Goal: Task Accomplishment & Management: Use online tool/utility

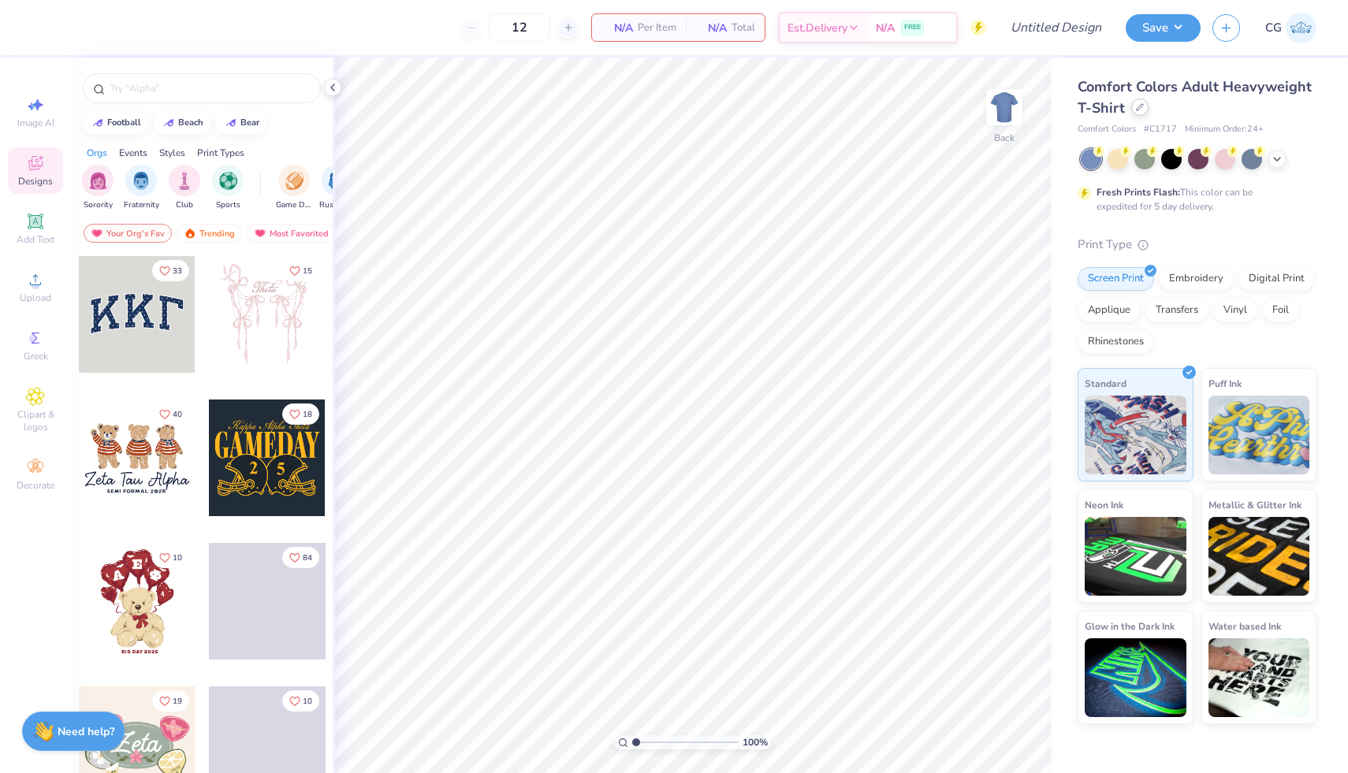
click at [1136, 110] on icon at bounding box center [1139, 107] width 6 height 6
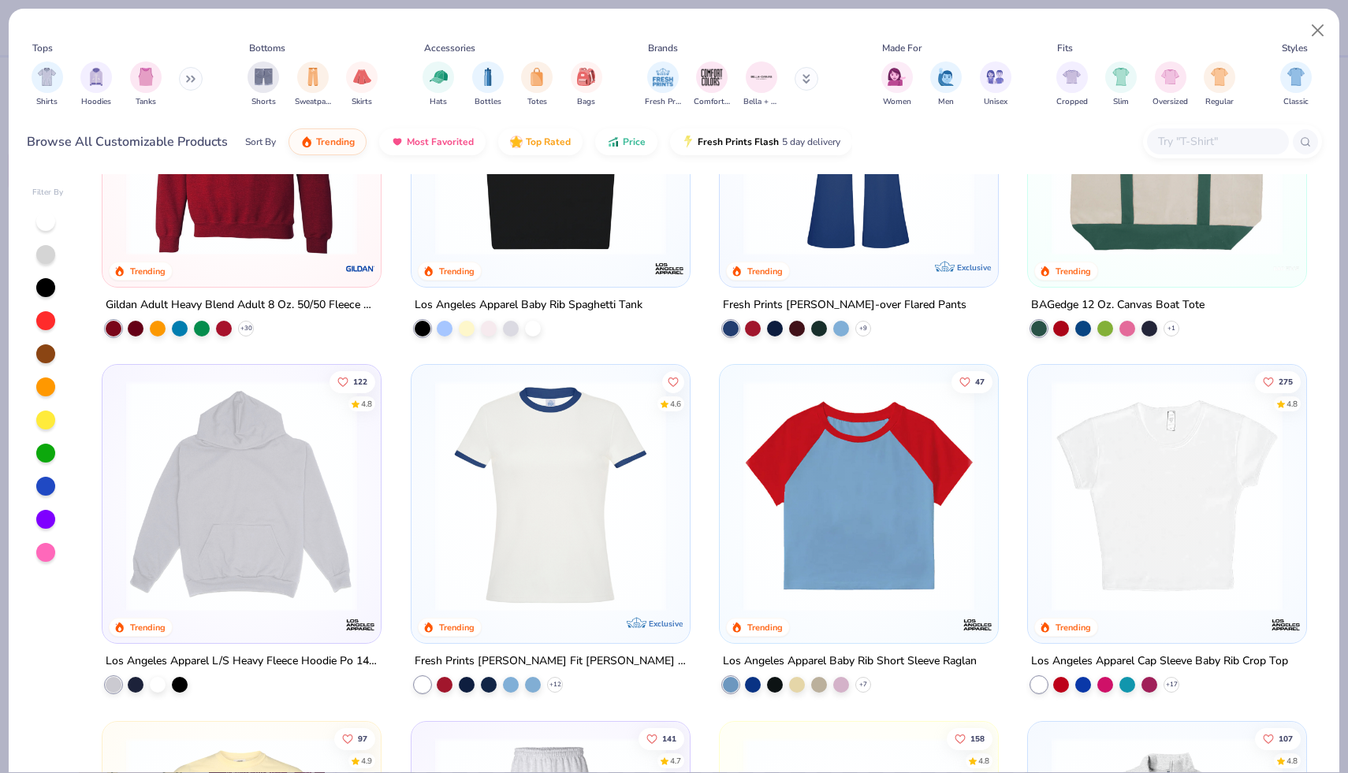
scroll to position [1620, 0]
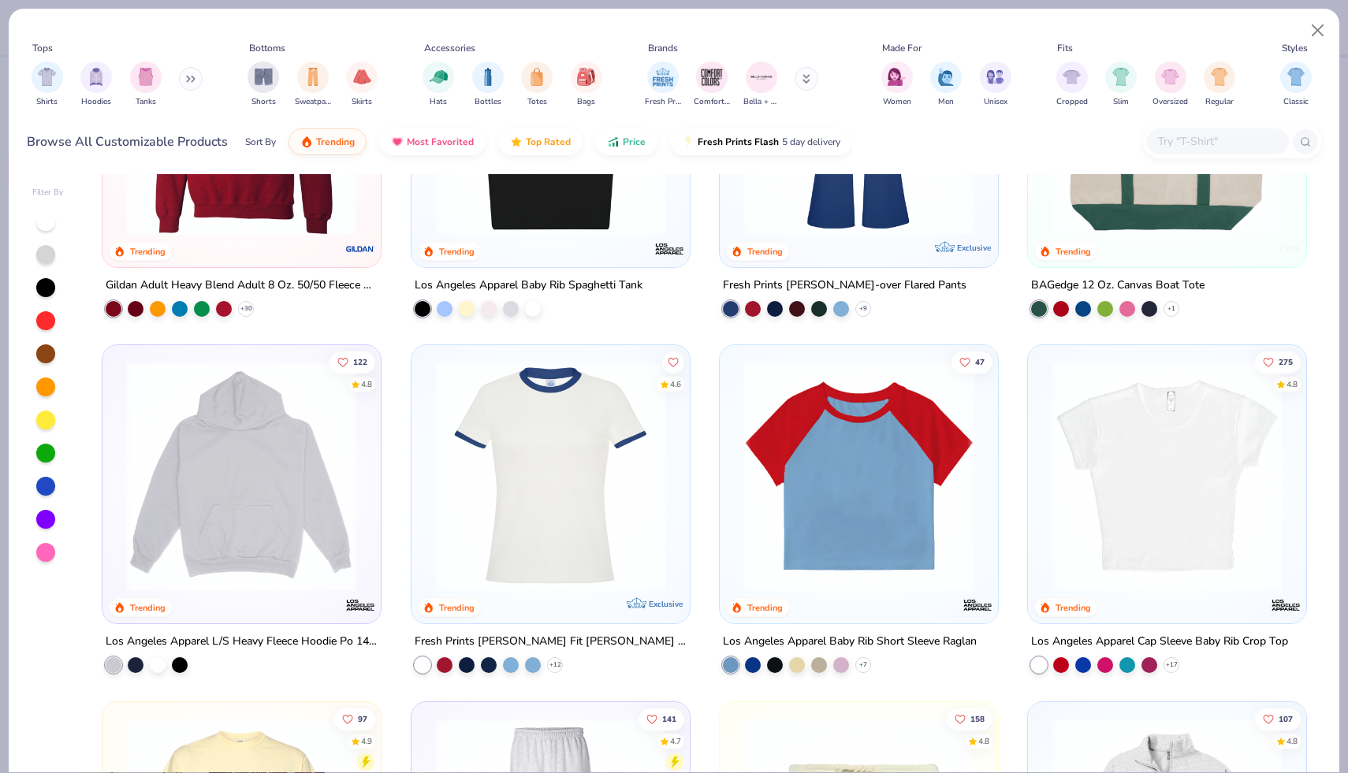
click at [1185, 444] on img at bounding box center [1166, 476] width 247 height 231
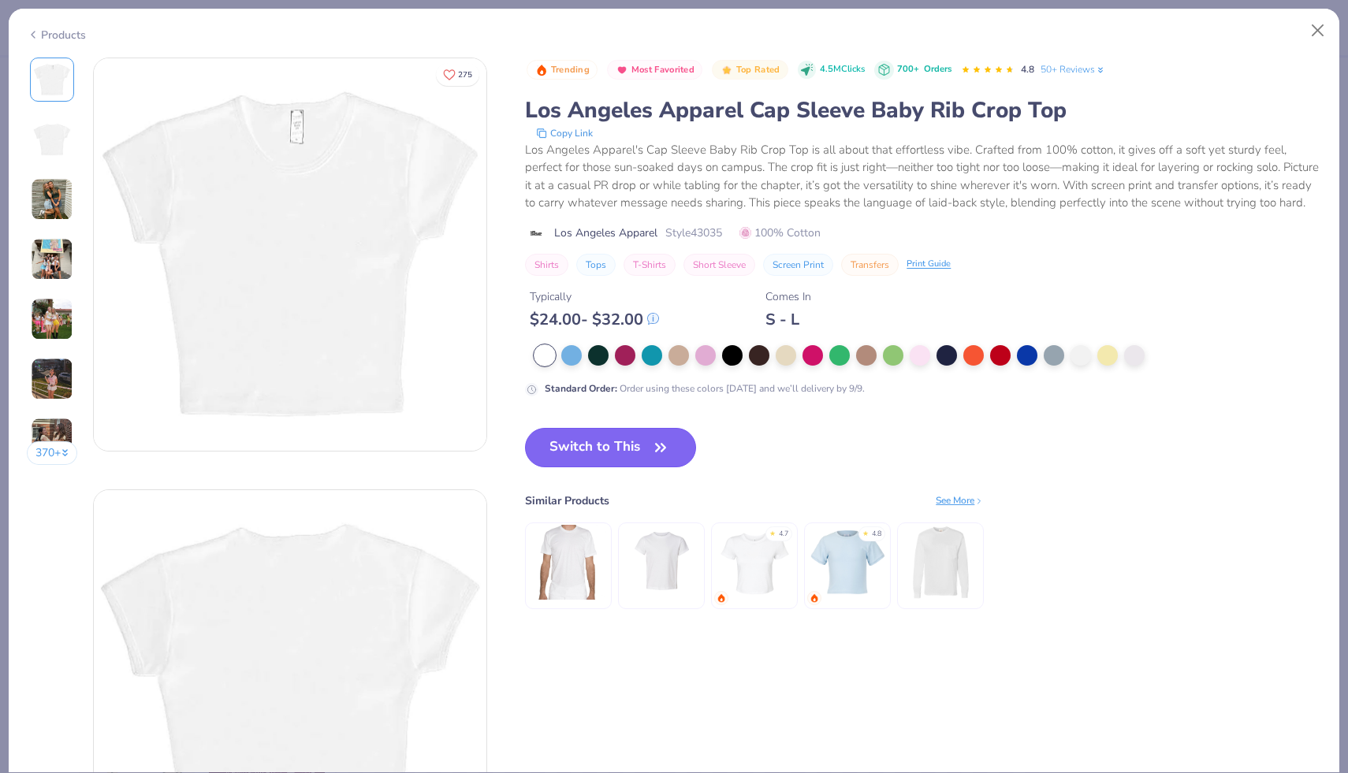
click at [613, 445] on button "Switch to This" at bounding box center [610, 447] width 171 height 39
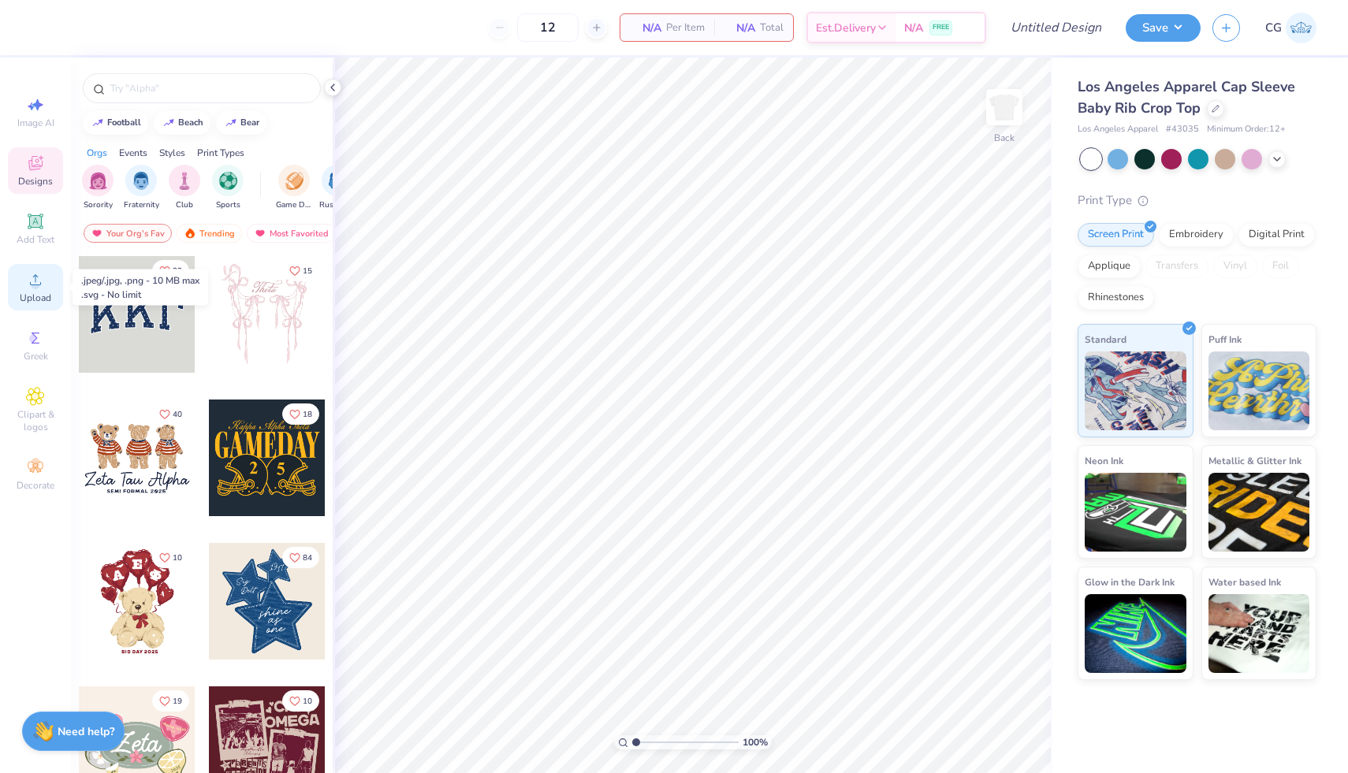
click at [39, 285] on icon at bounding box center [35, 279] width 11 height 11
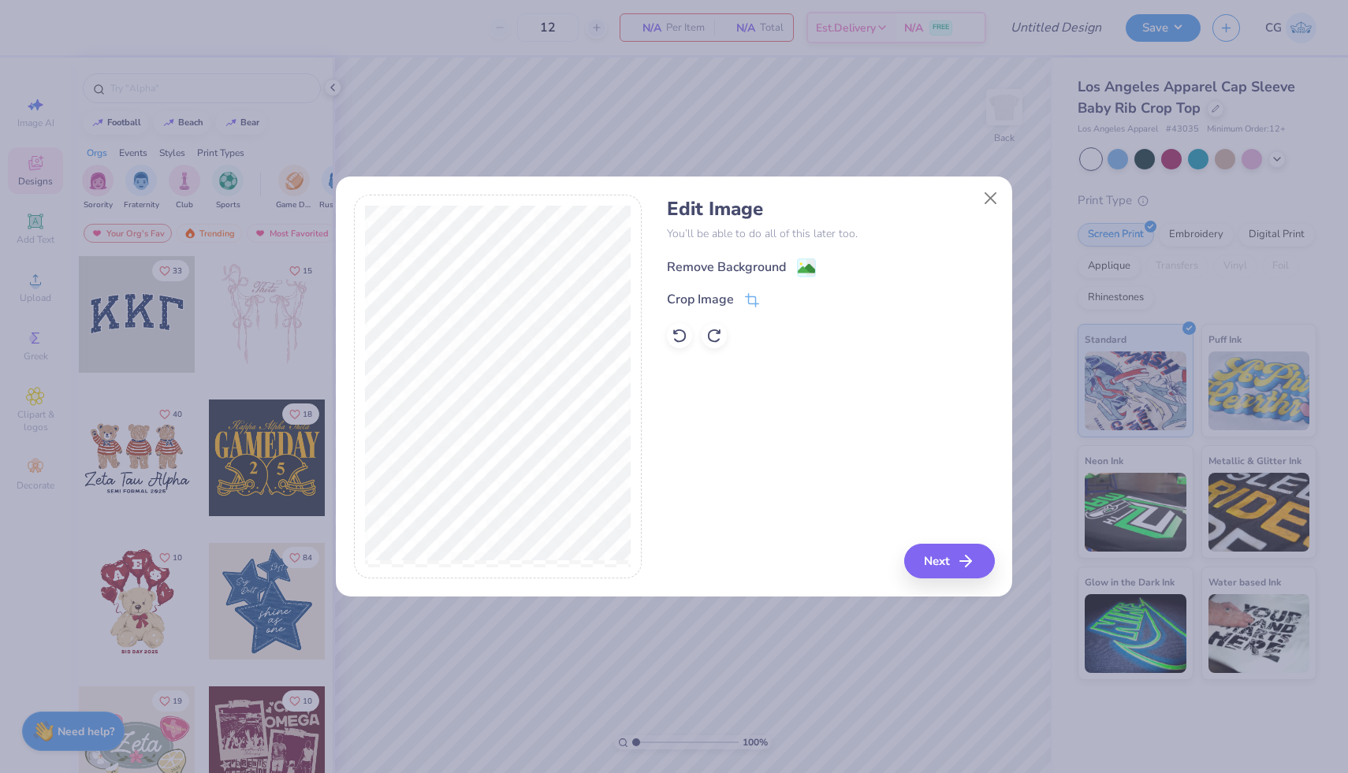
click at [805, 267] on image at bounding box center [806, 268] width 17 height 17
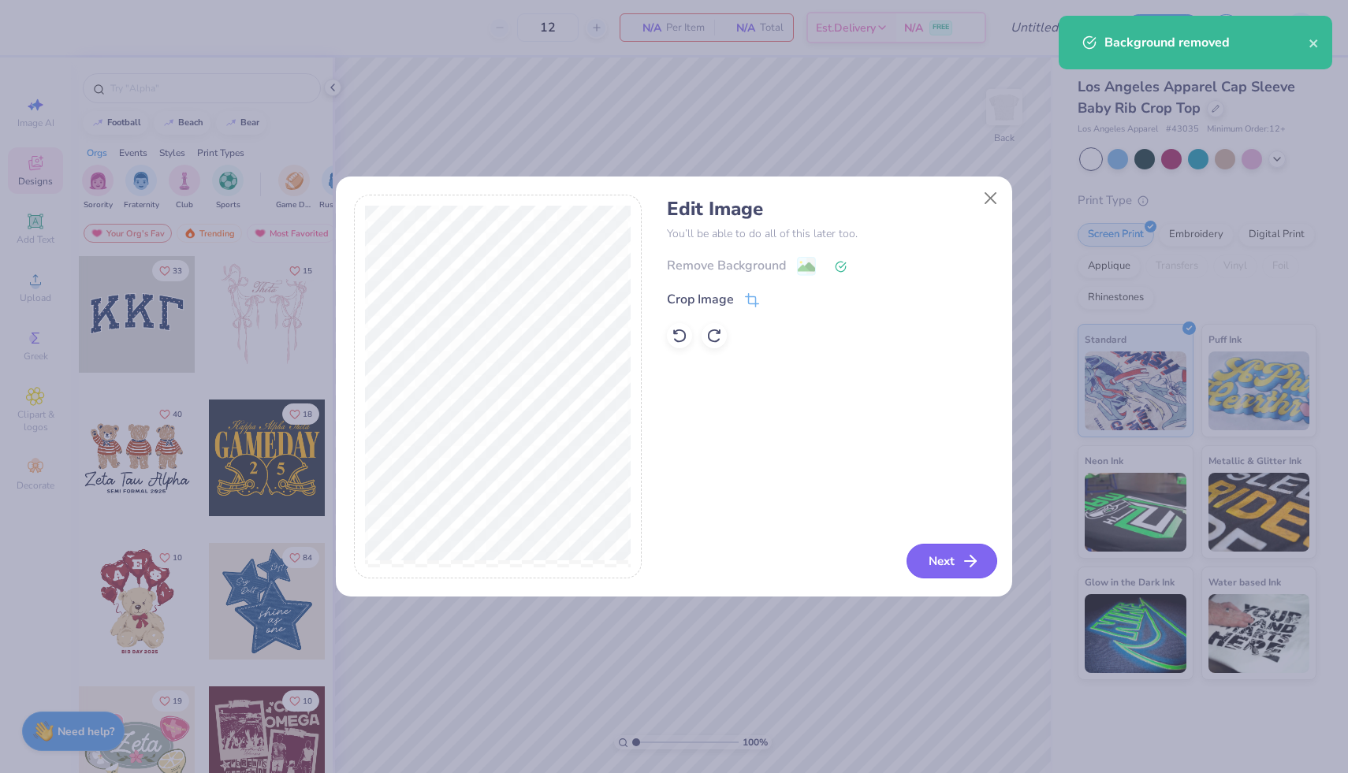
click at [954, 559] on button "Next" at bounding box center [951, 561] width 91 height 35
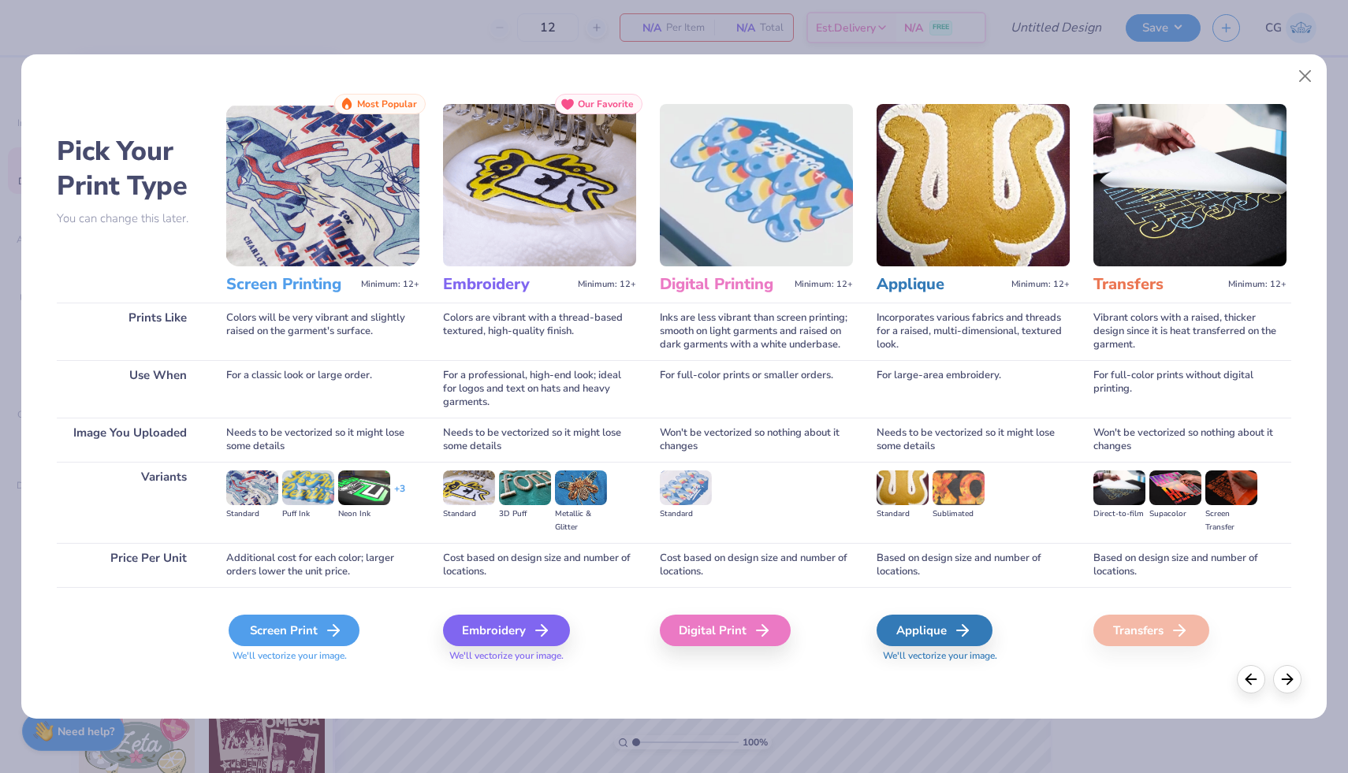
click at [331, 616] on div "Screen Print" at bounding box center [294, 631] width 131 height 32
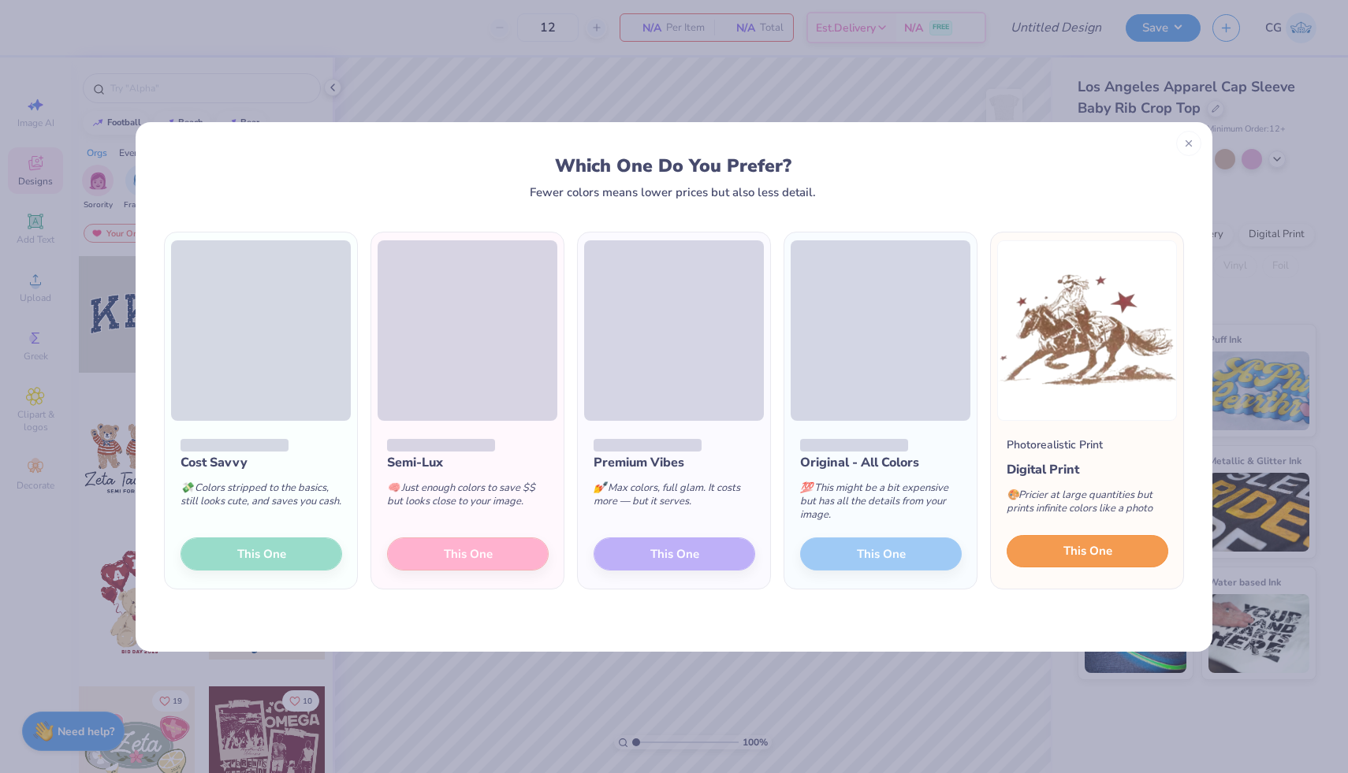
click at [1094, 552] on span "This One" at bounding box center [1087, 551] width 49 height 18
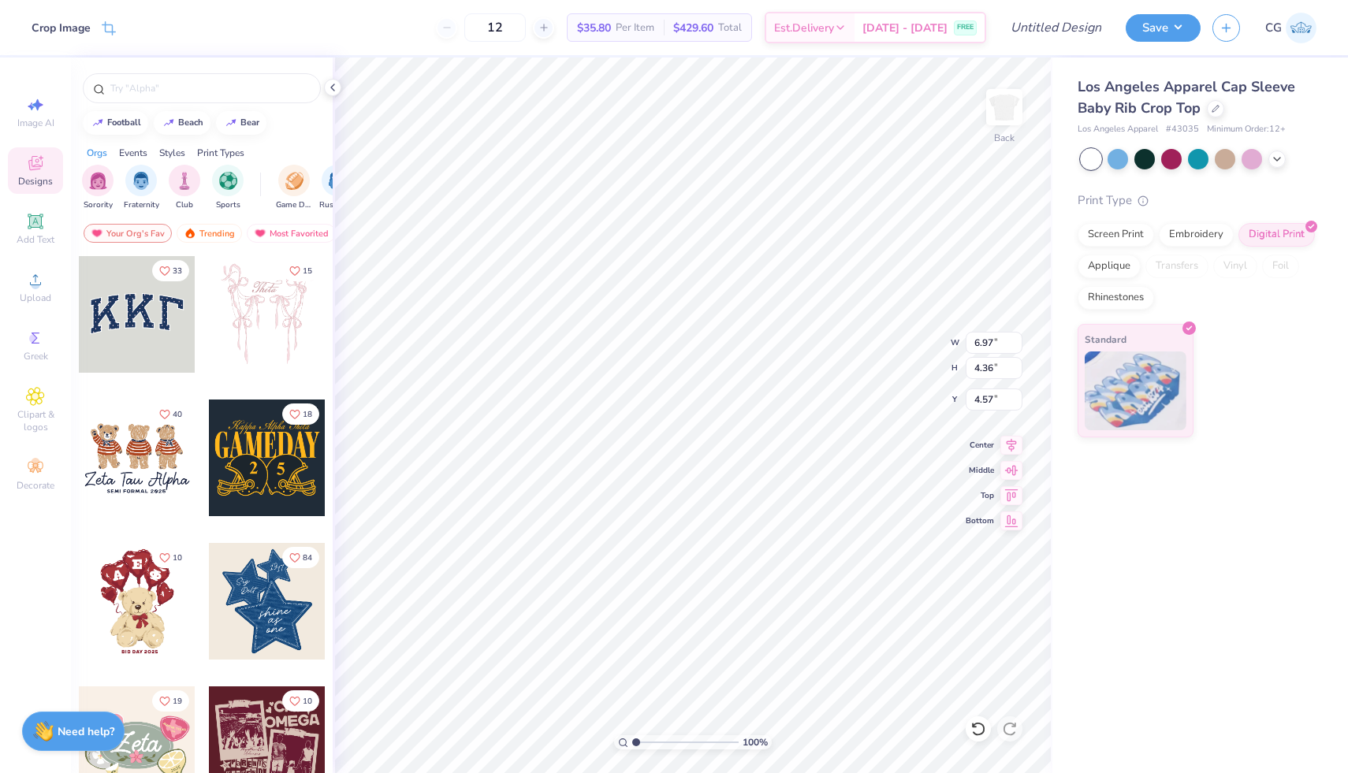
type input "0.50"
click at [1229, 159] on div at bounding box center [1224, 157] width 20 height 20
click at [1277, 163] on icon at bounding box center [1276, 157] width 13 height 13
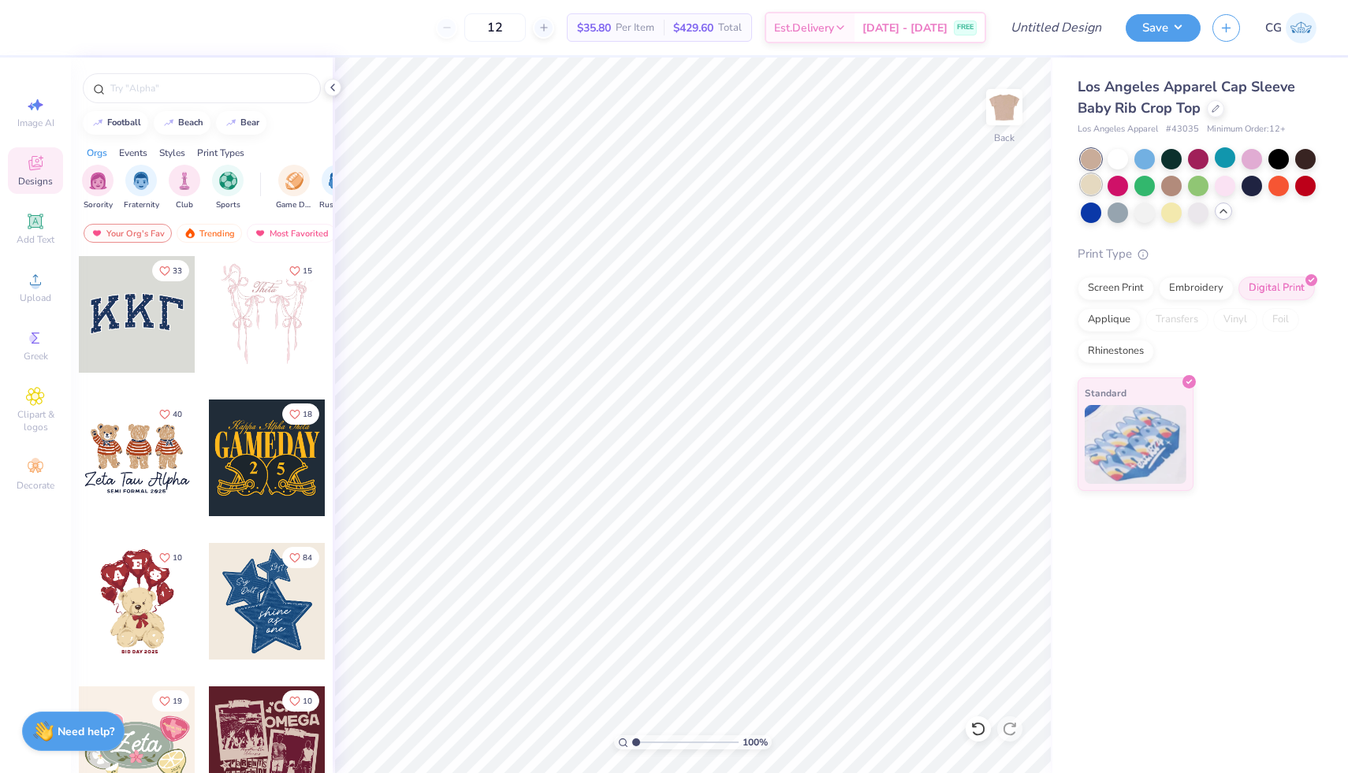
click at [1085, 190] on div at bounding box center [1090, 184] width 20 height 20
click at [1144, 214] on div at bounding box center [1144, 211] width 20 height 20
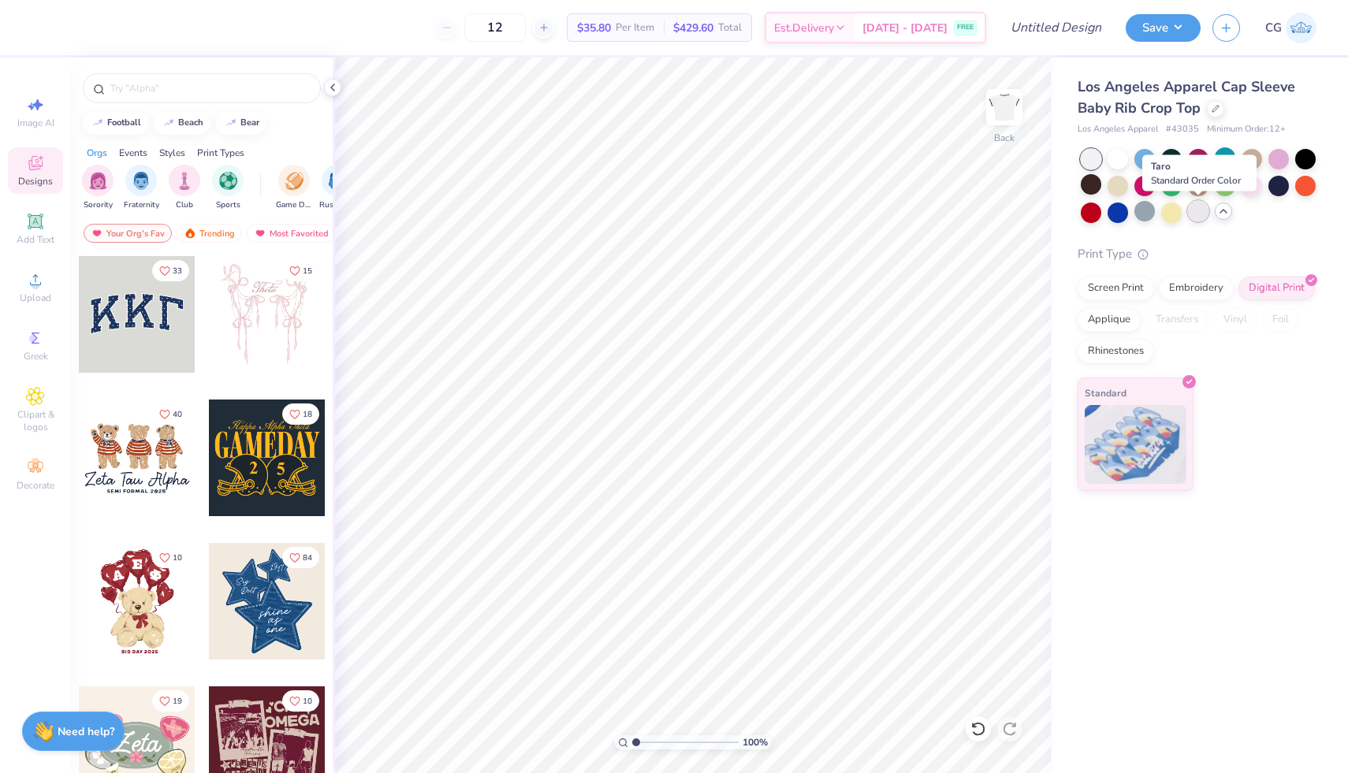
click at [1192, 214] on div at bounding box center [1198, 211] width 20 height 20
click at [1174, 214] on div at bounding box center [1171, 211] width 20 height 20
click at [1120, 161] on div at bounding box center [1117, 157] width 20 height 20
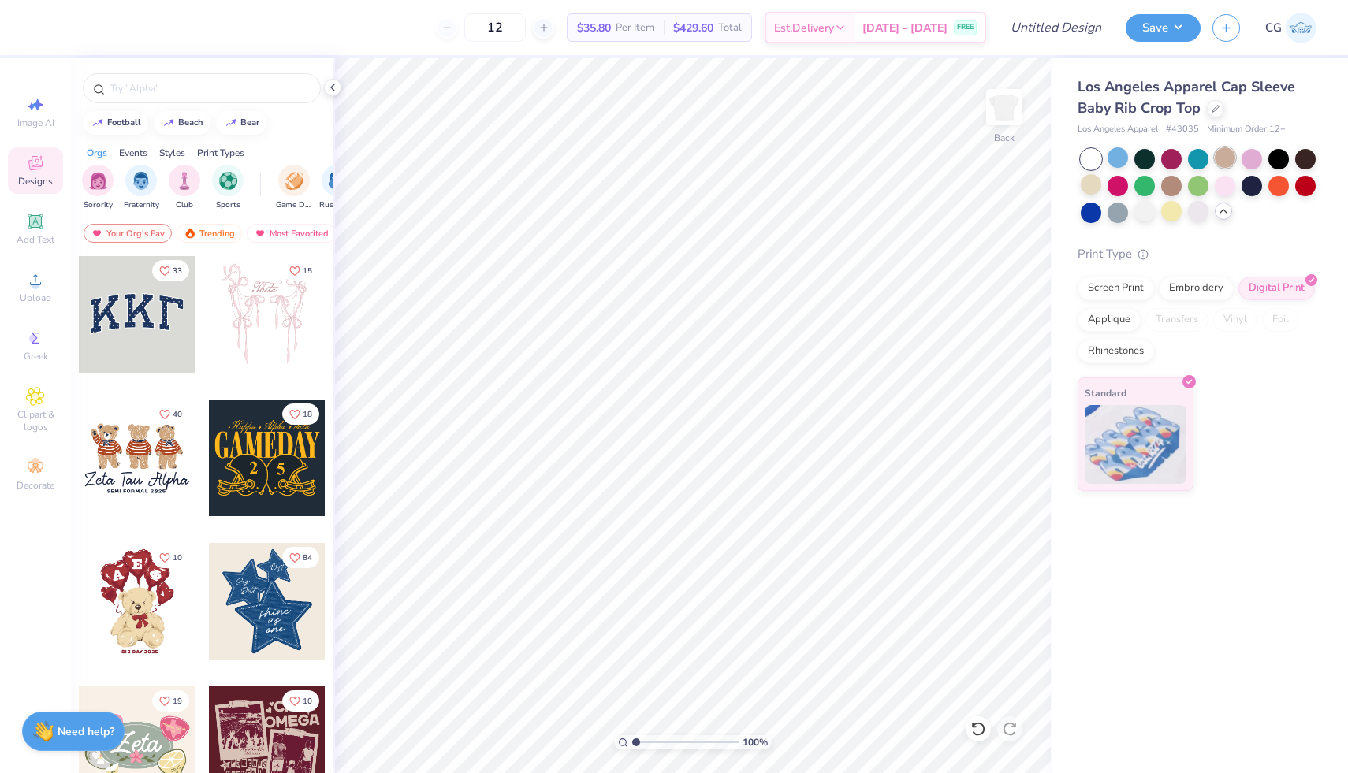
click at [1224, 154] on div at bounding box center [1224, 157] width 20 height 20
click at [1166, 188] on div at bounding box center [1171, 184] width 20 height 20
click at [1113, 184] on div at bounding box center [1117, 184] width 20 height 20
click at [1139, 289] on div "Screen Print" at bounding box center [1115, 286] width 76 height 24
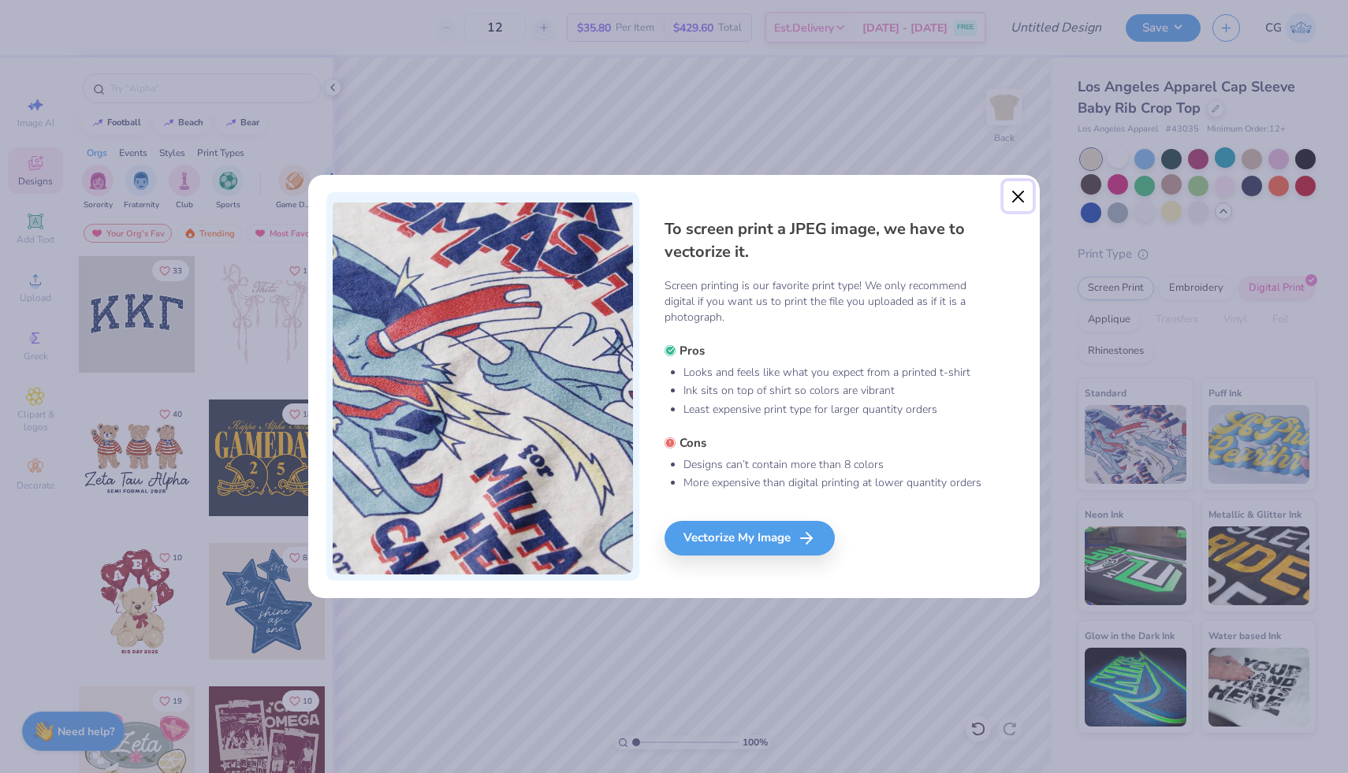
click at [1017, 198] on button "Close" at bounding box center [1018, 196] width 30 height 30
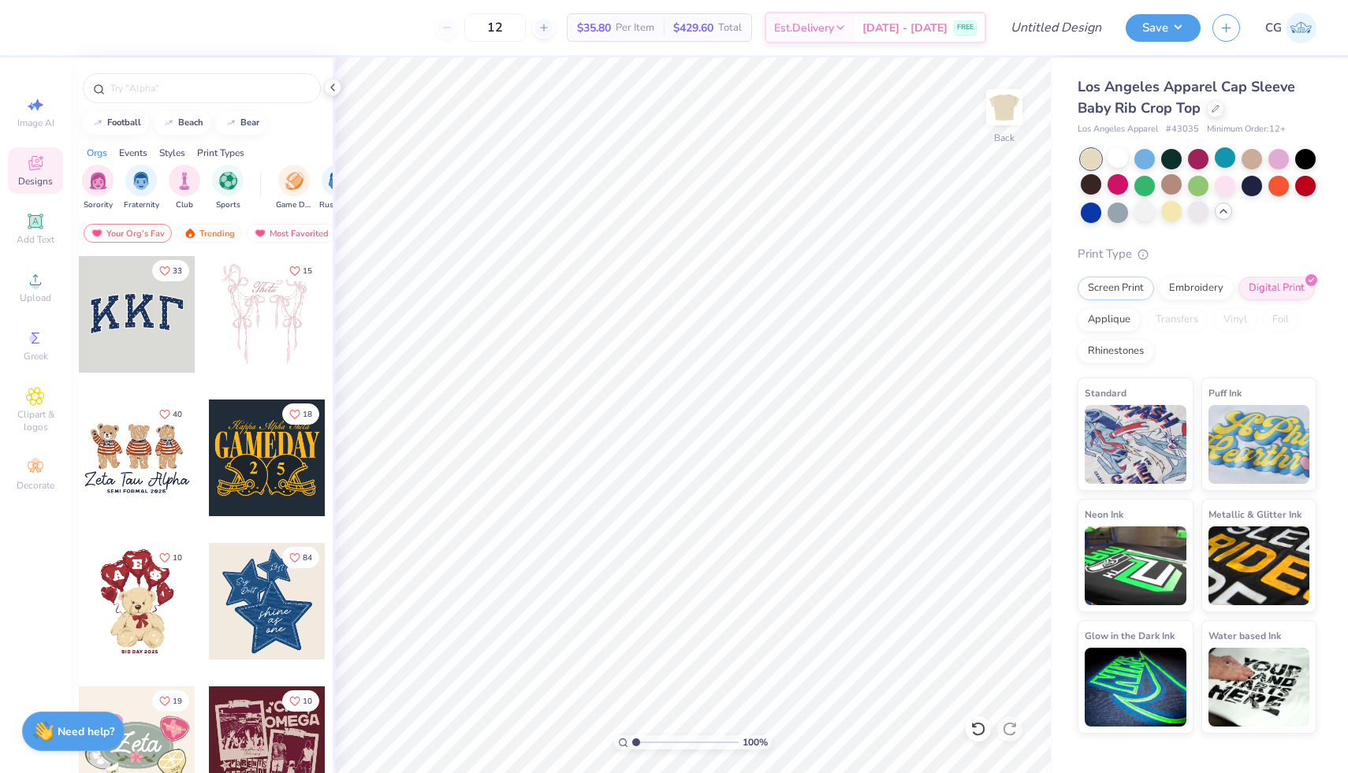
click at [1330, 256] on div "Los Angeles Apparel Cap Sleeve Baby Rib Crop Top Los Angeles Apparel # 43035 Mi…" at bounding box center [1200, 396] width 296 height 676
click at [1151, 30] on button "Save" at bounding box center [1162, 26] width 75 height 28
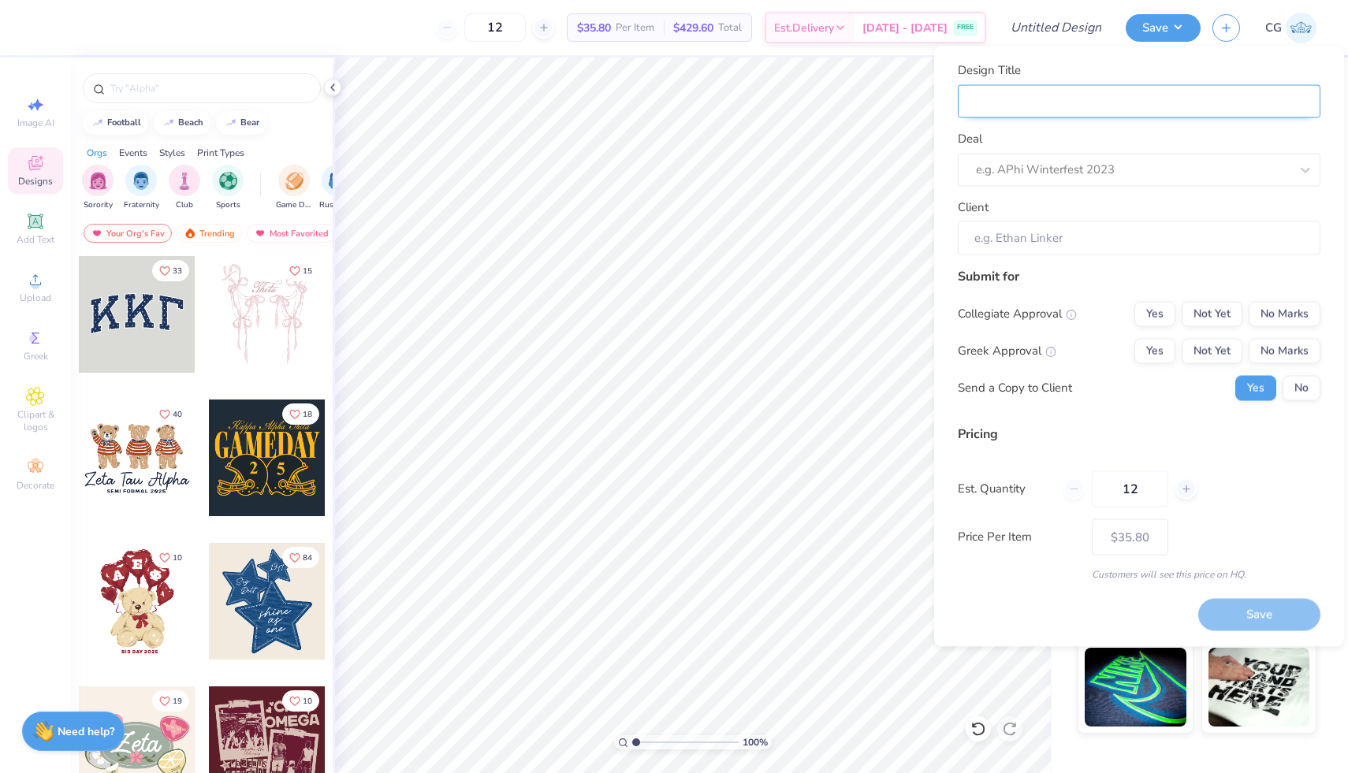
click at [1054, 113] on input "Design Title" at bounding box center [1139, 101] width 363 height 34
type input "A"
type input "Ap"
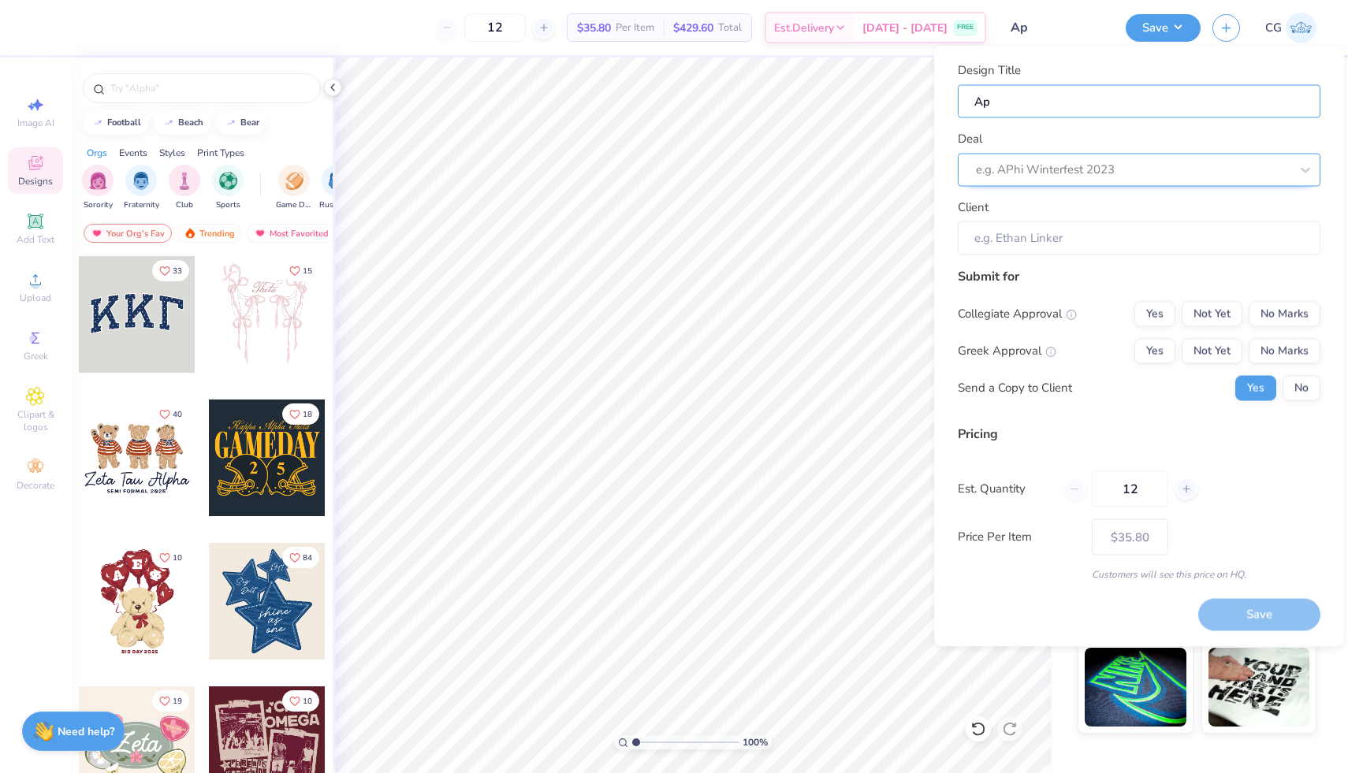
type input "A"
type input "Al"
type input "Alp"
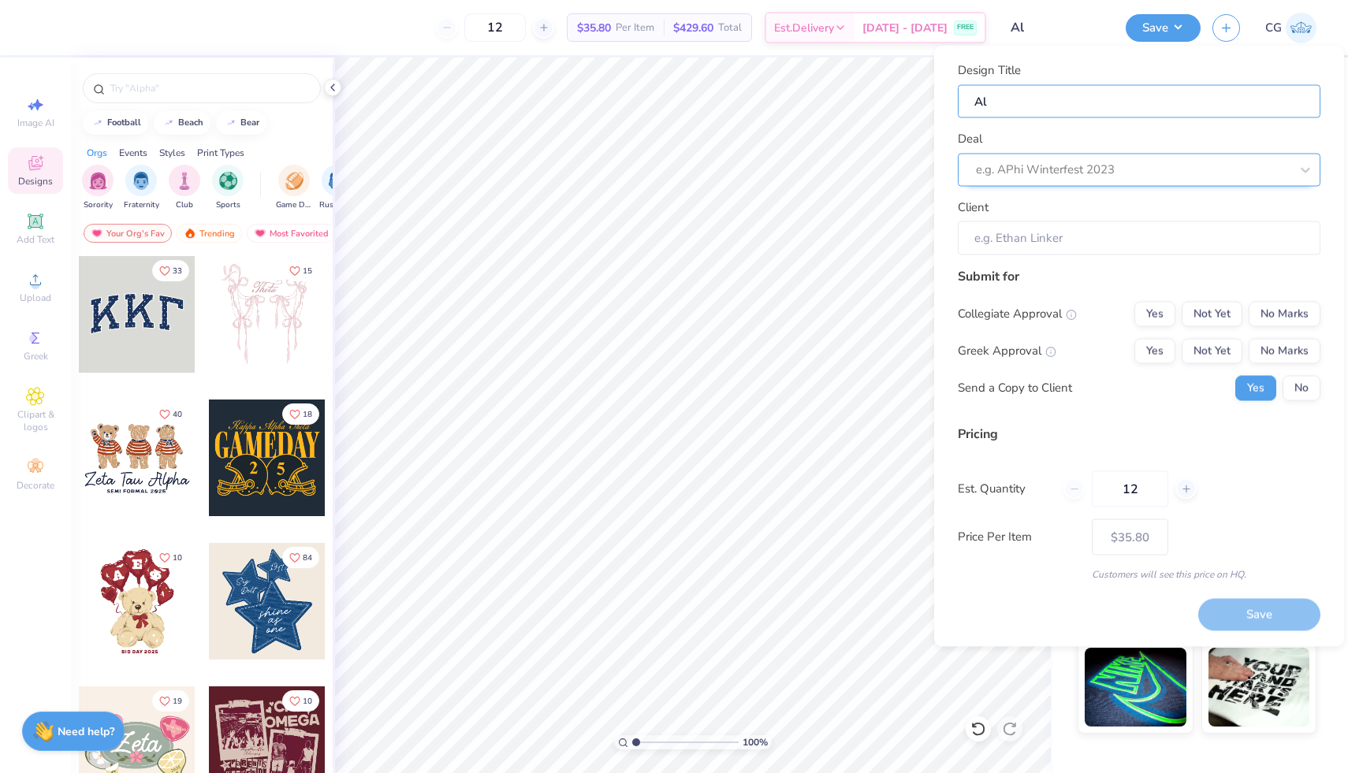
type input "Alp"
type input "Alph"
type input "Alpha"
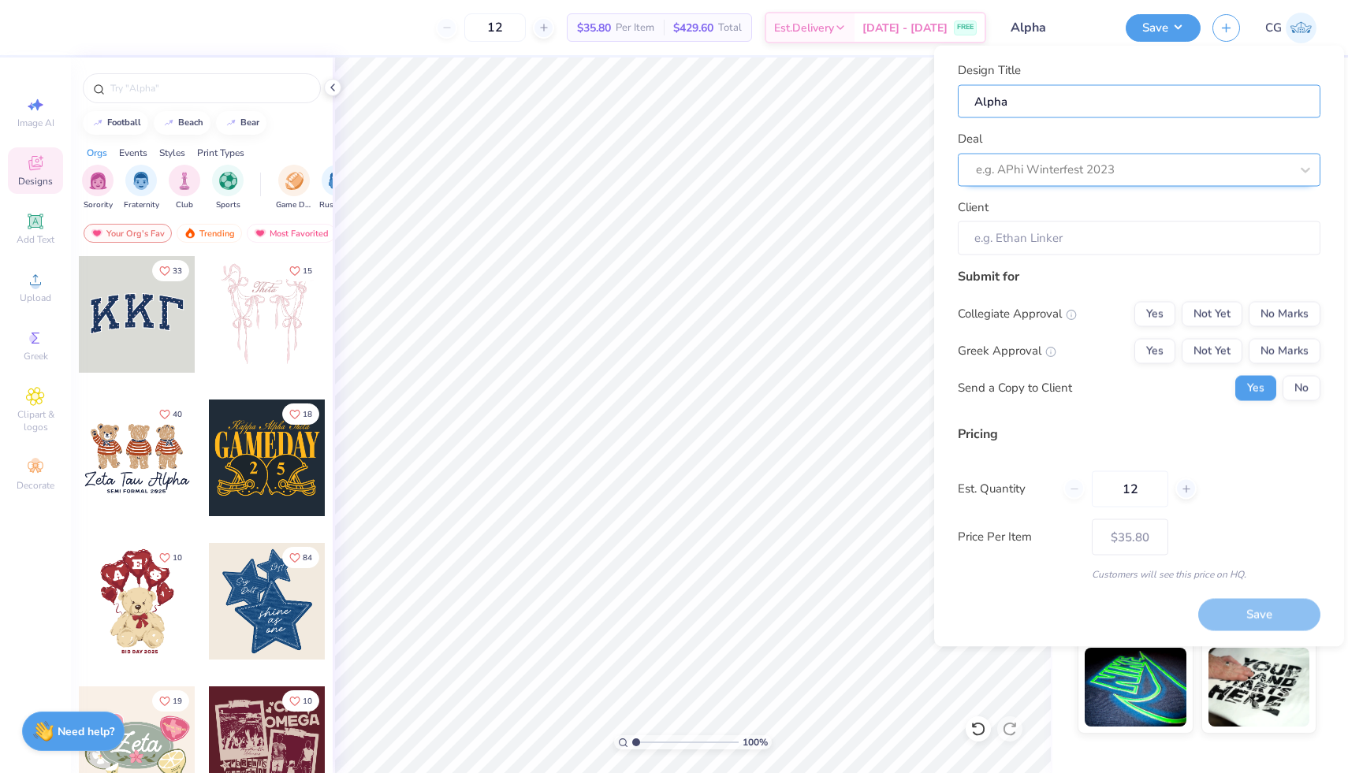
type input "Alpha"
type input "Alpha G"
type input "Alpha Ga"
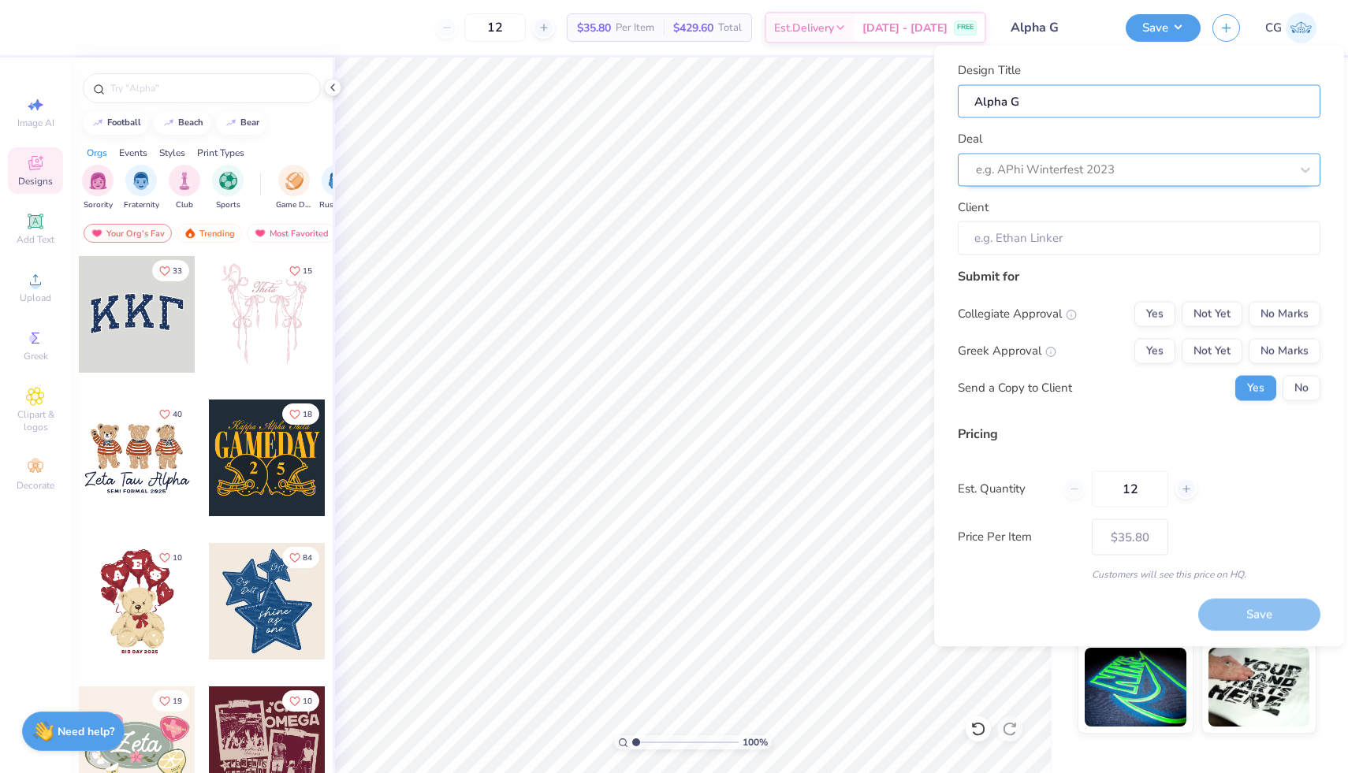
type input "Alpha Ga"
type input "Alpha Gam"
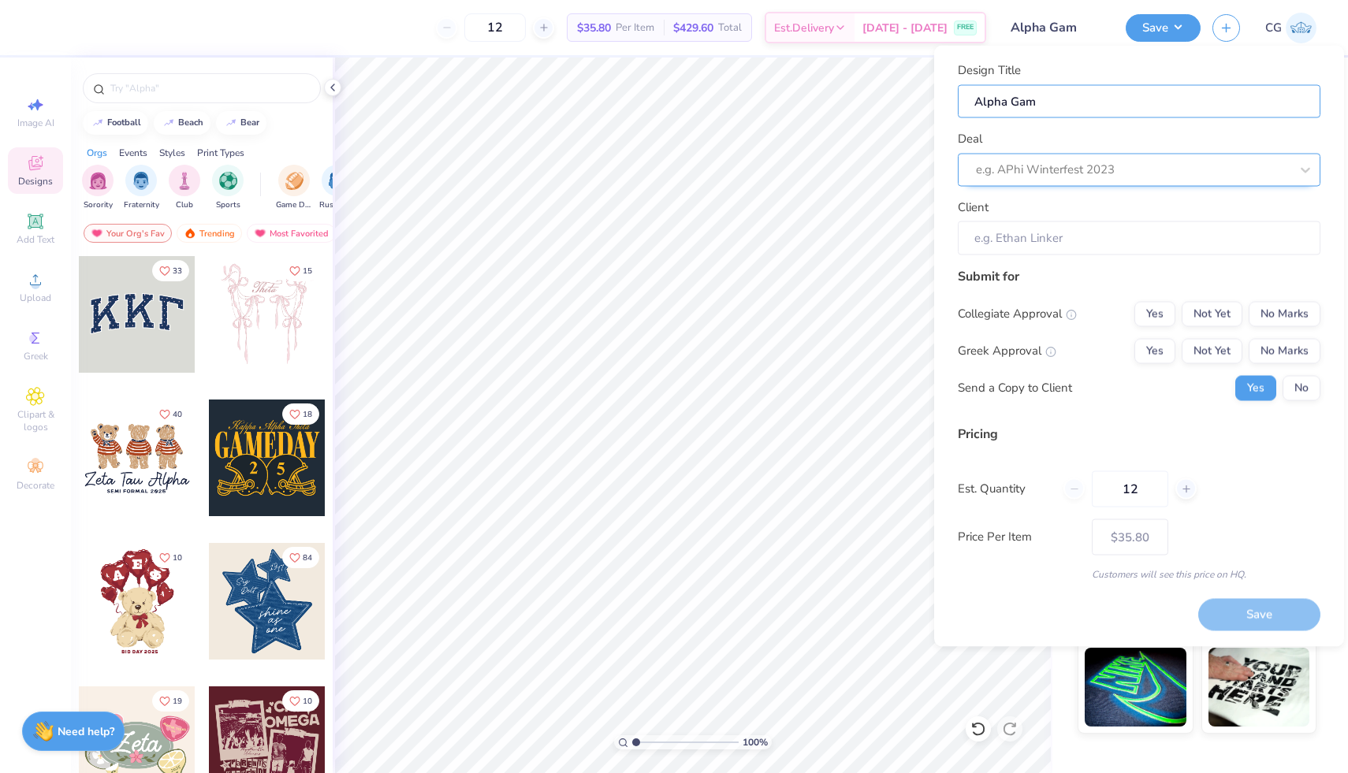
type input "Alpha Gam B"
type input "Alpha Gam Bu"
type input "Alpha Gam Bus"
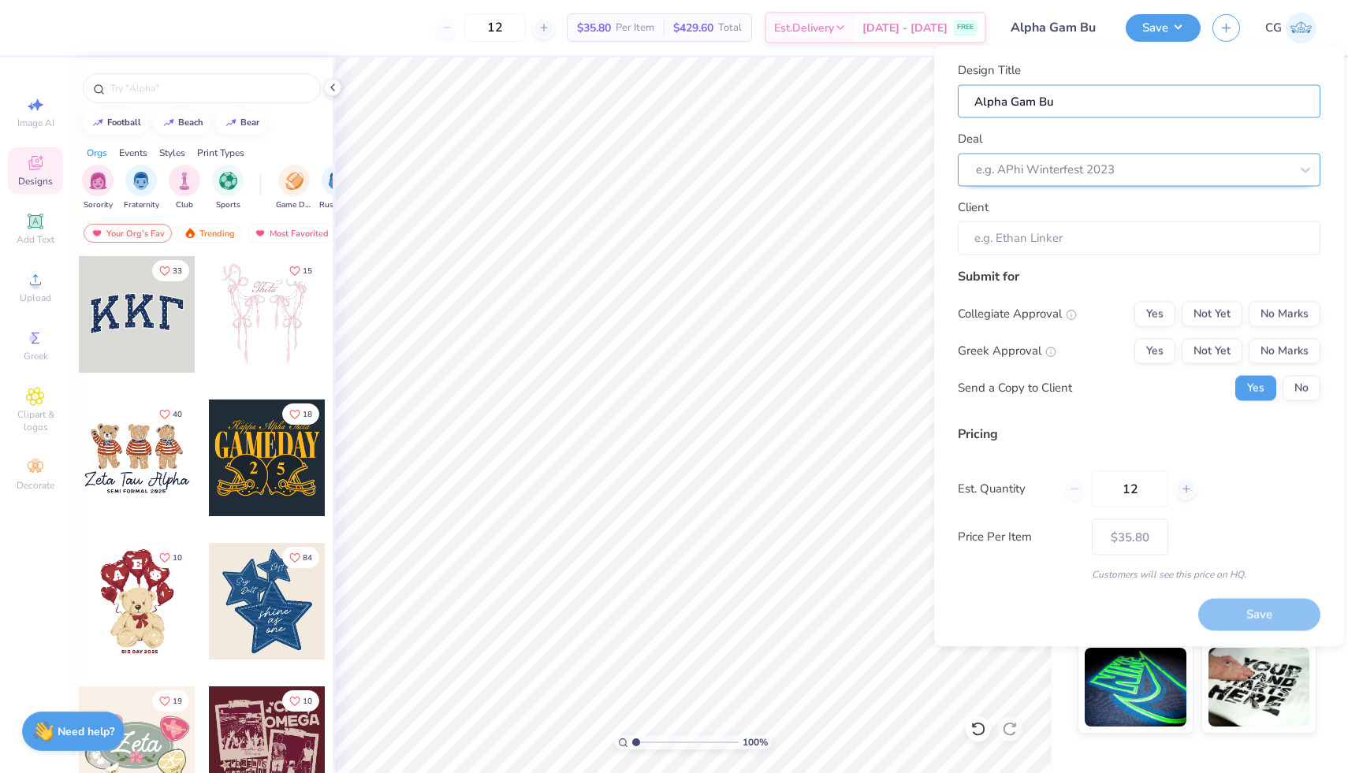
type input "Alpha Gam Bus"
type input "a"
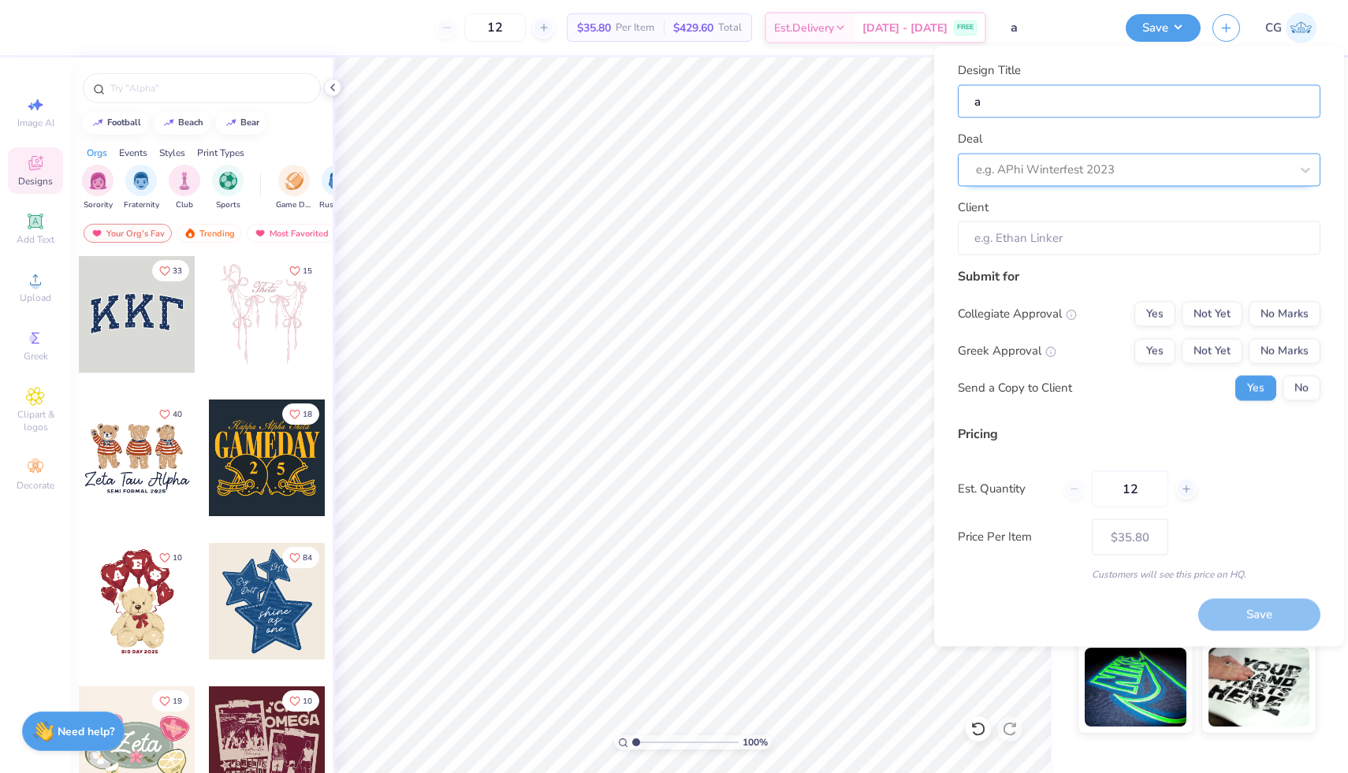
type input "ar"
type input "a"
type input "A"
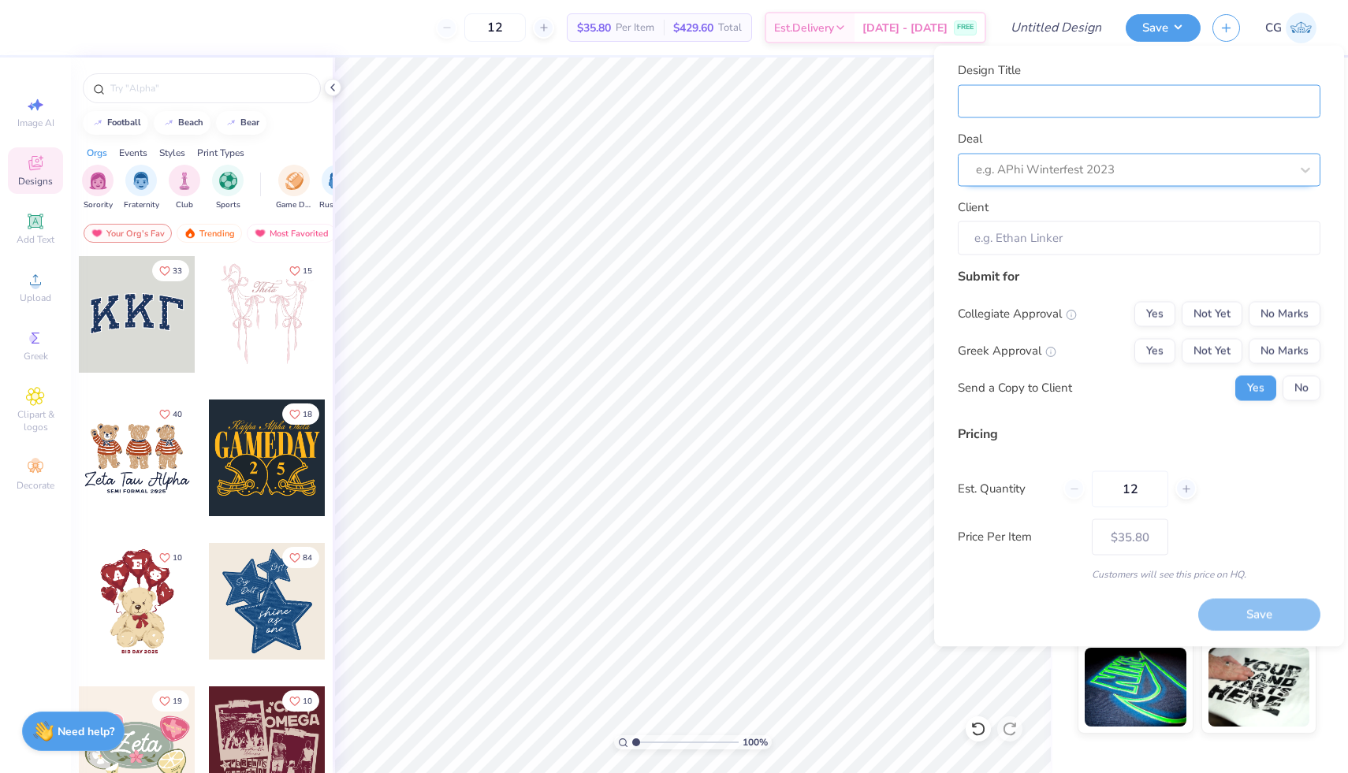
type input "A"
type input "Al"
type input "Alp"
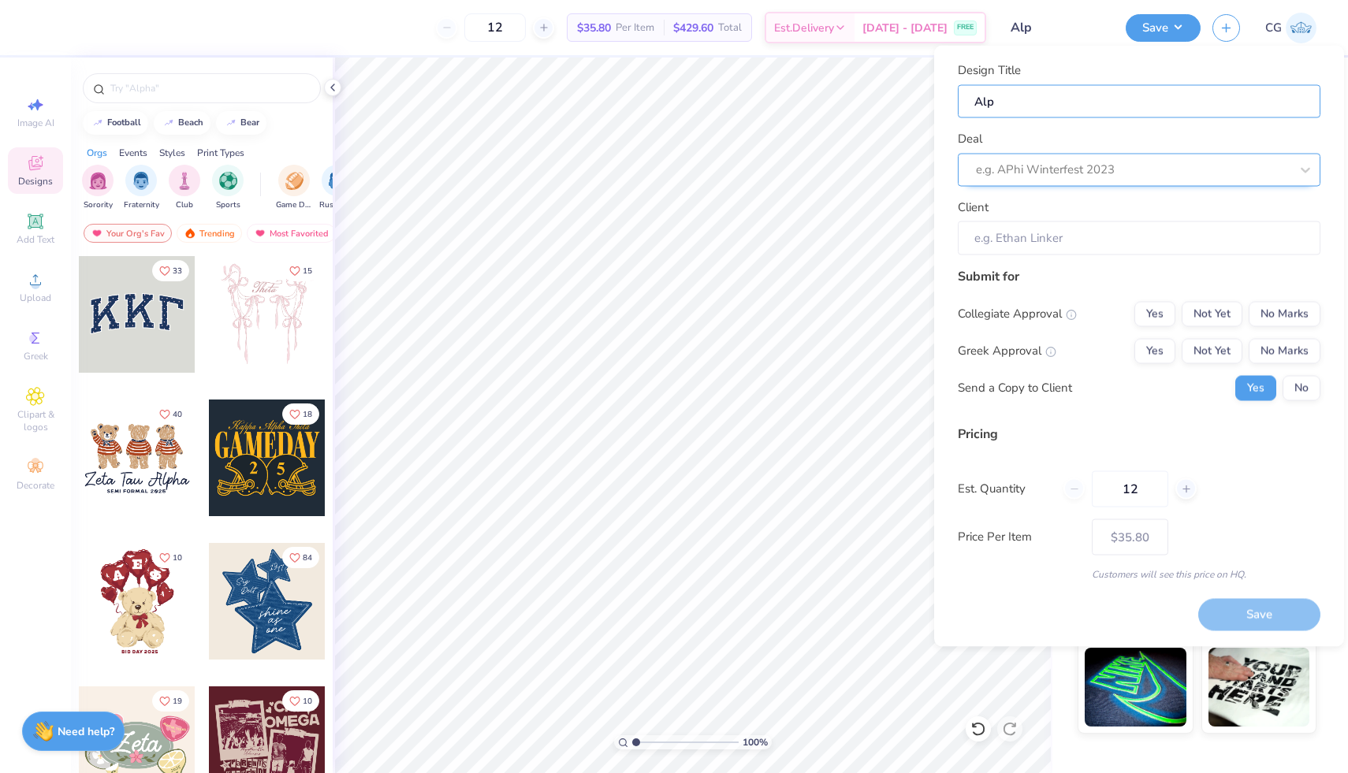
type input "Alph"
type input "Alpha"
type input "Alpha G"
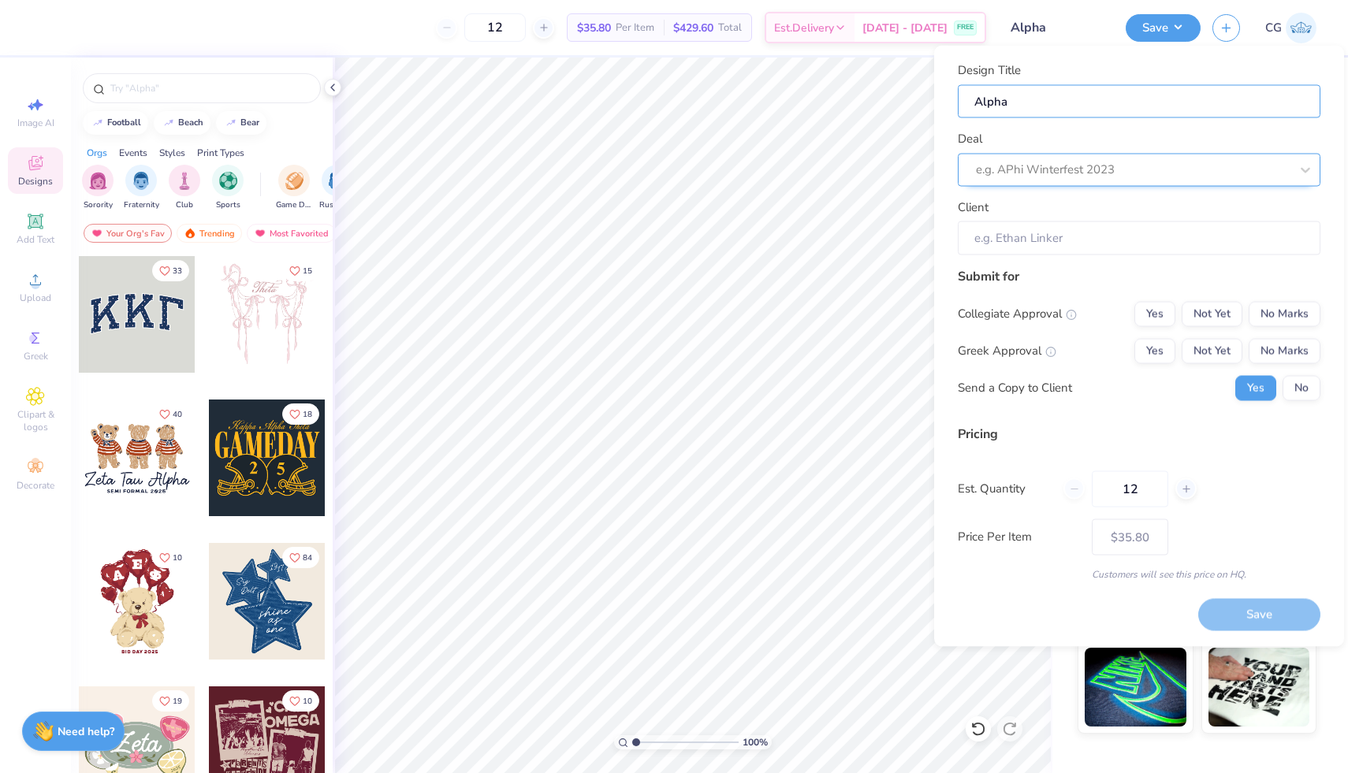
type input "Alpha G"
type input "Alpha Ga"
type input "Alpha Gam"
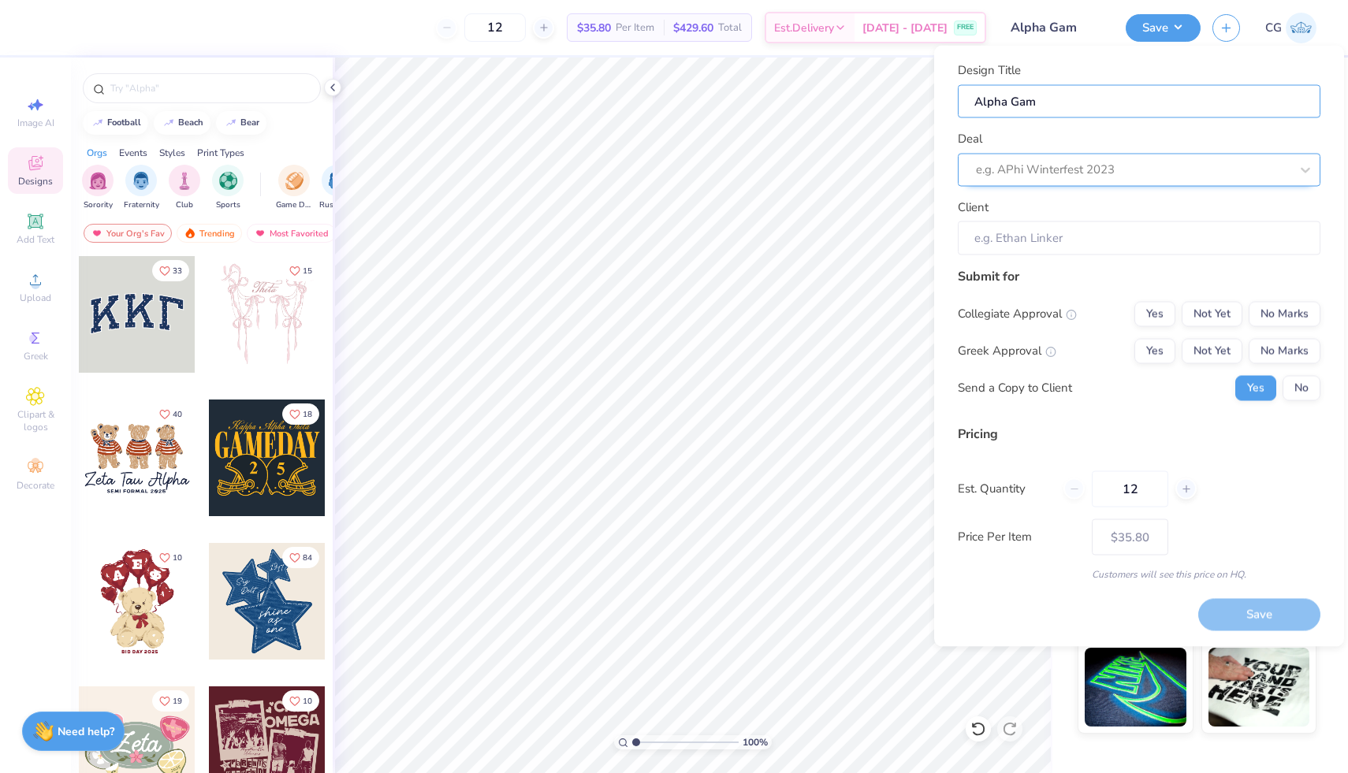
type input "Alpha Gam"
type input "Alpha Gam B"
type input "Alpha Gam Bu"
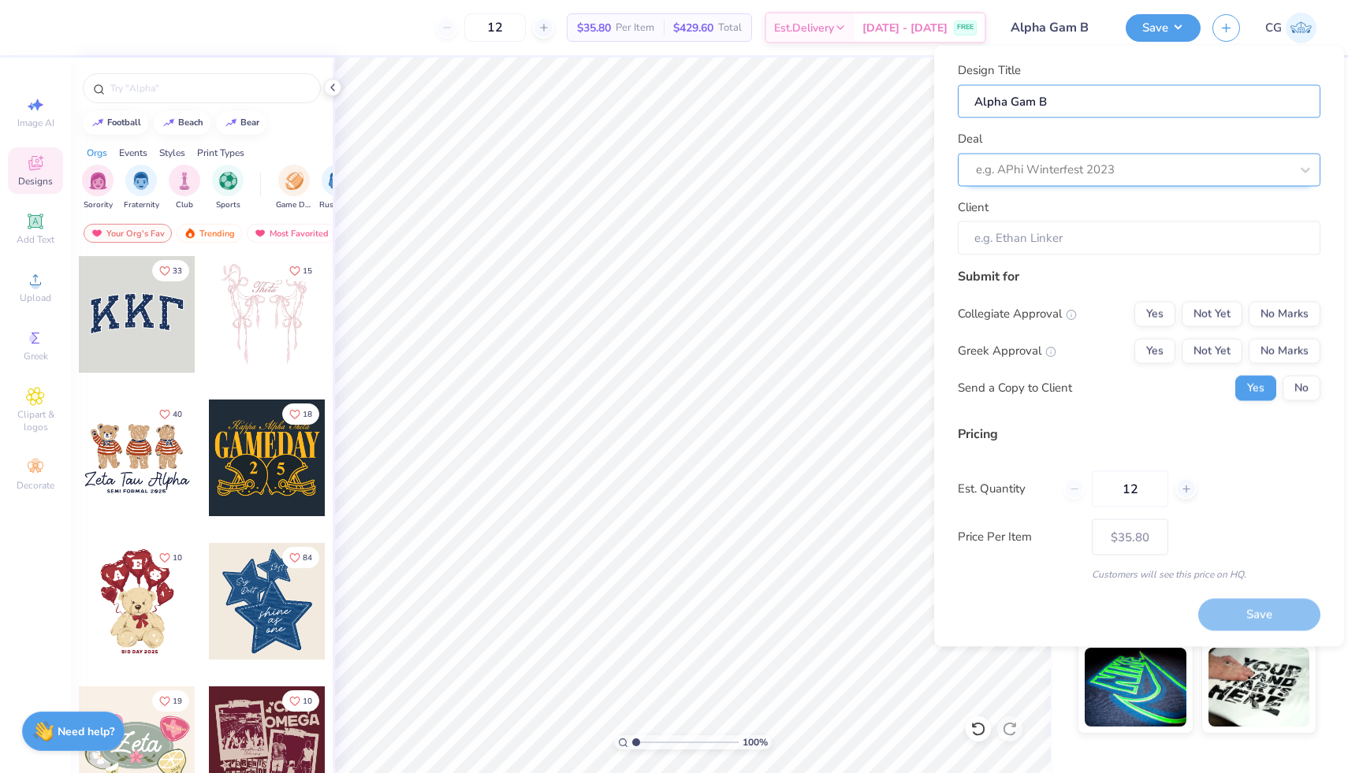
type input "Alpha Gam Bu"
type input "Alpha Gam Bus"
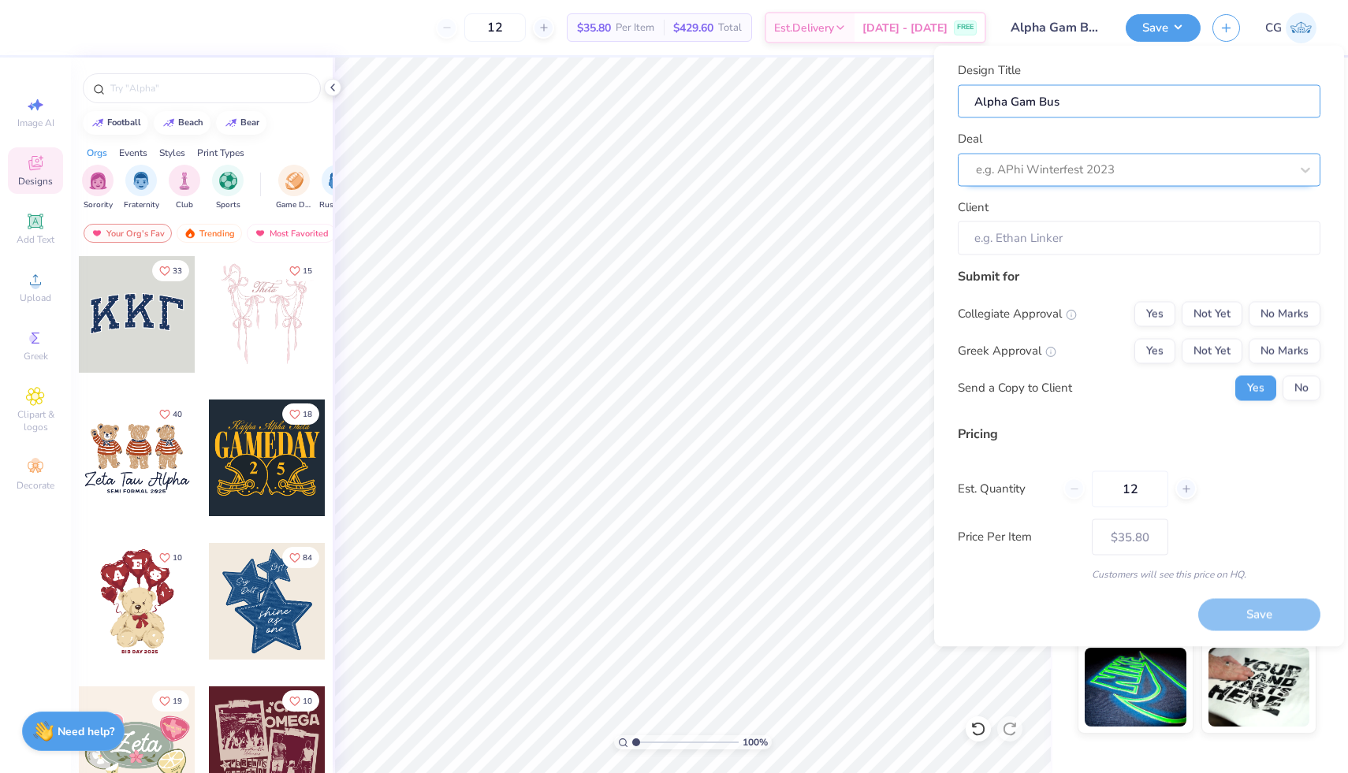
type input "Alpha Gam Bus P"
type input "Alpha Gam Bus Pr"
type input "Alpha Gam Bus P"
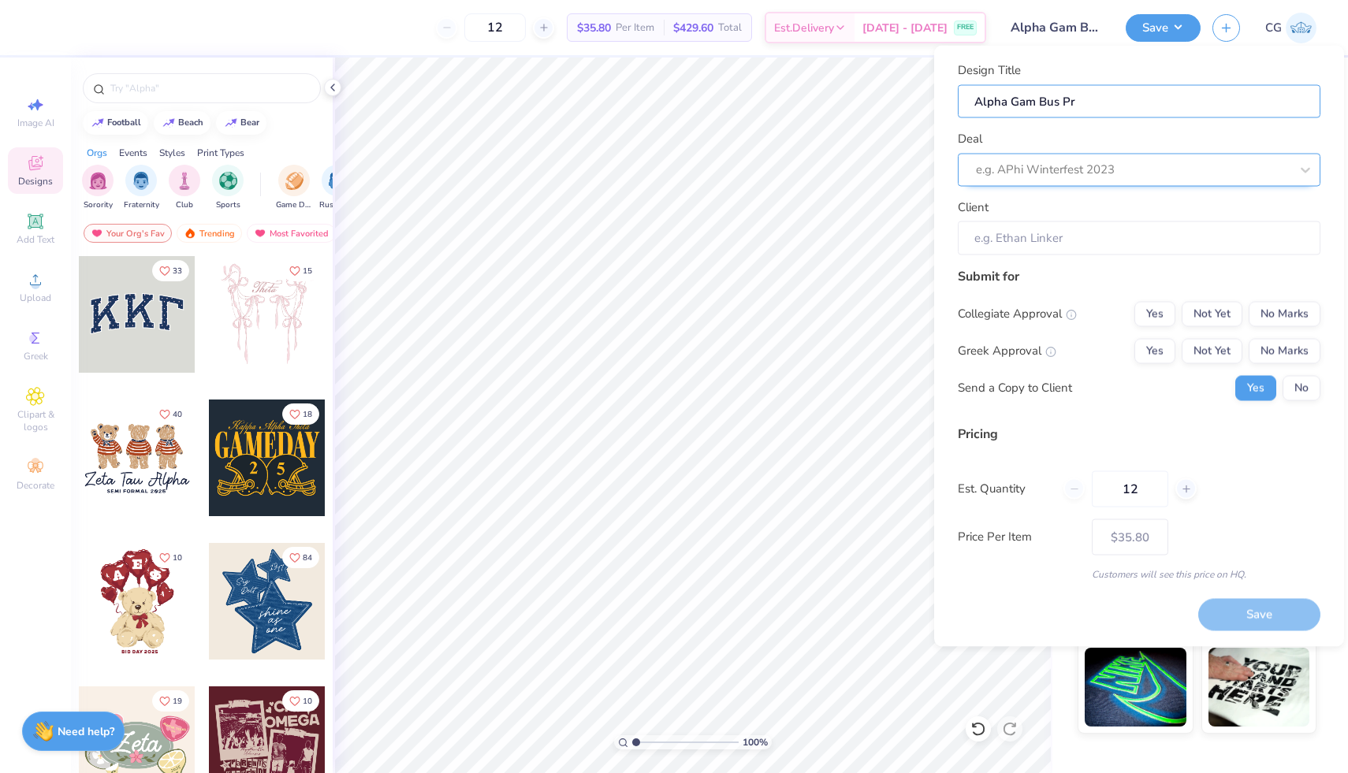
type input "Alpha Gam Bus P"
type input "Alpha Gam Bus Pa"
type input "Alpha Gam Bus Par"
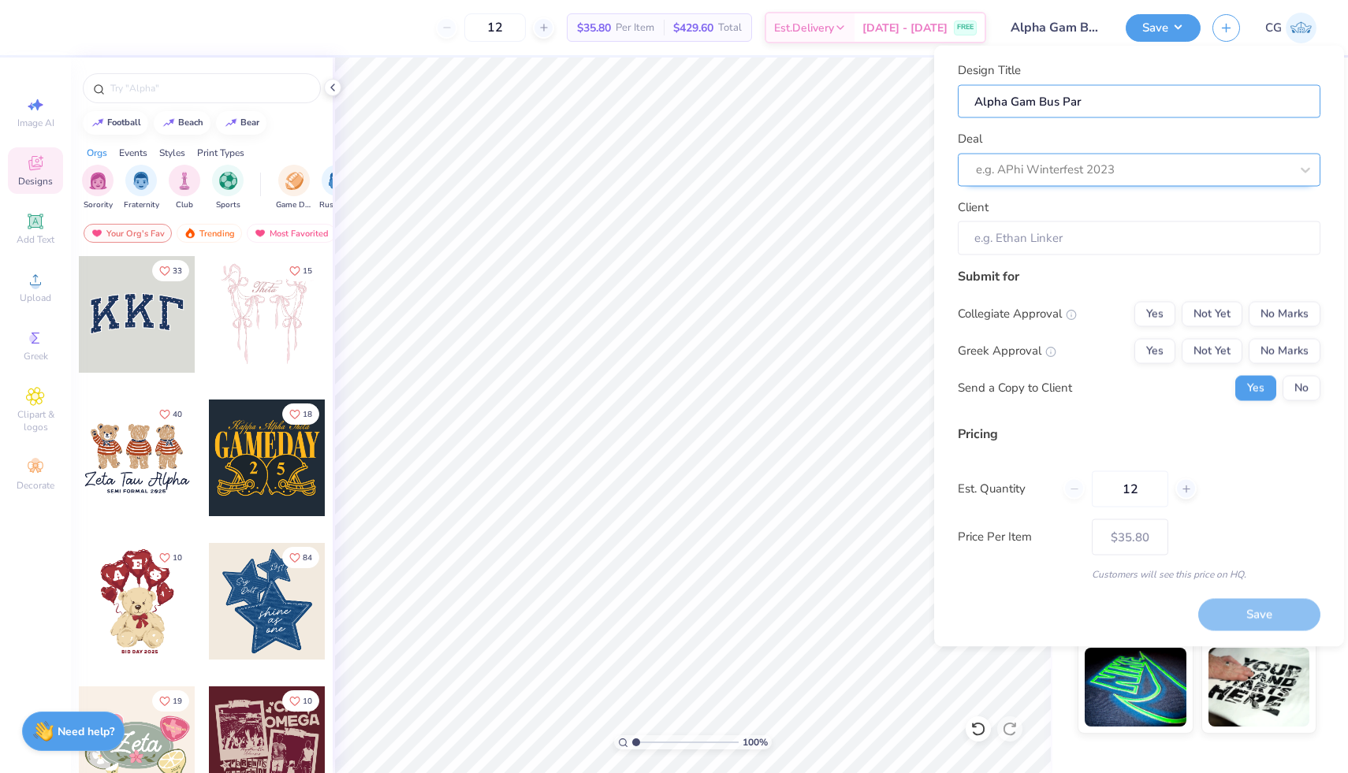
type input "Alpha Gam Bus Part"
type input "Alpha Gam Bus Party"
click at [1025, 184] on div "e.g. APhi Winterfest 2023" at bounding box center [1139, 169] width 363 height 33
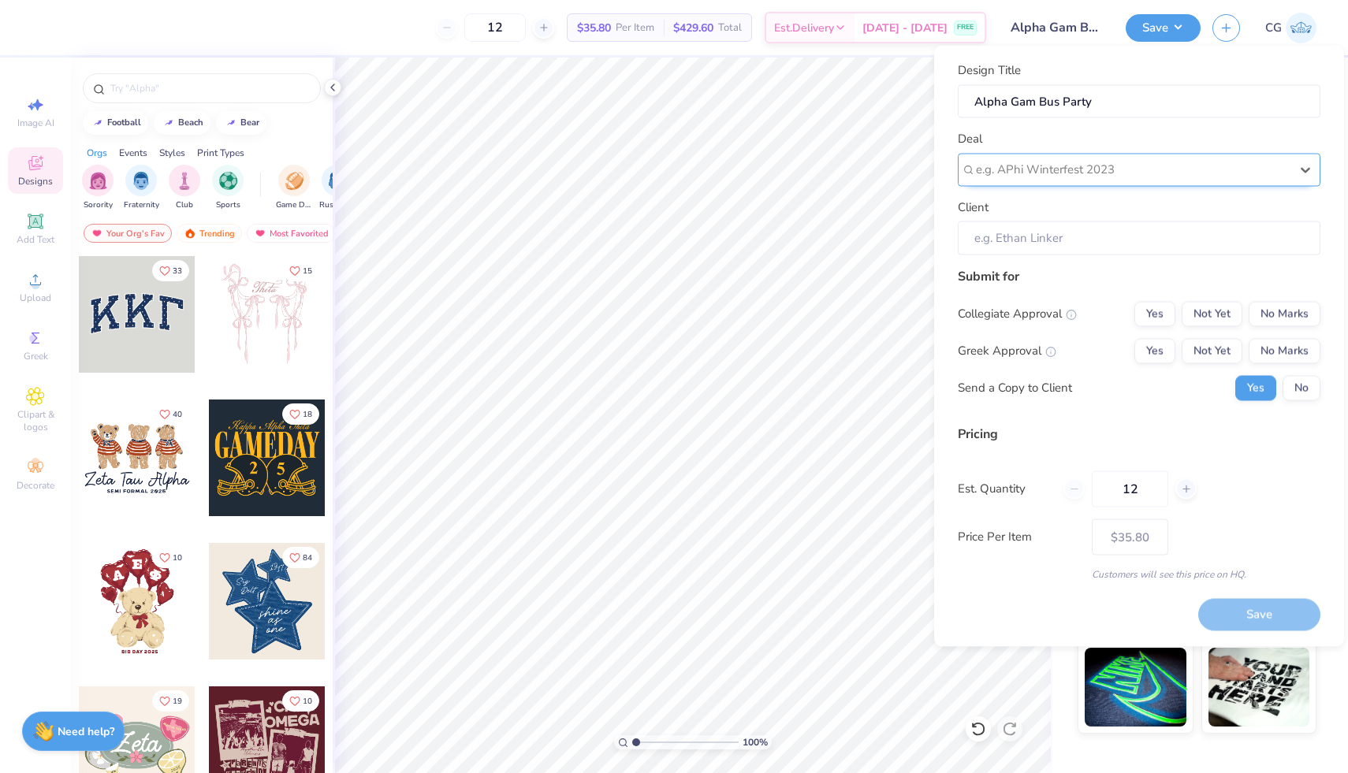
click at [1047, 159] on div at bounding box center [1133, 169] width 314 height 21
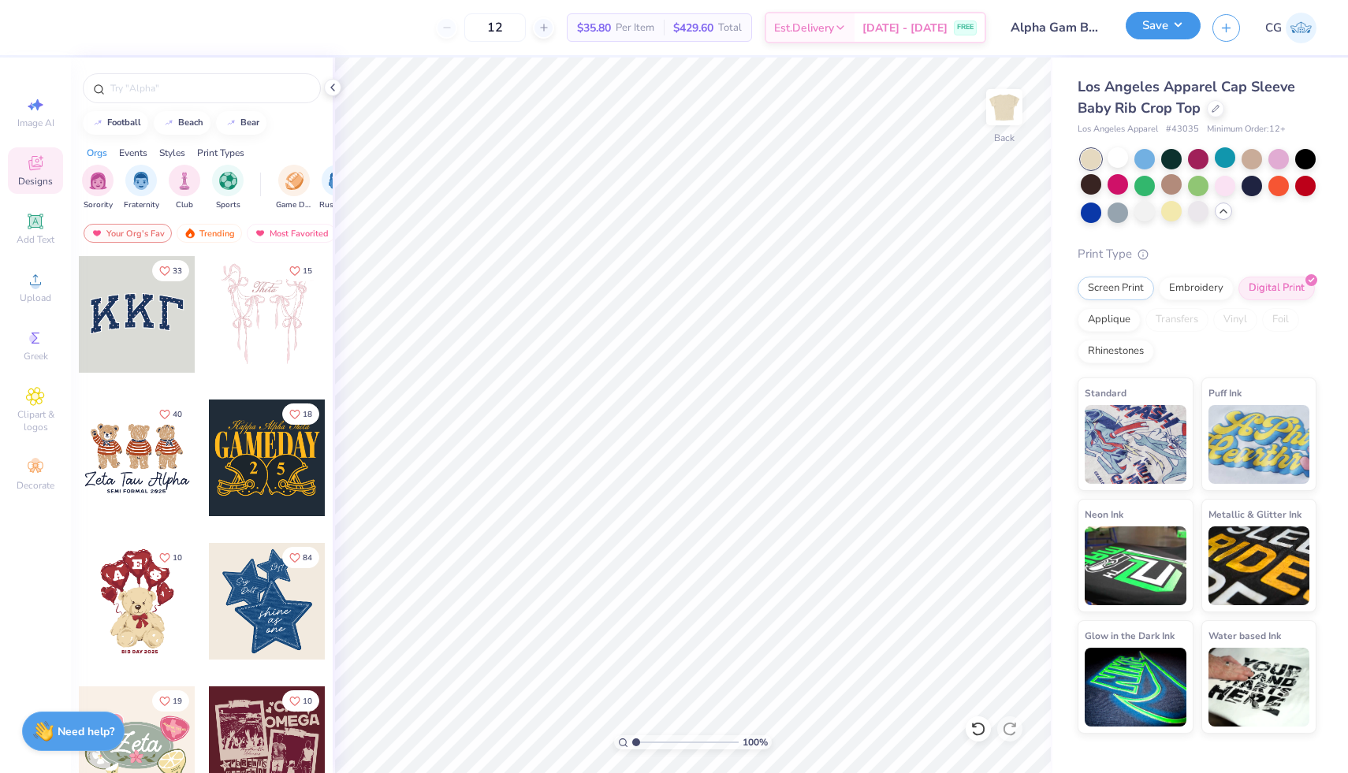
click at [1174, 32] on button "Save" at bounding box center [1162, 26] width 75 height 28
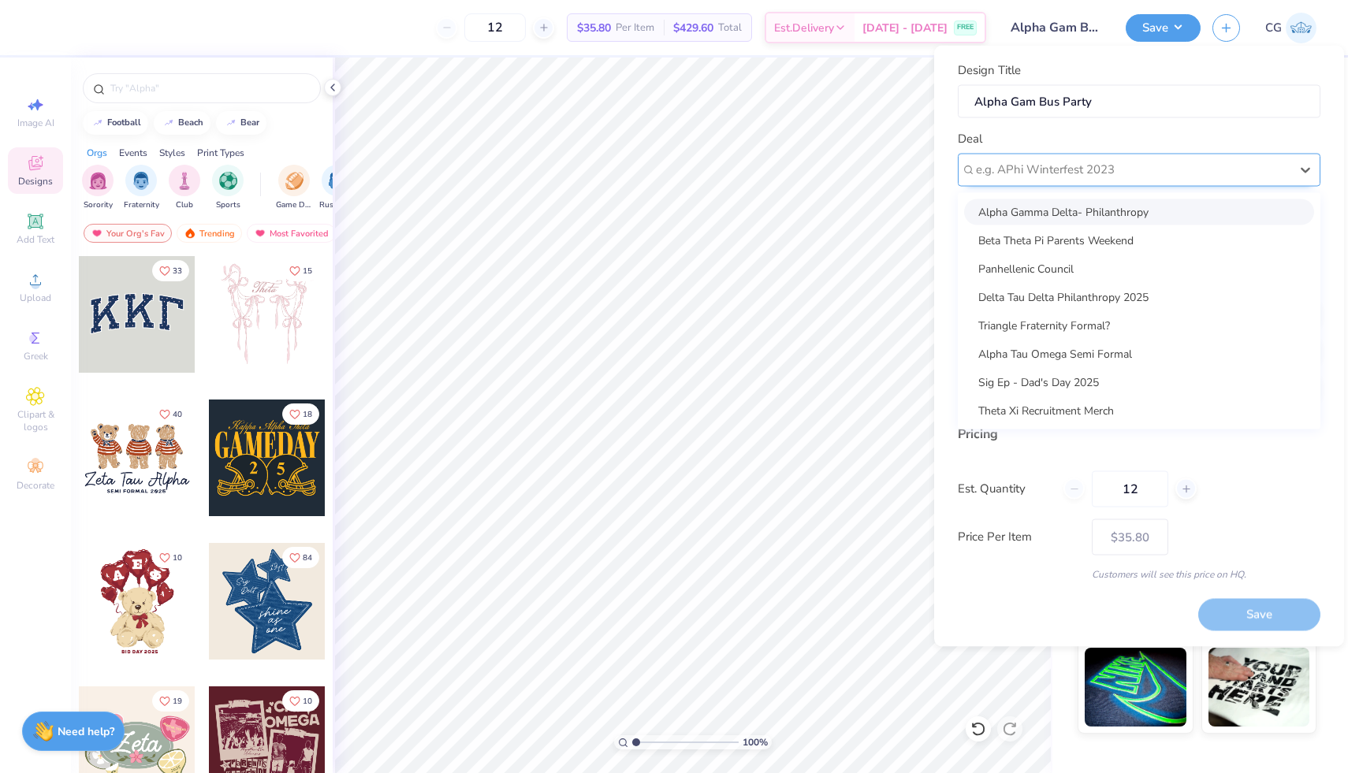
click at [1114, 154] on div "e.g. APhi Winterfest 2023" at bounding box center [1139, 169] width 363 height 33
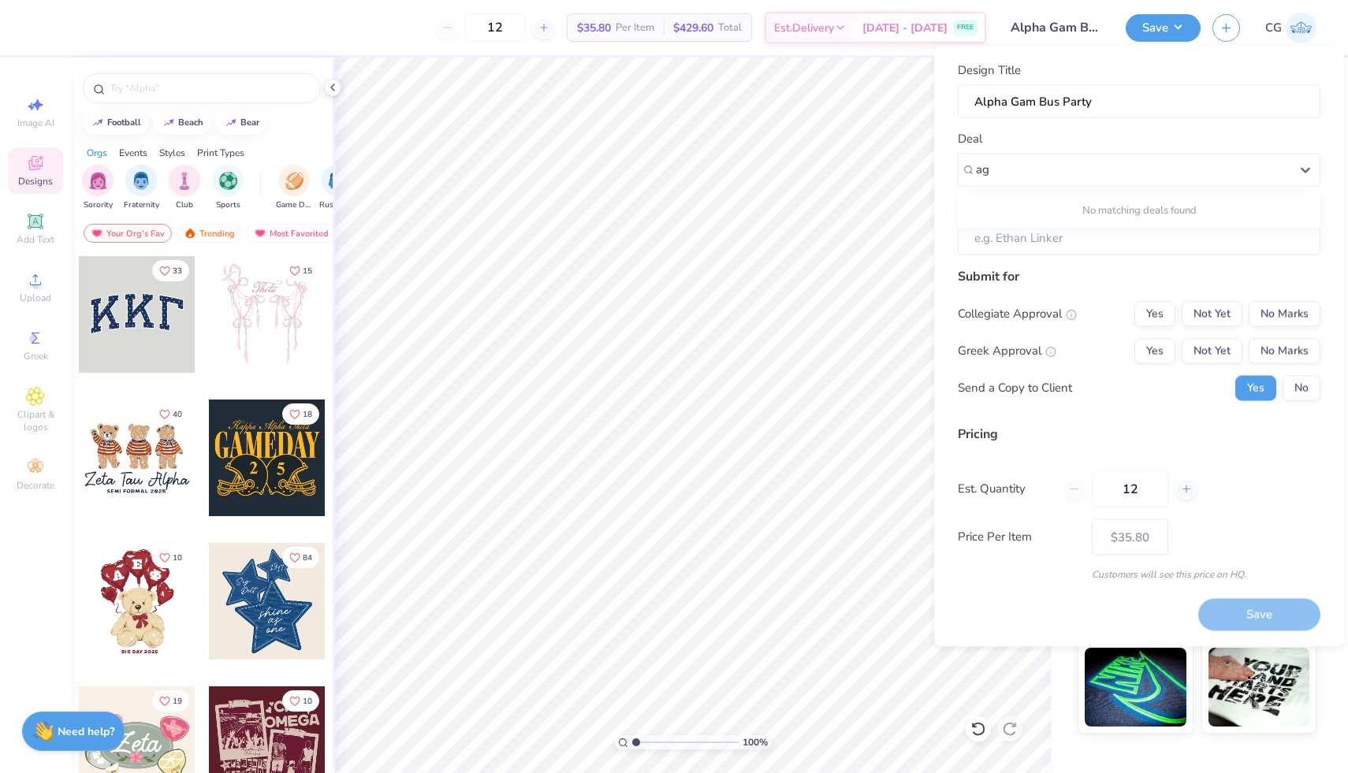
type input "ag"
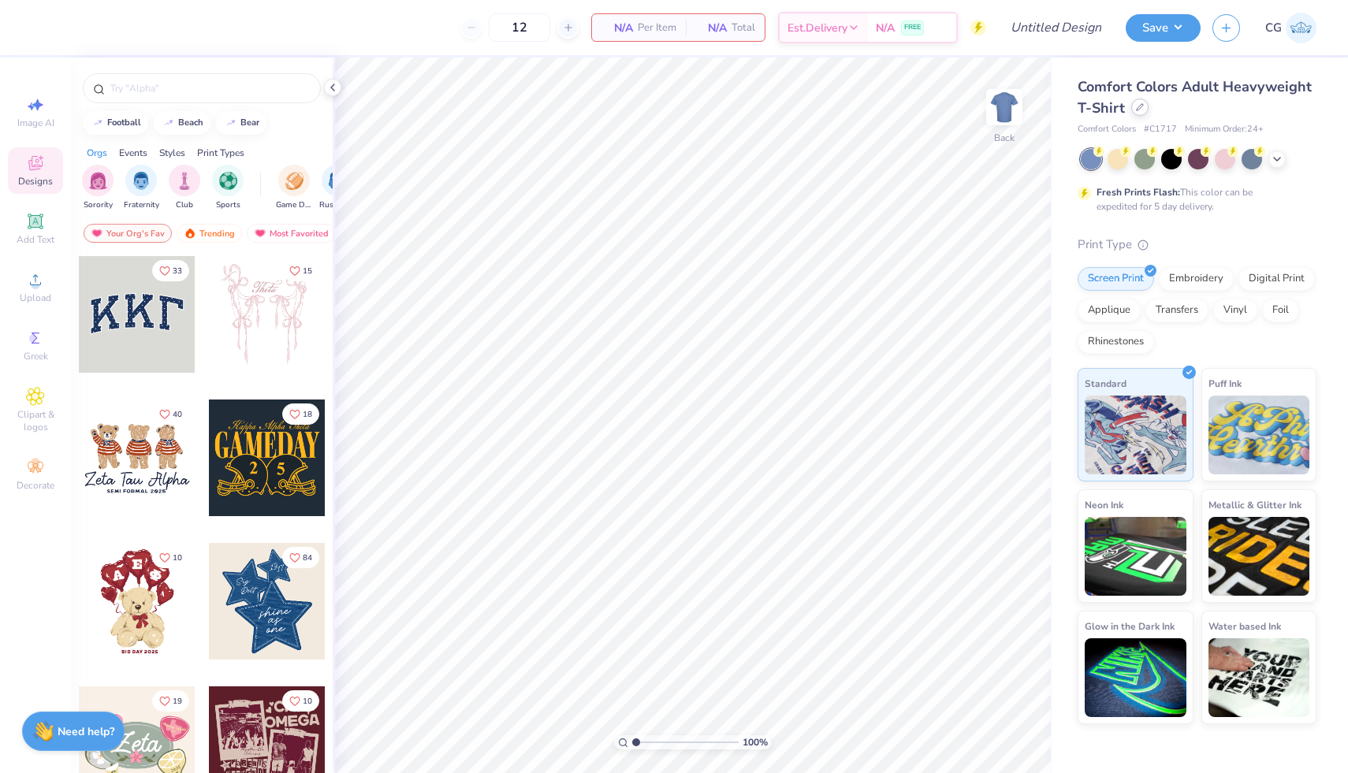
click at [1140, 108] on icon at bounding box center [1140, 107] width 8 height 8
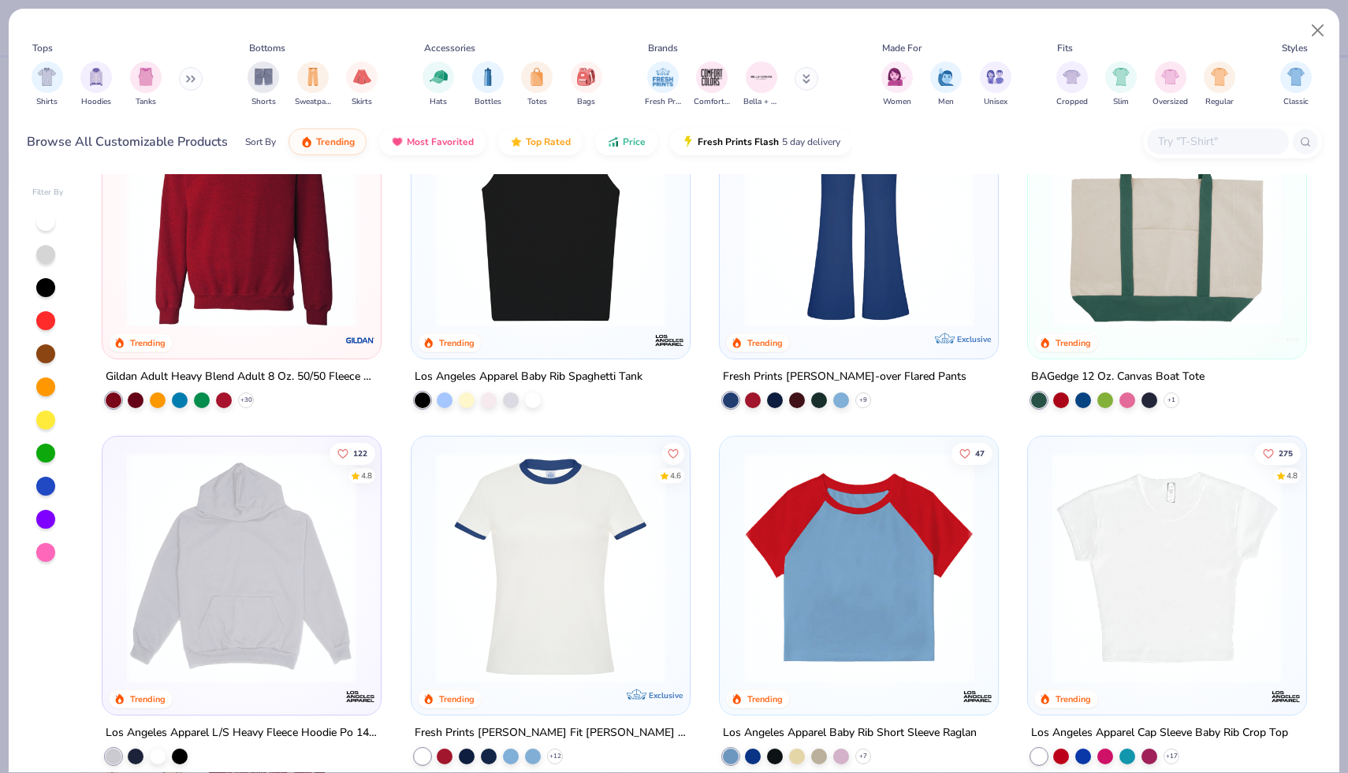
scroll to position [1557, 0]
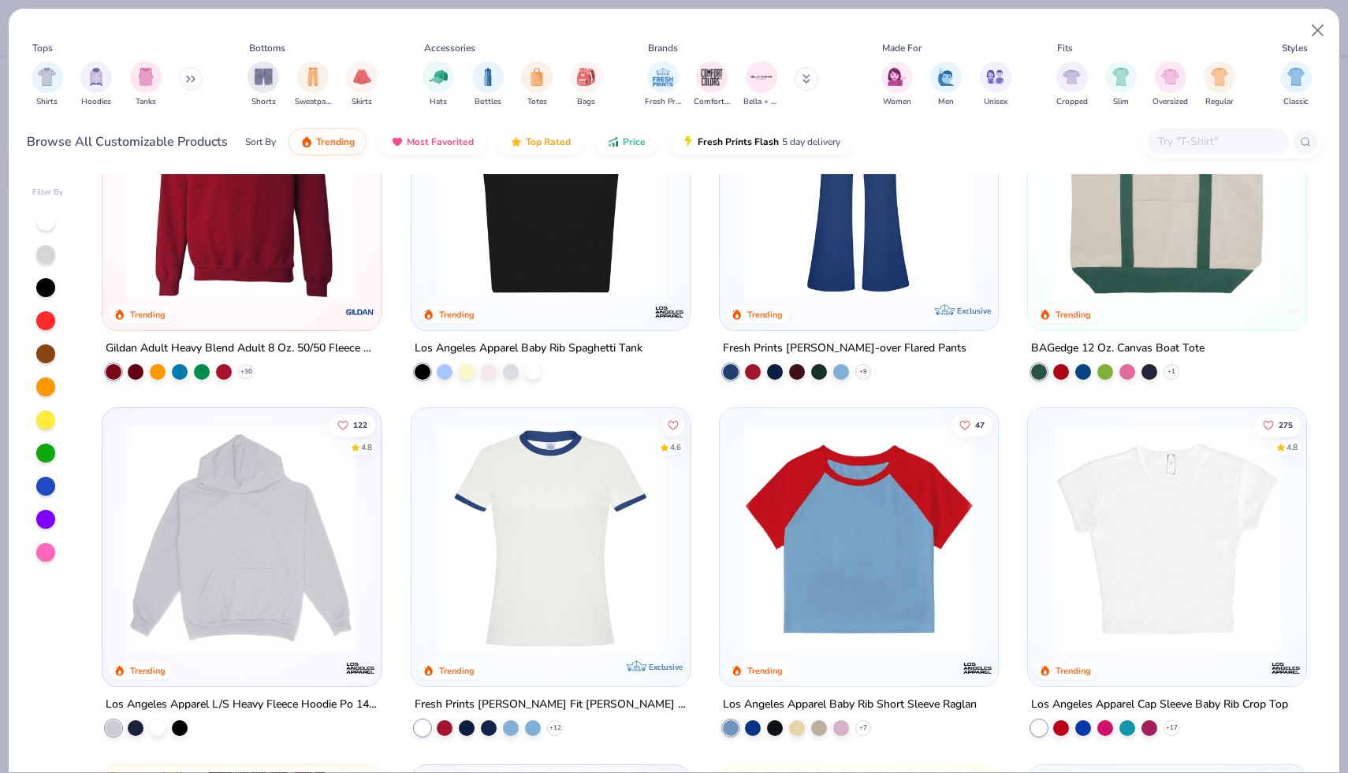
click at [1147, 534] on img at bounding box center [1166, 539] width 247 height 231
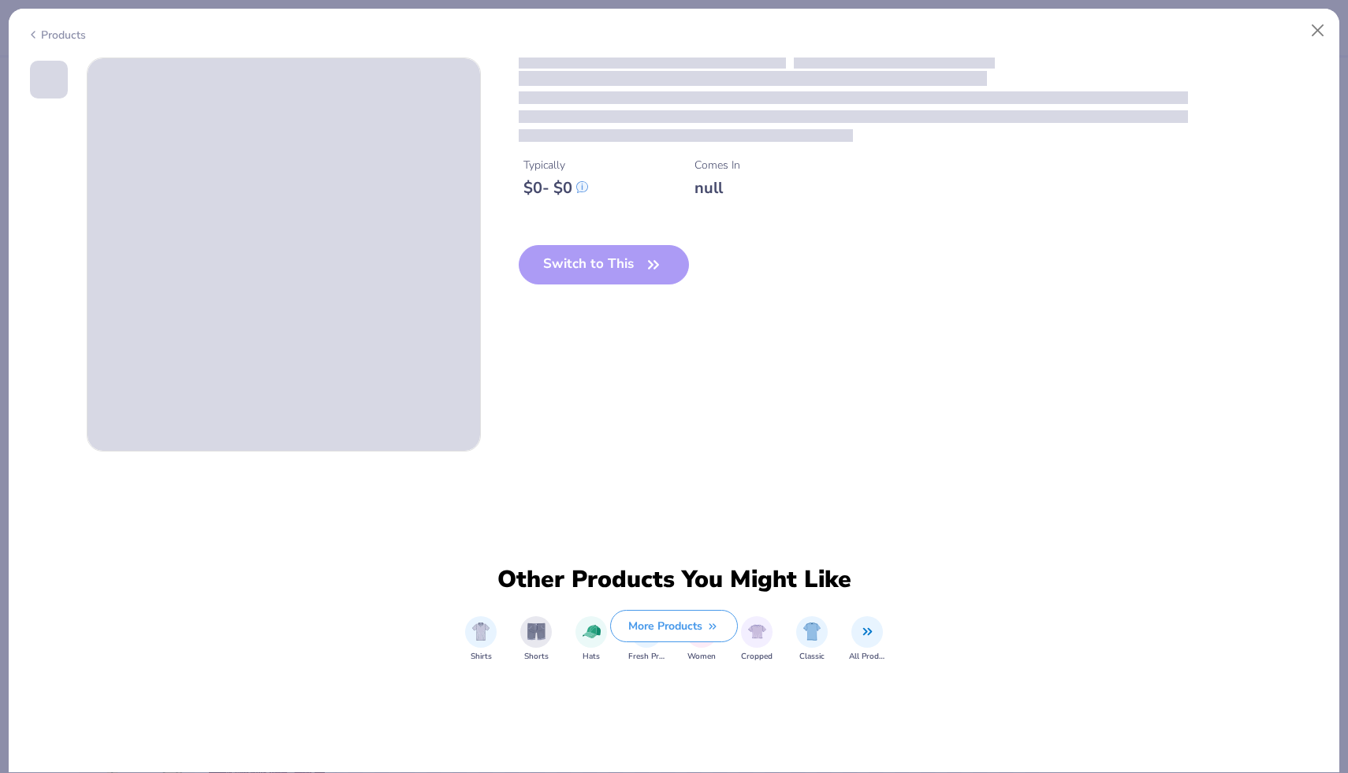
click at [1147, 534] on div "Typically $ 0 - $ 0 Comes In null Switch to This Other Products You Might Like …" at bounding box center [674, 416] width 1330 height 716
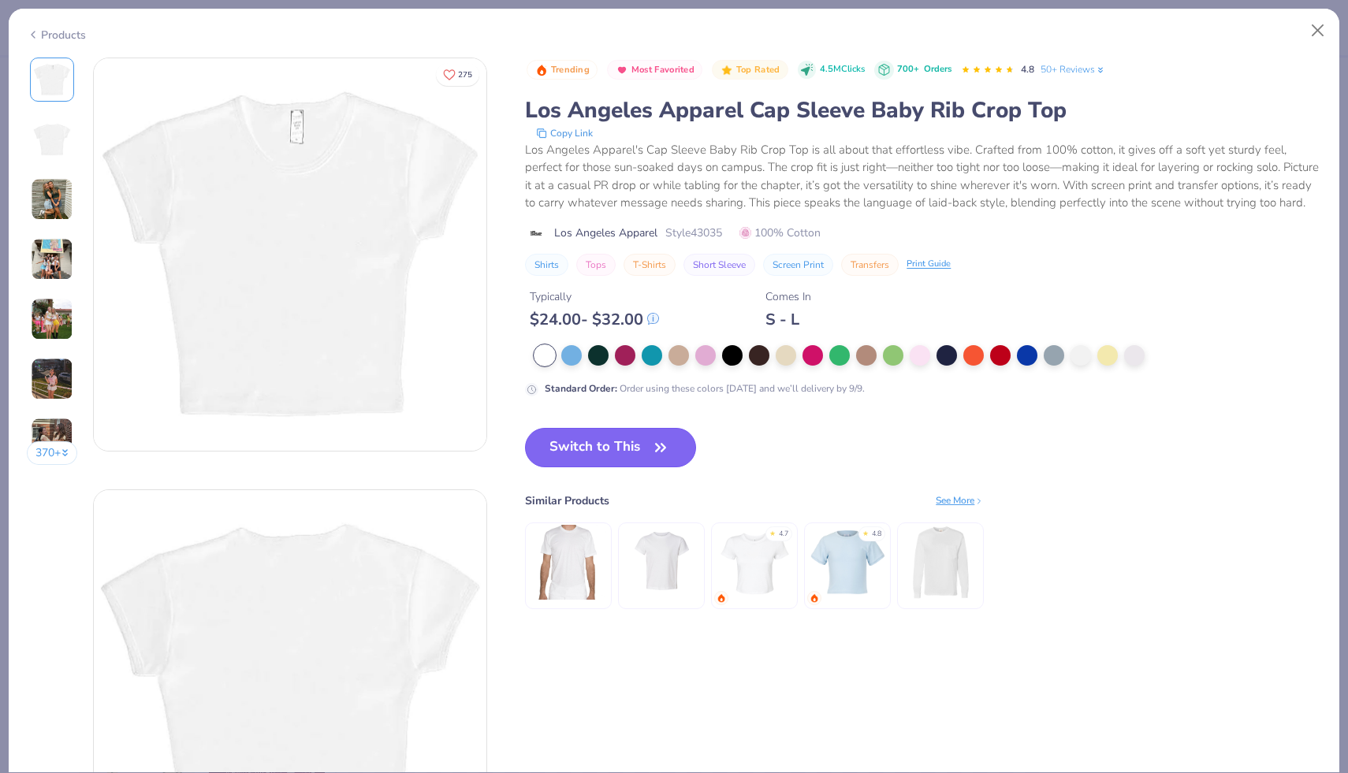
click at [592, 454] on button "Switch to This" at bounding box center [610, 447] width 171 height 39
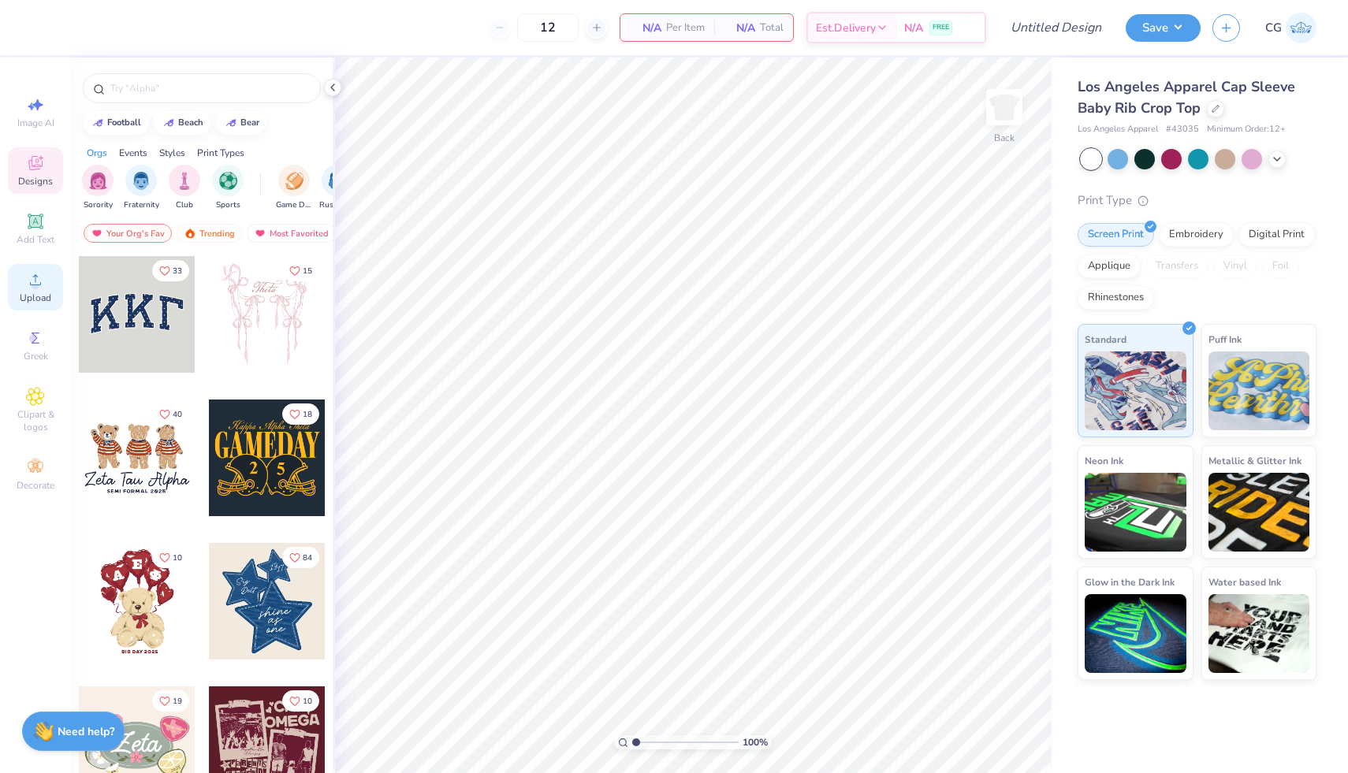
click at [35, 296] on span "Upload" at bounding box center [36, 298] width 32 height 13
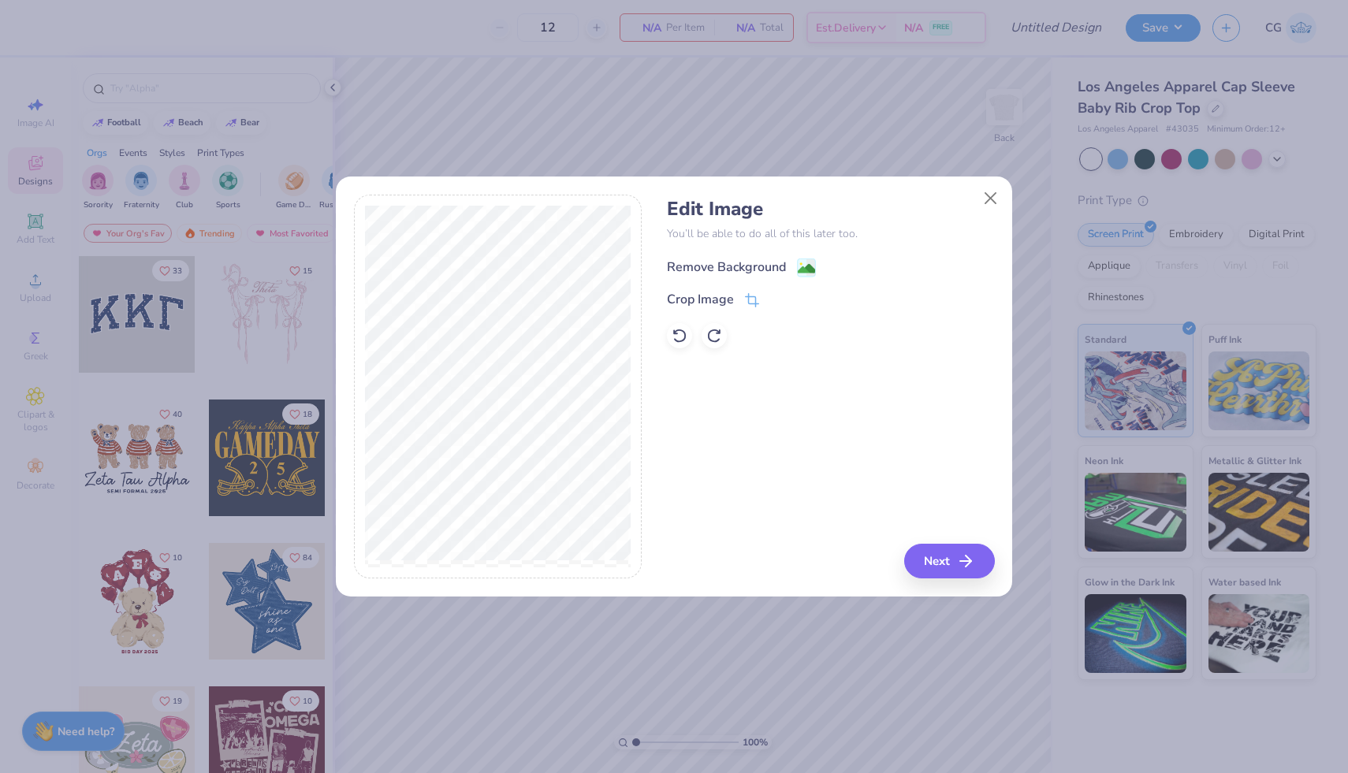
click at [806, 260] on image at bounding box center [806, 268] width 17 height 17
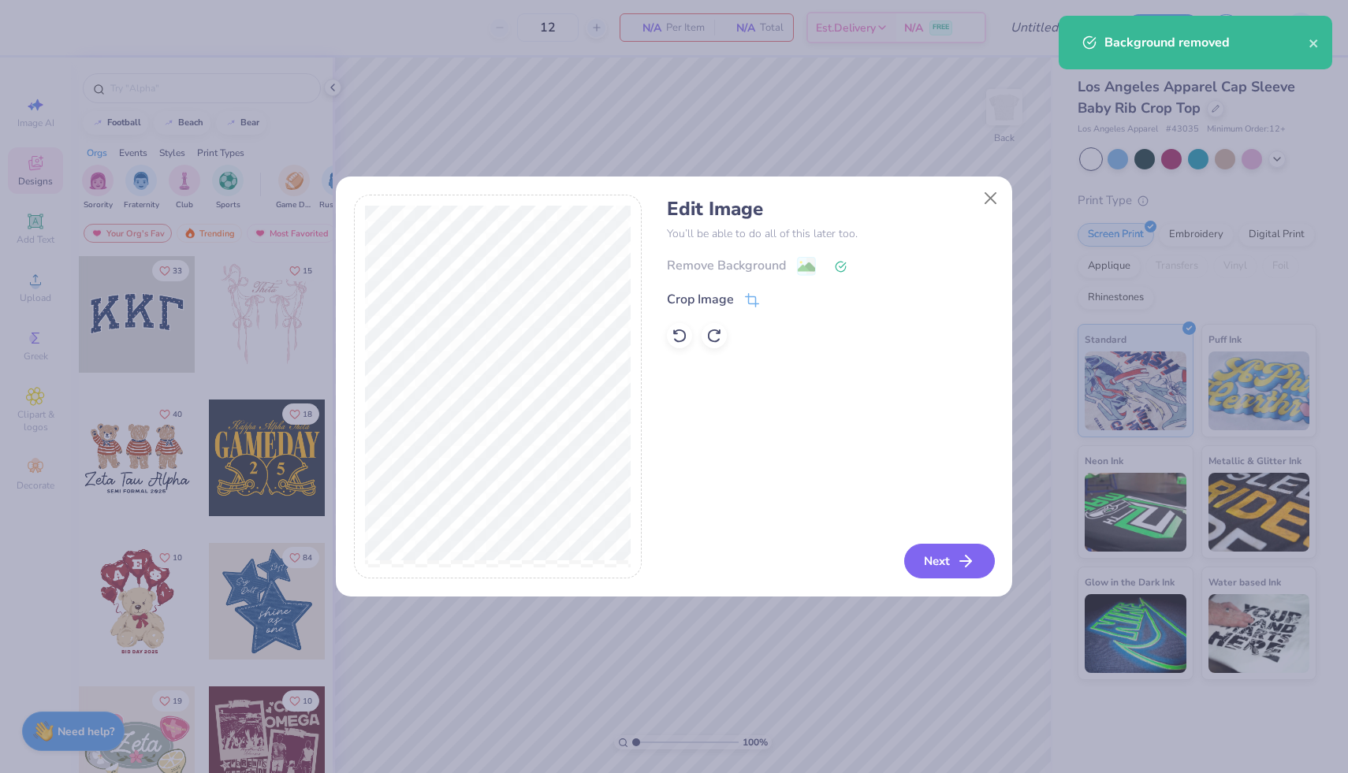
click at [947, 565] on button "Next" at bounding box center [949, 561] width 91 height 35
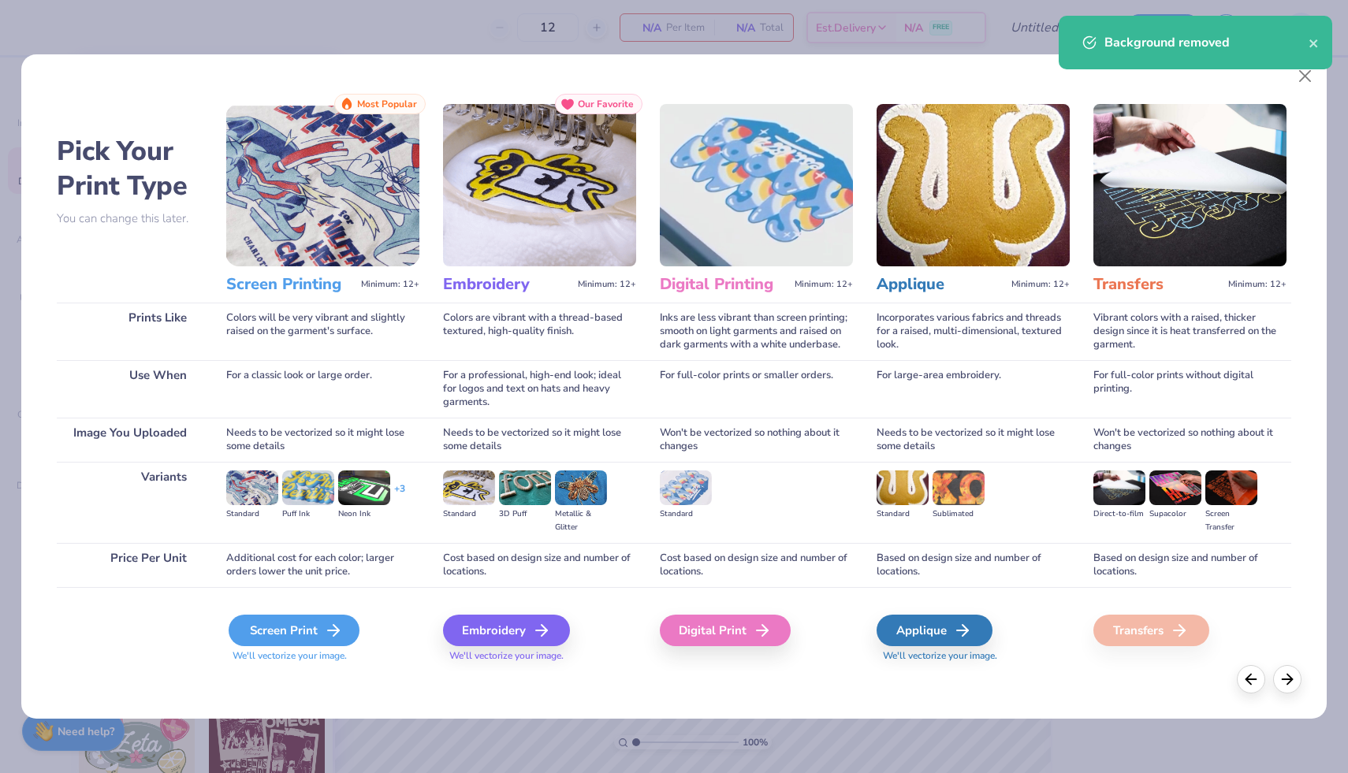
click at [284, 640] on div "Screen Print" at bounding box center [294, 631] width 131 height 32
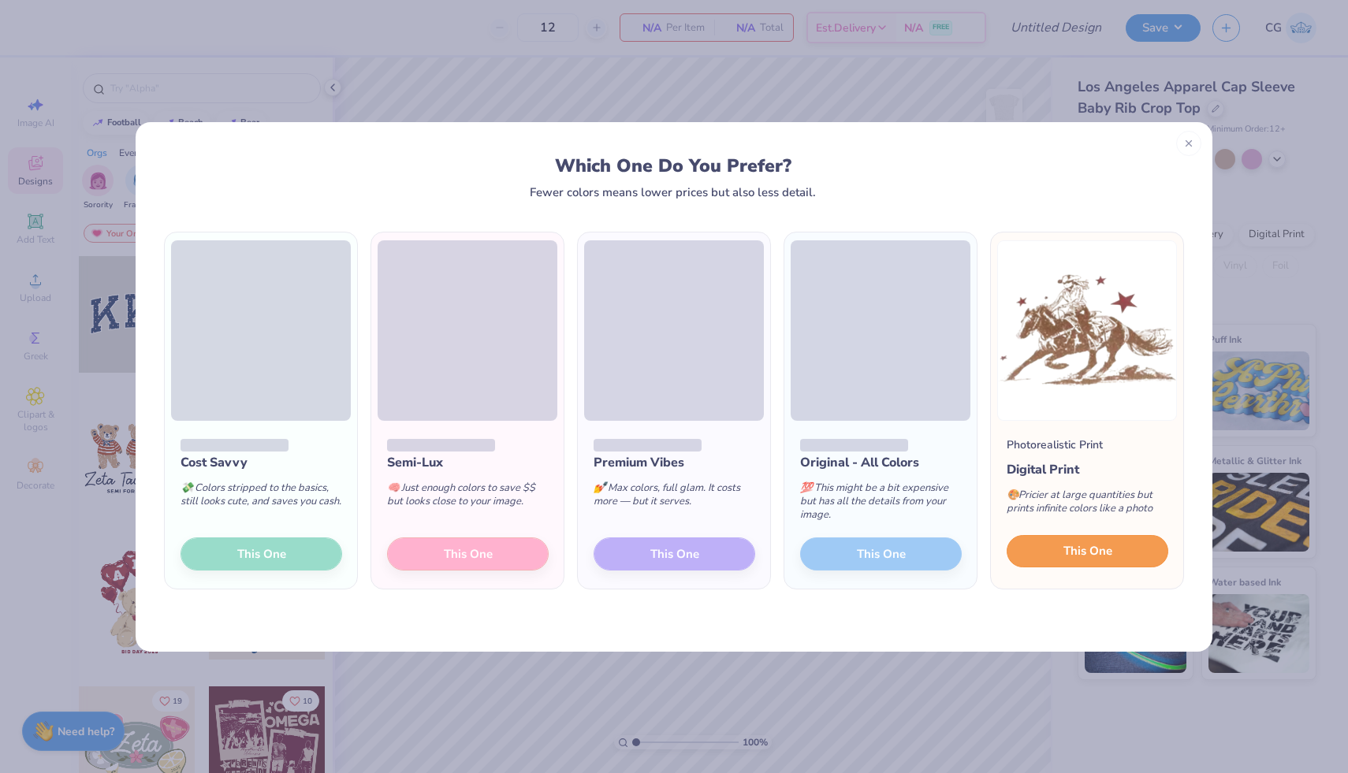
click at [1060, 556] on button "This One" at bounding box center [1087, 551] width 162 height 33
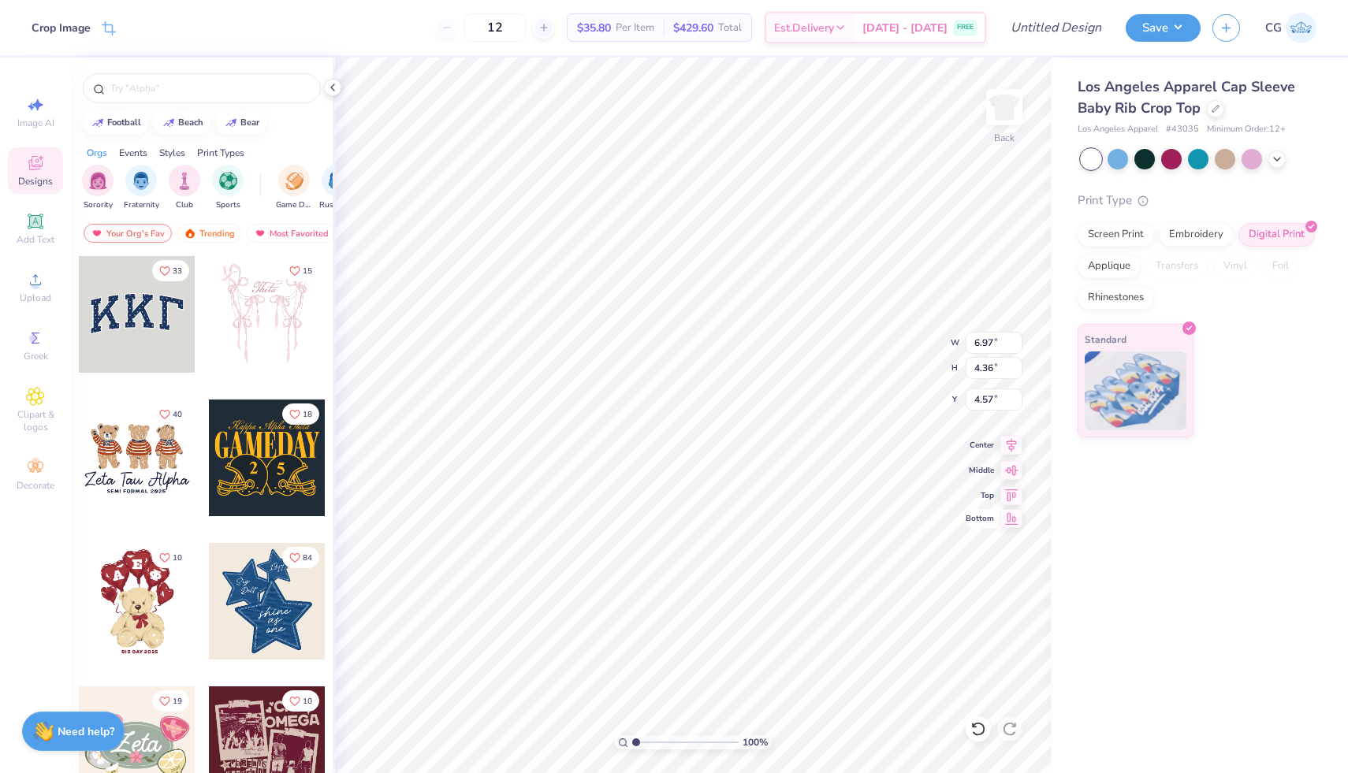
type input "0.50"
click at [1284, 154] on div at bounding box center [1276, 157] width 17 height 17
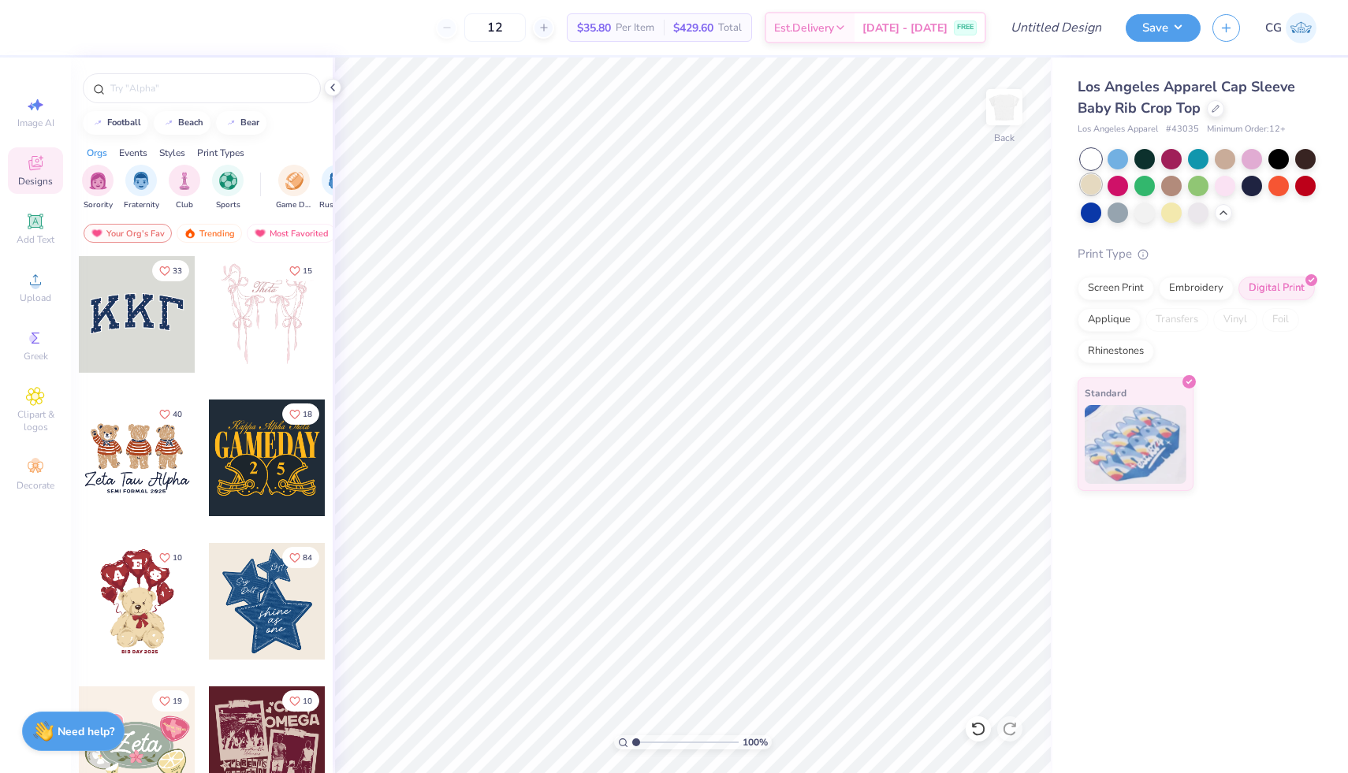
click at [1088, 183] on div at bounding box center [1090, 184] width 20 height 20
click at [1166, 33] on button "Save" at bounding box center [1162, 26] width 75 height 28
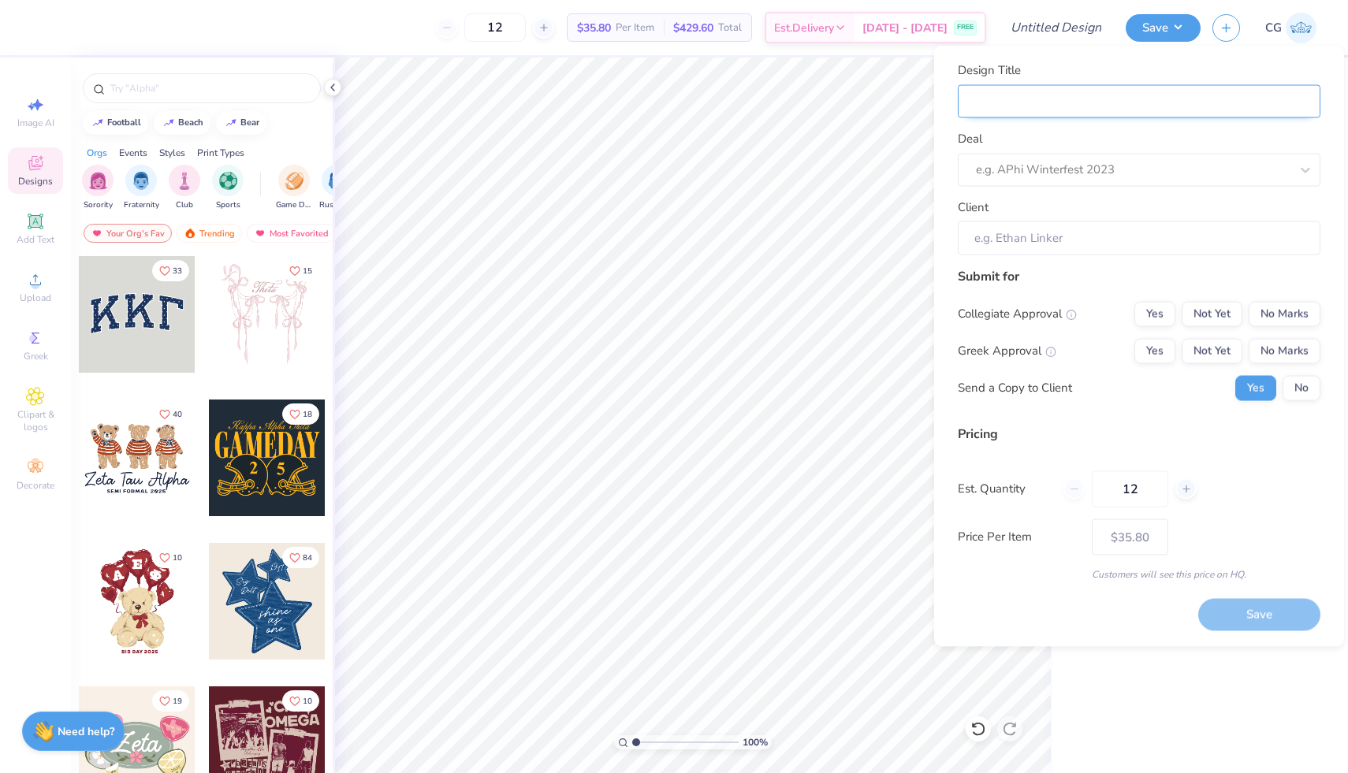
click at [1071, 99] on input "Design Title" at bounding box center [1139, 101] width 363 height 34
type input "A"
type input "Al"
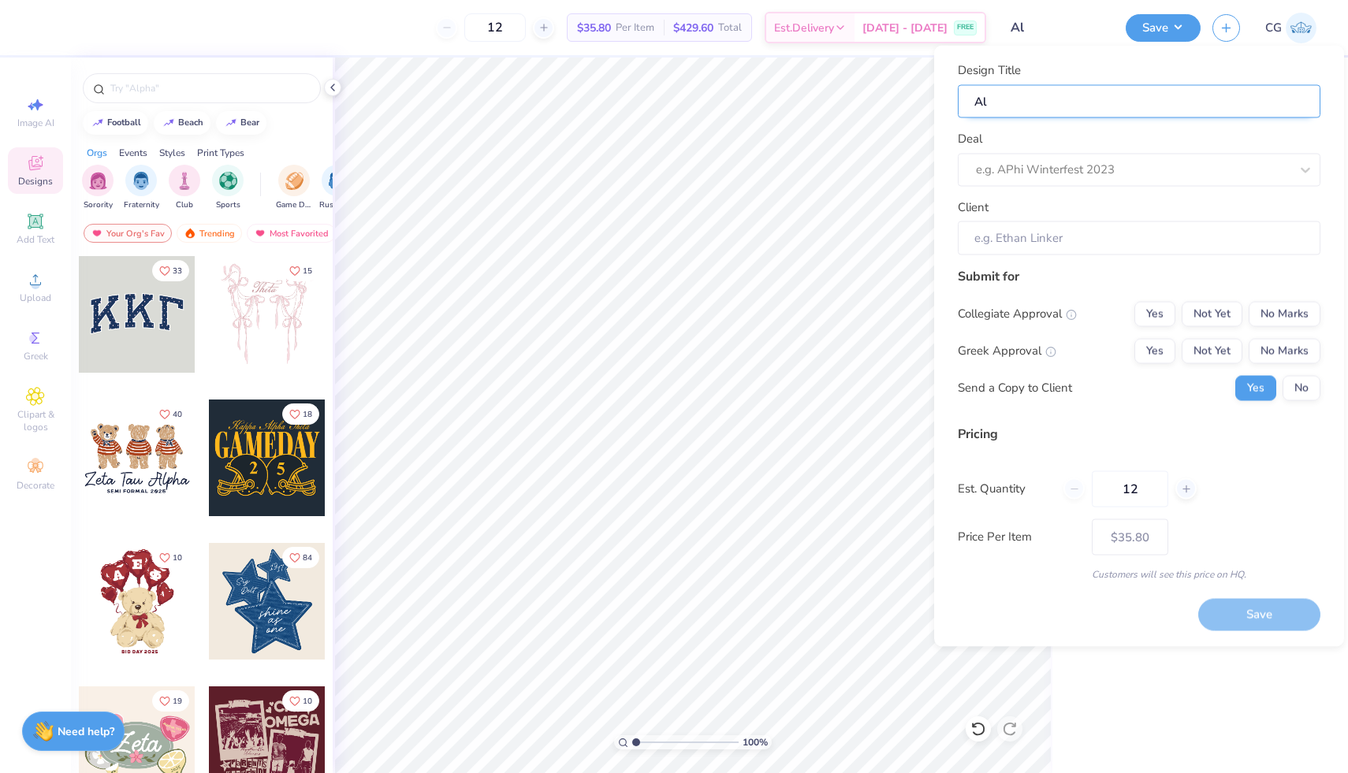
type input "Alp"
type input "Alph"
type input "Alpha"
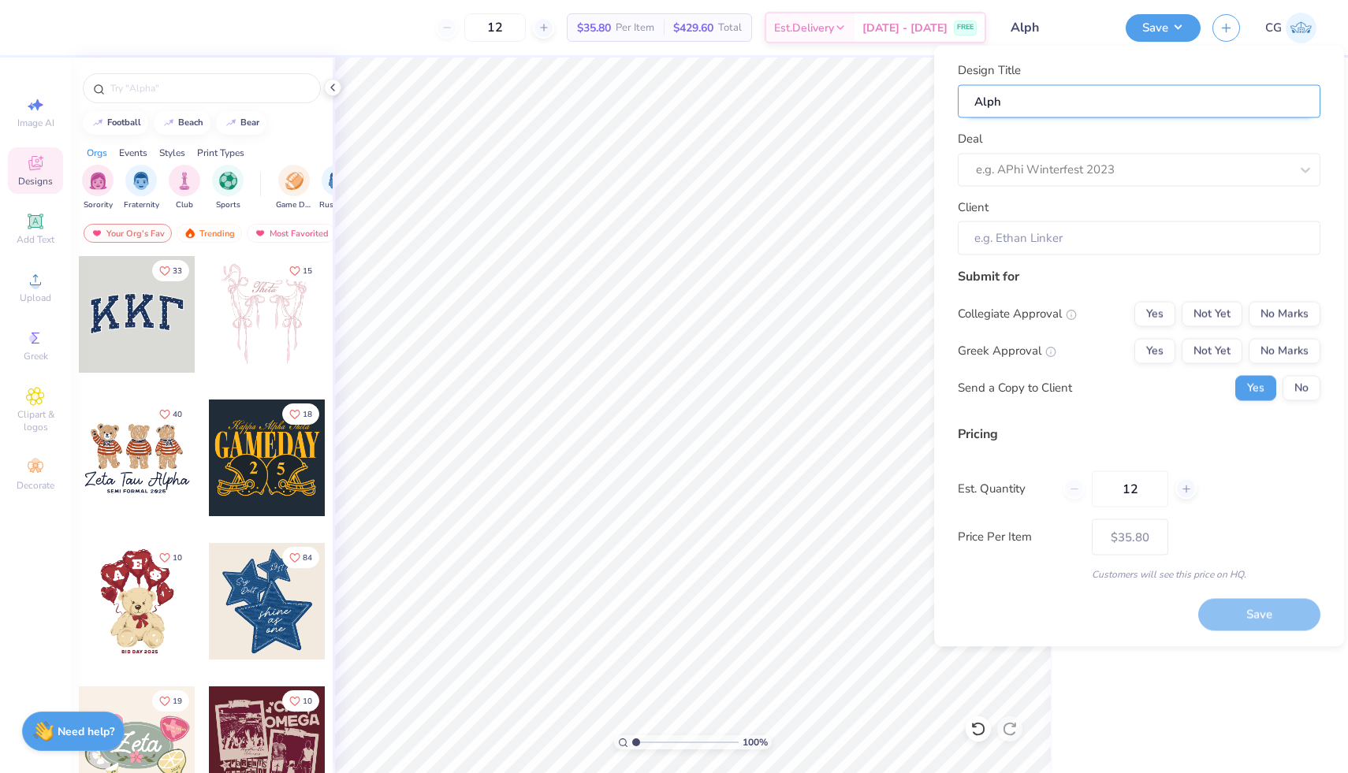
type input "Alpha"
type input "Alpha G"
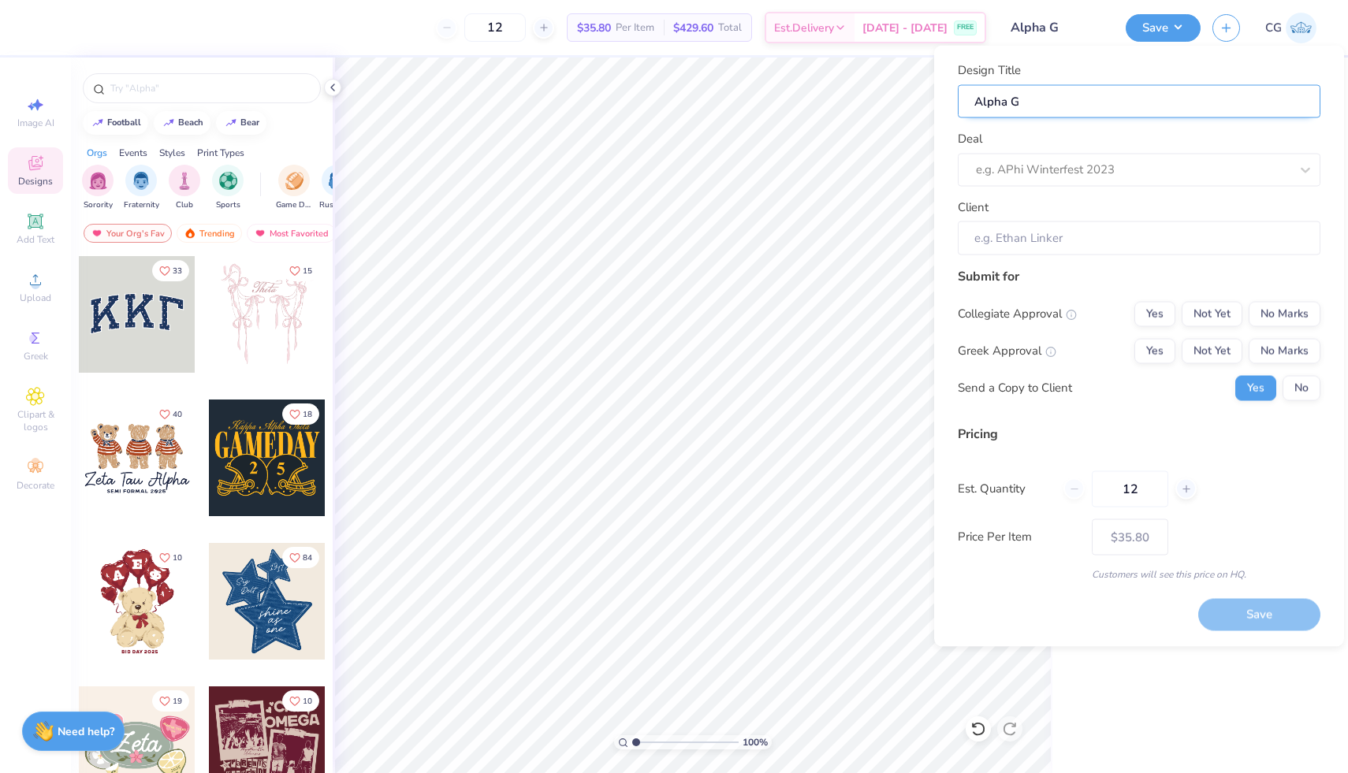
type input "Alpha Ga"
type input "Alpha Gam"
type input "Alpha Gam Bus Party"
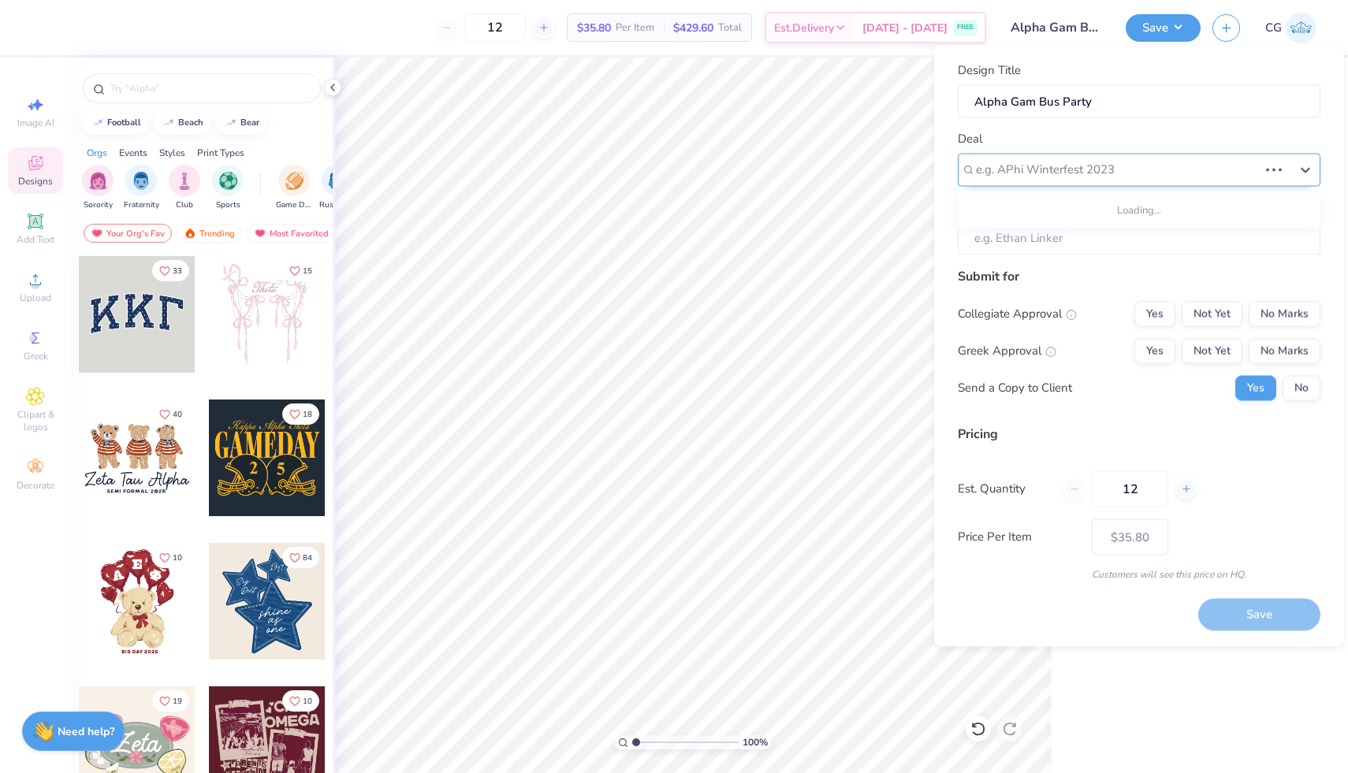
click at [1084, 171] on div at bounding box center [1117, 169] width 282 height 21
click at [1084, 158] on div "e.g. APhi Winterfest 2023" at bounding box center [1132, 170] width 317 height 24
click at [1029, 169] on div at bounding box center [1133, 169] width 314 height 21
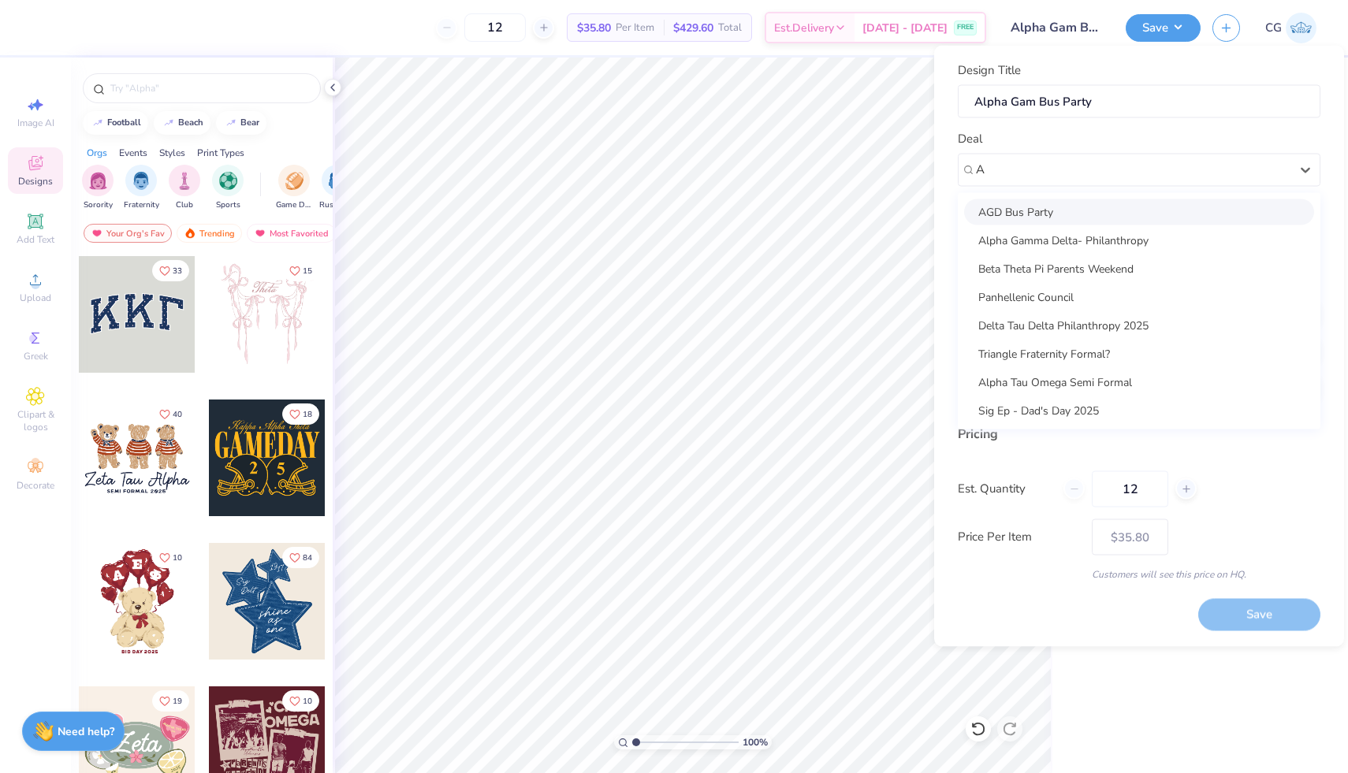
click at [1098, 210] on div "AGD Bus Party" at bounding box center [1139, 212] width 350 height 26
type input "A"
type input "Izzy Sievers"
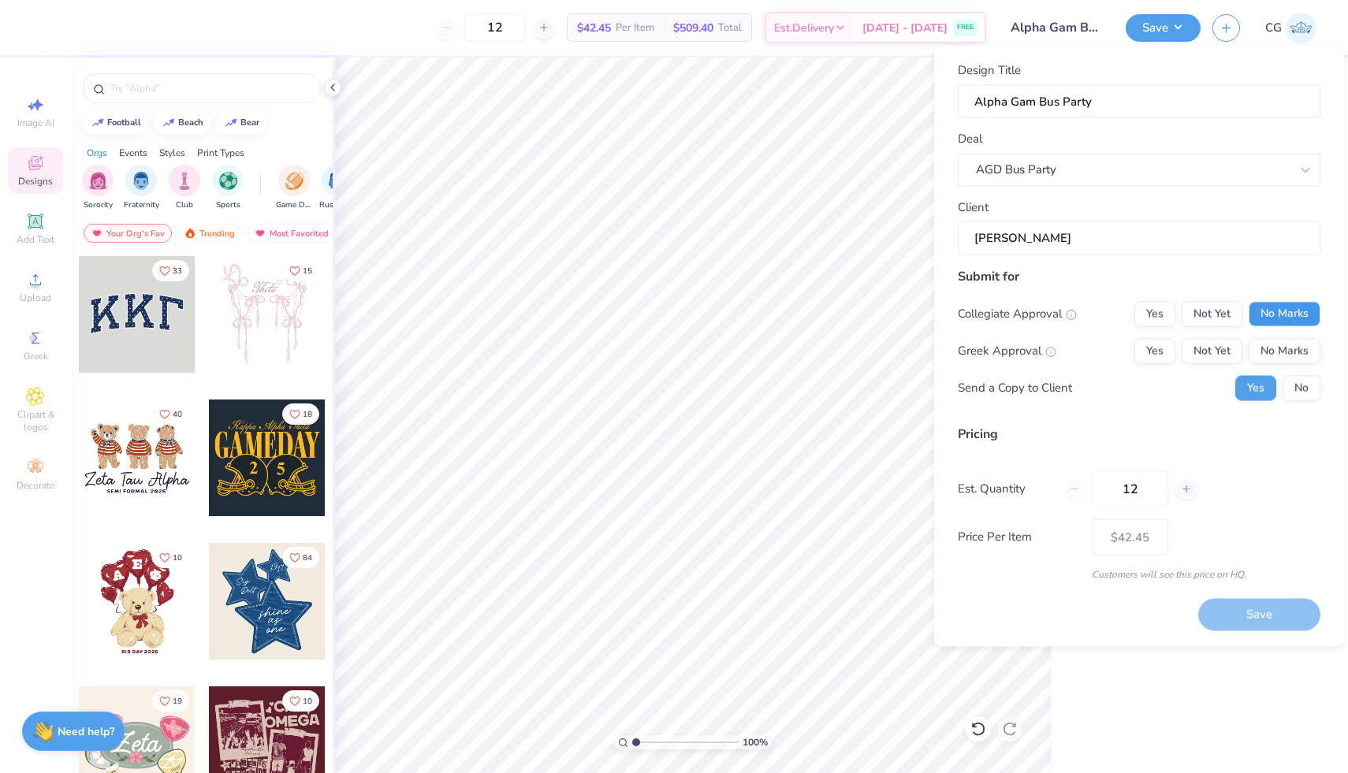
click at [1258, 305] on button "No Marks" at bounding box center [1284, 313] width 72 height 25
click at [1218, 344] on button "Not Yet" at bounding box center [1211, 350] width 61 height 25
click at [1313, 392] on button "No" at bounding box center [1301, 387] width 38 height 25
click at [1258, 616] on button "Save" at bounding box center [1259, 615] width 122 height 32
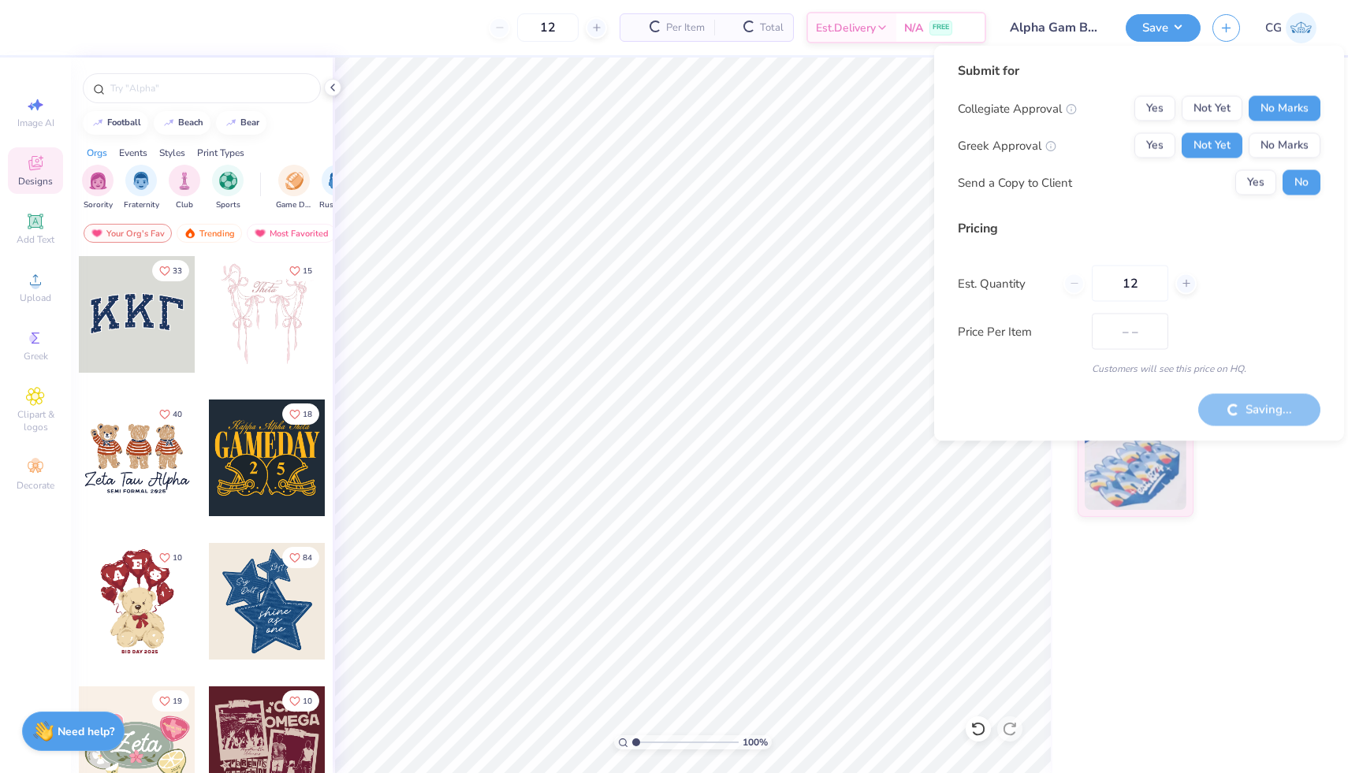
type input "$42.45"
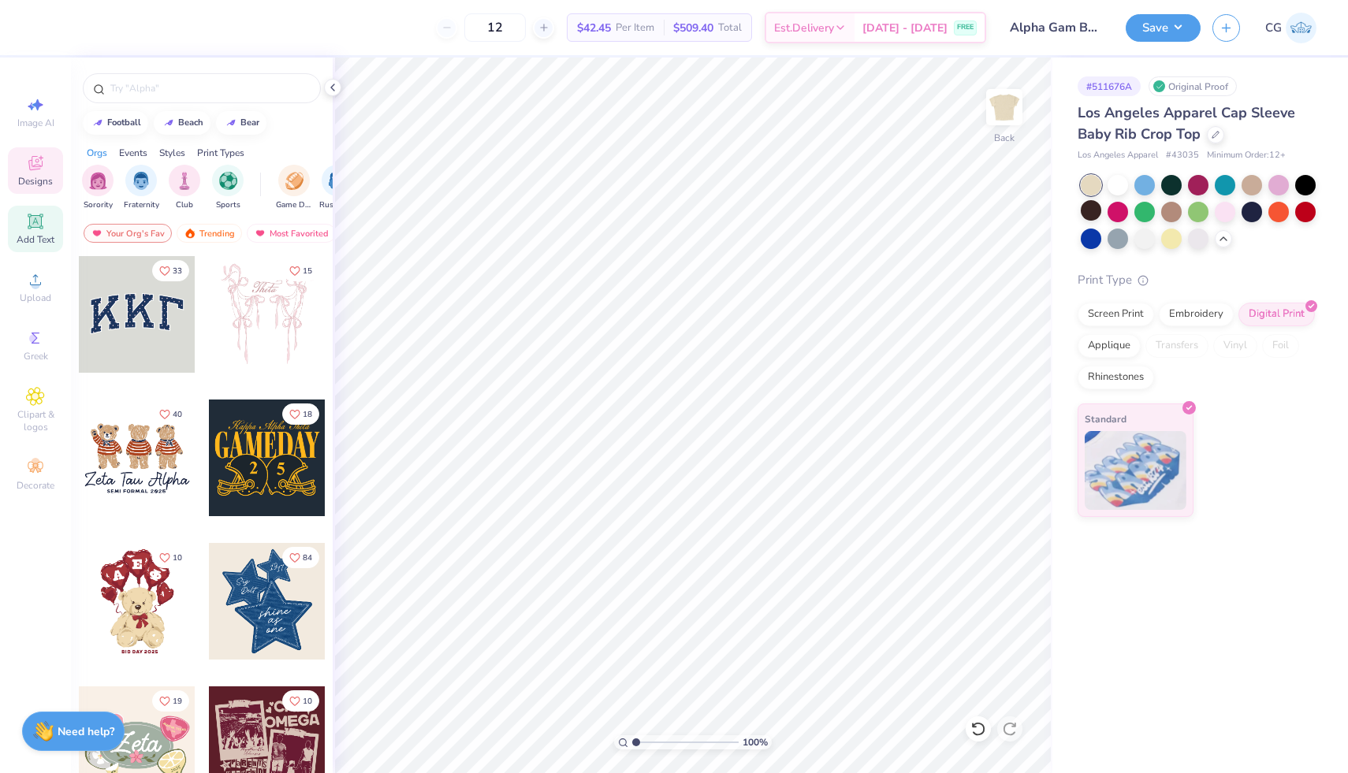
click at [50, 229] on div "Add Text" at bounding box center [35, 229] width 55 height 46
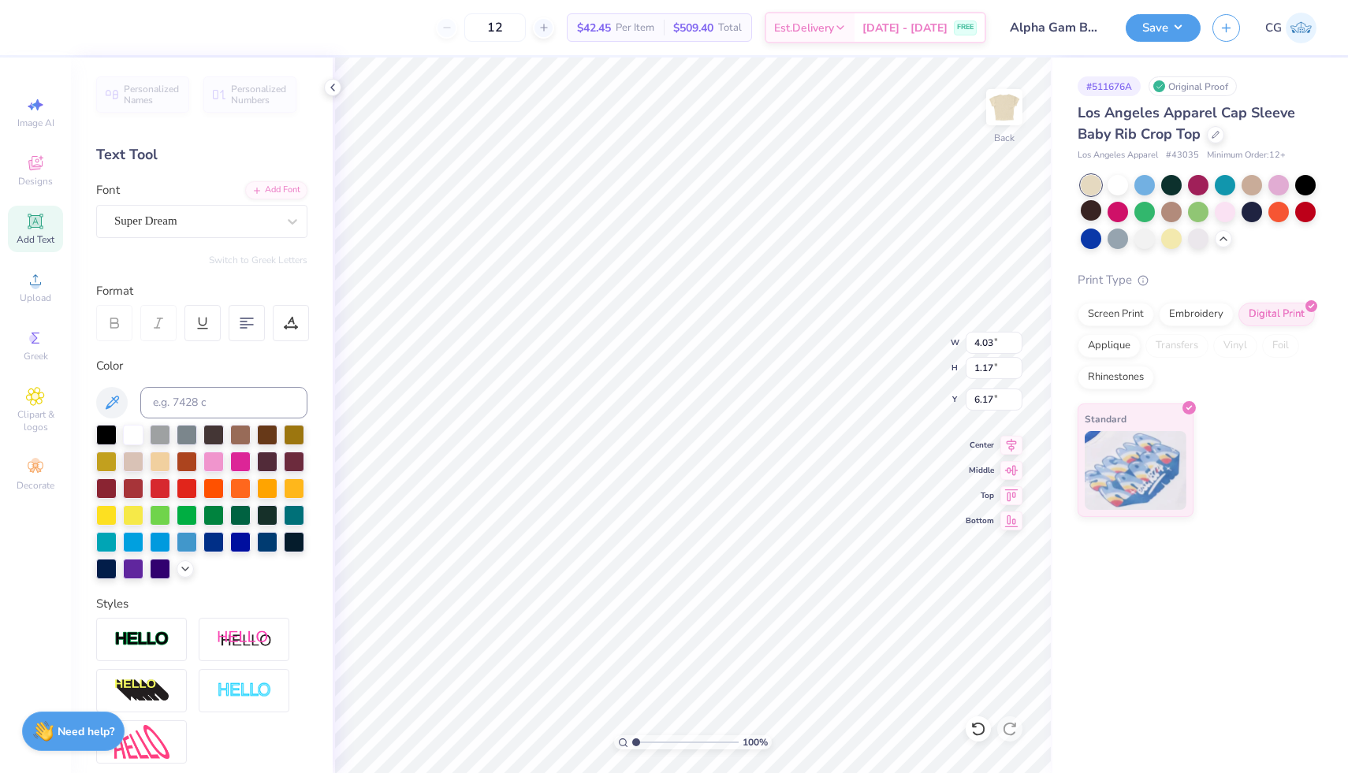
scroll to position [0, 2]
type textarea "Alpha Gam"
click at [135, 478] on div at bounding box center [133, 487] width 20 height 20
type input "5.06"
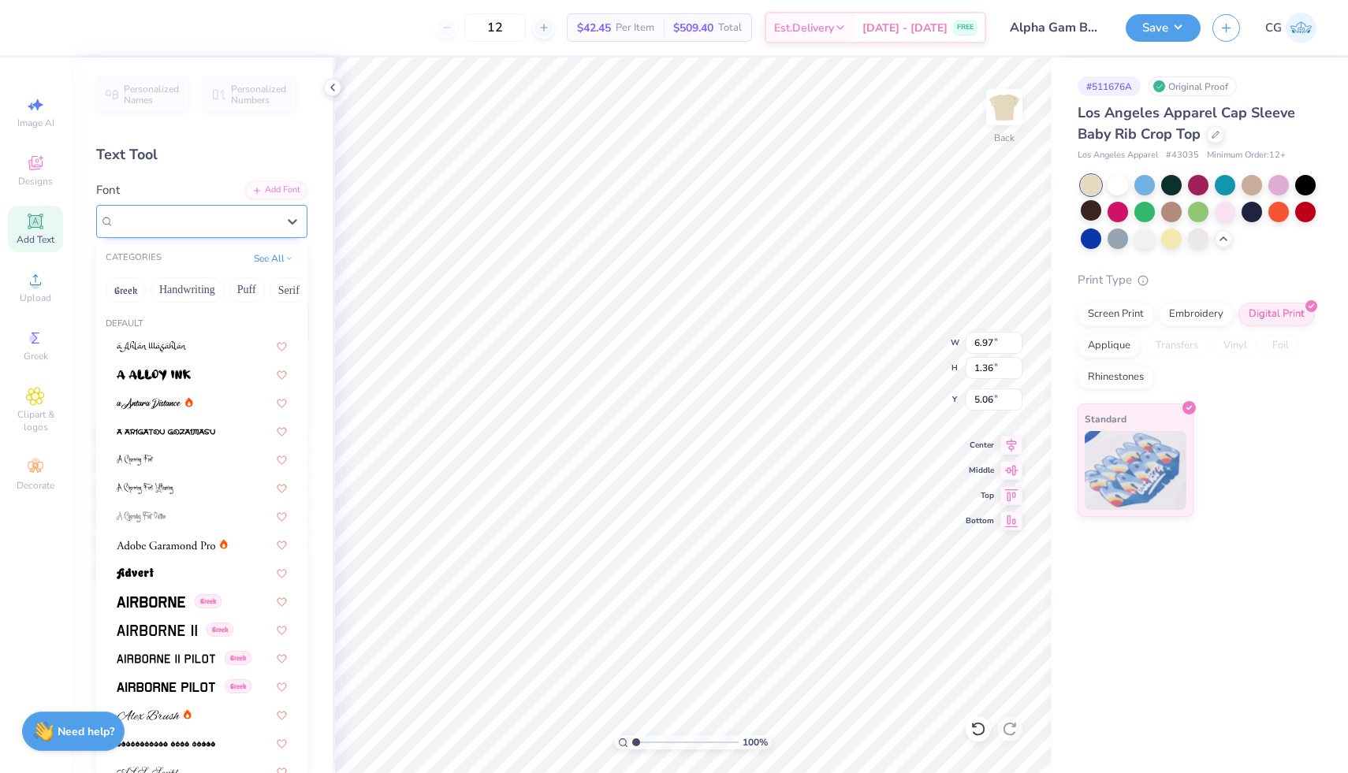
click at [240, 221] on div "Super Dream" at bounding box center [196, 221] width 166 height 24
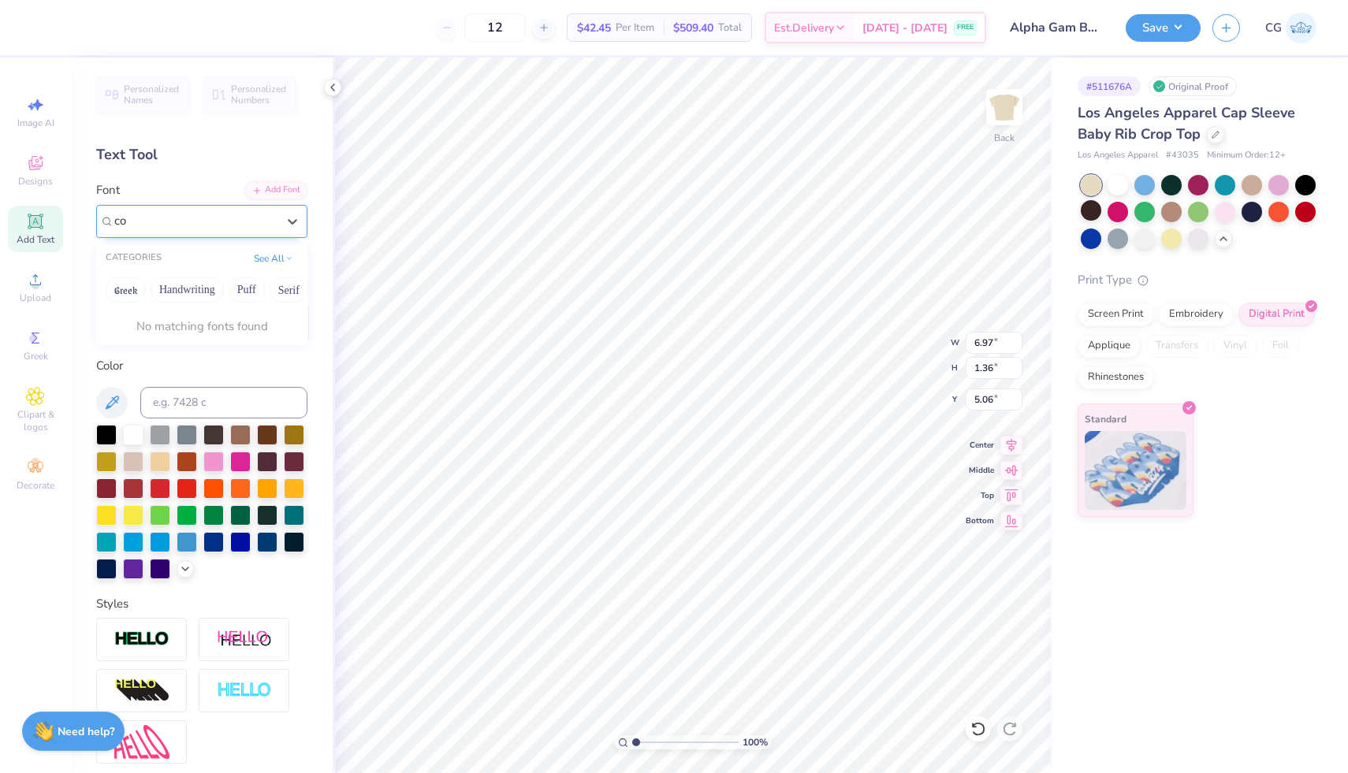
type input "c"
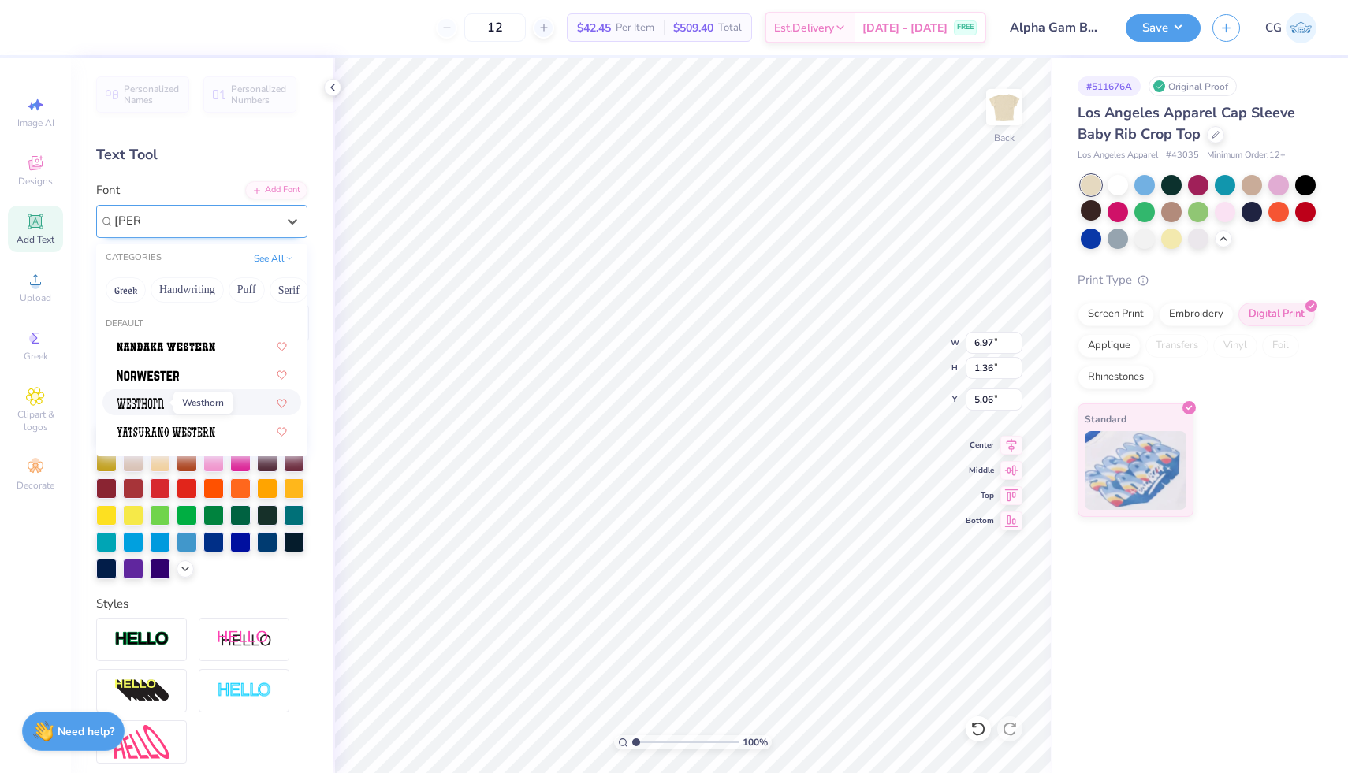
click at [143, 403] on img at bounding box center [140, 403] width 47 height 11
type input "wes"
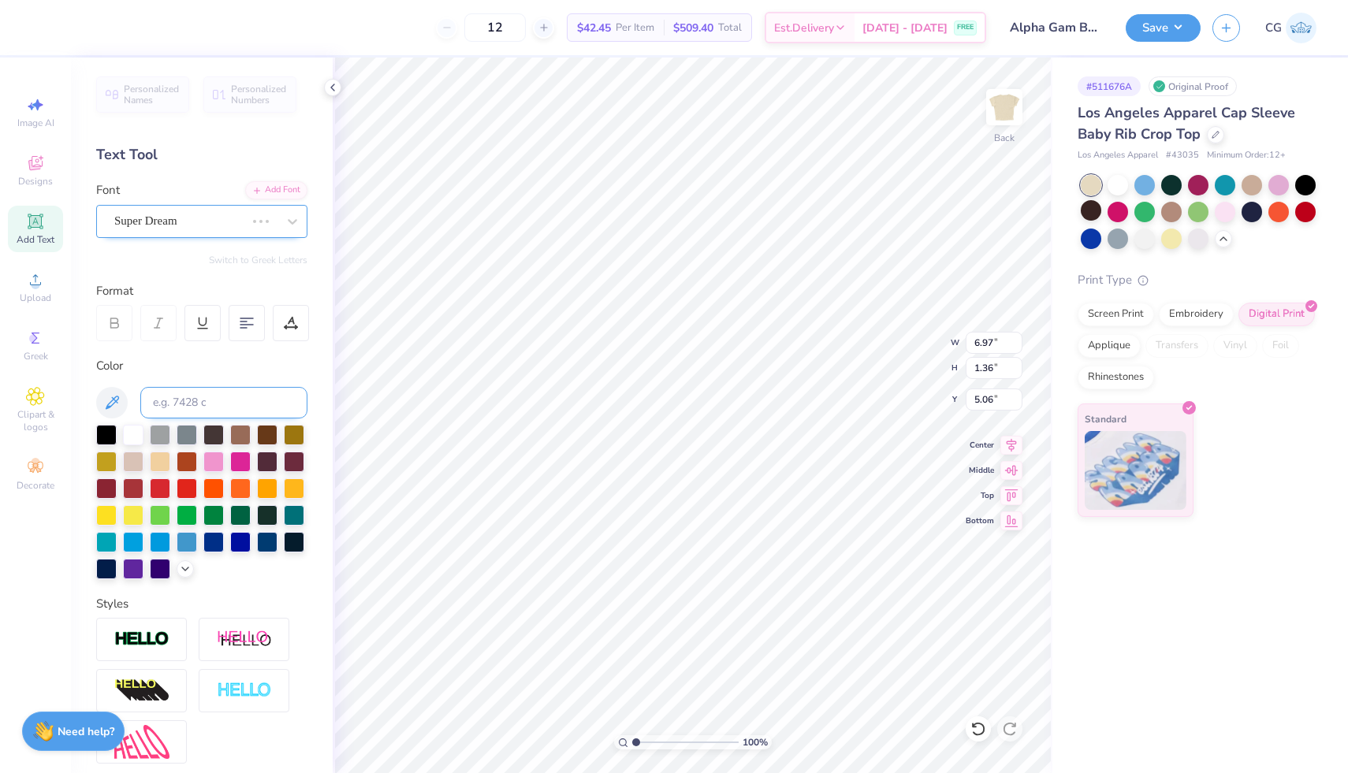
type input "5.94"
type input "1.20"
type input "5.14"
click at [1154, 20] on button "Save" at bounding box center [1162, 26] width 75 height 28
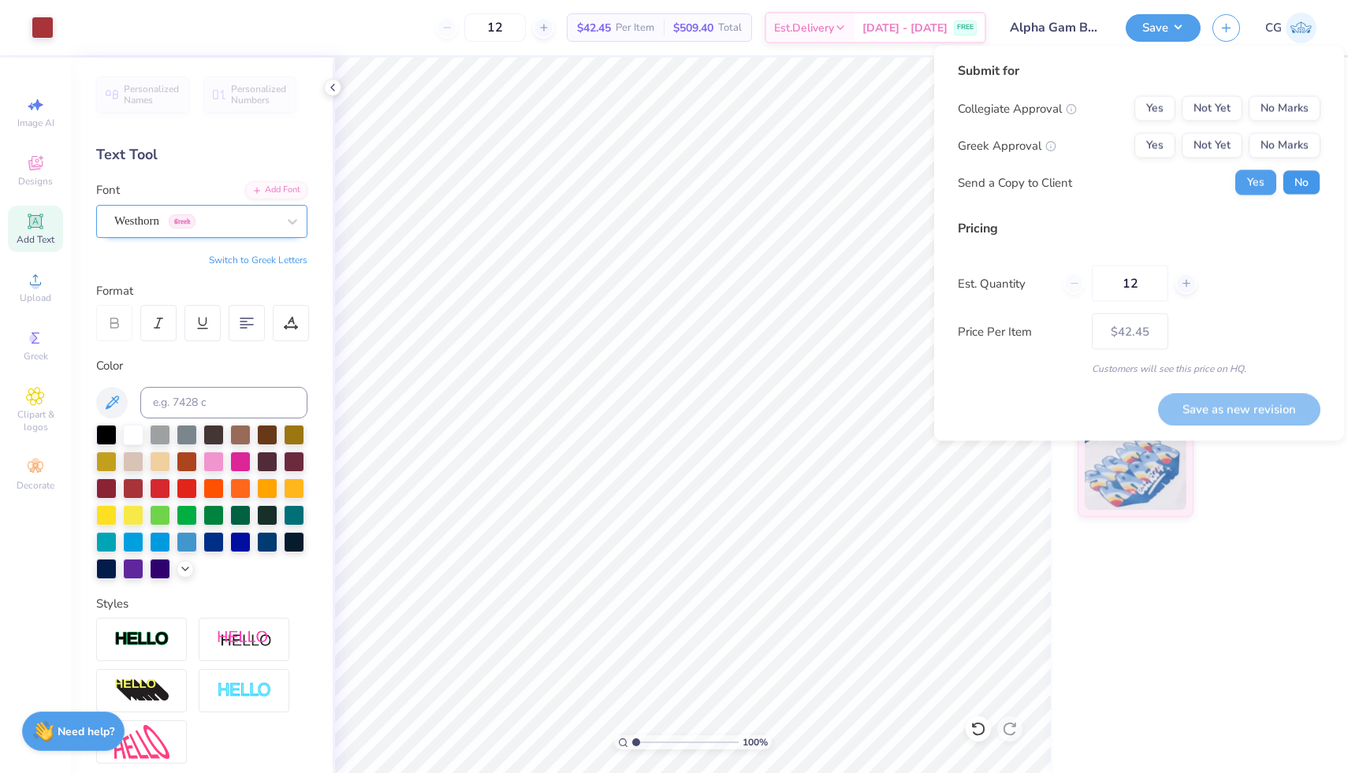
click at [1298, 174] on button "No" at bounding box center [1301, 182] width 38 height 25
click at [1211, 416] on div "Save as new revision" at bounding box center [1239, 409] width 162 height 32
click at [1269, 112] on button "No Marks" at bounding box center [1284, 108] width 72 height 25
click at [1214, 150] on button "Not Yet" at bounding box center [1211, 145] width 61 height 25
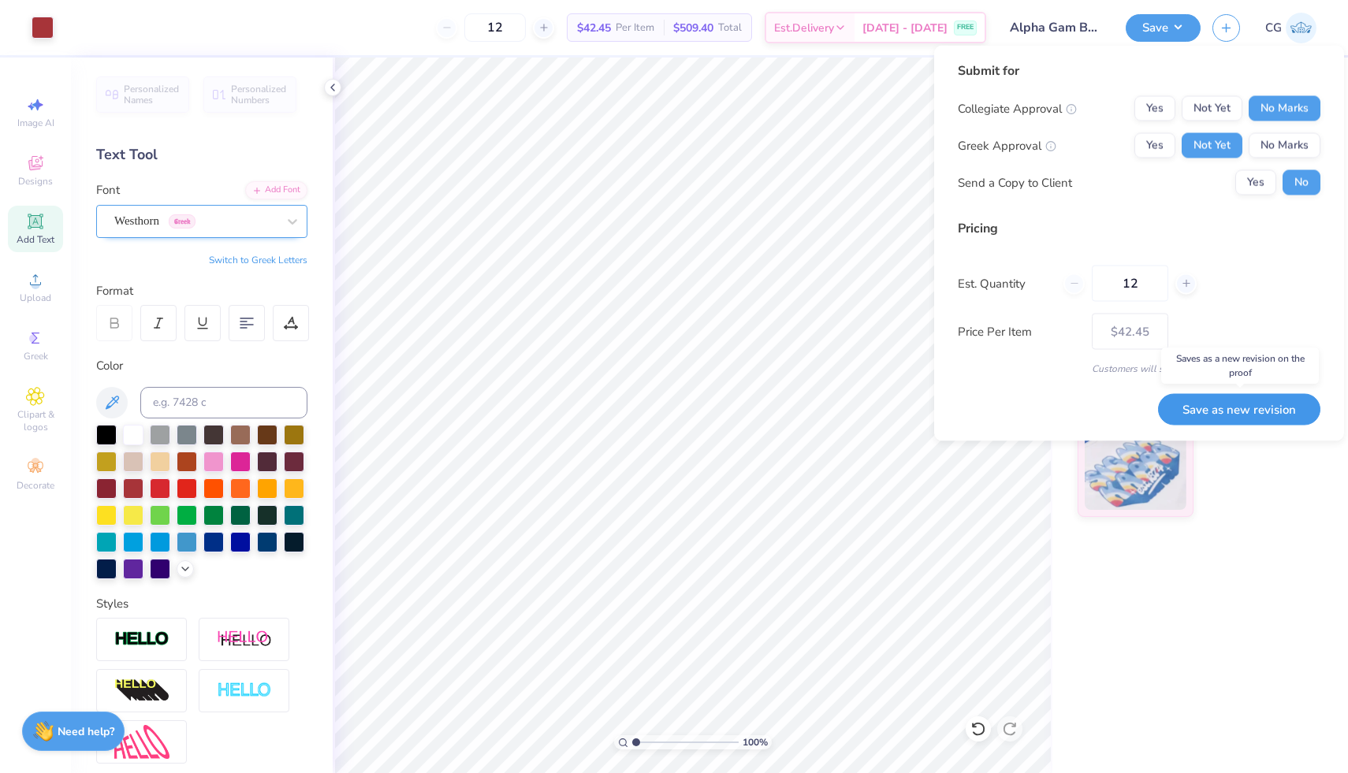
click at [1236, 411] on button "Save as new revision" at bounding box center [1239, 409] width 162 height 32
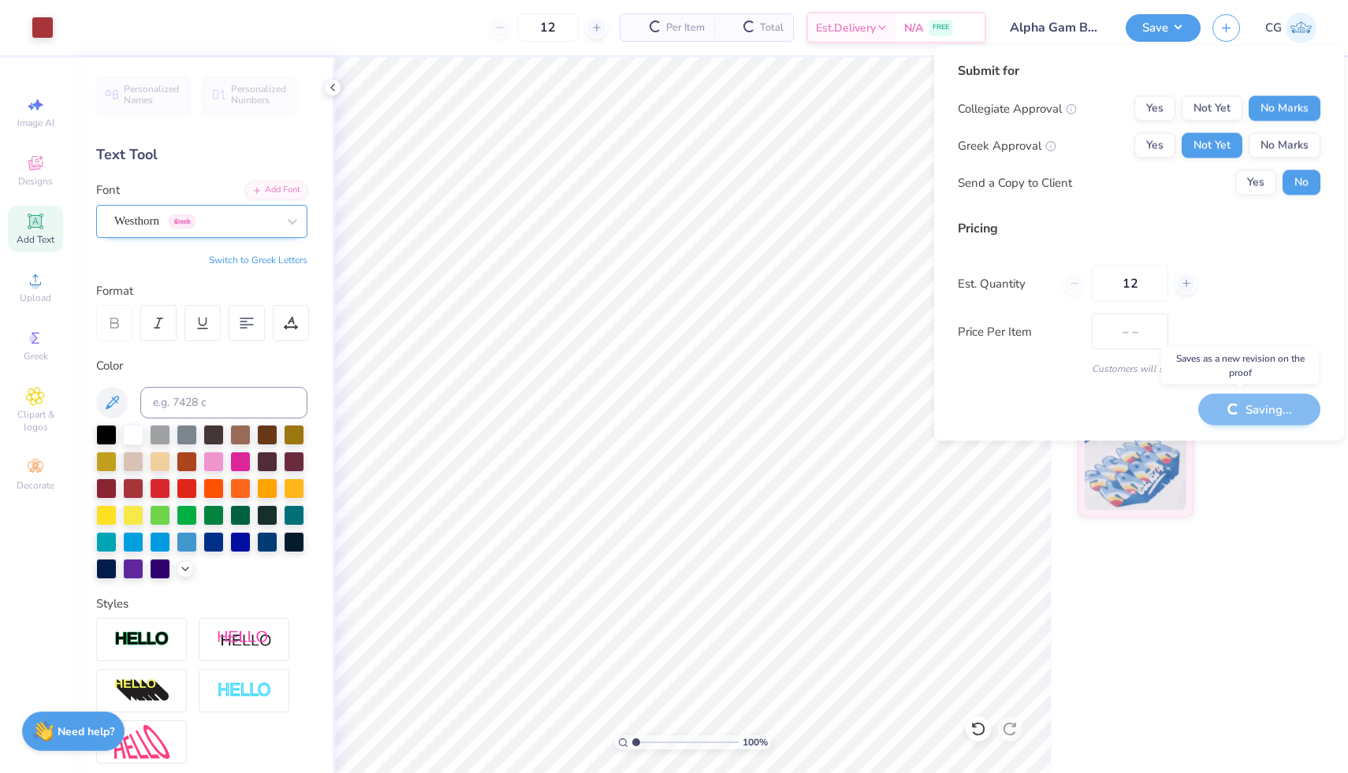
type input "$42.45"
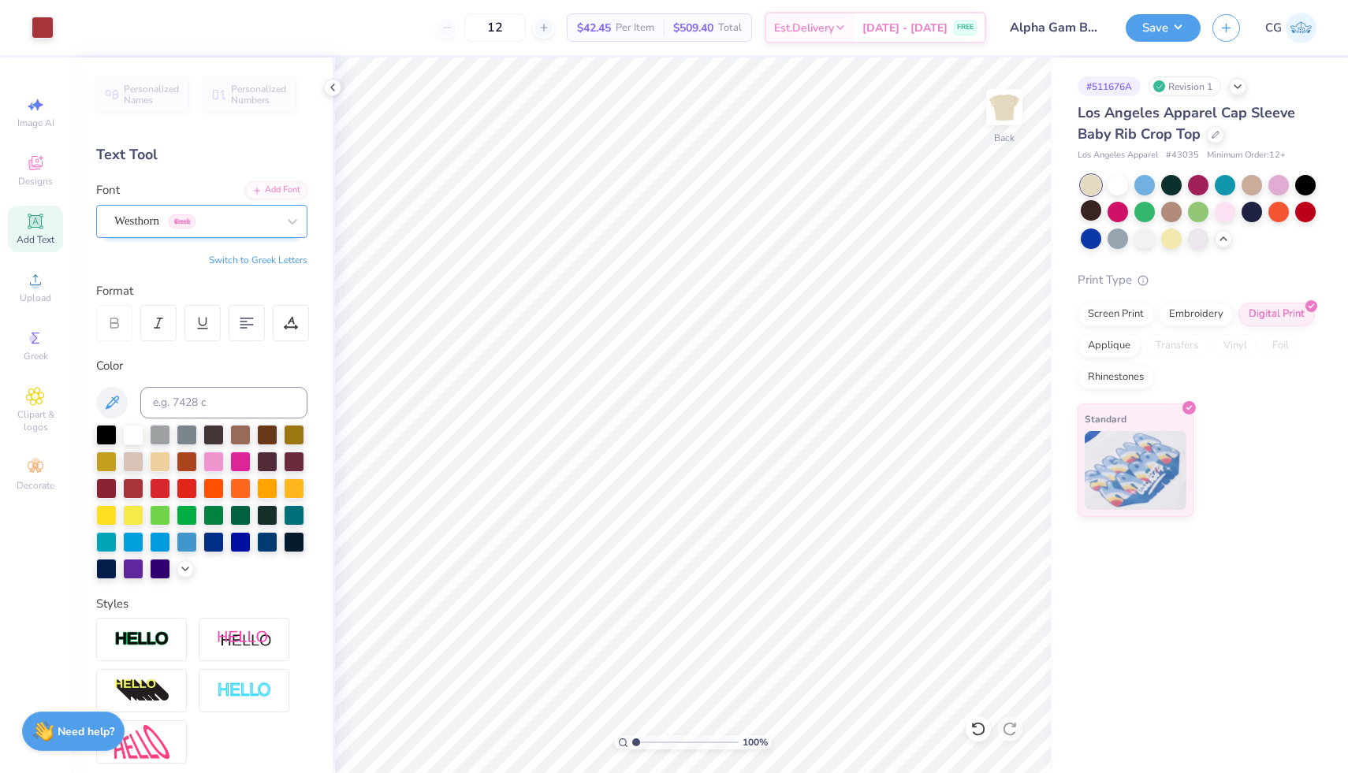
click at [1300, 35] on img at bounding box center [1300, 28] width 31 height 31
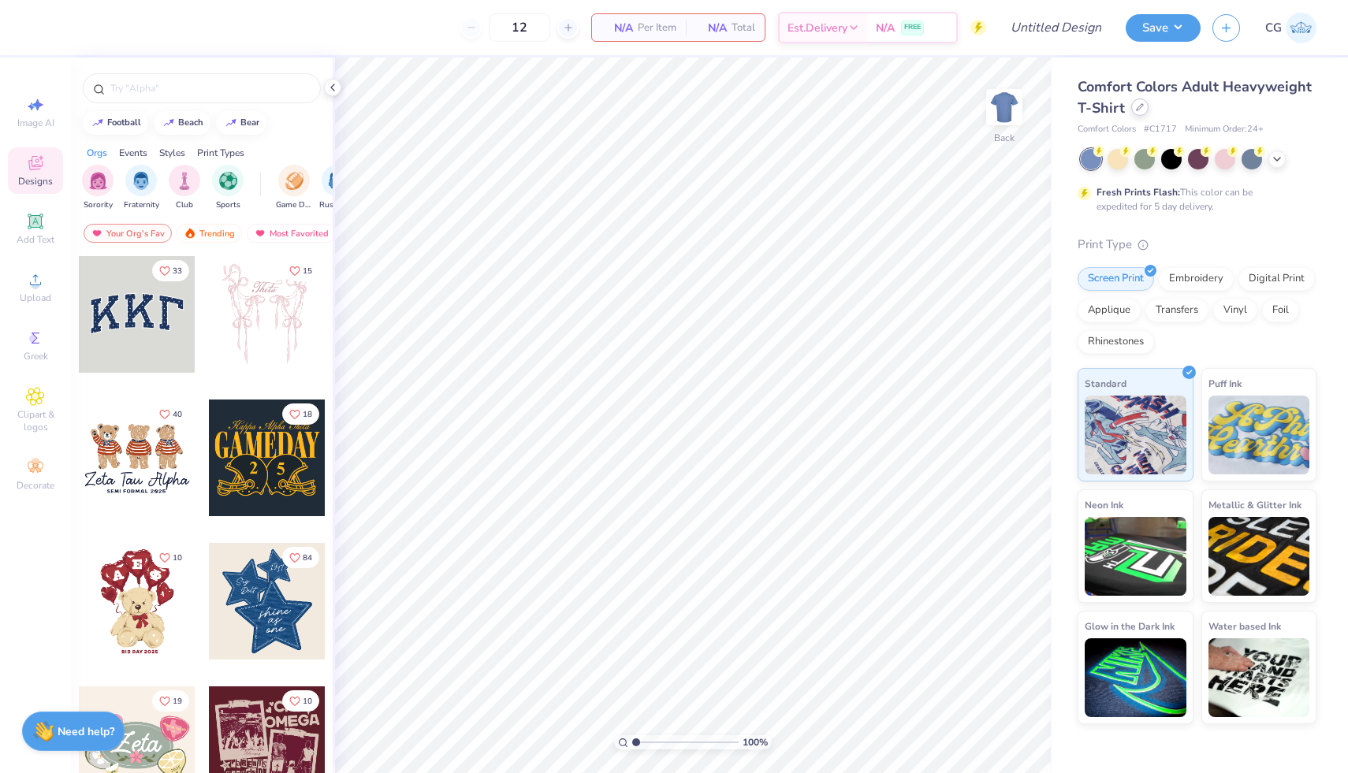
click at [1136, 112] on div at bounding box center [1139, 107] width 17 height 17
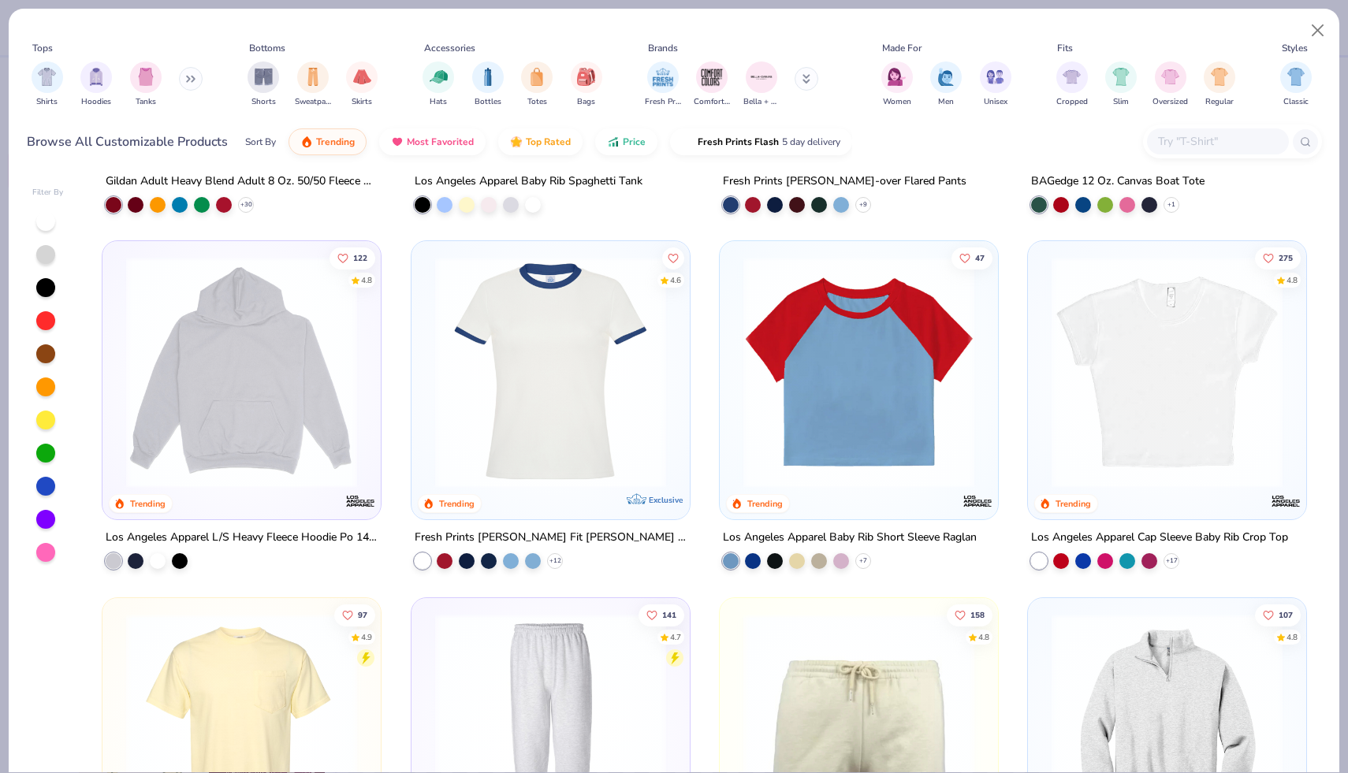
scroll to position [1770, 0]
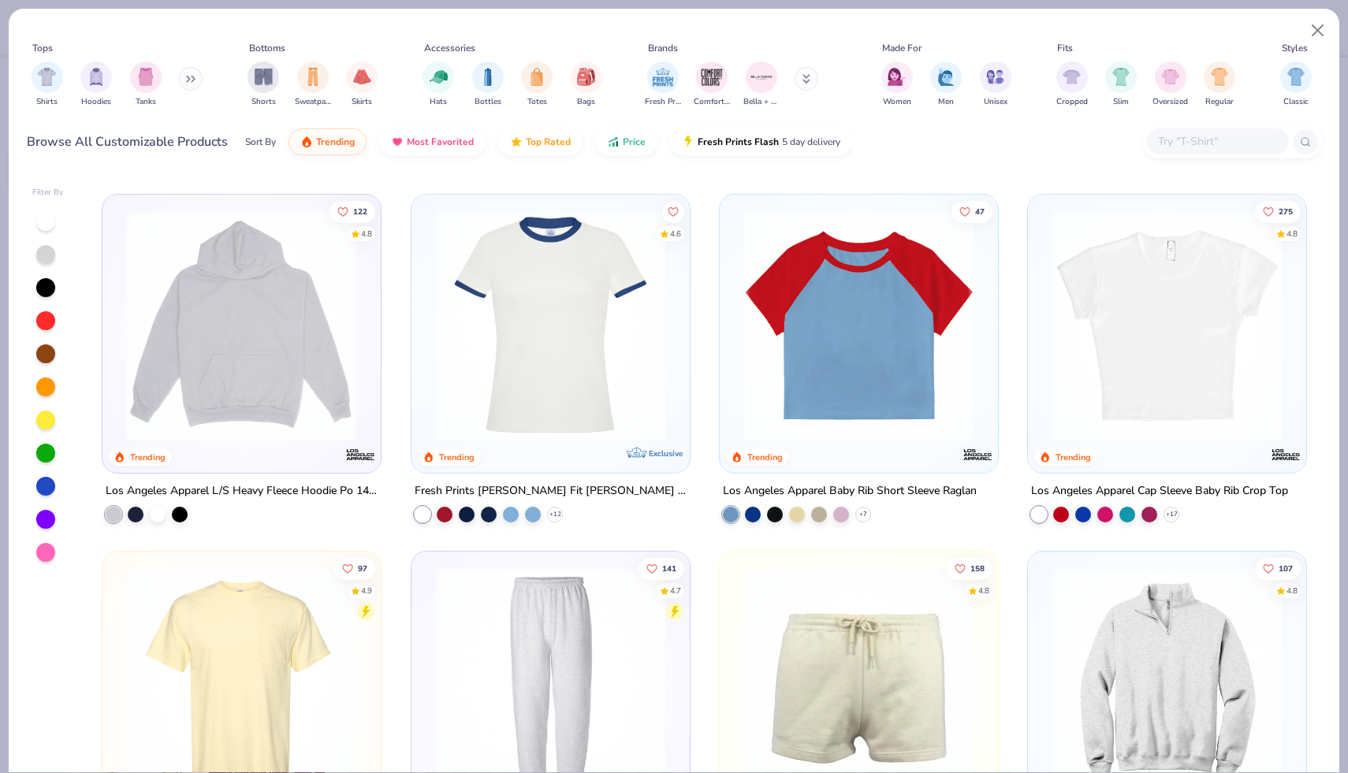
click at [1218, 325] on img at bounding box center [1166, 325] width 247 height 231
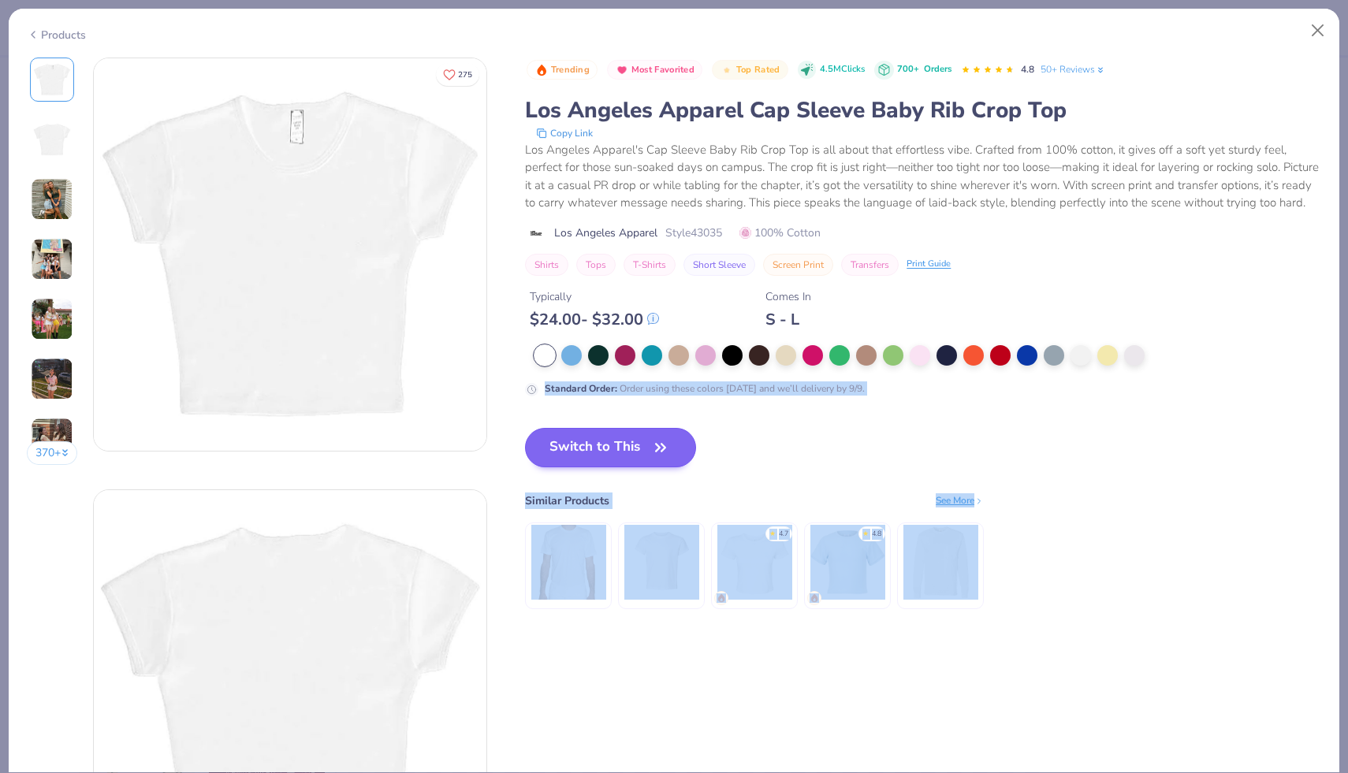
click at [625, 446] on button "Switch to This" at bounding box center [610, 447] width 171 height 39
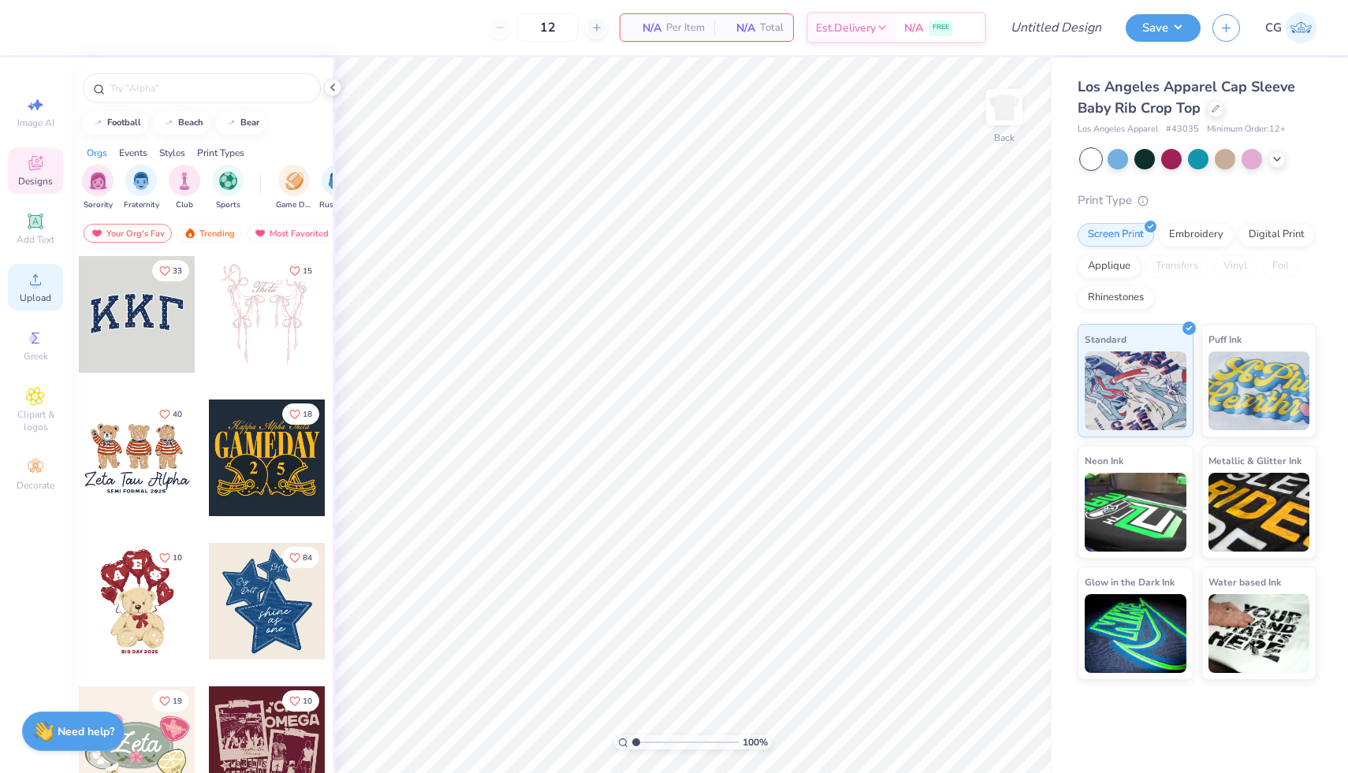
click at [40, 284] on icon at bounding box center [35, 279] width 11 height 11
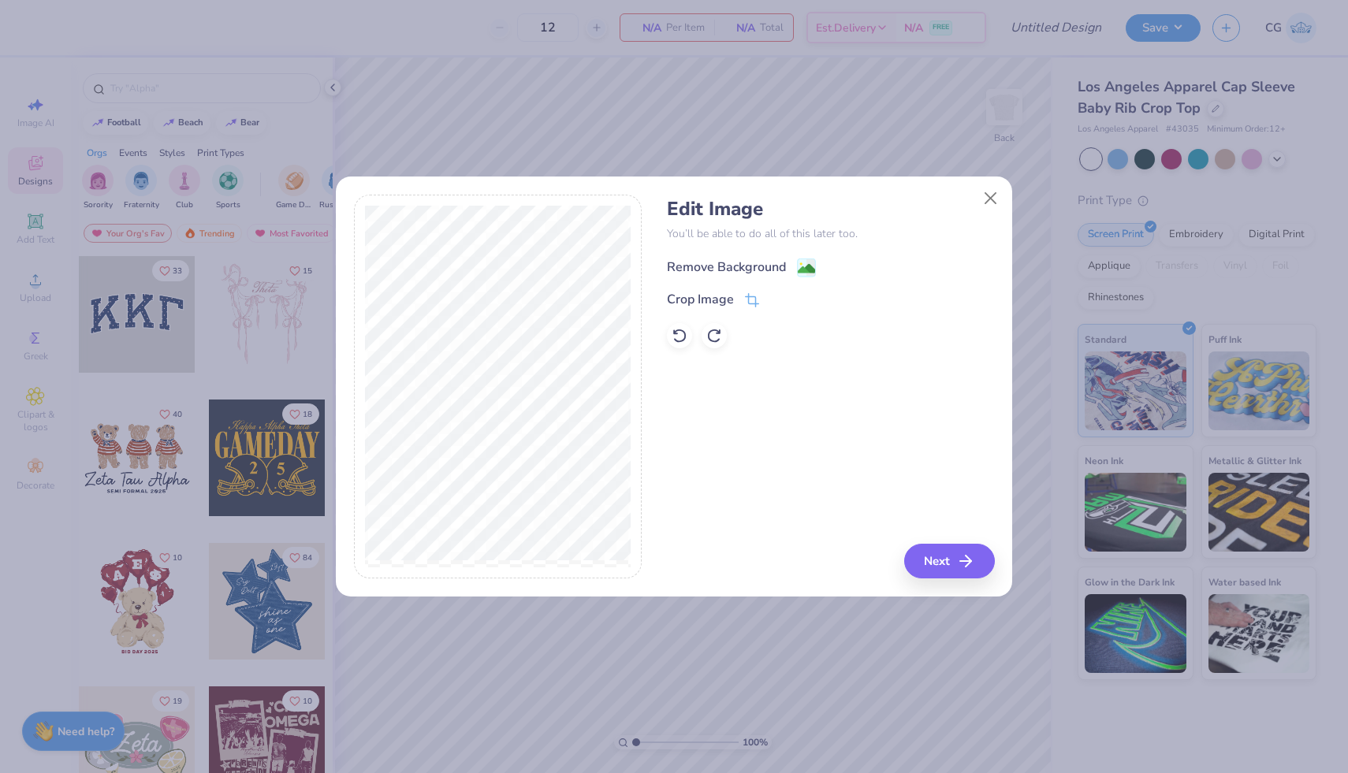
click at [801, 270] on image at bounding box center [806, 268] width 17 height 17
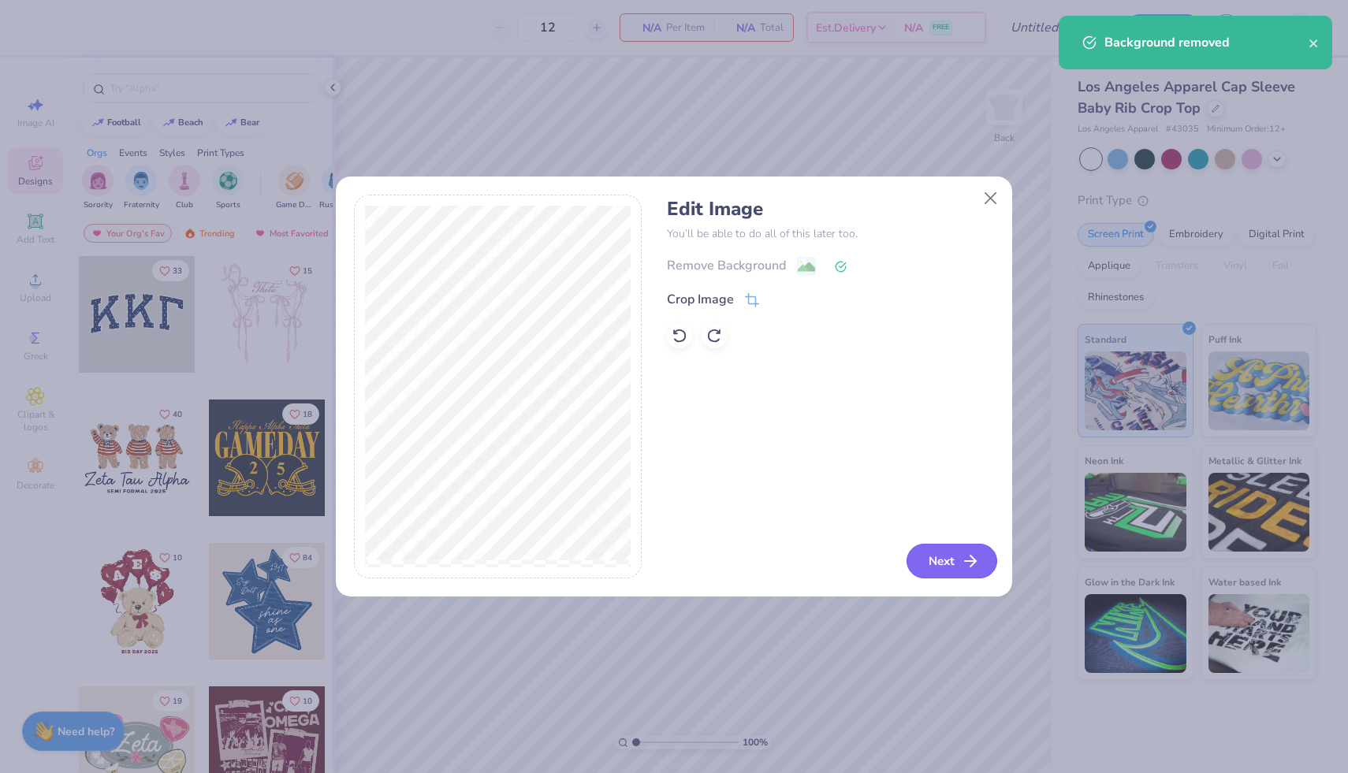
click at [958, 563] on button "Next" at bounding box center [951, 561] width 91 height 35
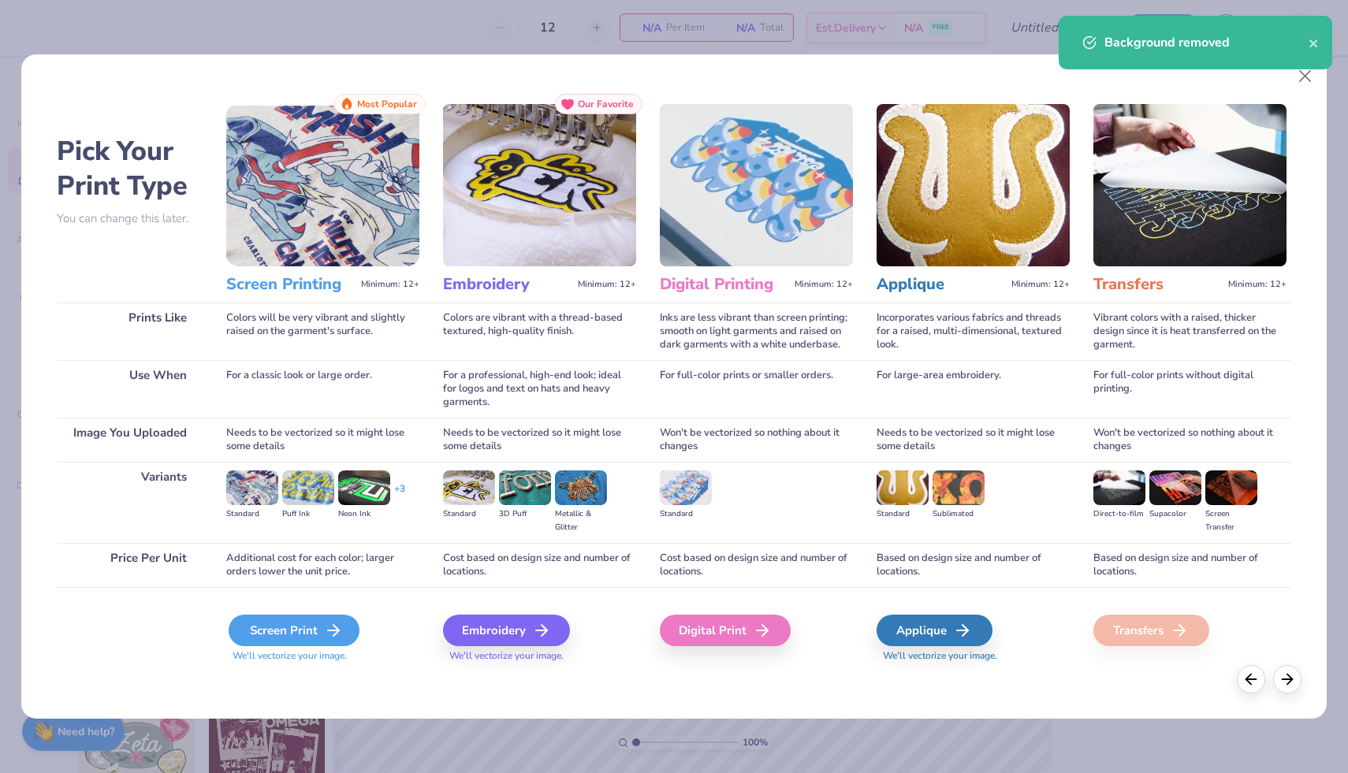
click at [303, 639] on div "Screen Print" at bounding box center [294, 631] width 131 height 32
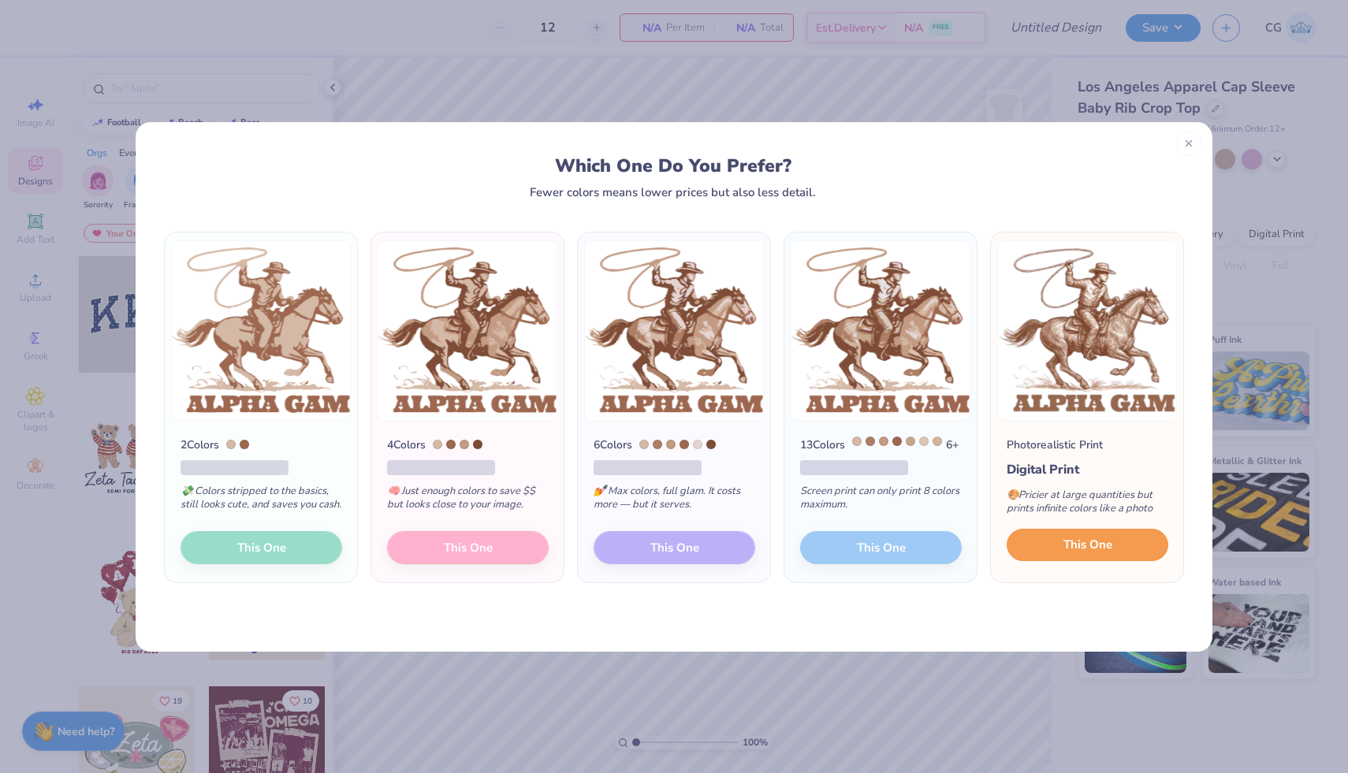
click at [1084, 554] on span "This One" at bounding box center [1087, 545] width 49 height 18
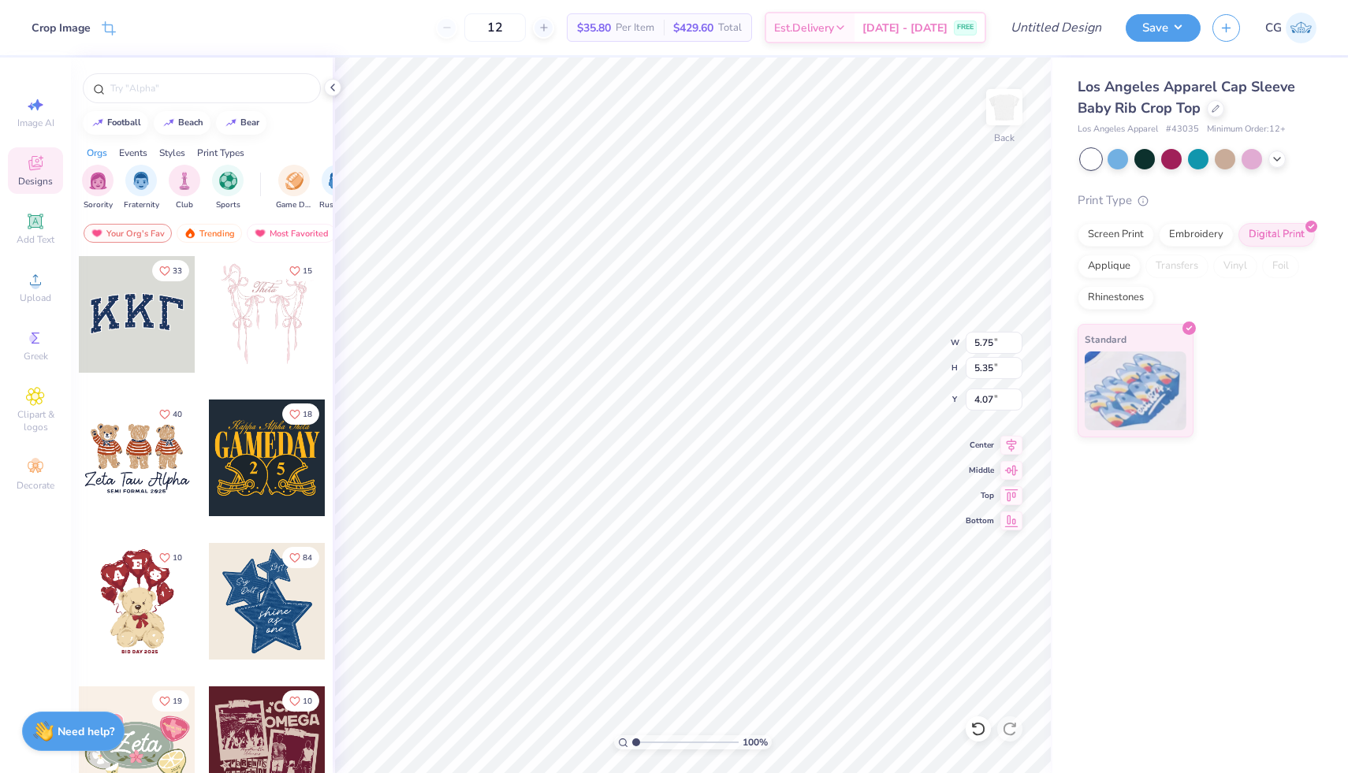
type input "0.50"
click at [1281, 157] on icon at bounding box center [1276, 157] width 13 height 13
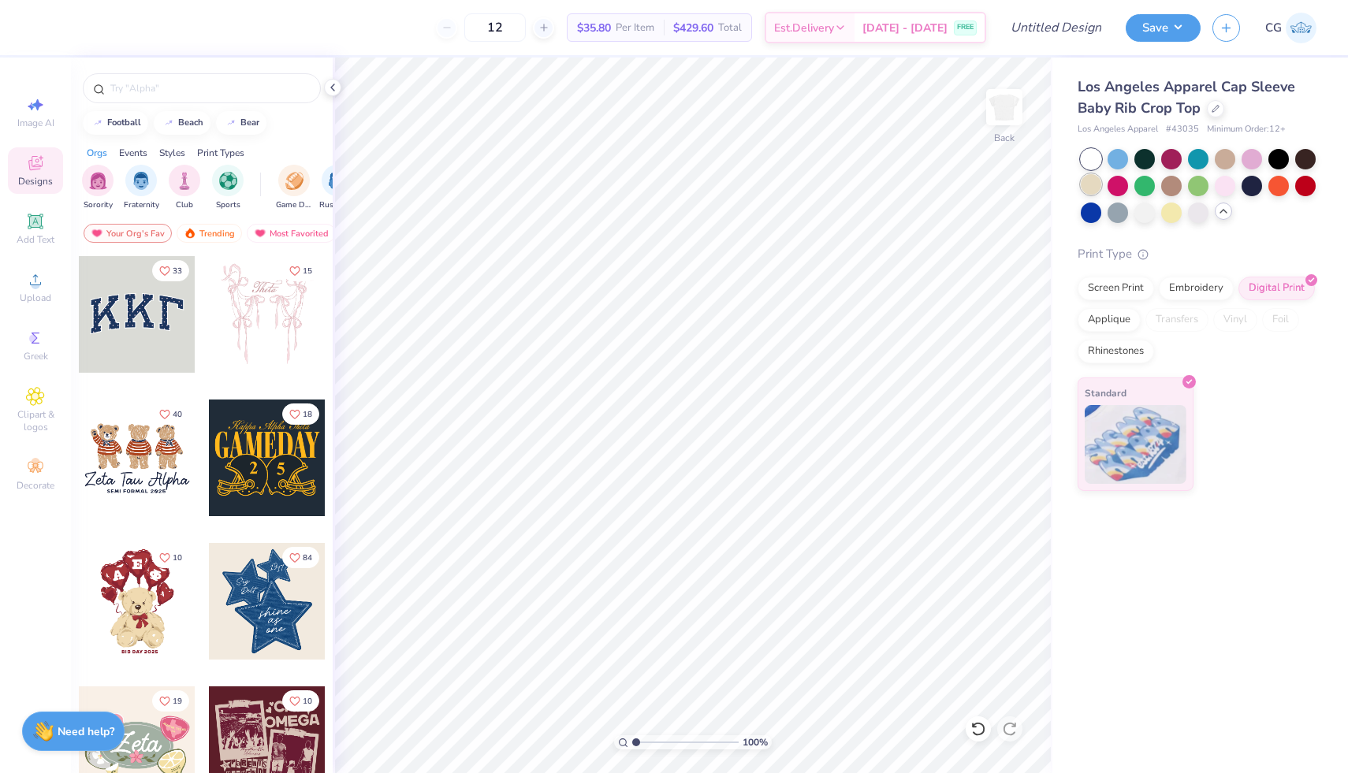
click at [1095, 183] on div at bounding box center [1090, 184] width 20 height 20
click at [1124, 285] on div "Screen Print" at bounding box center [1115, 286] width 76 height 24
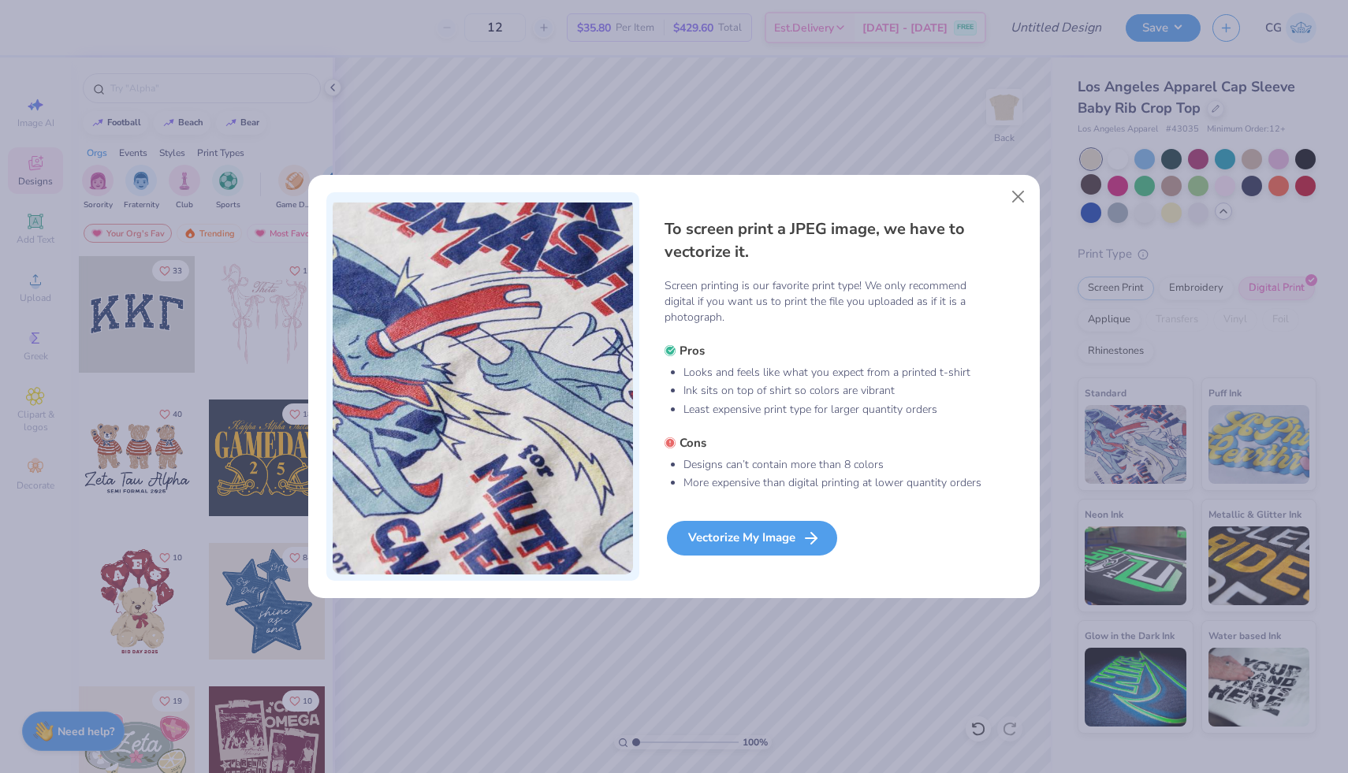
click at [749, 534] on div "Vectorize My Image" at bounding box center [752, 538] width 170 height 35
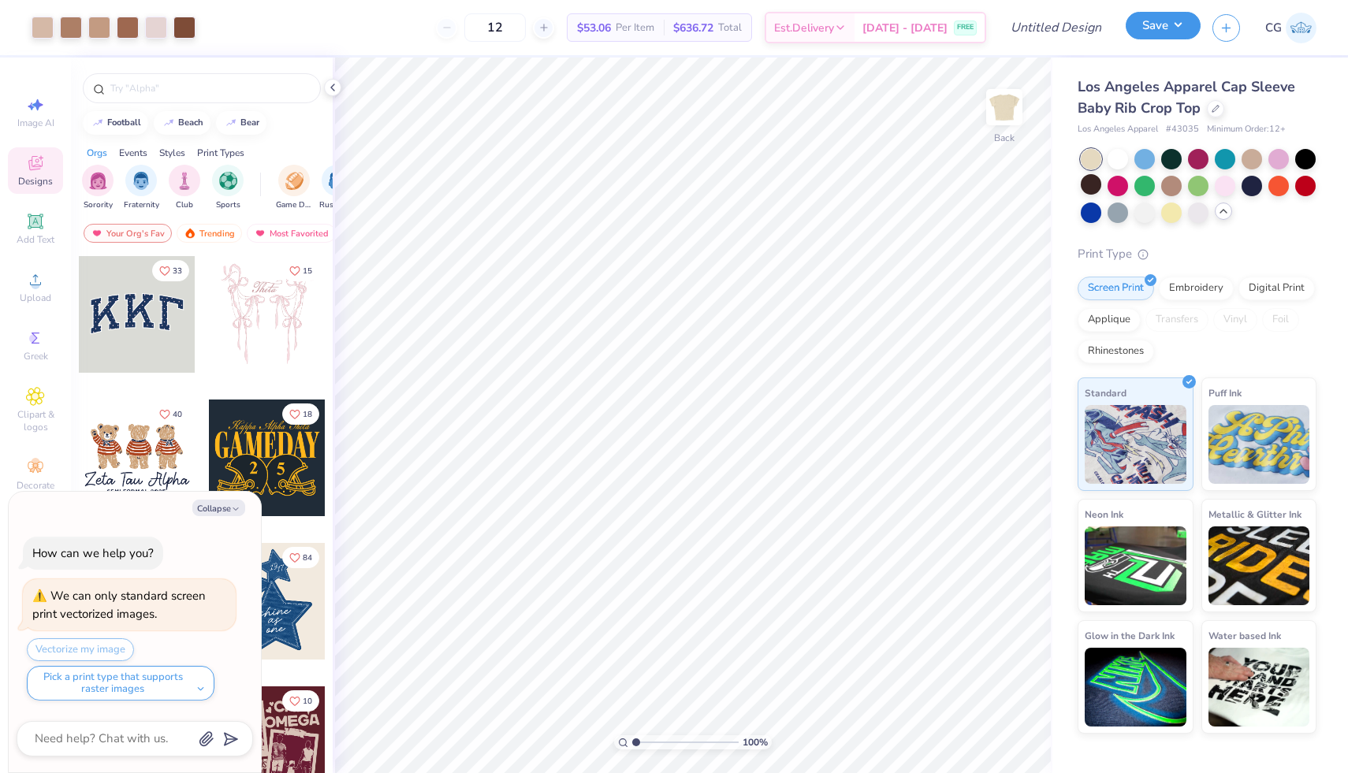
click at [1146, 25] on button "Save" at bounding box center [1162, 26] width 75 height 28
type textarea "x"
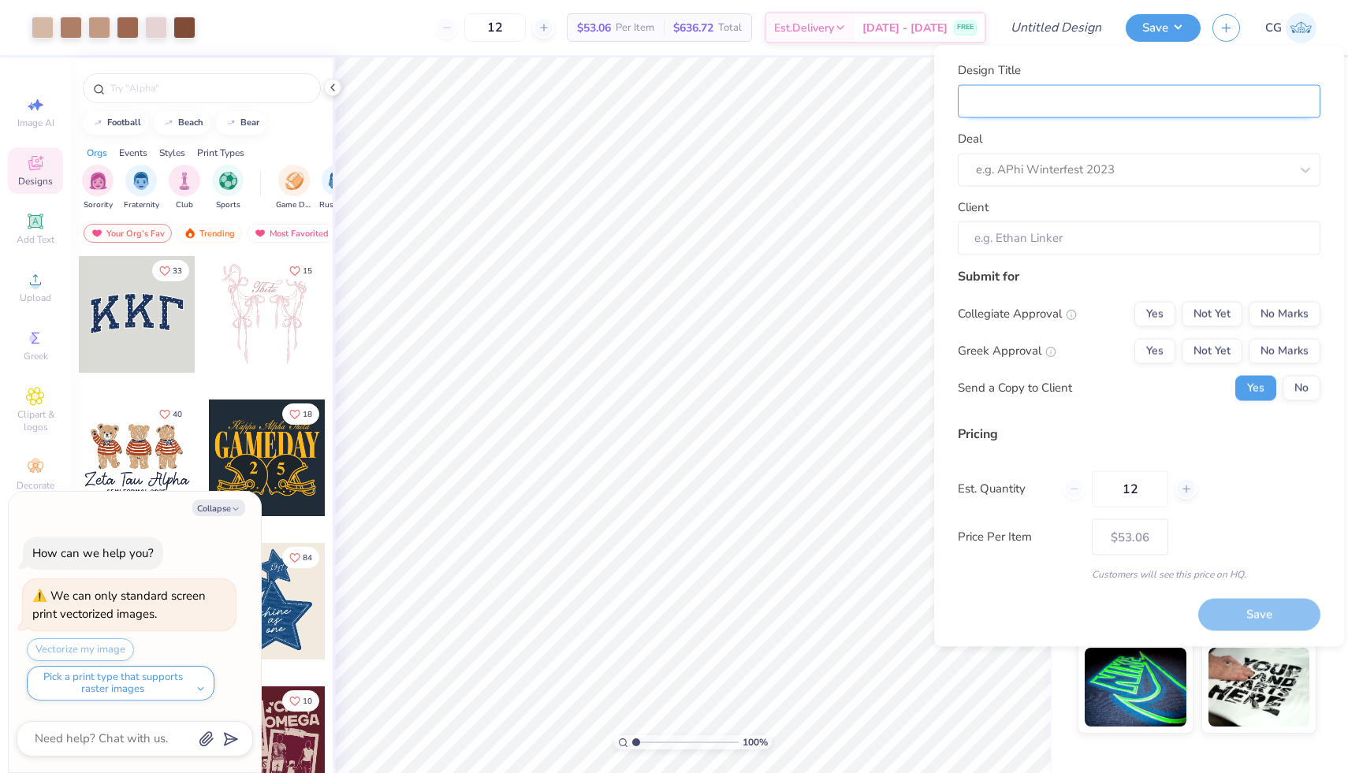
click at [1015, 105] on input "Design Title" at bounding box center [1139, 101] width 363 height 34
type input "A"
type textarea "x"
type input "A"
type input "Al"
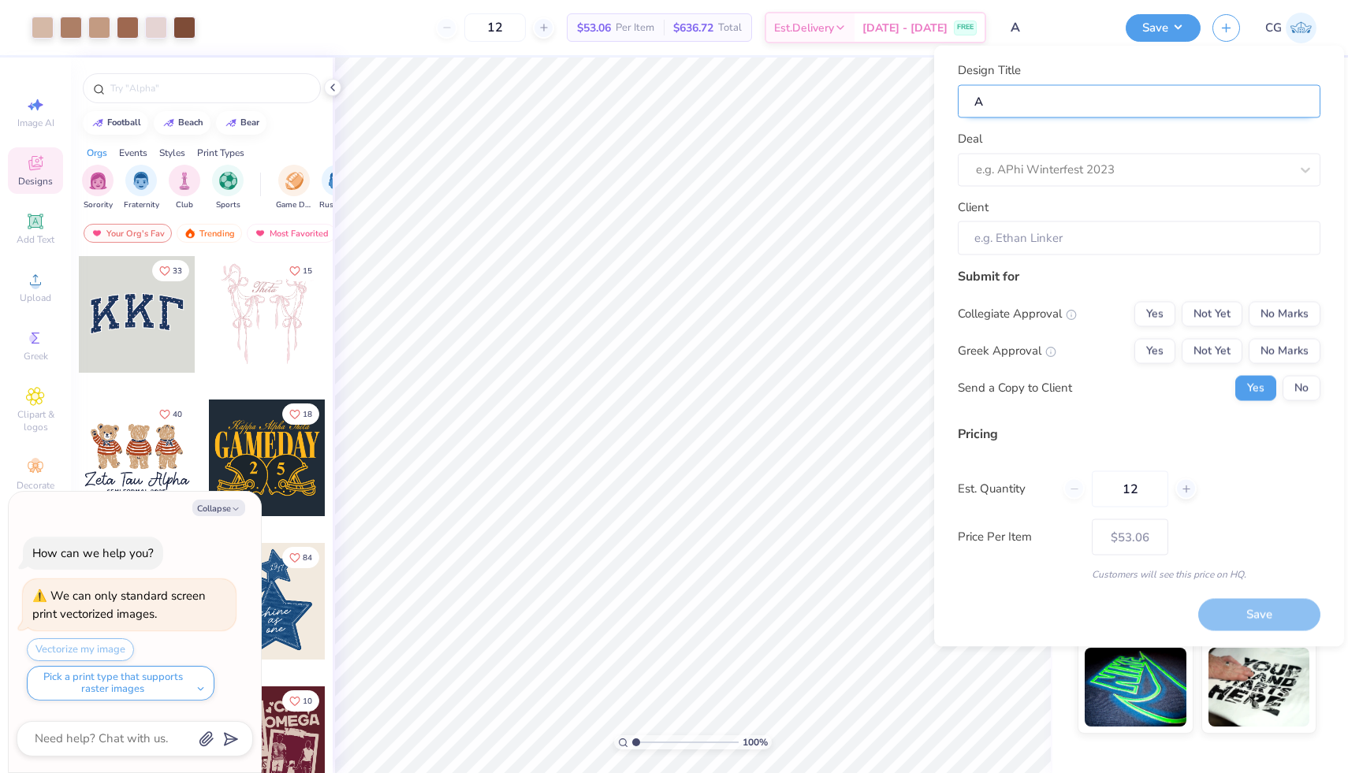
type textarea "x"
type input "Alpha Gam Bus Party"
type textarea "x"
type input "Alpha Gam Bus Party"
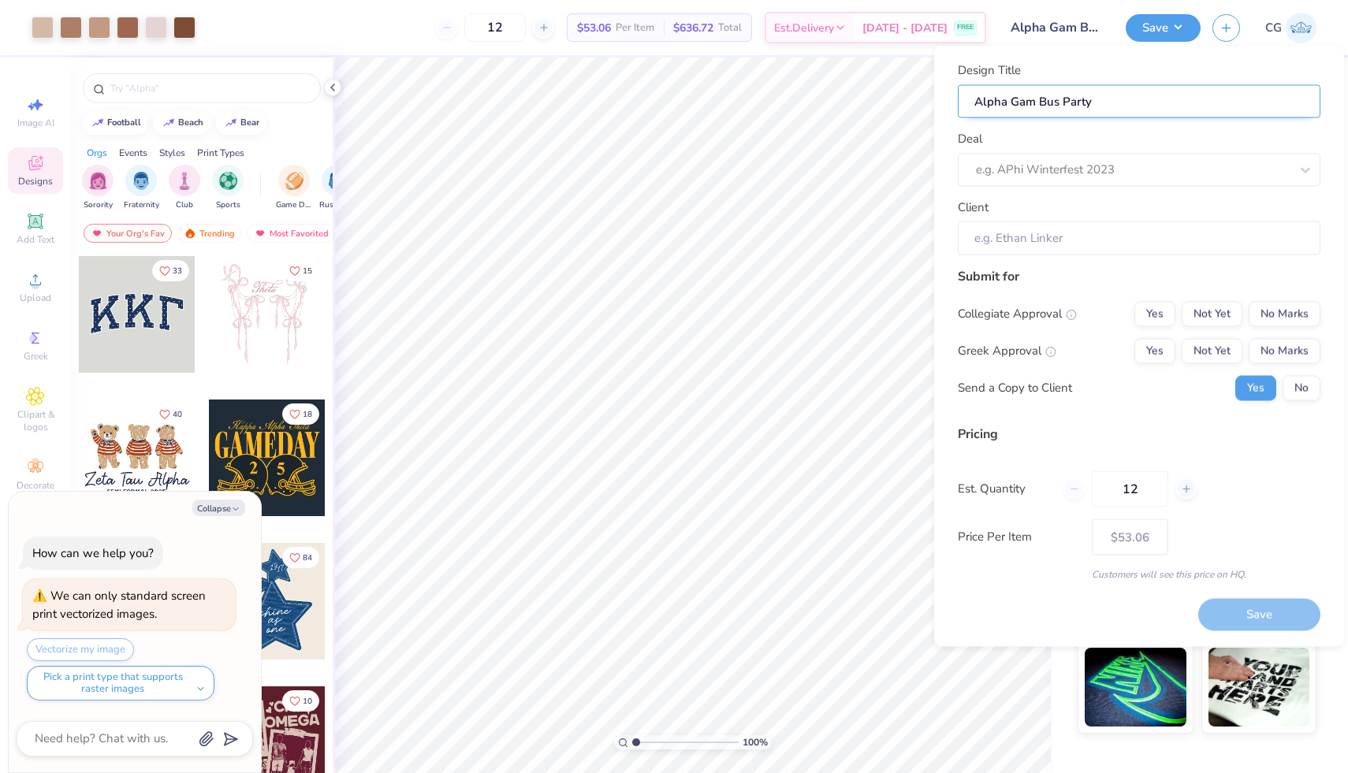
type textarea "x"
type input "Alpha Gam Bus Party"
type input "Alpha Gam Bus Party #"
type textarea "x"
type input "Alpha Gam Bus Party #"
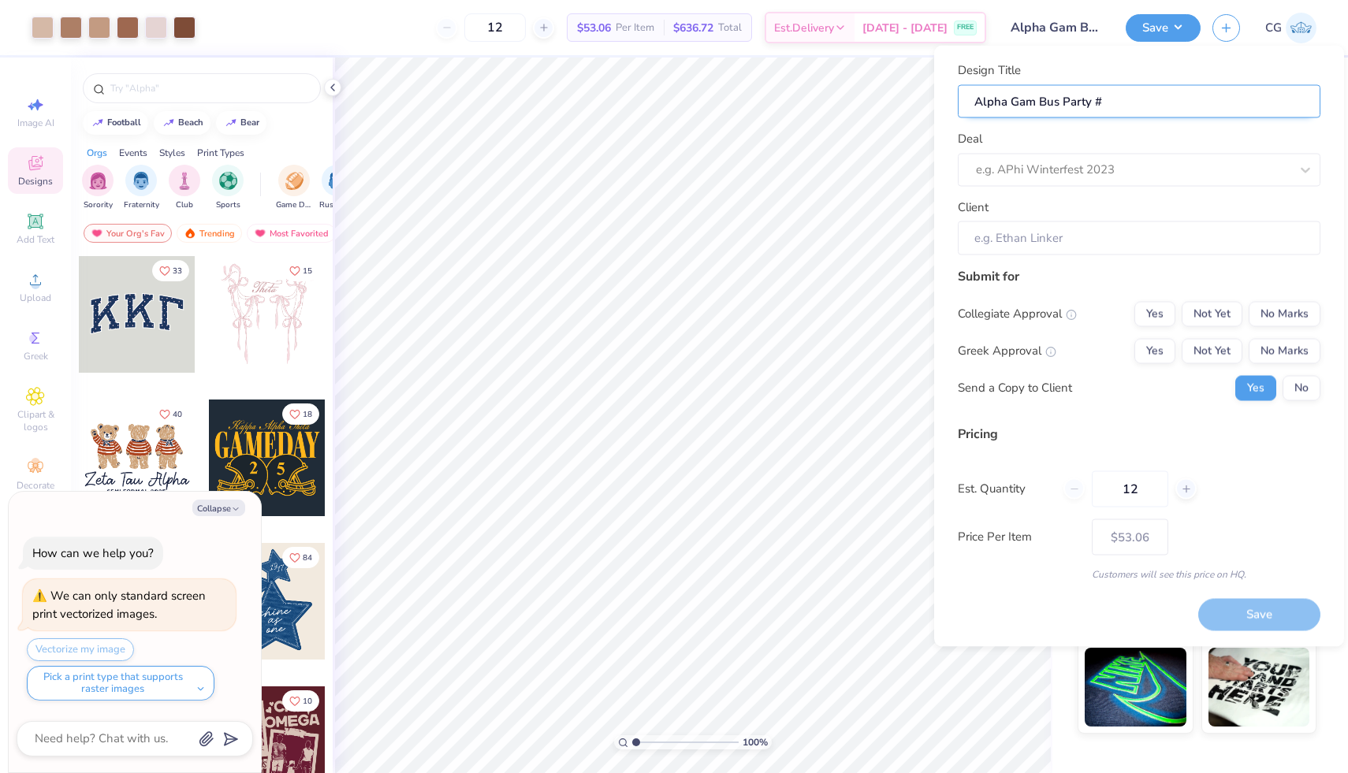
type input "Alpha Gam Bus Party #2"
type textarea "x"
type input "Alpha Gam Bus Party #2"
click at [1090, 163] on div at bounding box center [1133, 169] width 314 height 21
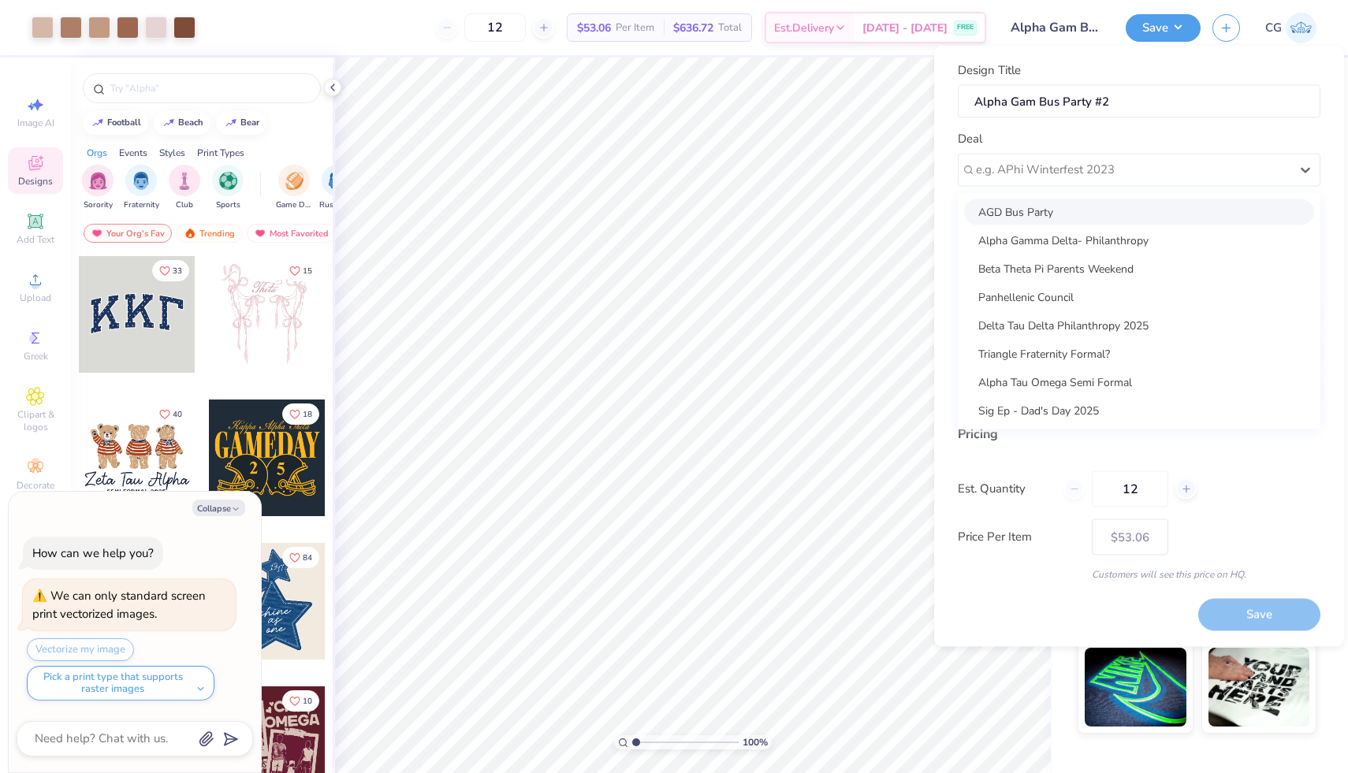
click at [1064, 203] on div "AGD Bus Party" at bounding box center [1139, 212] width 350 height 26
type textarea "x"
type input "Izzy Sievers"
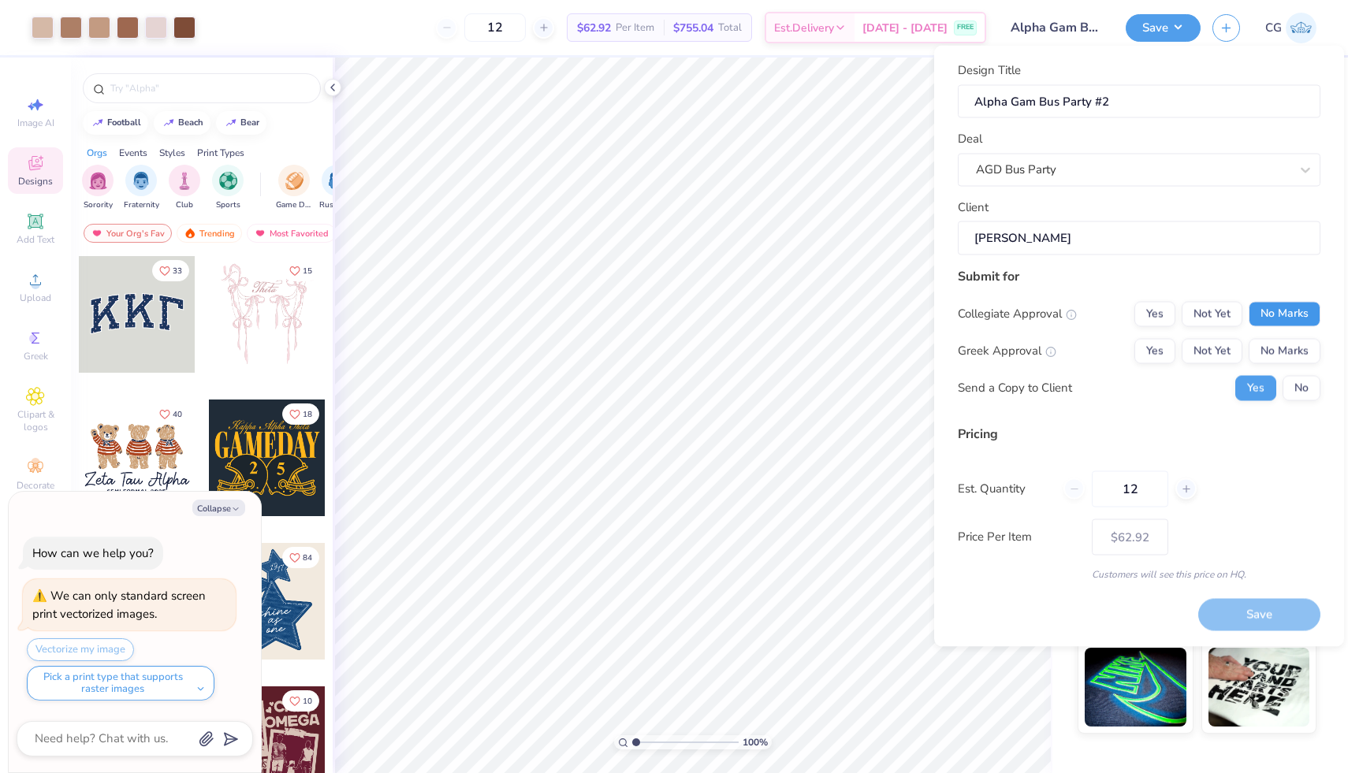
click at [1286, 314] on button "No Marks" at bounding box center [1284, 313] width 72 height 25
click at [1159, 351] on button "Yes" at bounding box center [1154, 350] width 41 height 25
type input "$62.92"
click at [1299, 388] on button "No" at bounding box center [1301, 387] width 38 height 25
type textarea "x"
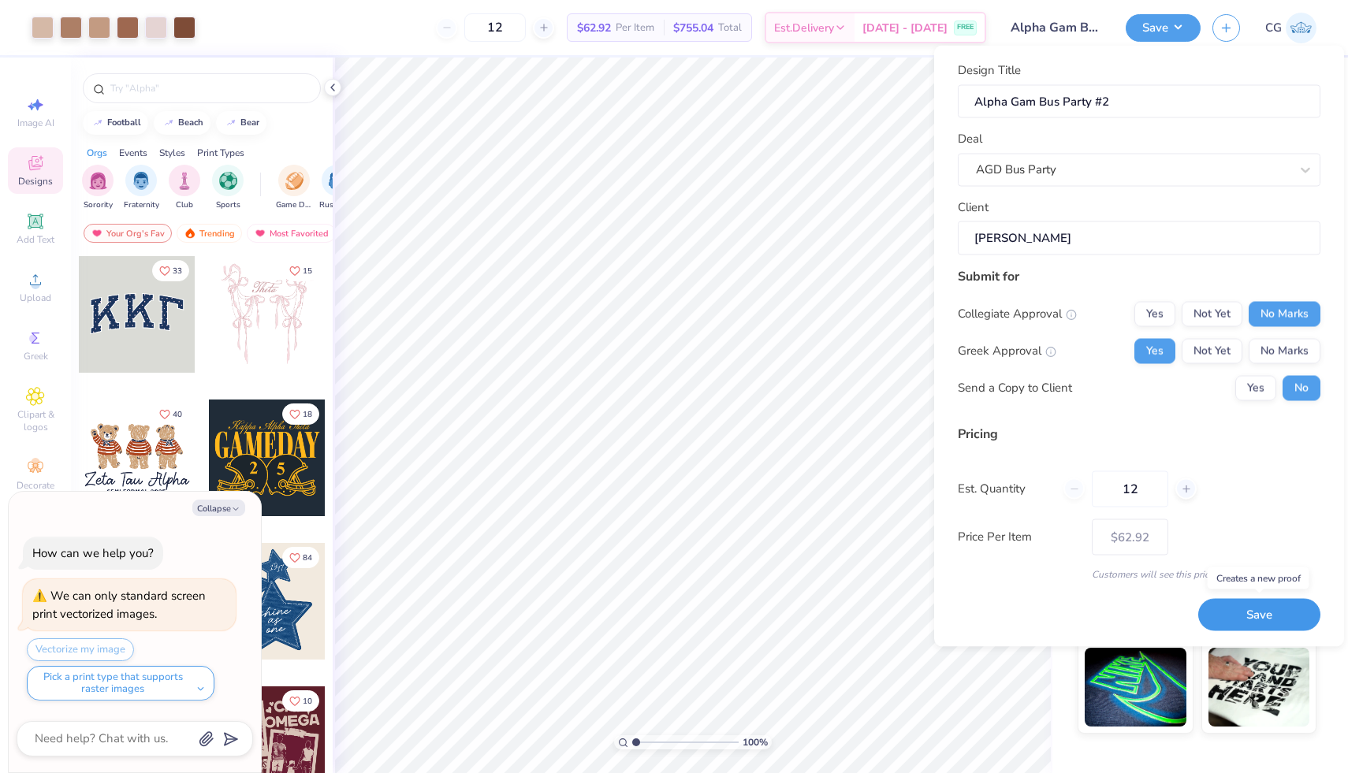
click at [1246, 619] on button "Save" at bounding box center [1259, 615] width 122 height 32
type input "$62.92"
type textarea "x"
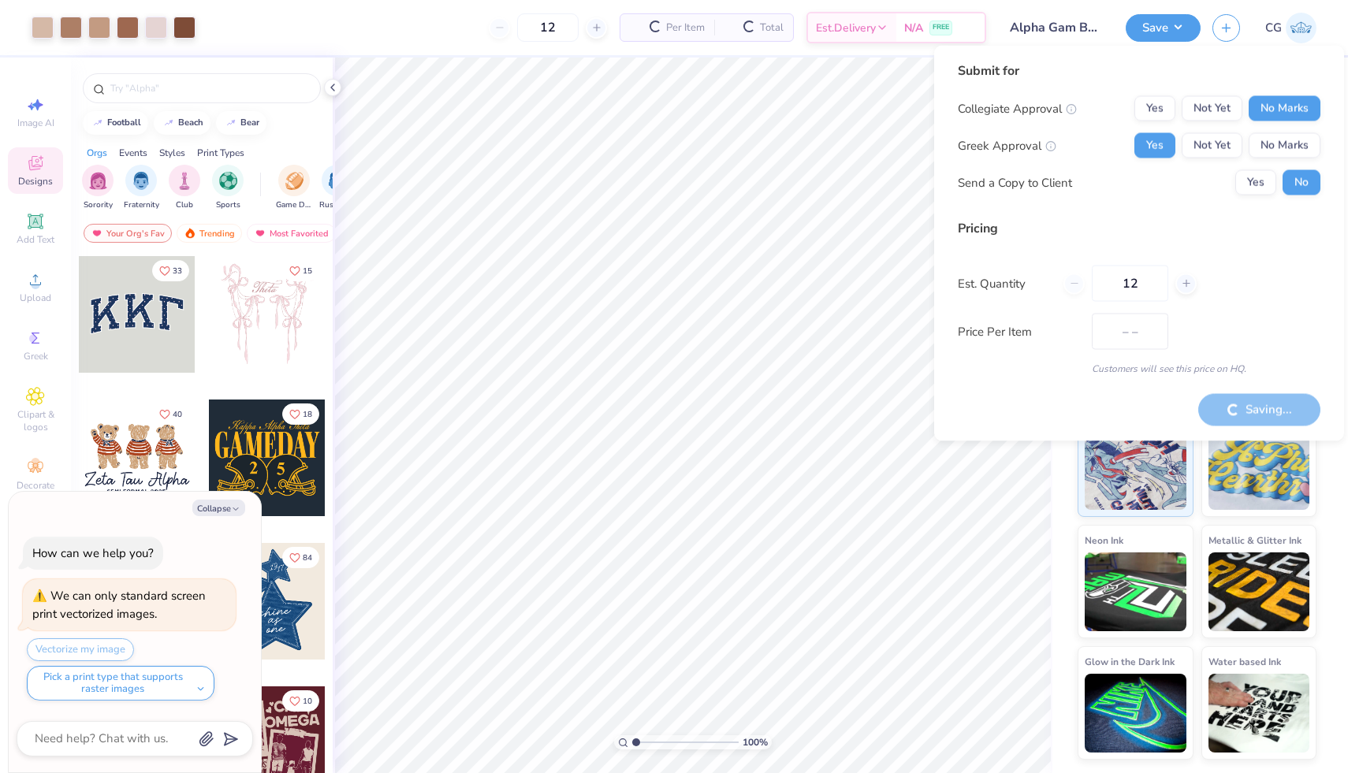
type input "$53.06"
type textarea "x"
type input "$62.92"
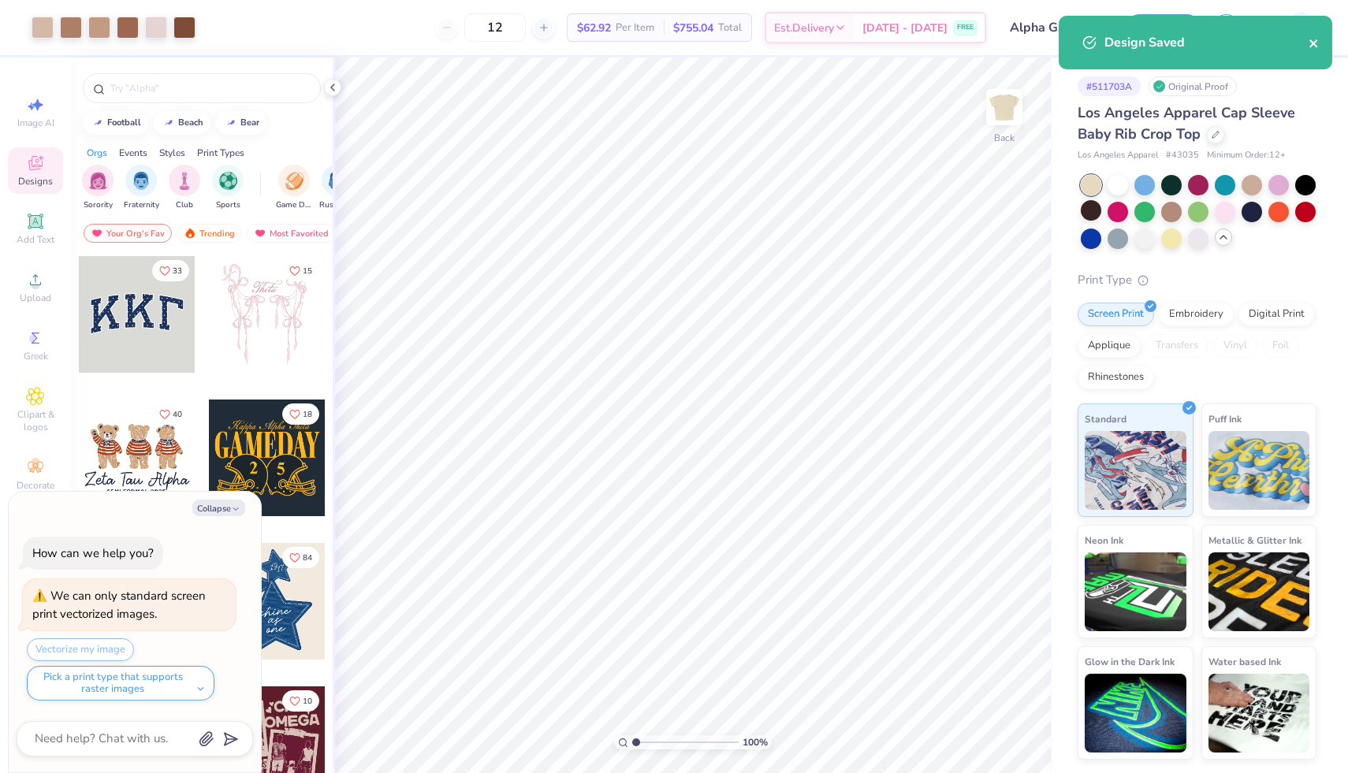
click at [1312, 42] on icon "close" at bounding box center [1313, 43] width 8 height 8
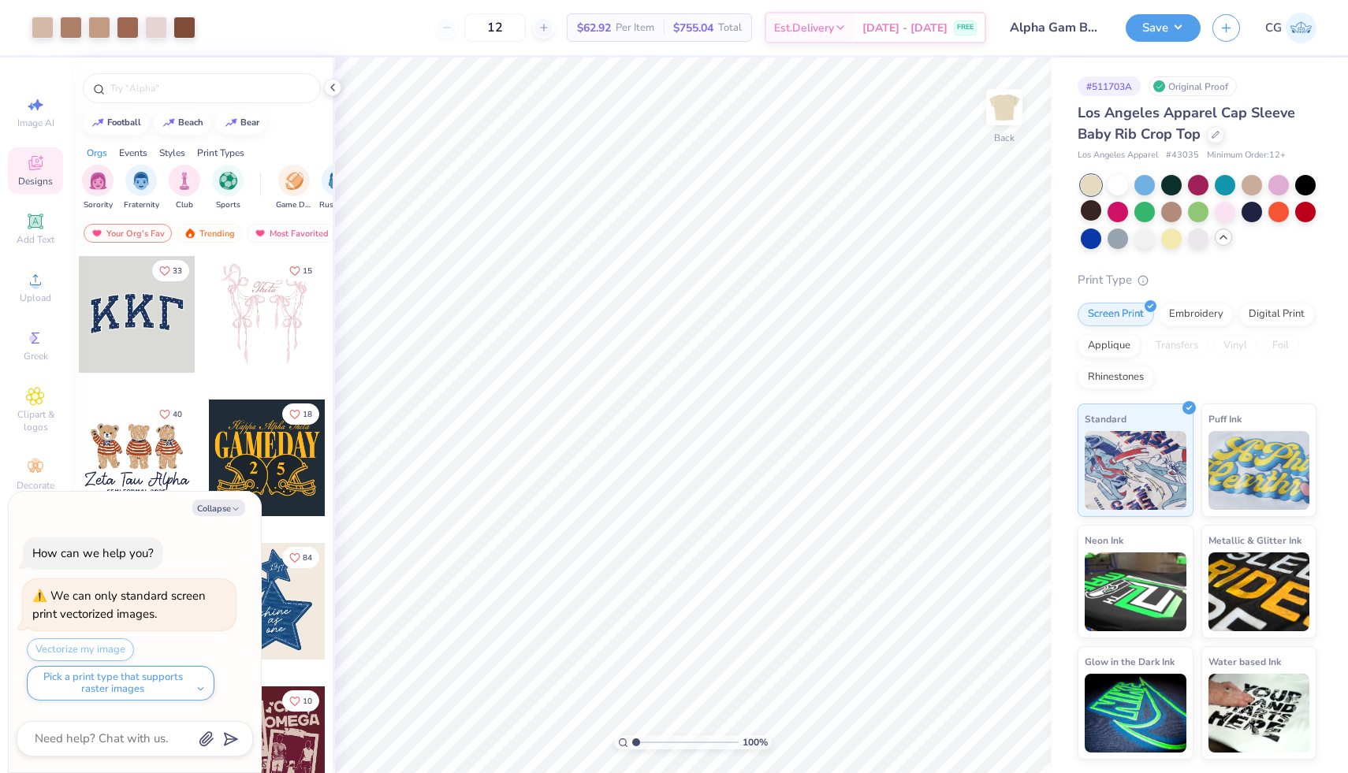
click at [1306, 27] on img at bounding box center [1300, 28] width 31 height 31
click at [68, 26] on div at bounding box center [71, 26] width 22 height 22
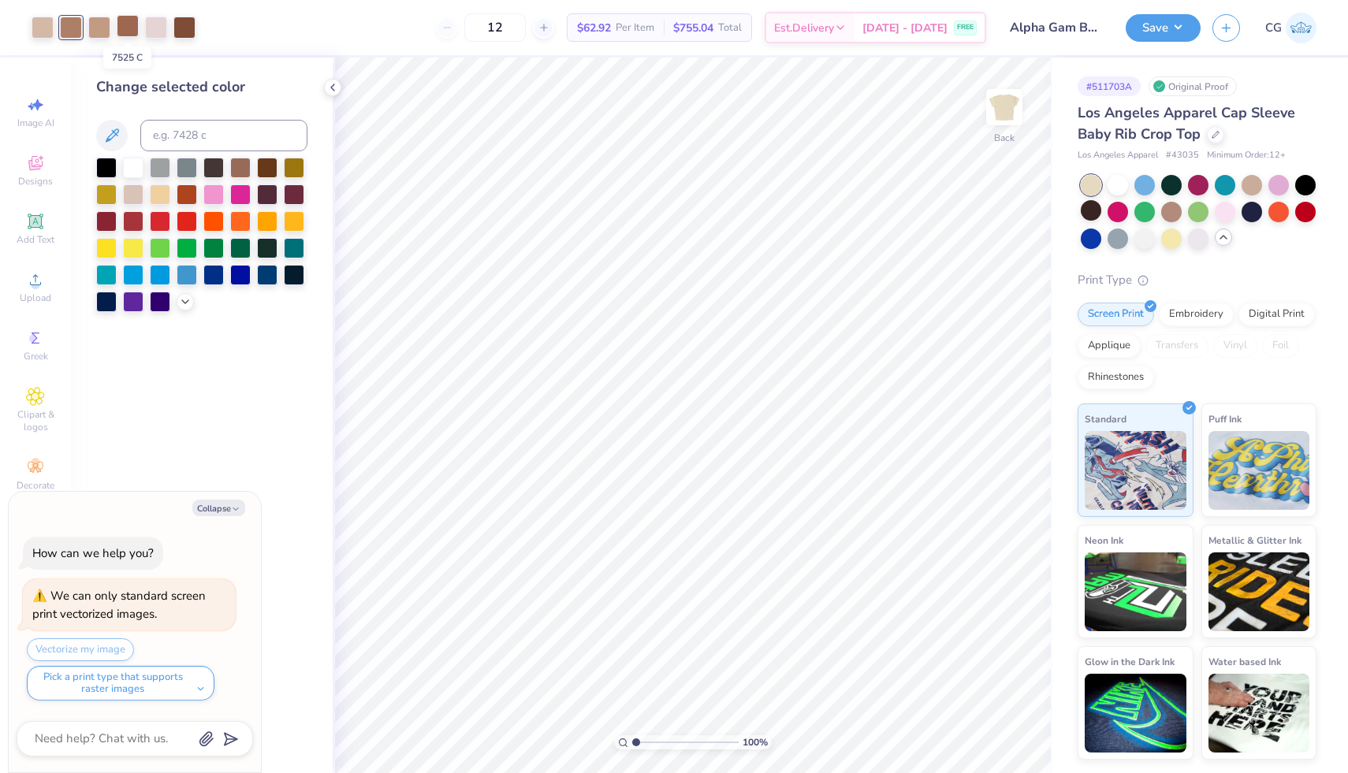
click at [124, 22] on div at bounding box center [128, 26] width 22 height 22
click at [77, 30] on div at bounding box center [71, 26] width 22 height 22
click at [123, 30] on div at bounding box center [128, 26] width 22 height 22
click at [69, 23] on div at bounding box center [71, 26] width 22 height 22
type textarea "x"
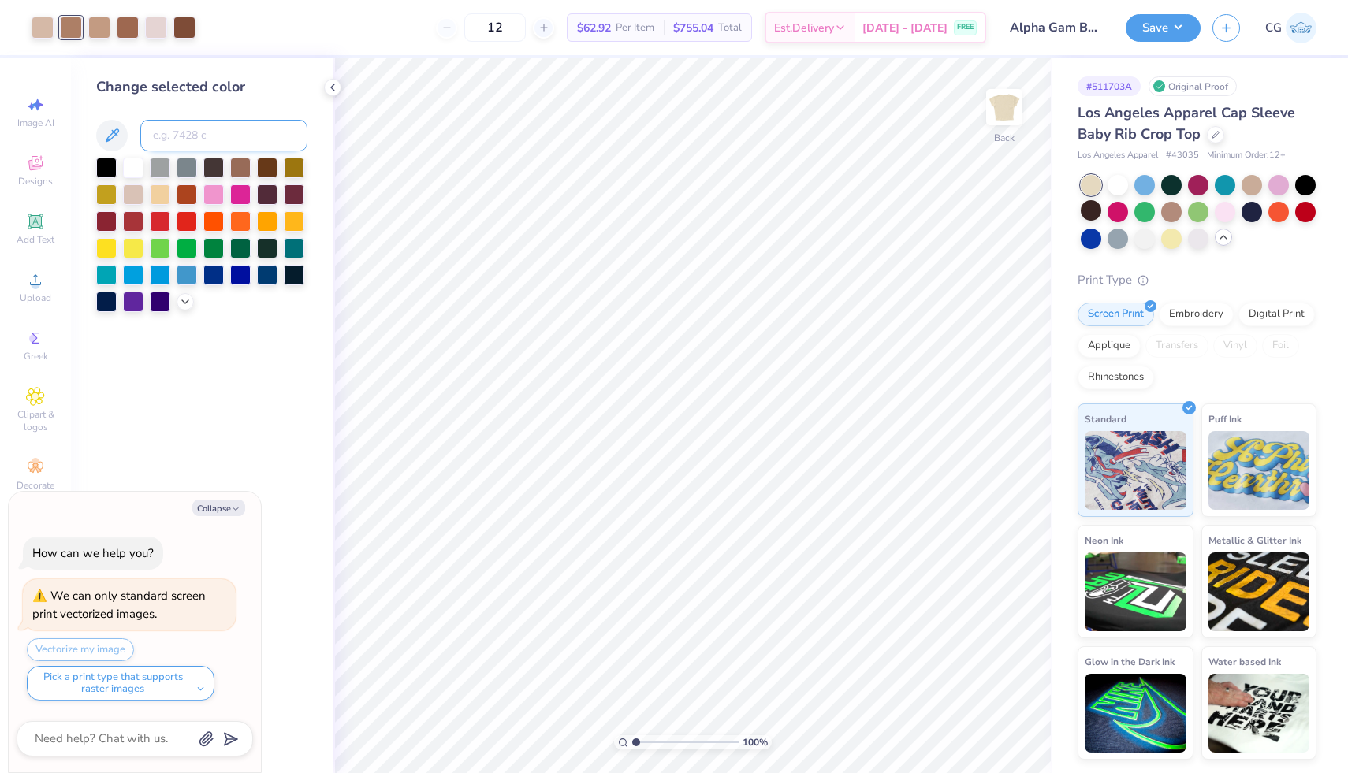
click at [177, 134] on input at bounding box center [223, 136] width 167 height 32
type input "7525"
type textarea "x"
click at [979, 727] on icon at bounding box center [978, 729] width 16 height 16
click at [71, 25] on div at bounding box center [71, 26] width 22 height 22
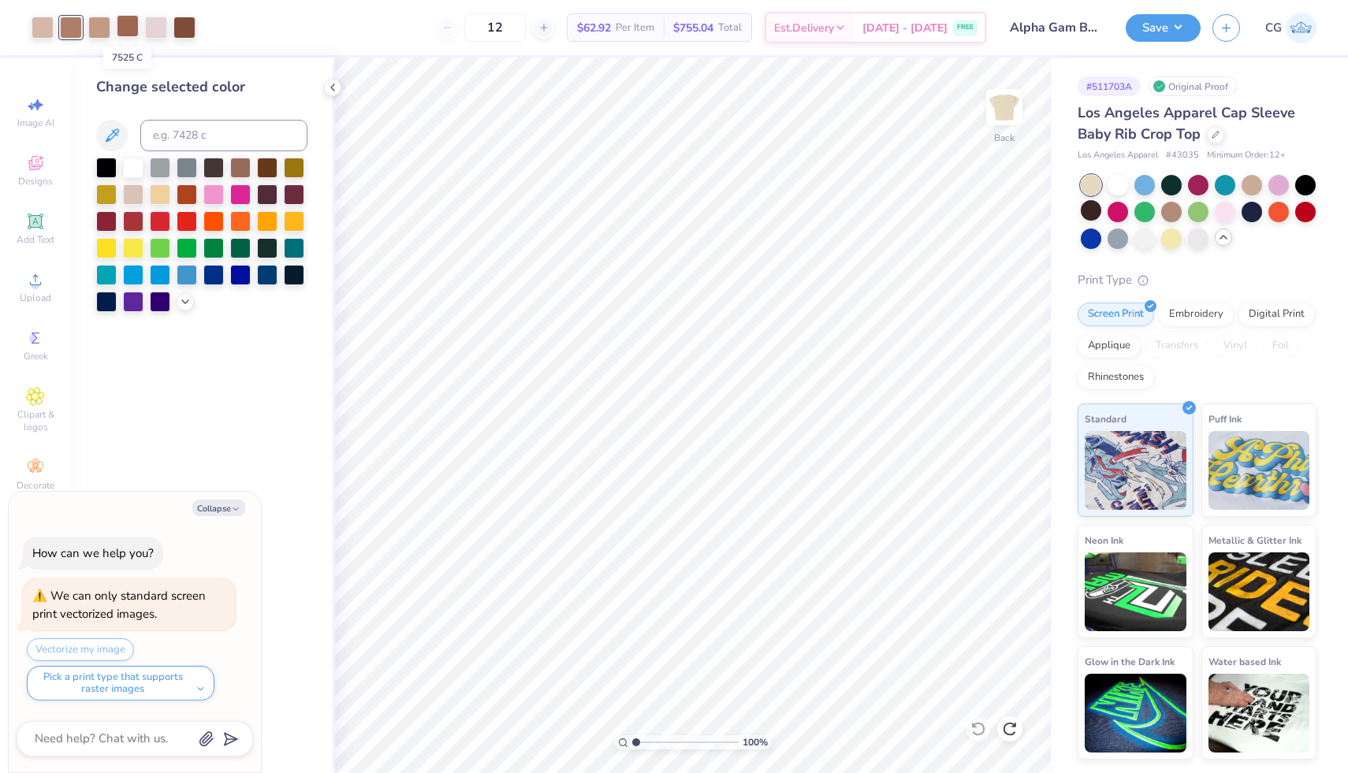
click at [125, 24] on div at bounding box center [128, 26] width 22 height 22
type textarea "x"
click at [175, 128] on input at bounding box center [223, 136] width 167 height 32
type input "479"
type textarea "x"
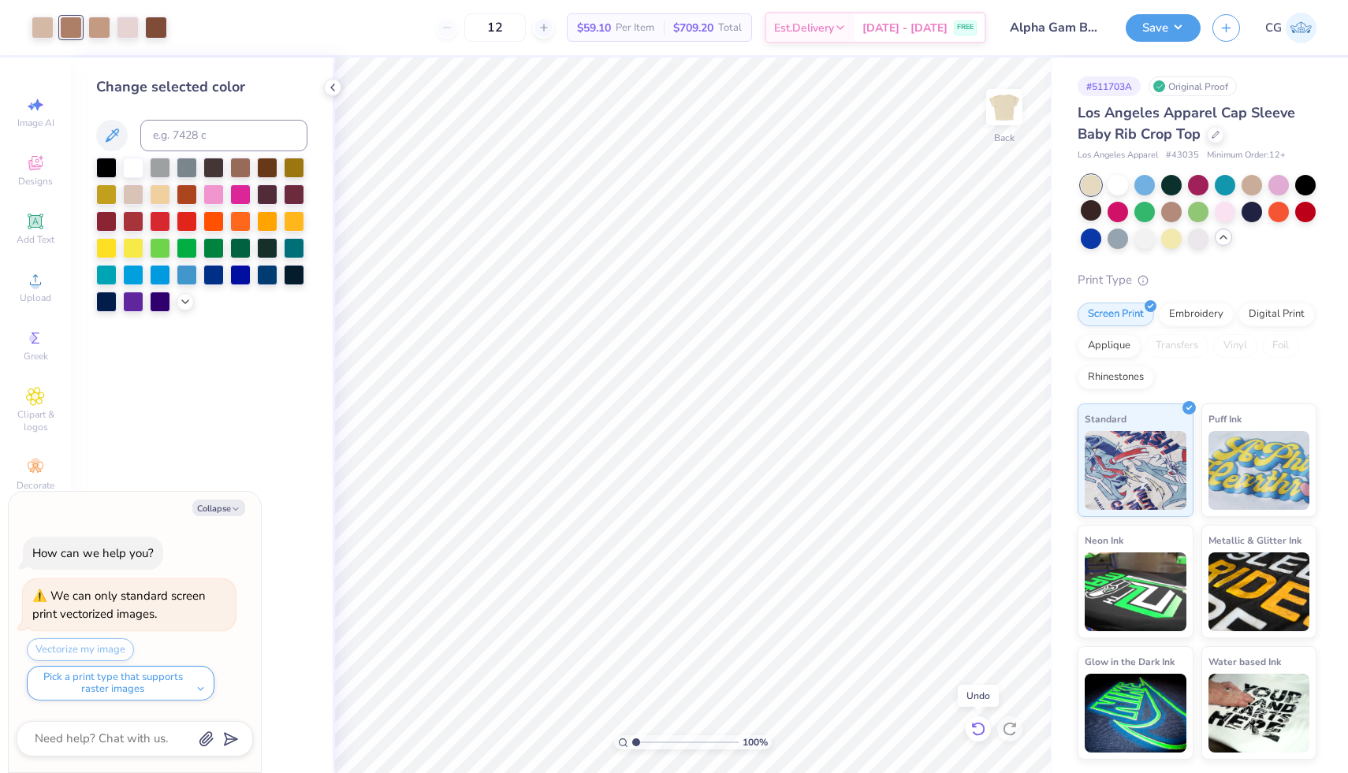
click at [978, 735] on icon at bounding box center [977, 729] width 13 height 14
click at [132, 28] on div at bounding box center [128, 26] width 22 height 22
click at [71, 23] on div at bounding box center [71, 26] width 22 height 22
type textarea "x"
click at [185, 143] on input at bounding box center [223, 136] width 167 height 32
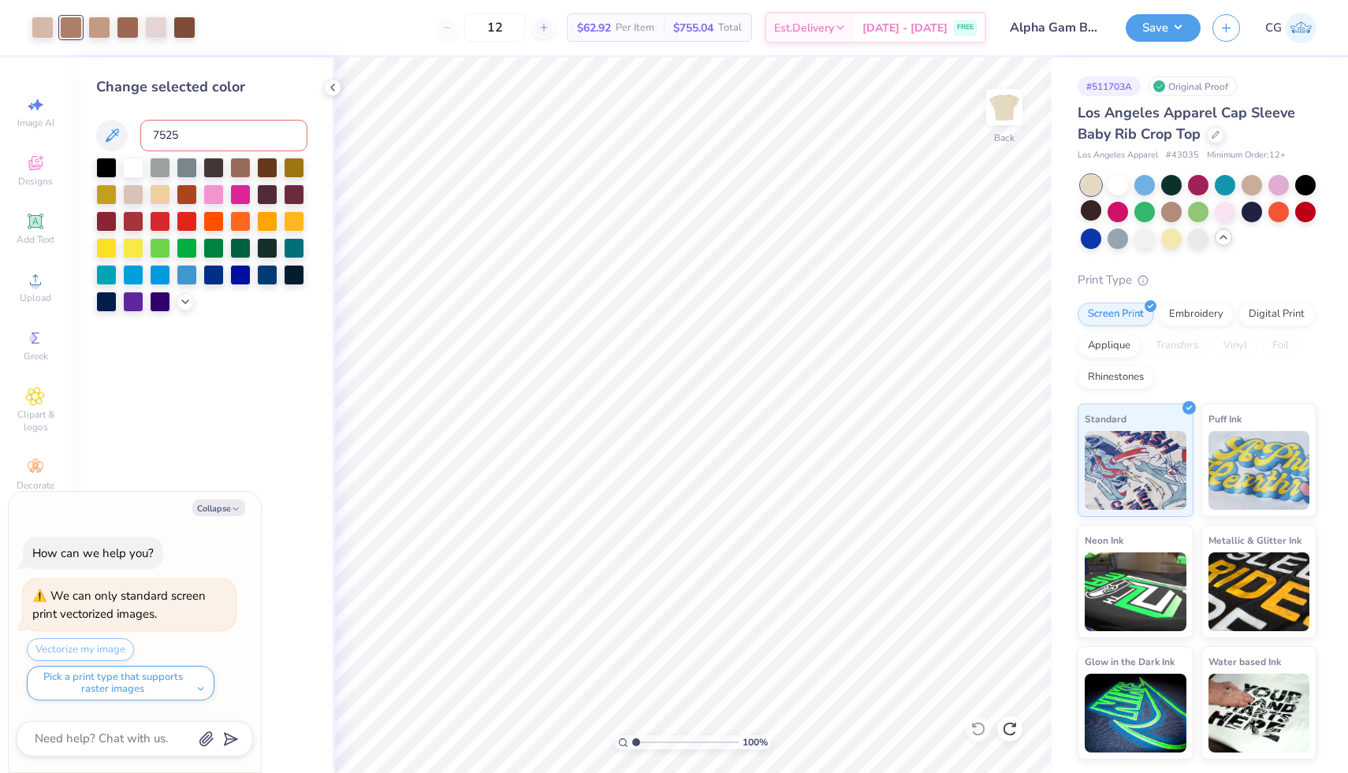
type input "7525"
type textarea "x"
click at [106, 28] on div at bounding box center [99, 26] width 22 height 22
type textarea "x"
click at [178, 128] on input at bounding box center [223, 136] width 167 height 32
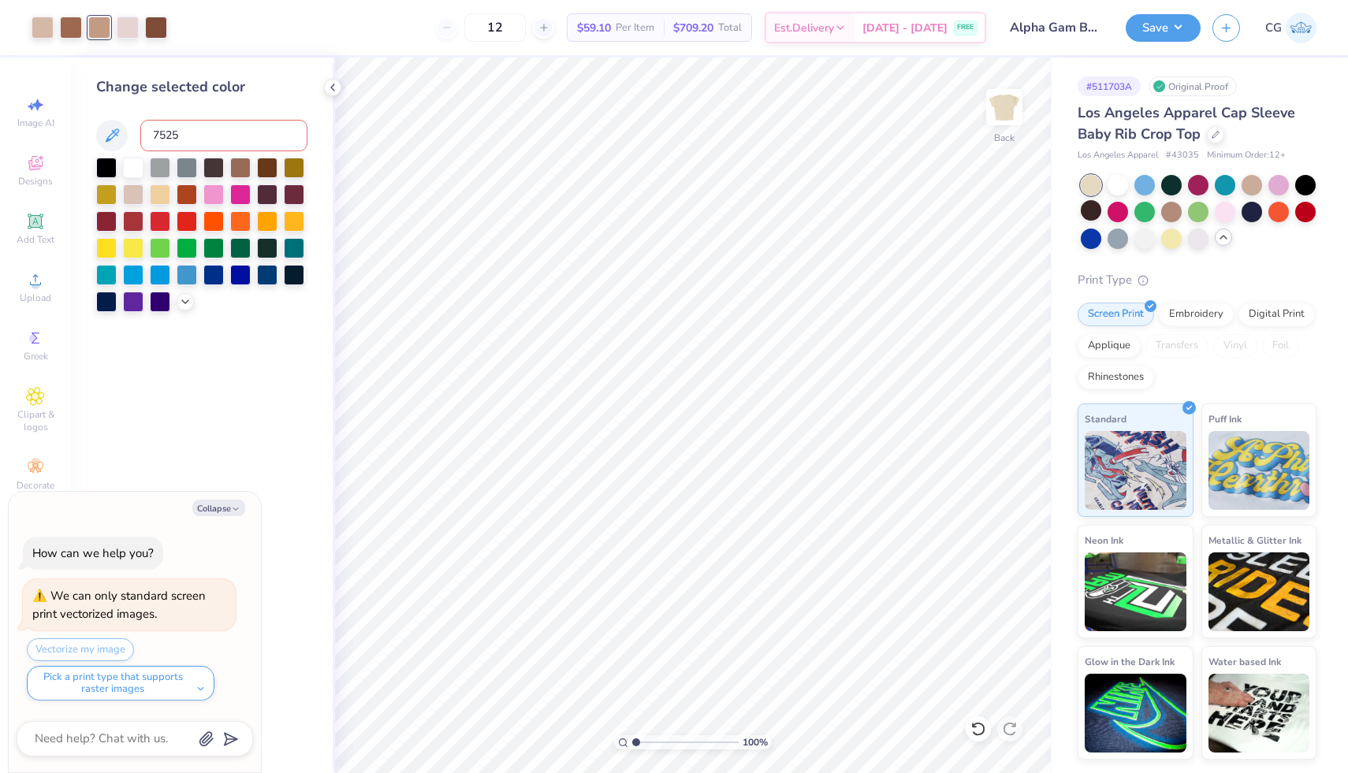
type input "7525"
type textarea "x"
click at [975, 727] on icon at bounding box center [974, 724] width 3 height 3
click at [95, 28] on div at bounding box center [99, 26] width 22 height 22
click at [133, 28] on div at bounding box center [128, 26] width 22 height 22
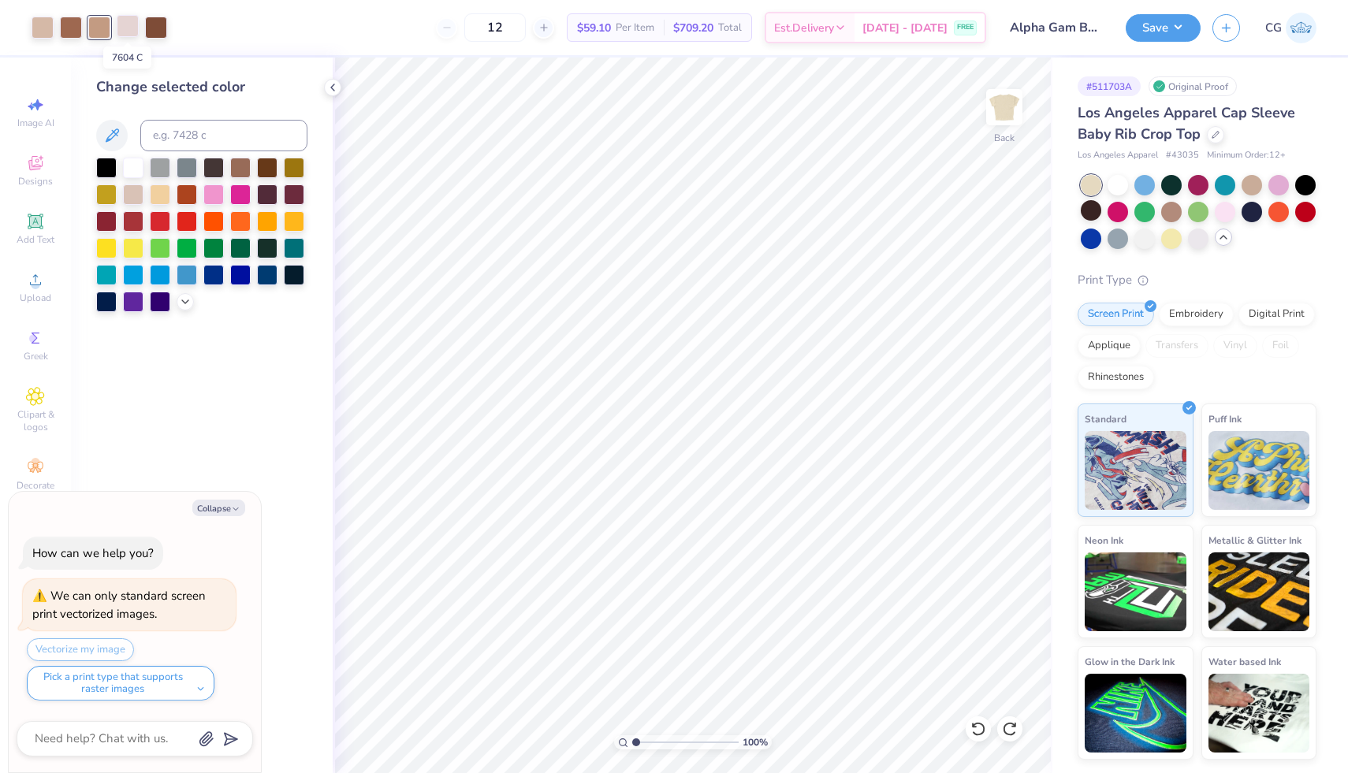
type textarea "x"
click at [182, 144] on input at bounding box center [223, 136] width 167 height 32
type input "7521"
type textarea "x"
click at [984, 731] on icon at bounding box center [977, 729] width 13 height 14
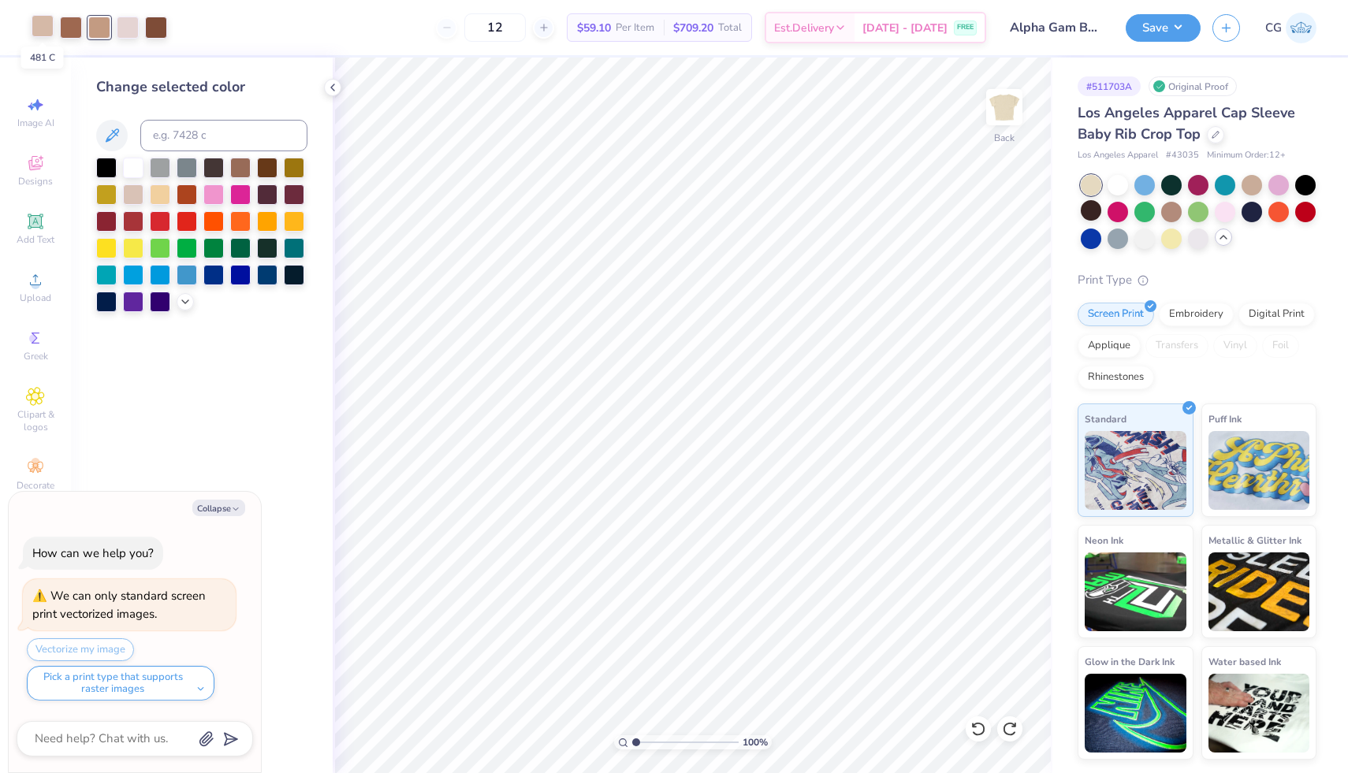
click at [46, 17] on div at bounding box center [43, 26] width 22 height 22
click at [130, 29] on div at bounding box center [128, 26] width 22 height 22
click at [35, 20] on div at bounding box center [43, 26] width 22 height 22
click at [132, 20] on div at bounding box center [128, 26] width 22 height 22
type textarea "x"
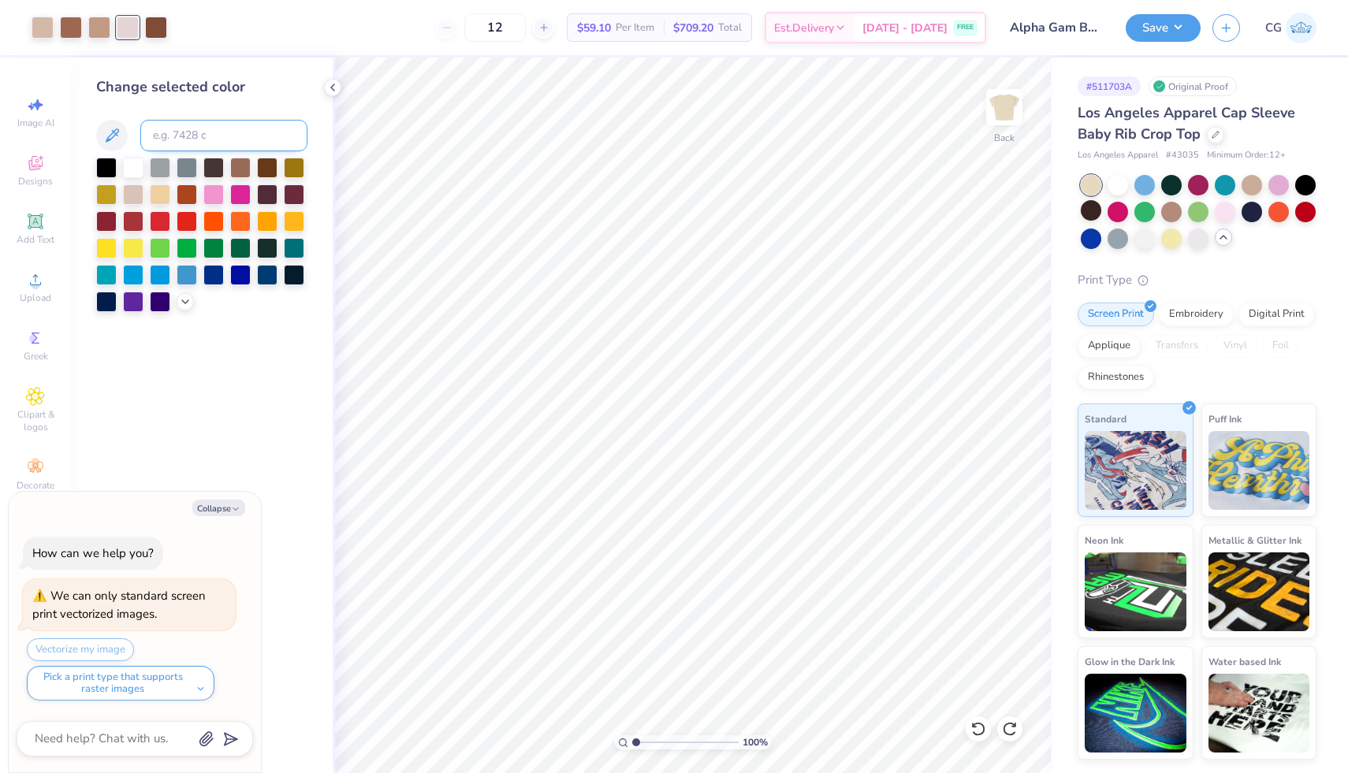
click at [189, 139] on input at bounding box center [223, 136] width 167 height 32
type input "481"
type textarea "x"
click at [526, 17] on input "12" at bounding box center [494, 27] width 61 height 28
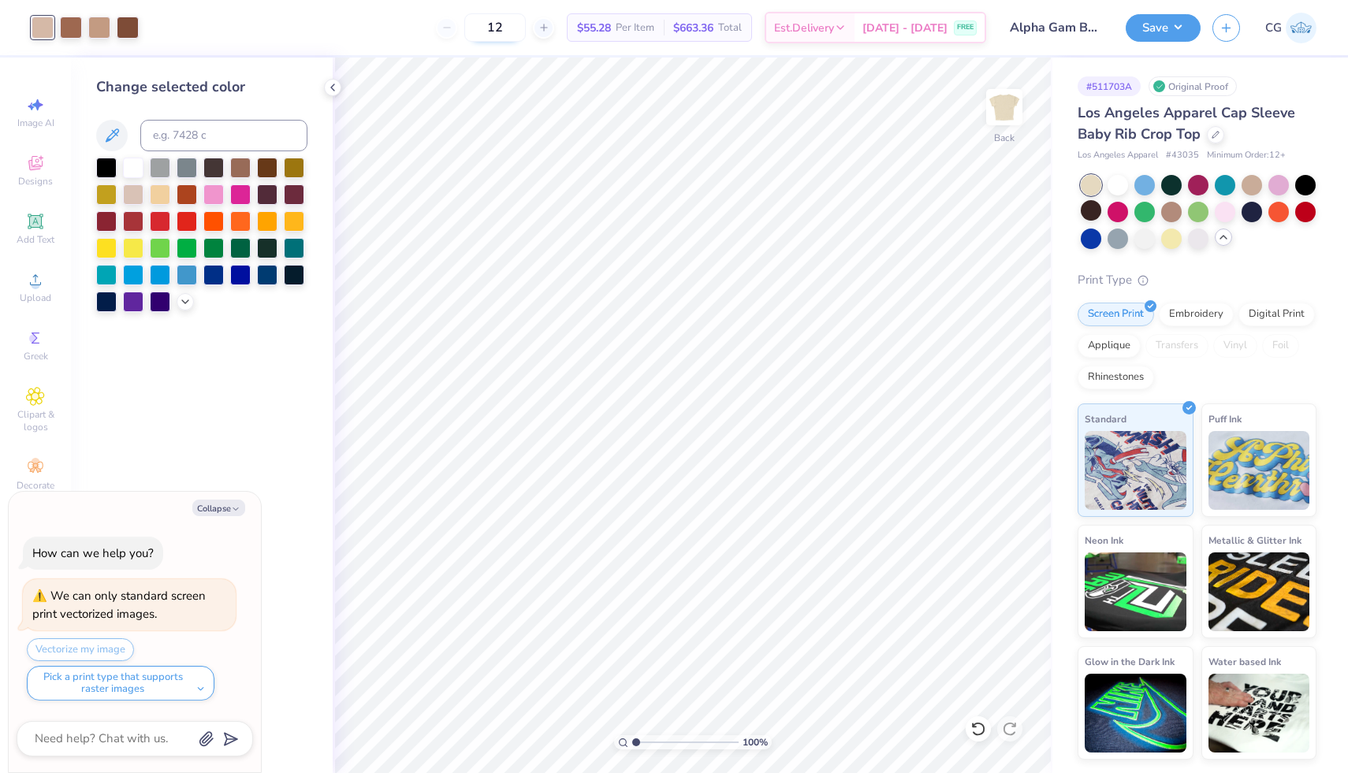
type input "1"
type input "50"
click at [985, 721] on icon at bounding box center [978, 729] width 16 height 16
click at [1014, 725] on icon at bounding box center [1013, 724] width 3 height 3
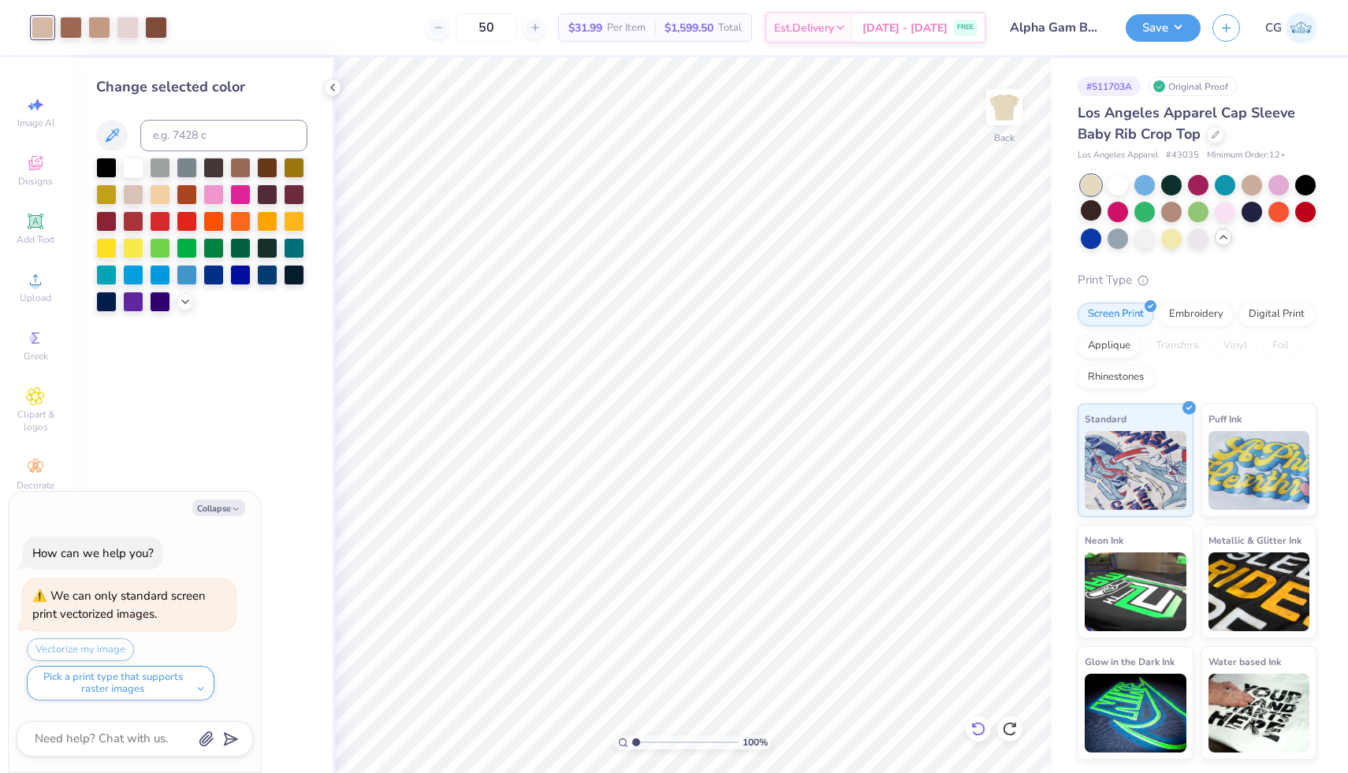
click at [976, 730] on icon at bounding box center [978, 729] width 16 height 16
click at [1015, 731] on icon at bounding box center [1010, 729] width 16 height 16
click at [981, 727] on icon at bounding box center [978, 729] width 16 height 16
click at [1005, 726] on icon at bounding box center [1008, 729] width 13 height 14
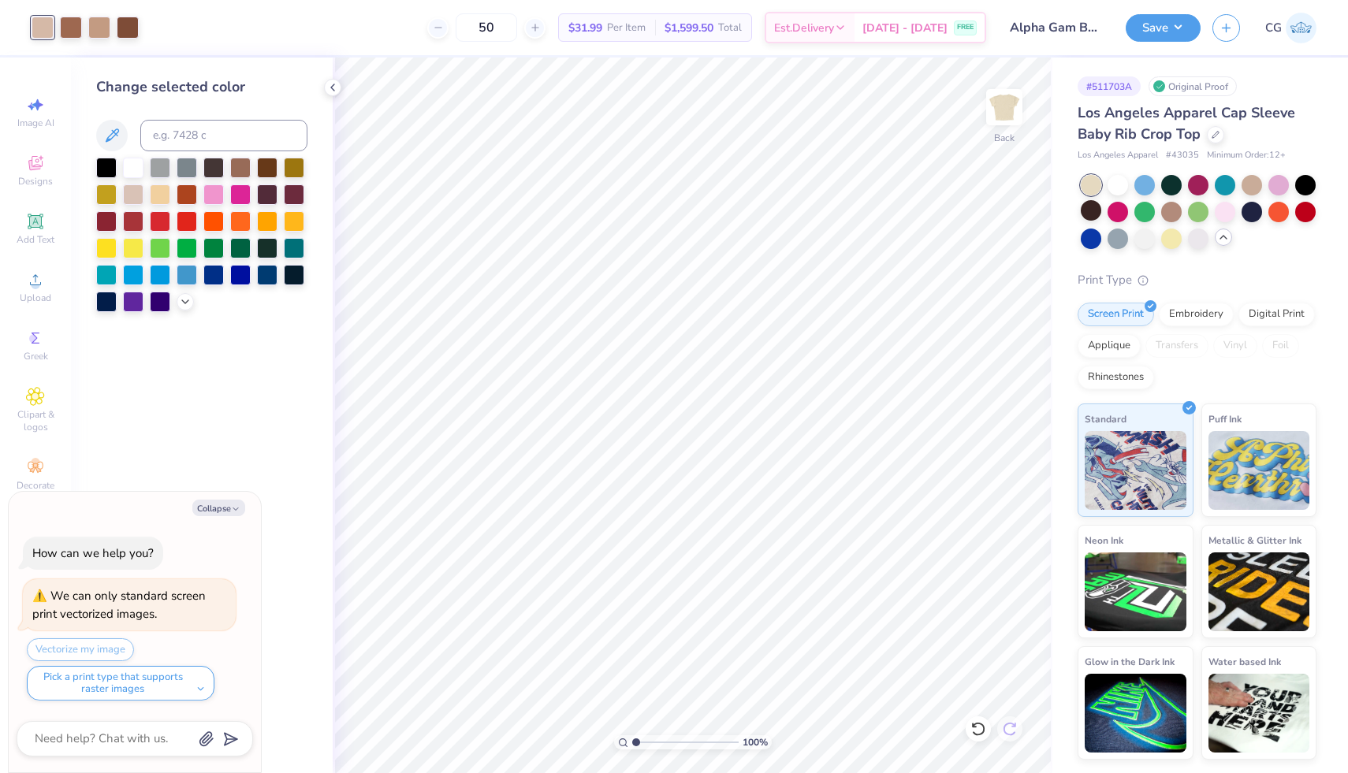
type textarea "x"
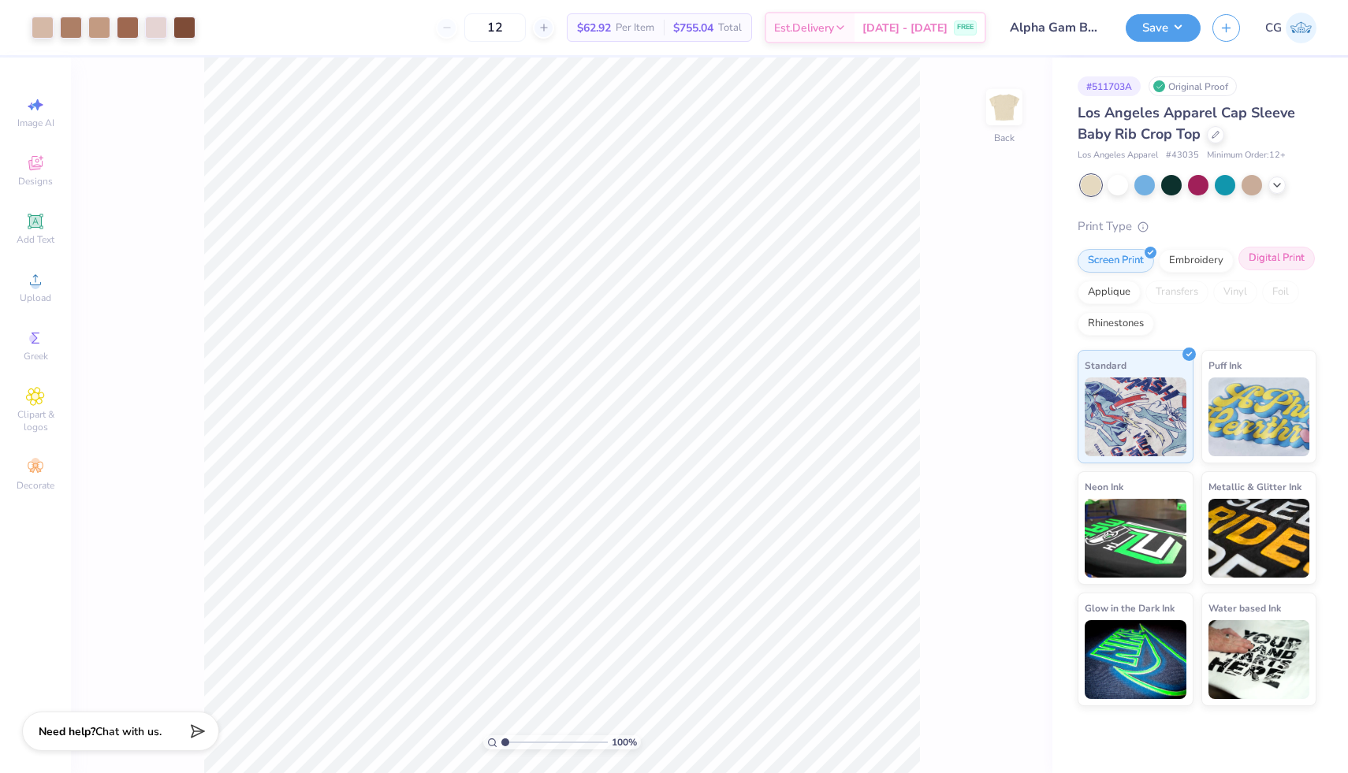
click at [1281, 261] on div "Digital Print" at bounding box center [1276, 259] width 76 height 24
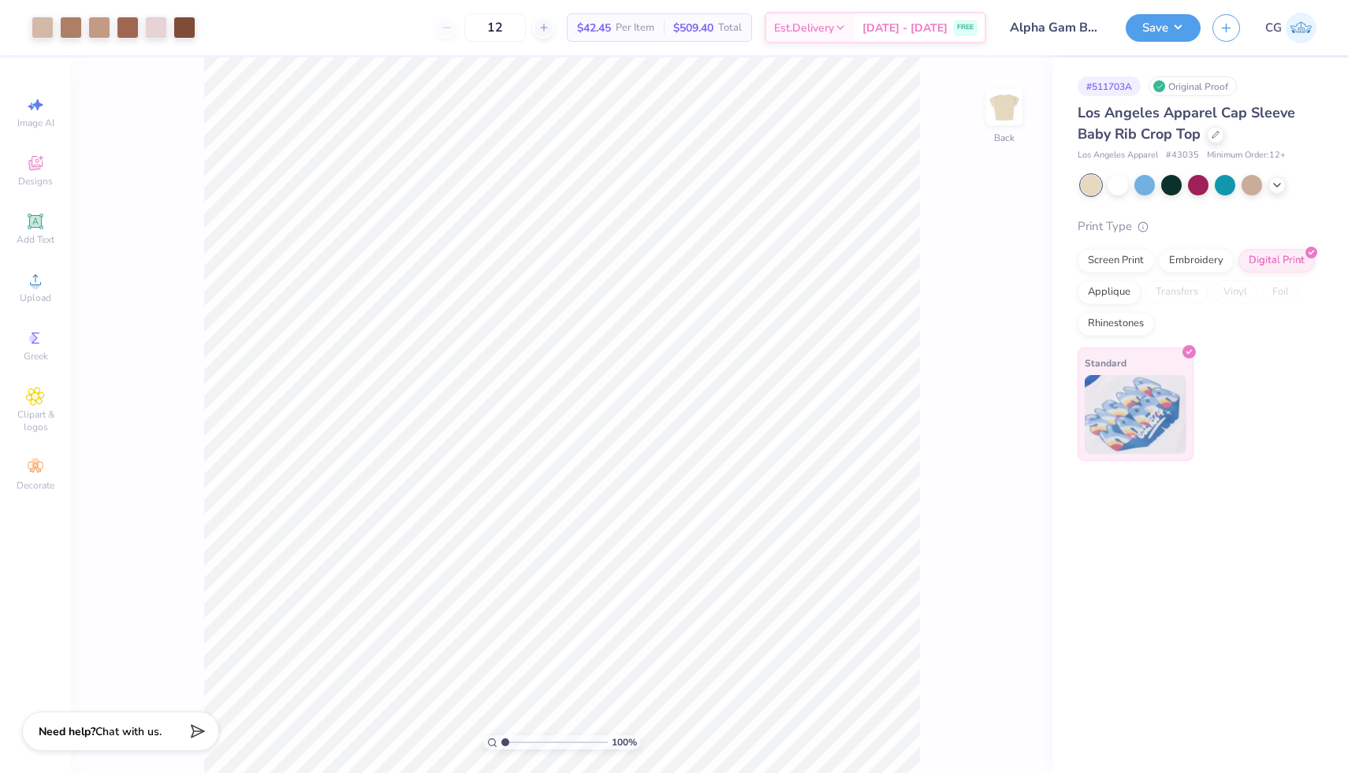
click at [1129, 405] on img at bounding box center [1135, 414] width 102 height 79
click at [1123, 262] on div "Screen Print" at bounding box center [1115, 259] width 76 height 24
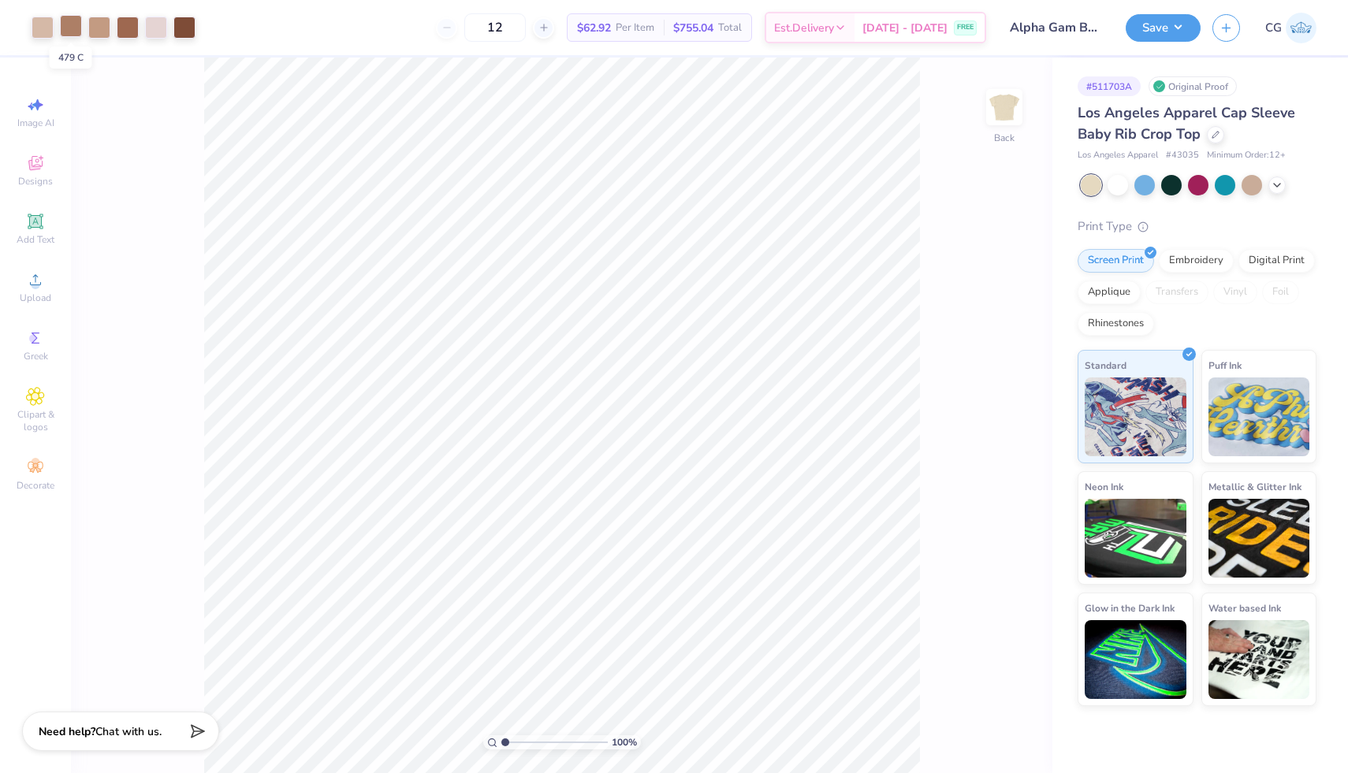
click at [74, 28] on div at bounding box center [71, 26] width 22 height 22
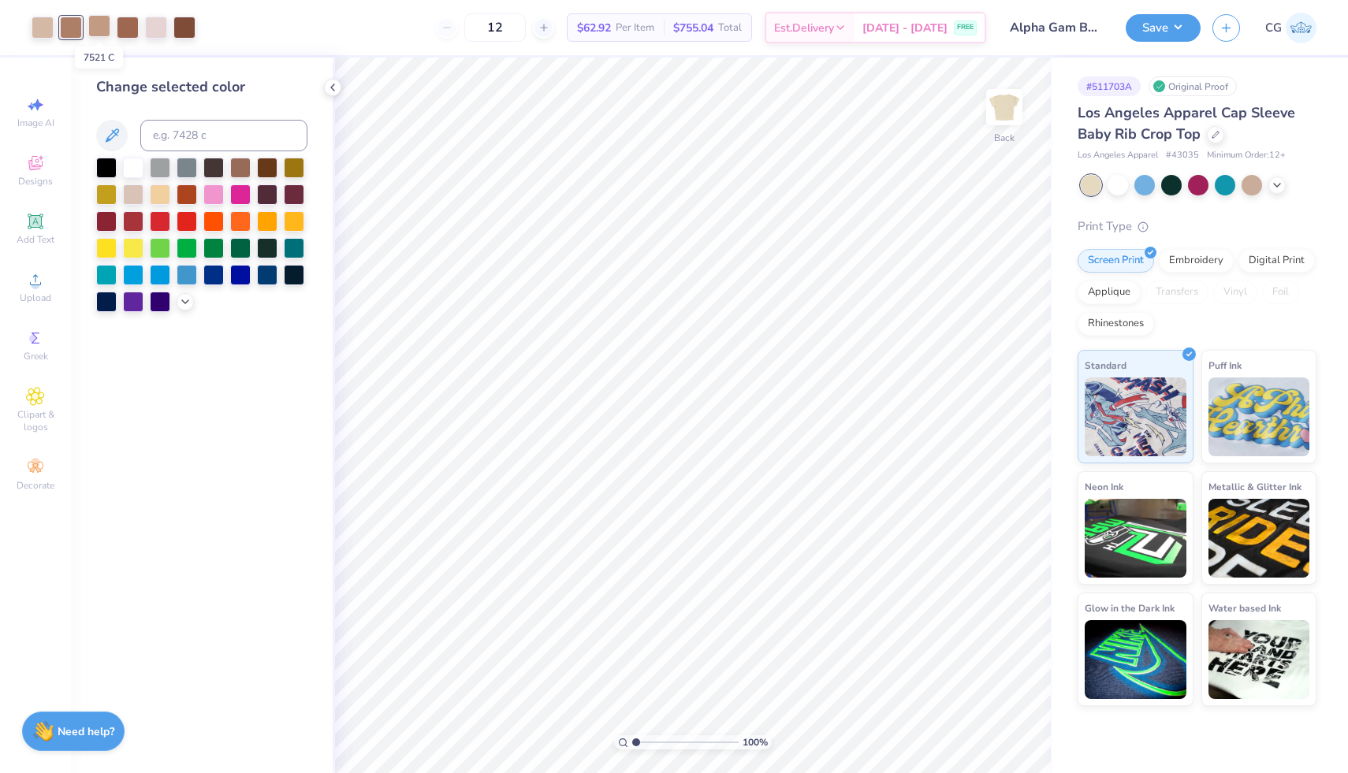
click at [95, 27] on div at bounding box center [99, 26] width 22 height 22
click at [175, 144] on input at bounding box center [223, 136] width 167 height 32
type input "479"
click at [43, 20] on div at bounding box center [43, 26] width 22 height 22
click at [130, 25] on div at bounding box center [128, 26] width 22 height 22
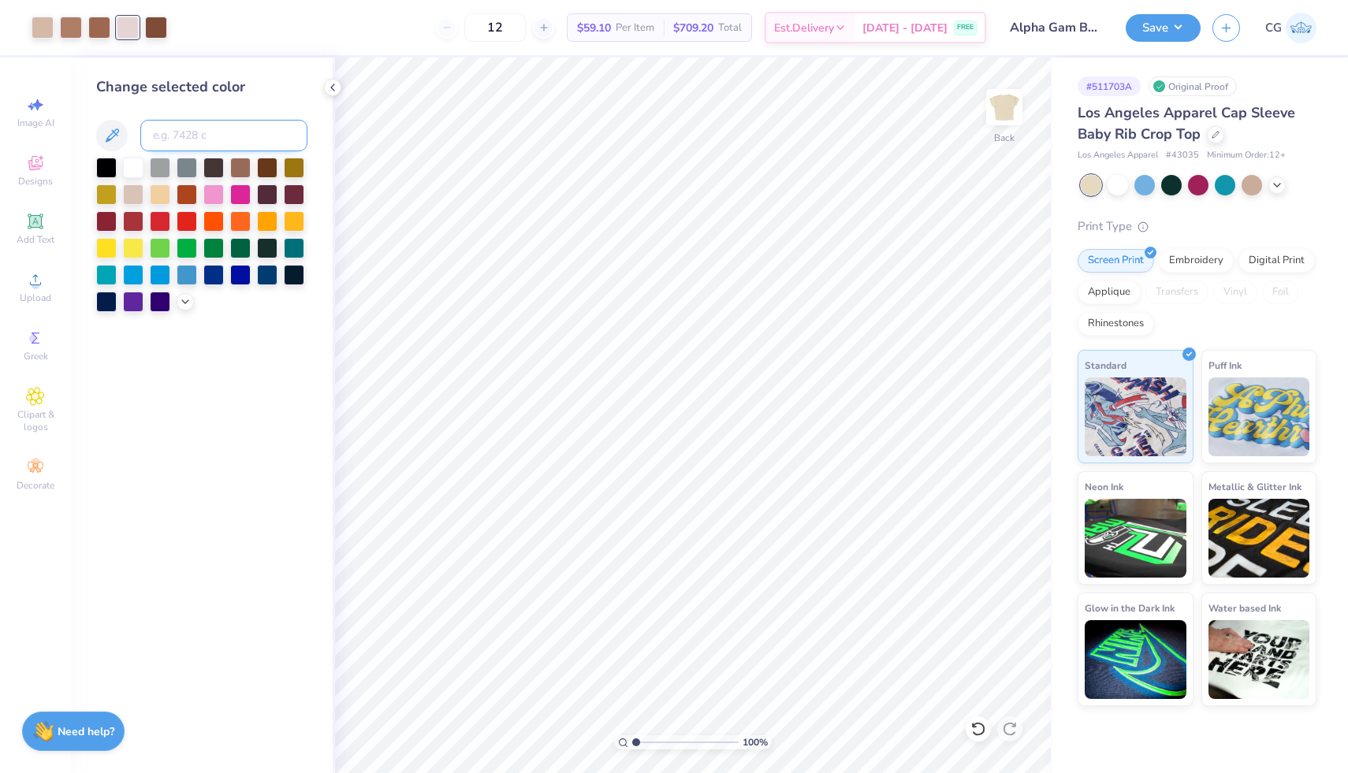
click at [213, 125] on input at bounding box center [223, 136] width 167 height 32
type input "481"
click at [979, 727] on icon at bounding box center [978, 729] width 16 height 16
click at [39, 24] on div at bounding box center [43, 28] width 22 height 22
click at [188, 132] on input at bounding box center [223, 136] width 167 height 32
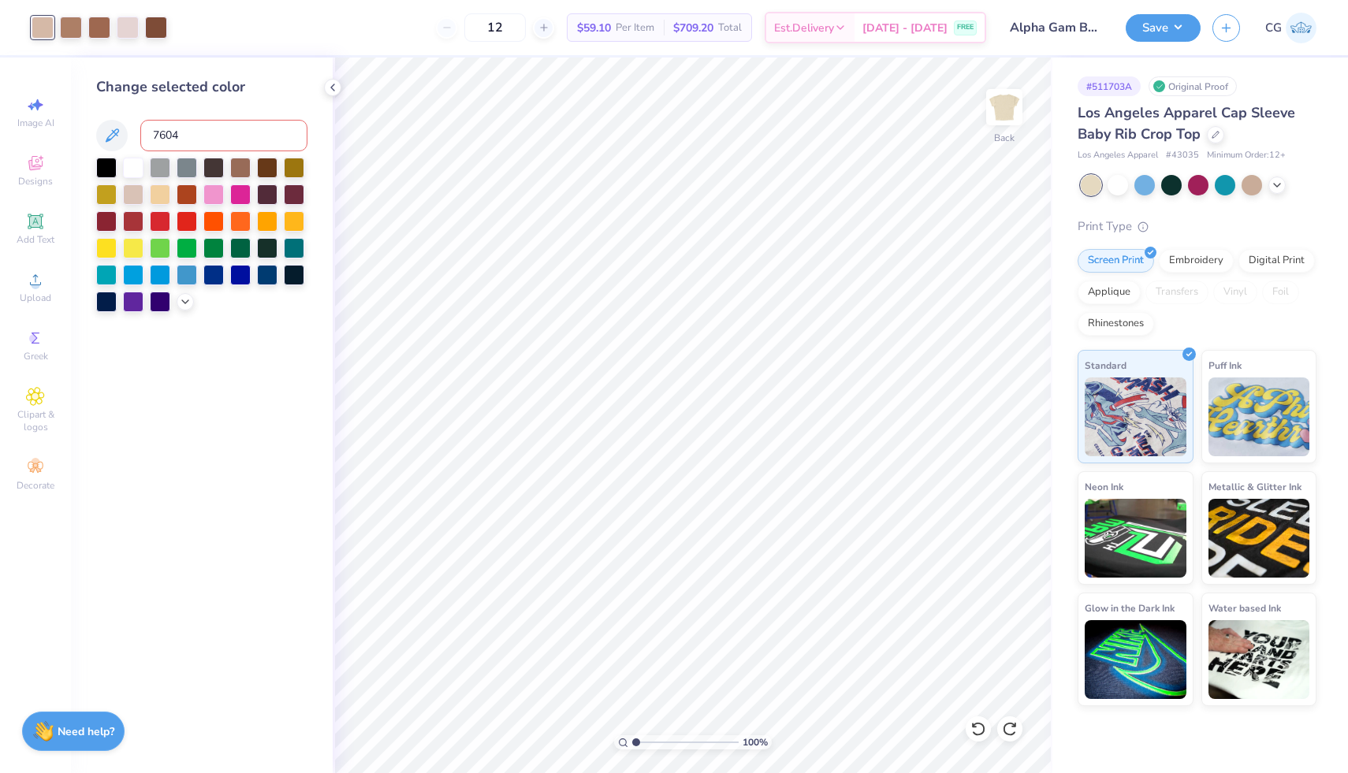
type input "7604"
click at [976, 731] on icon at bounding box center [978, 729] width 16 height 16
click at [526, 26] on input "12" at bounding box center [494, 27] width 61 height 28
type input "1"
type input "50"
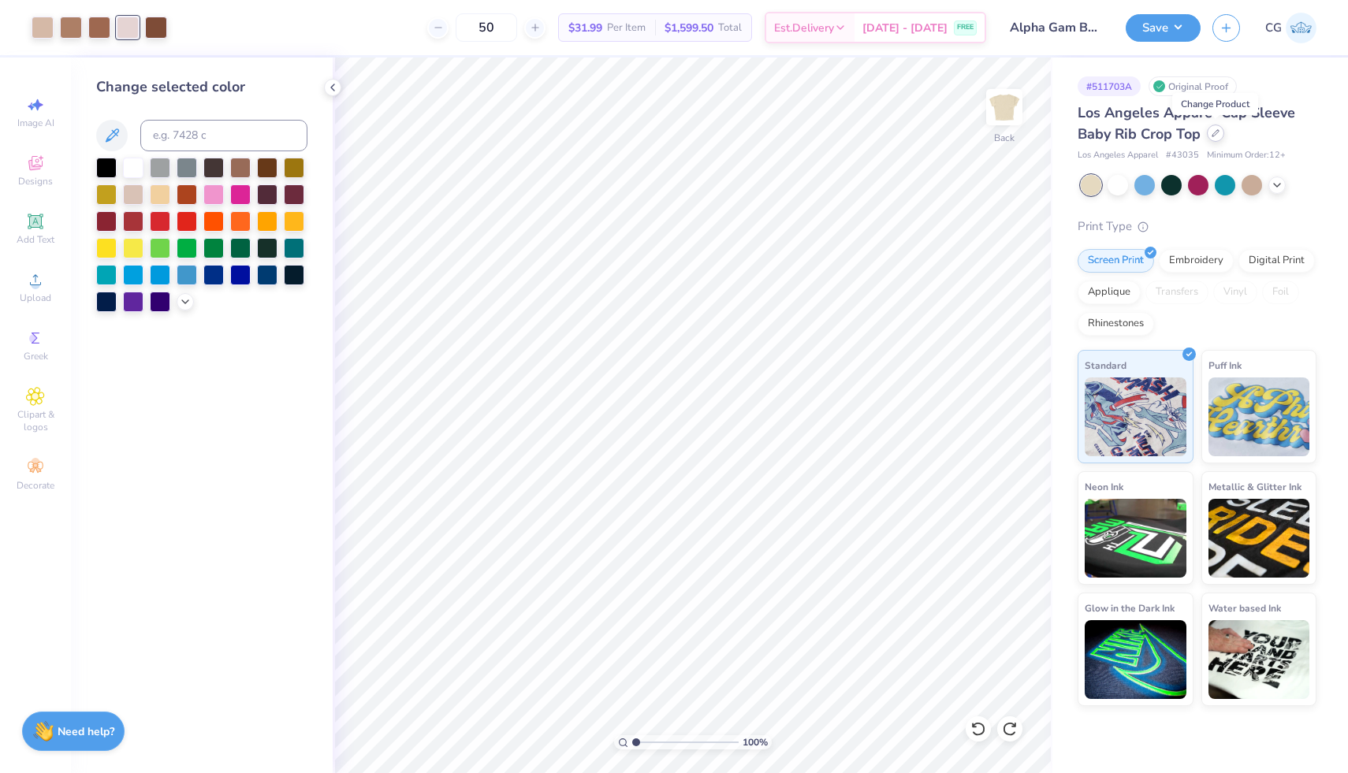
click at [1221, 136] on div at bounding box center [1215, 133] width 17 height 17
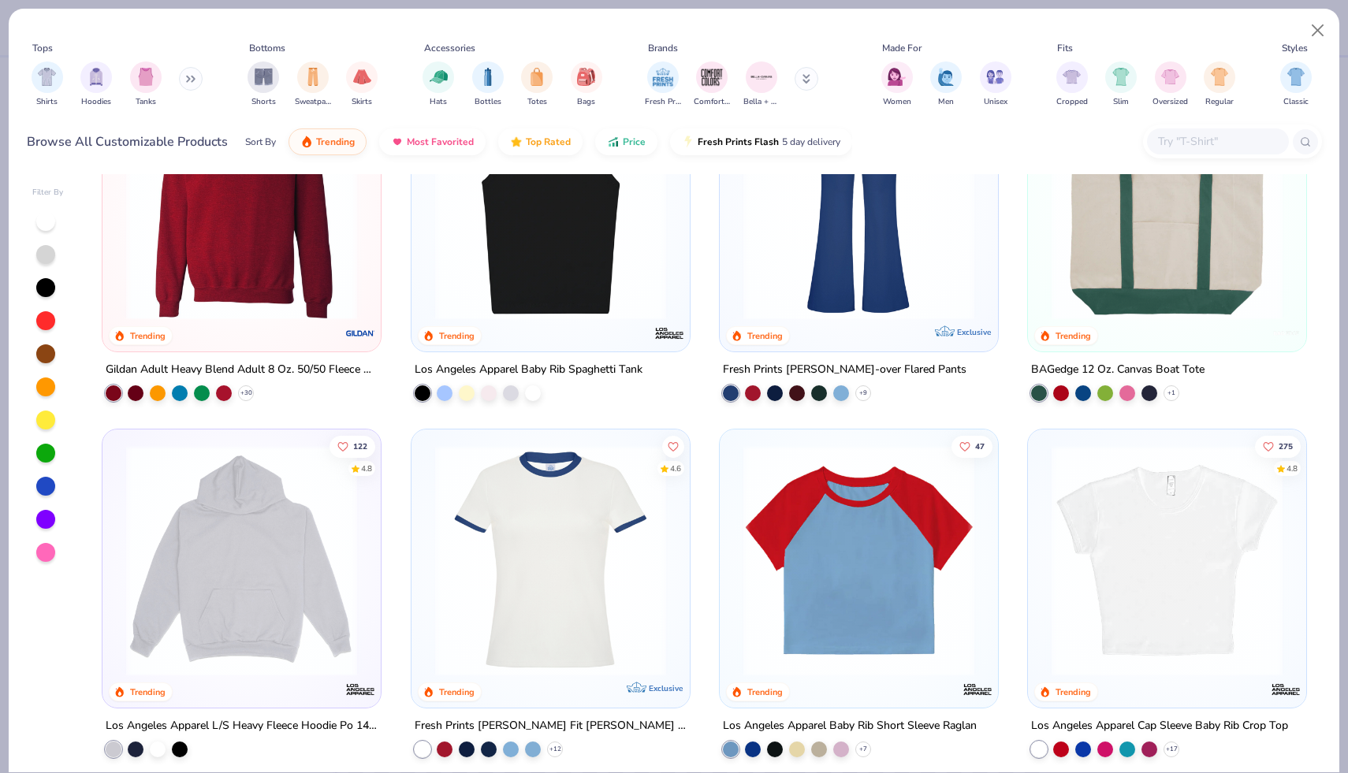
scroll to position [1150, 0]
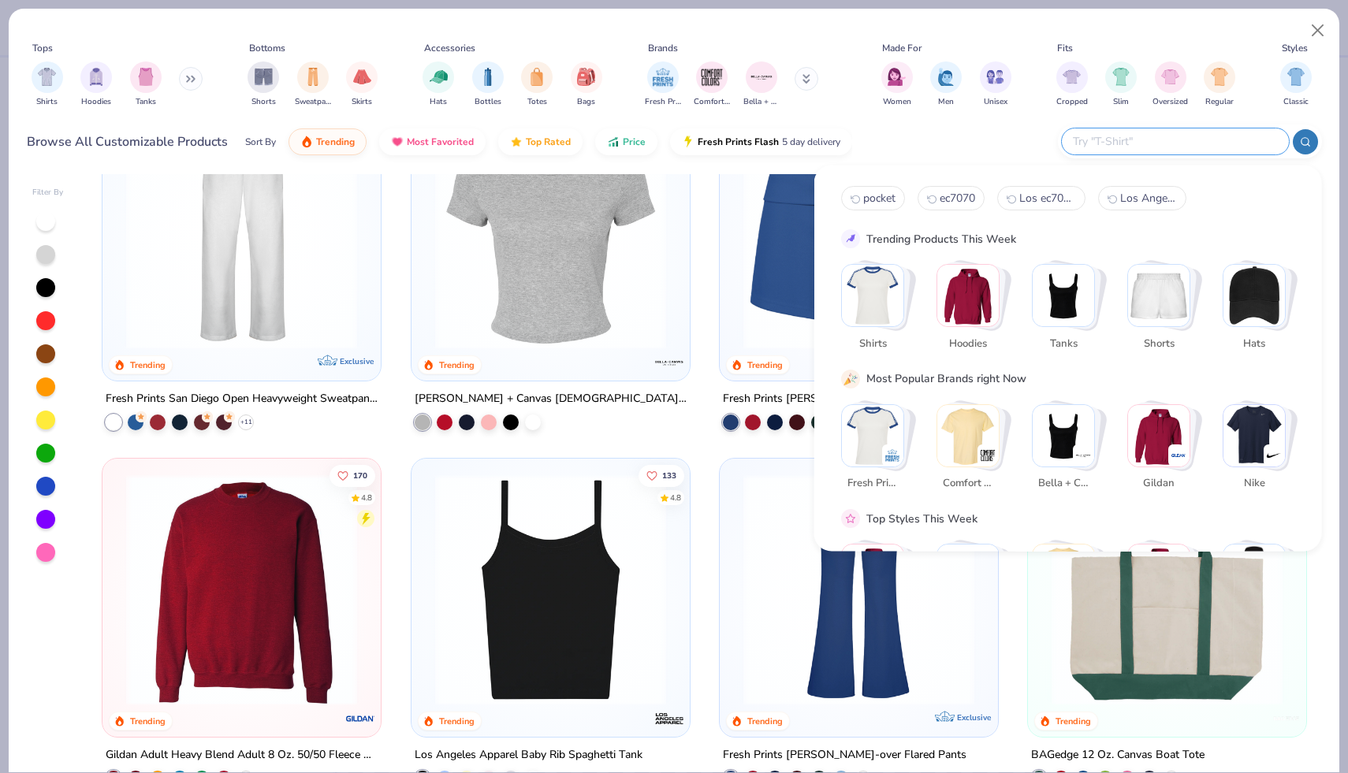
click at [1217, 145] on input "text" at bounding box center [1174, 141] width 206 height 18
type input "baby tee"
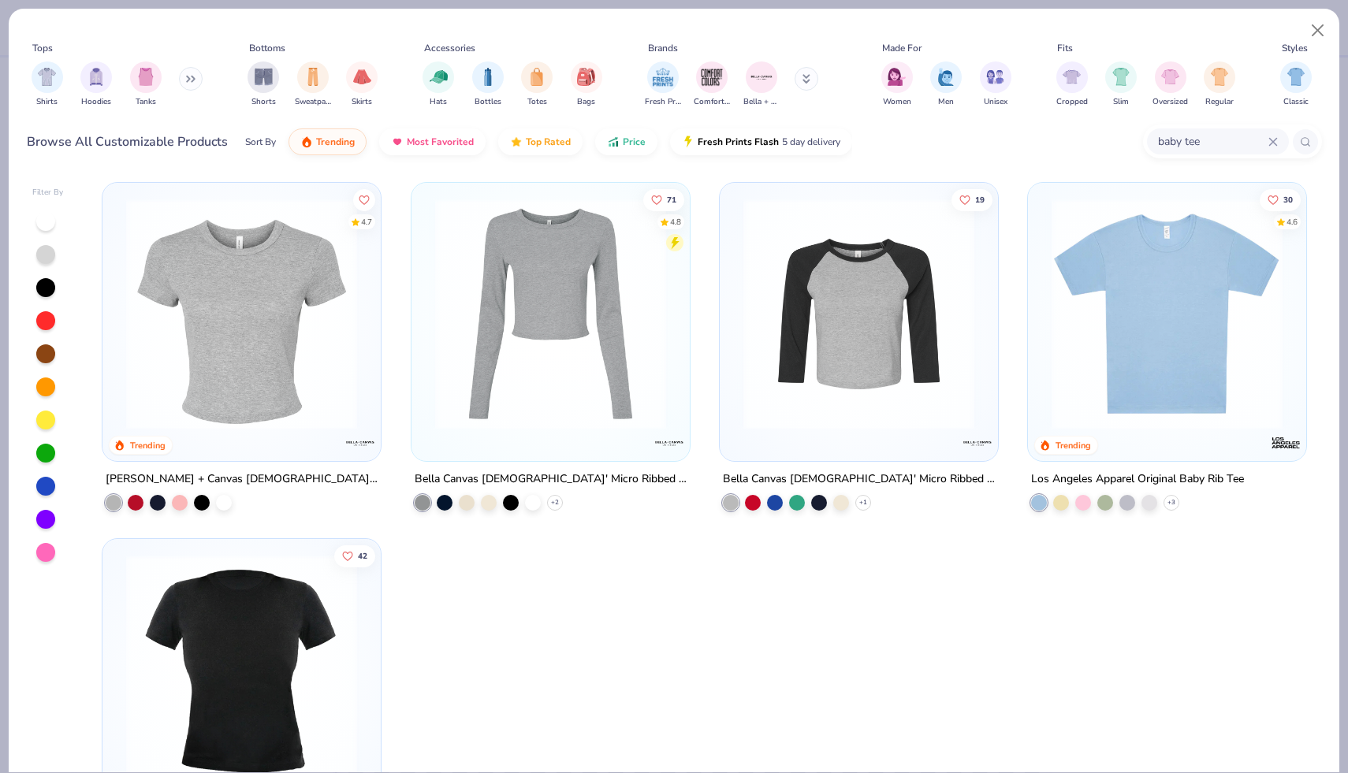
click at [322, 319] on img at bounding box center [241, 314] width 247 height 231
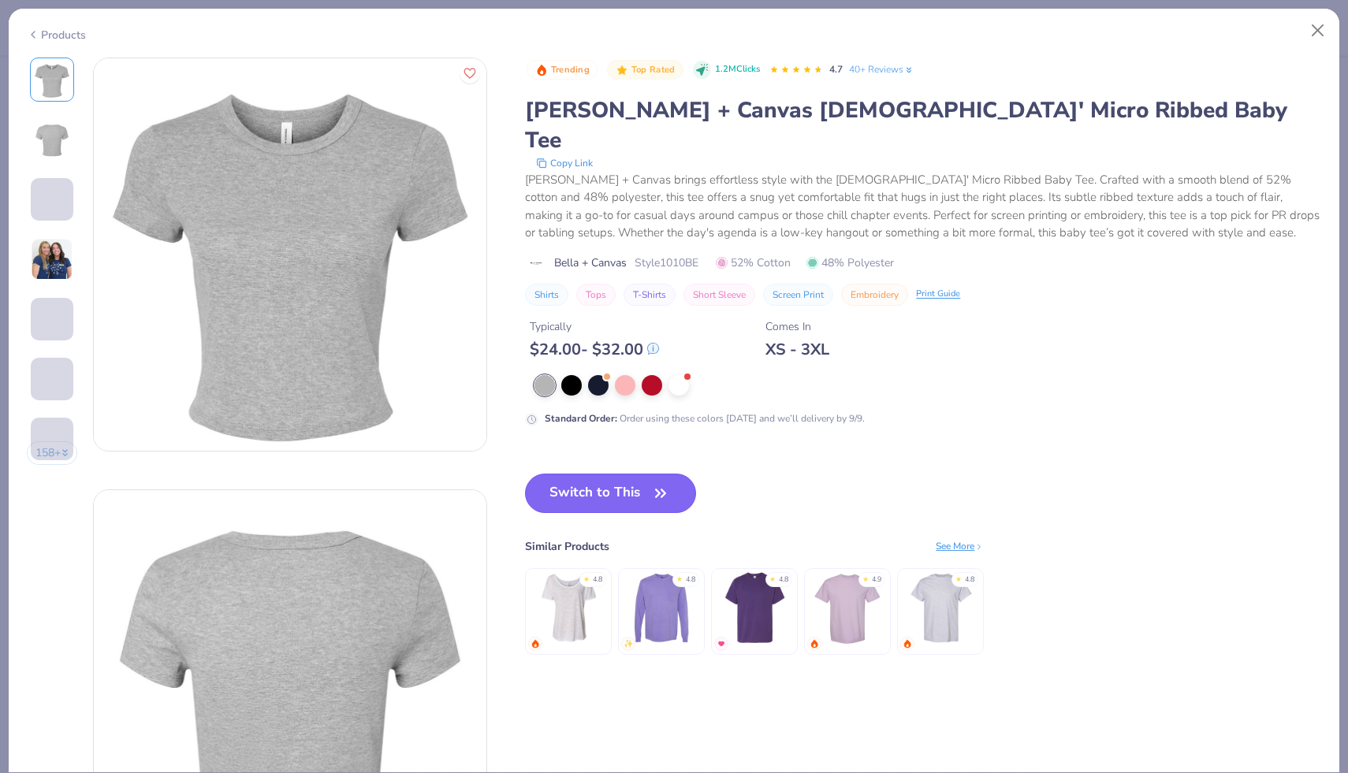
click at [673, 474] on button "Switch to This" at bounding box center [610, 493] width 171 height 39
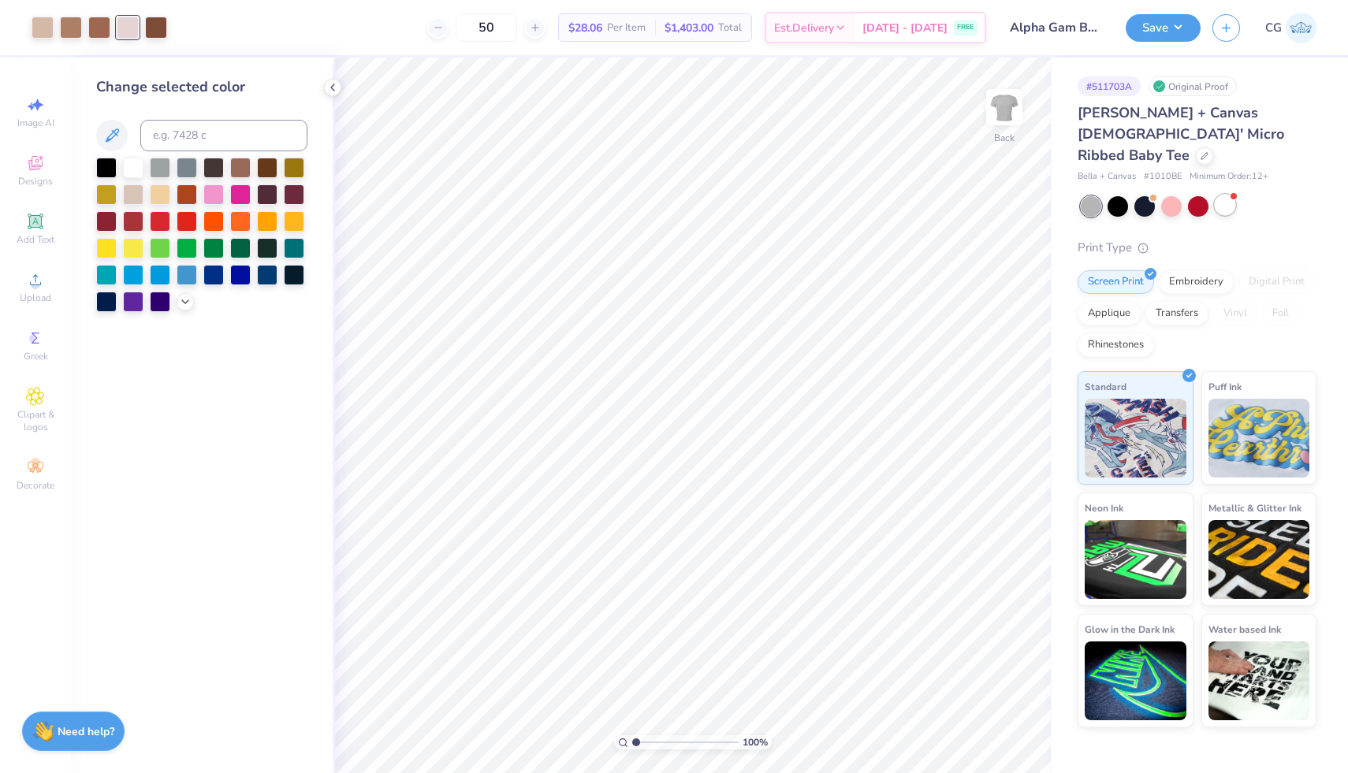
click at [1229, 195] on div at bounding box center [1224, 205] width 20 height 20
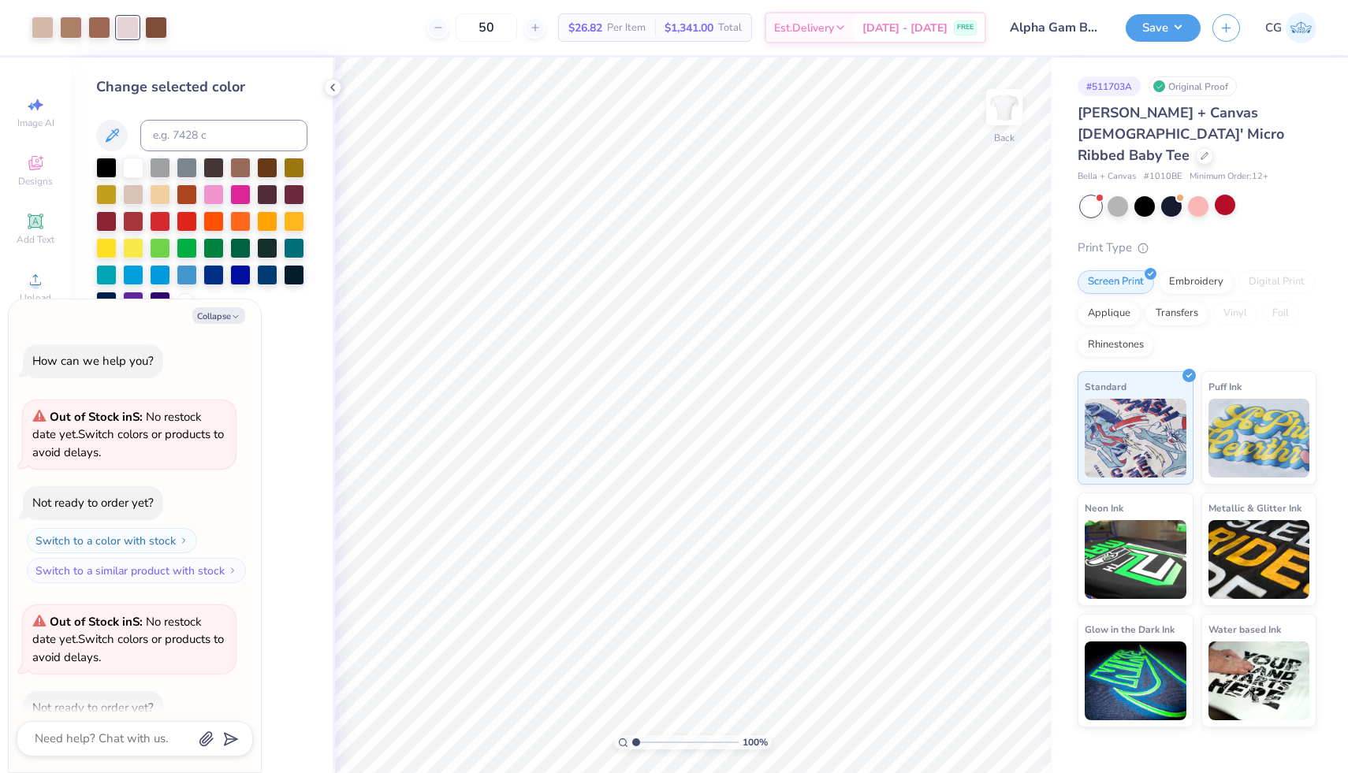
scroll to position [87, 0]
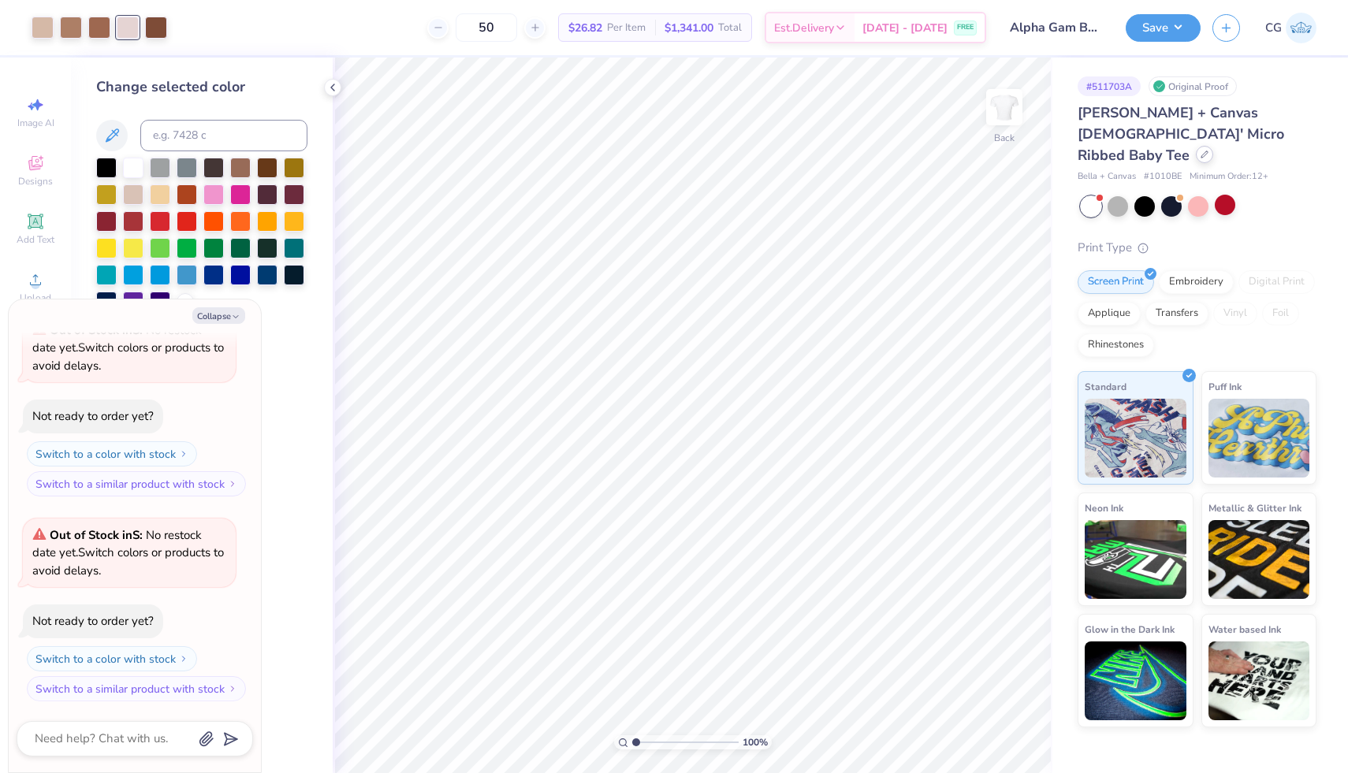
click at [1196, 146] on div at bounding box center [1204, 154] width 17 height 17
type textarea "x"
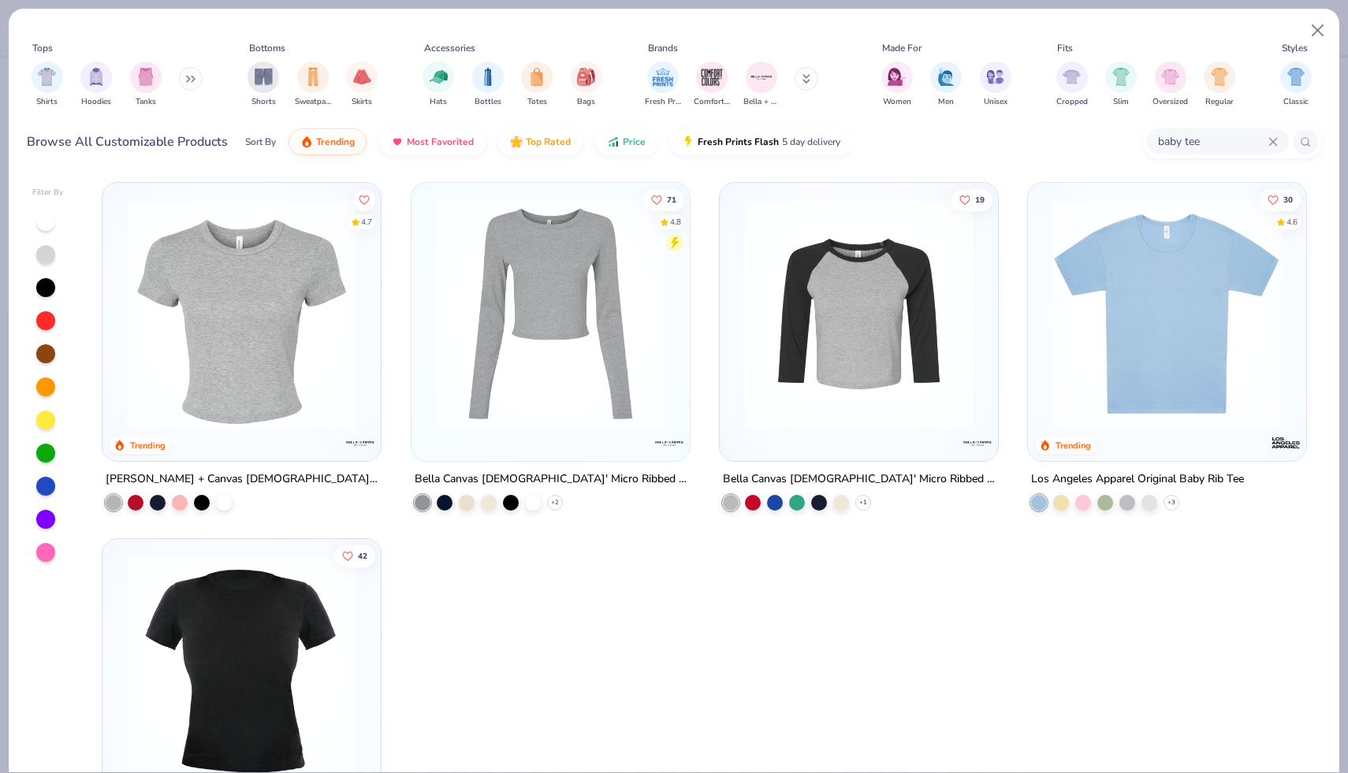
click at [1211, 133] on input "baby tee" at bounding box center [1212, 141] width 112 height 18
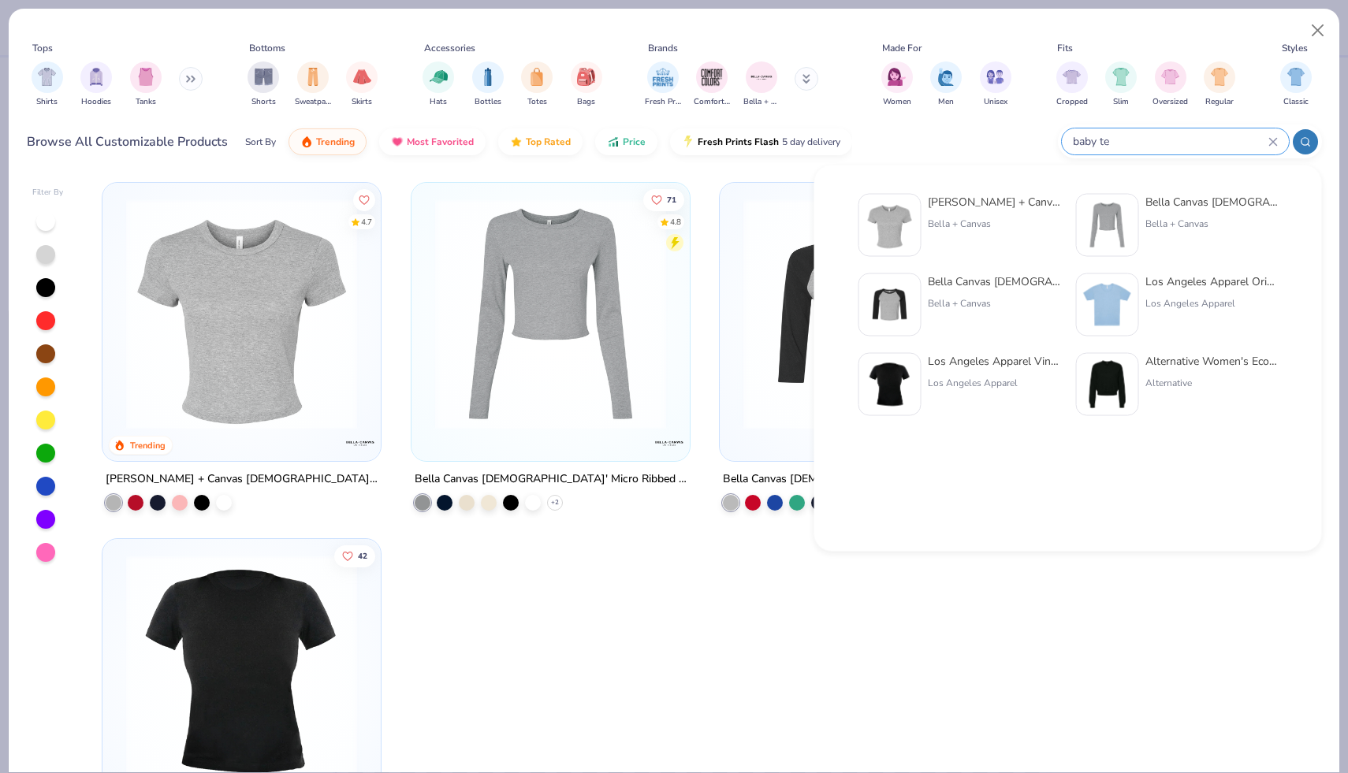
type input "baby te"
click at [936, 226] on div "Bella + Canvas" at bounding box center [994, 224] width 132 height 14
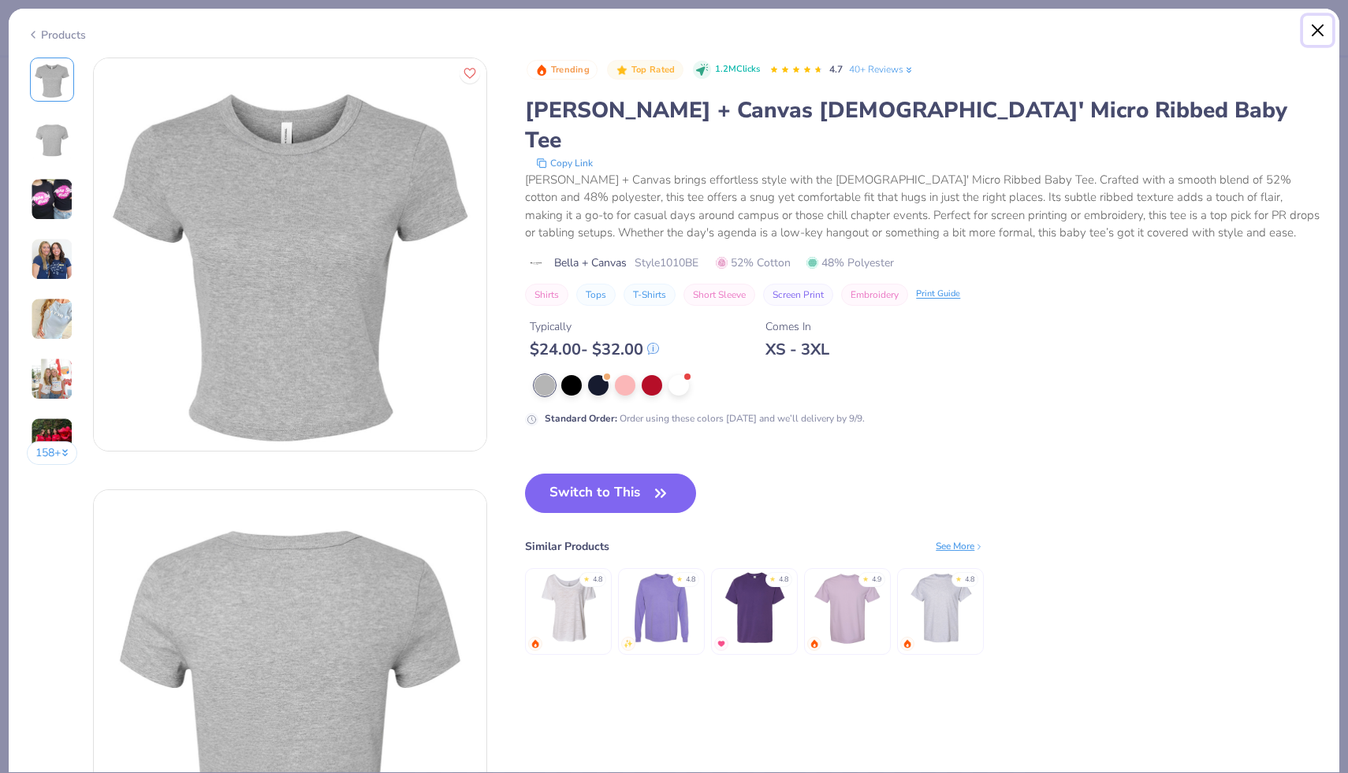
click at [1318, 30] on button "Close" at bounding box center [1318, 31] width 30 height 30
type textarea "x"
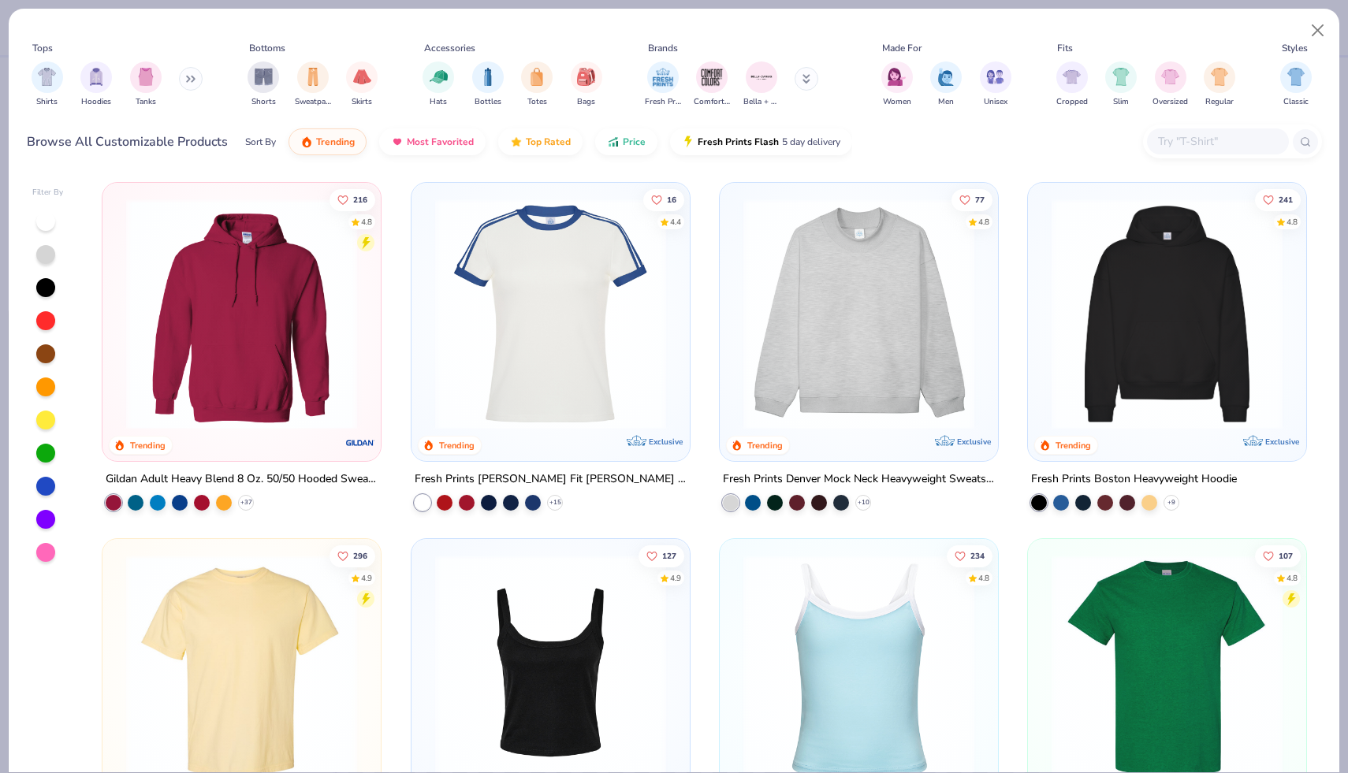
click at [1185, 140] on input "text" at bounding box center [1216, 141] width 121 height 18
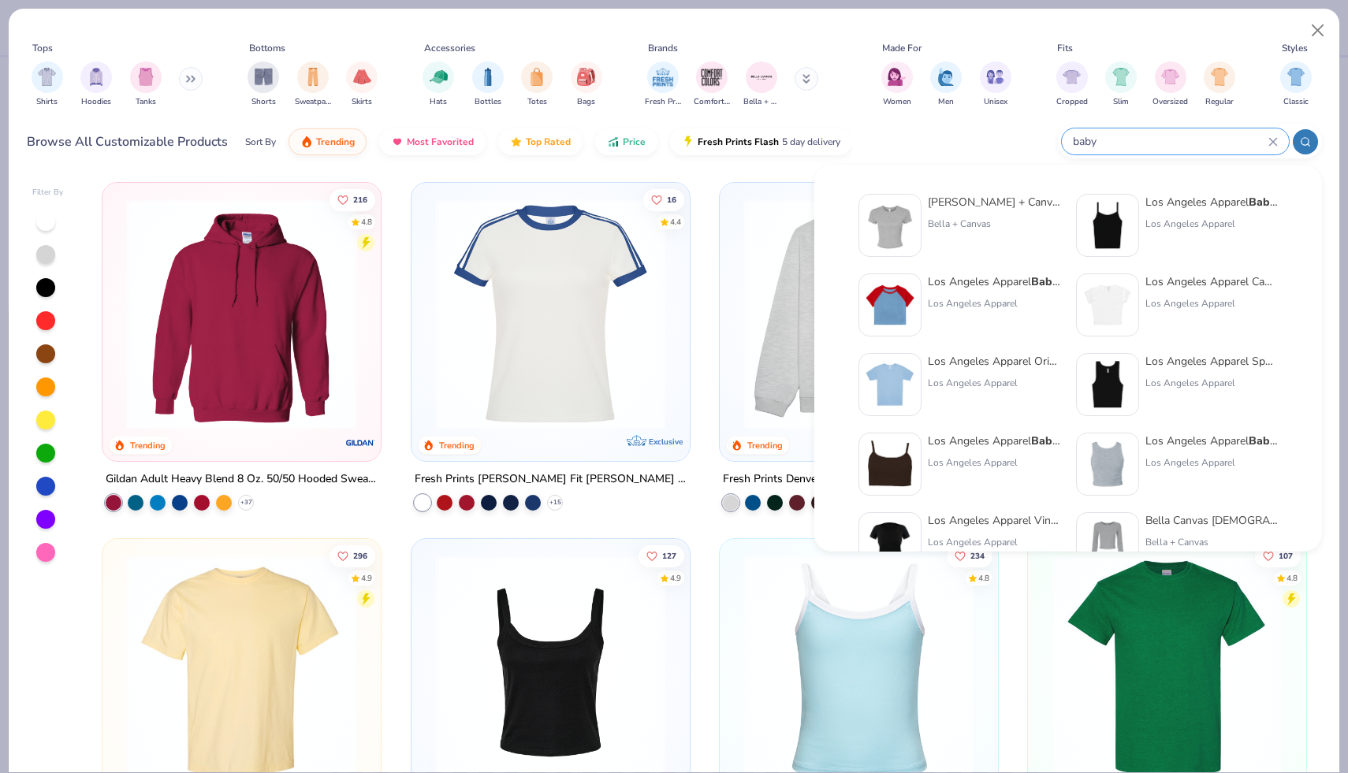
type input "baby"
click at [1199, 303] on div "Los Angeles Apparel" at bounding box center [1211, 303] width 132 height 14
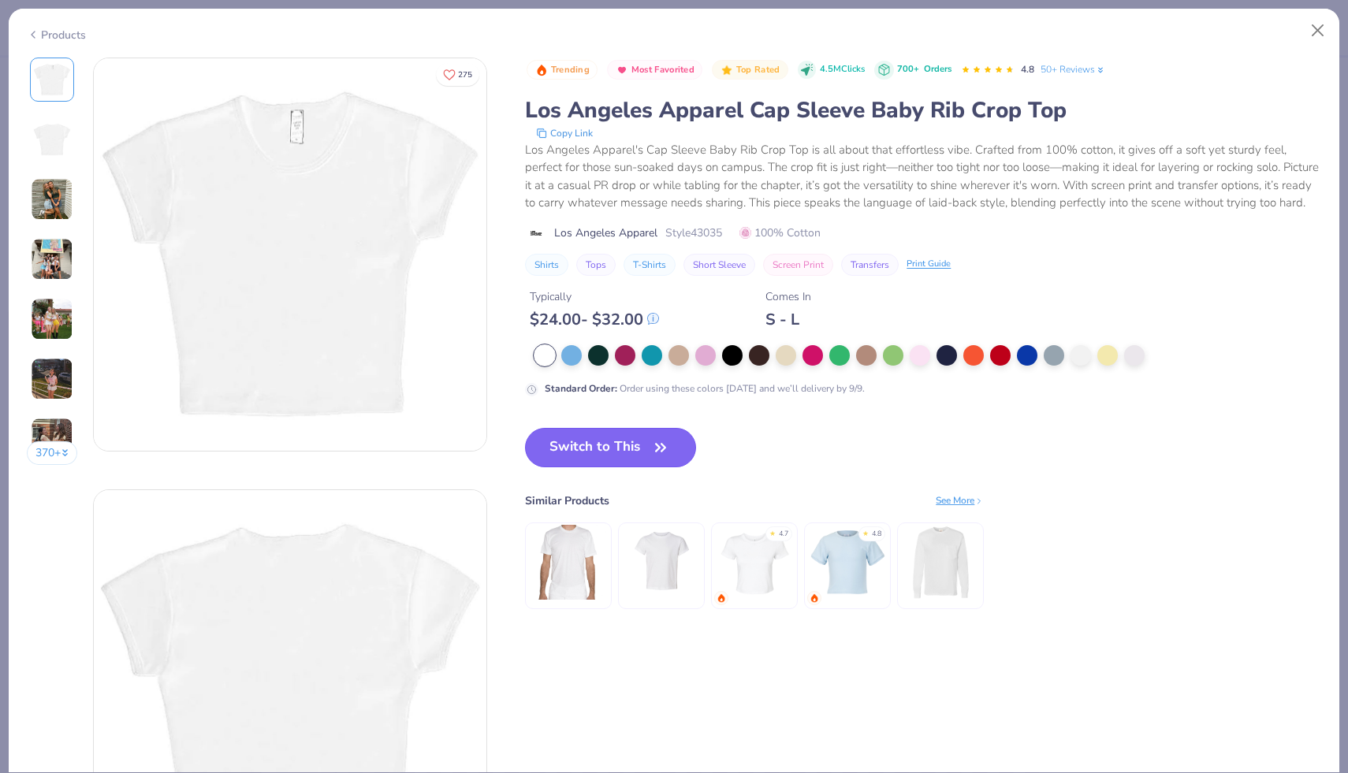
click at [642, 442] on button "Switch to This" at bounding box center [610, 447] width 171 height 39
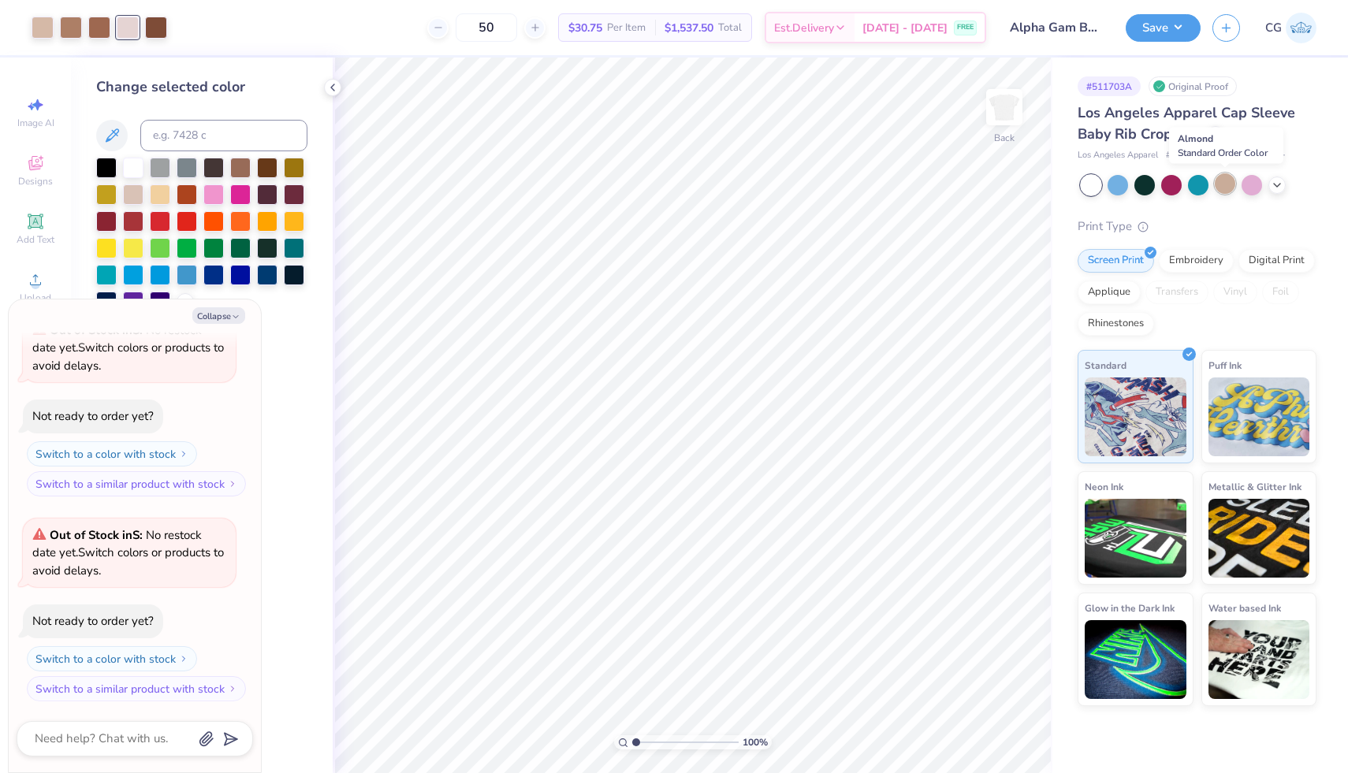
click at [1223, 184] on div at bounding box center [1224, 183] width 20 height 20
click at [1279, 184] on icon at bounding box center [1276, 183] width 13 height 13
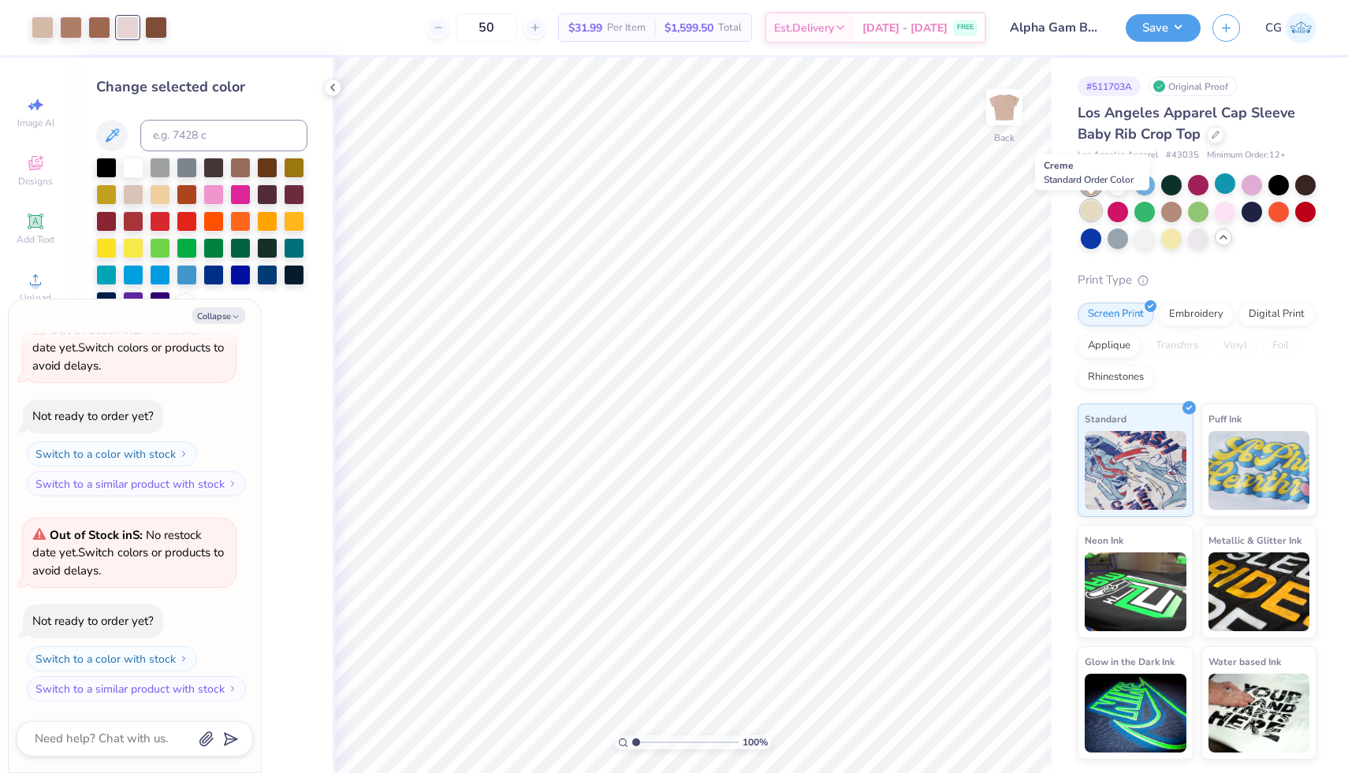
click at [1088, 206] on div at bounding box center [1090, 210] width 20 height 20
click at [846, 28] on icon at bounding box center [840, 30] width 13 height 13
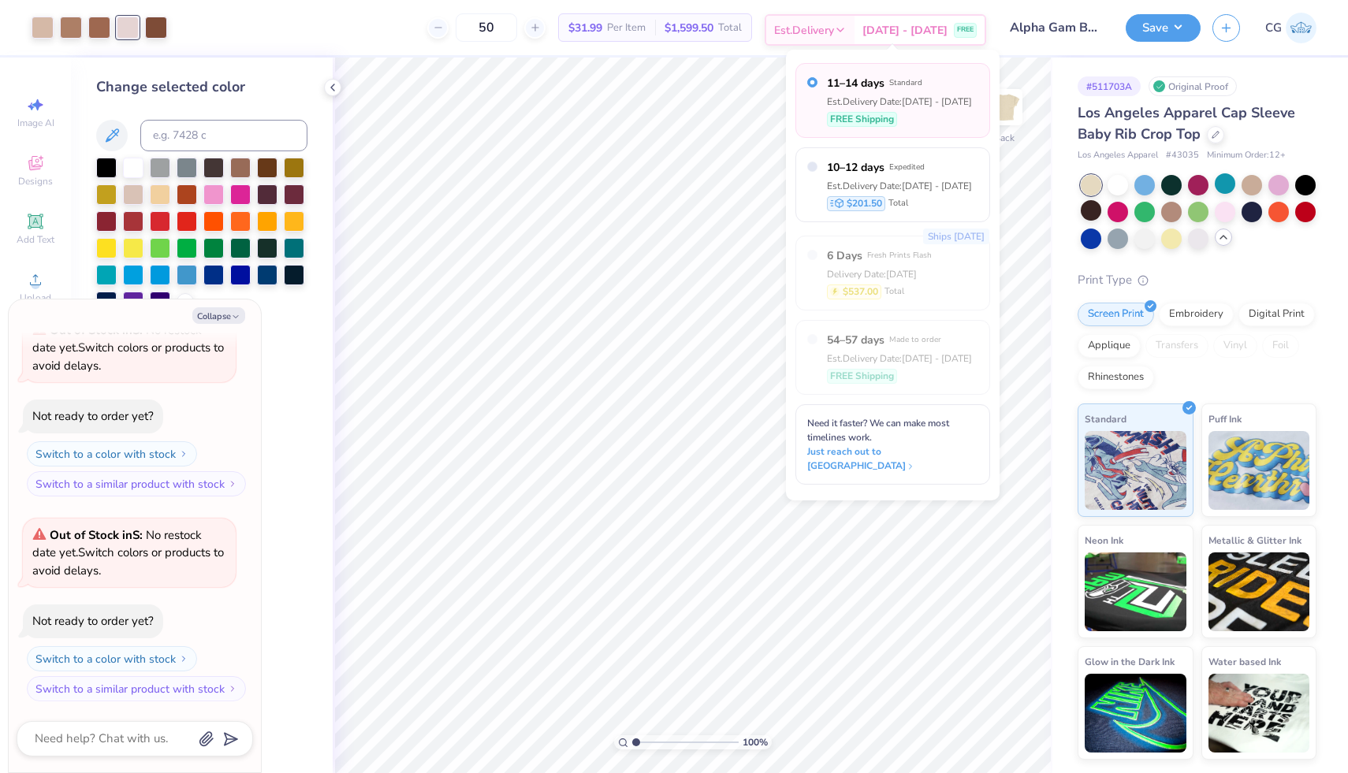
click at [846, 28] on icon at bounding box center [840, 30] width 13 height 13
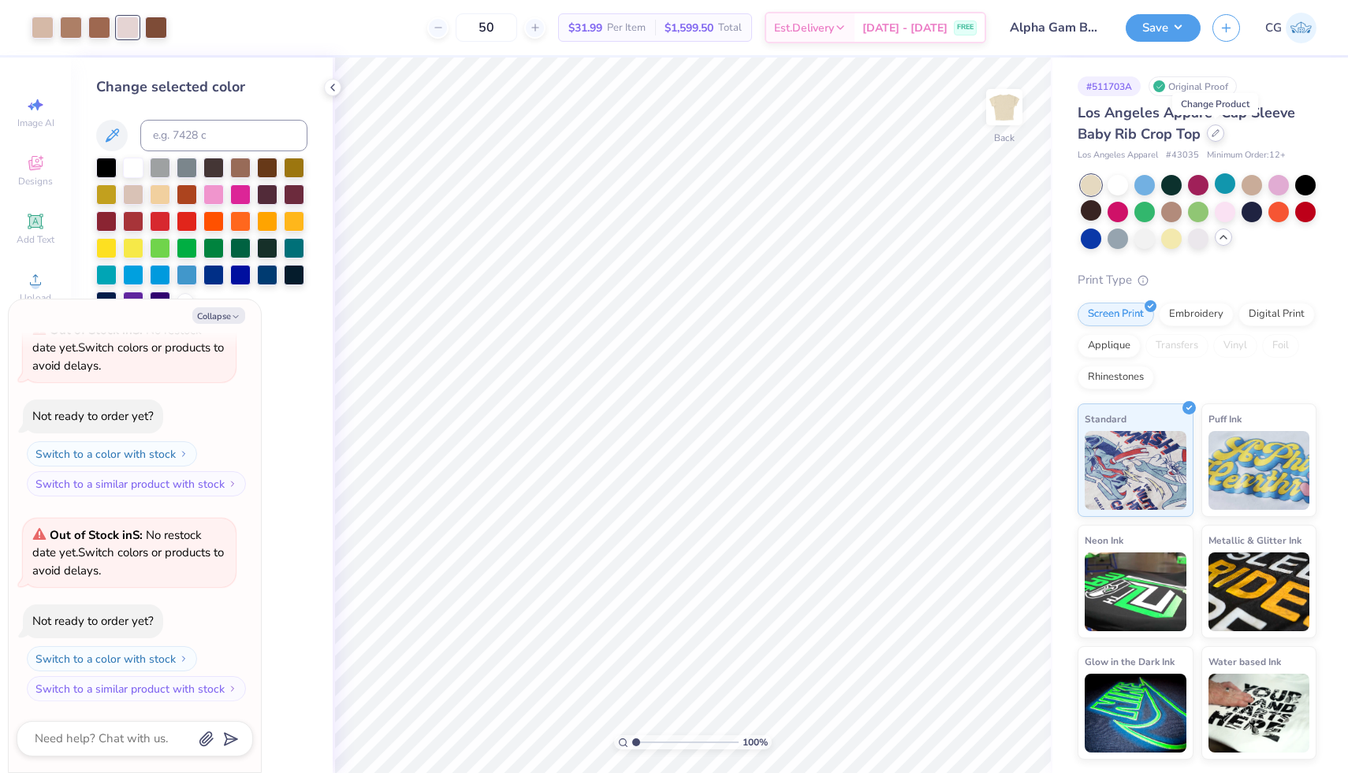
click at [1213, 132] on icon at bounding box center [1215, 133] width 8 height 8
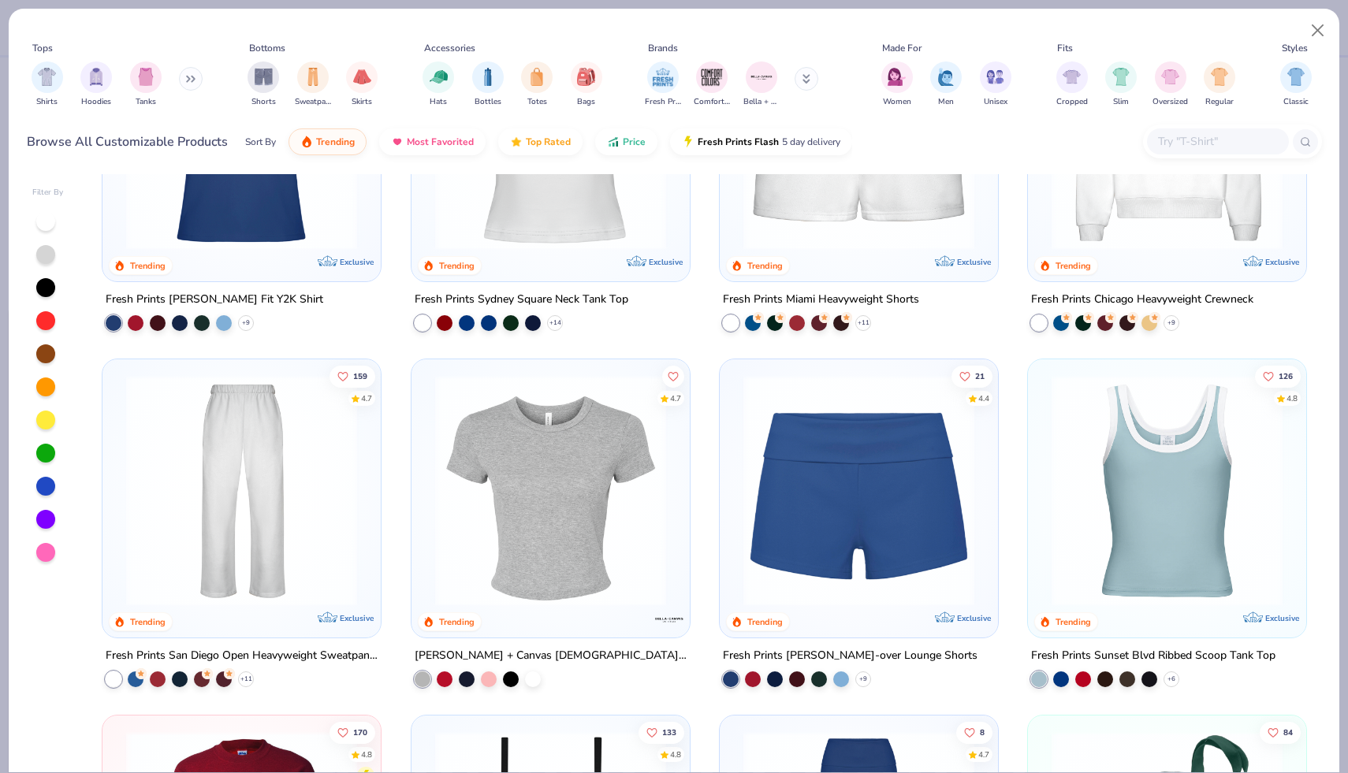
scroll to position [894, 0]
click at [587, 414] on img at bounding box center [550, 489] width 247 height 231
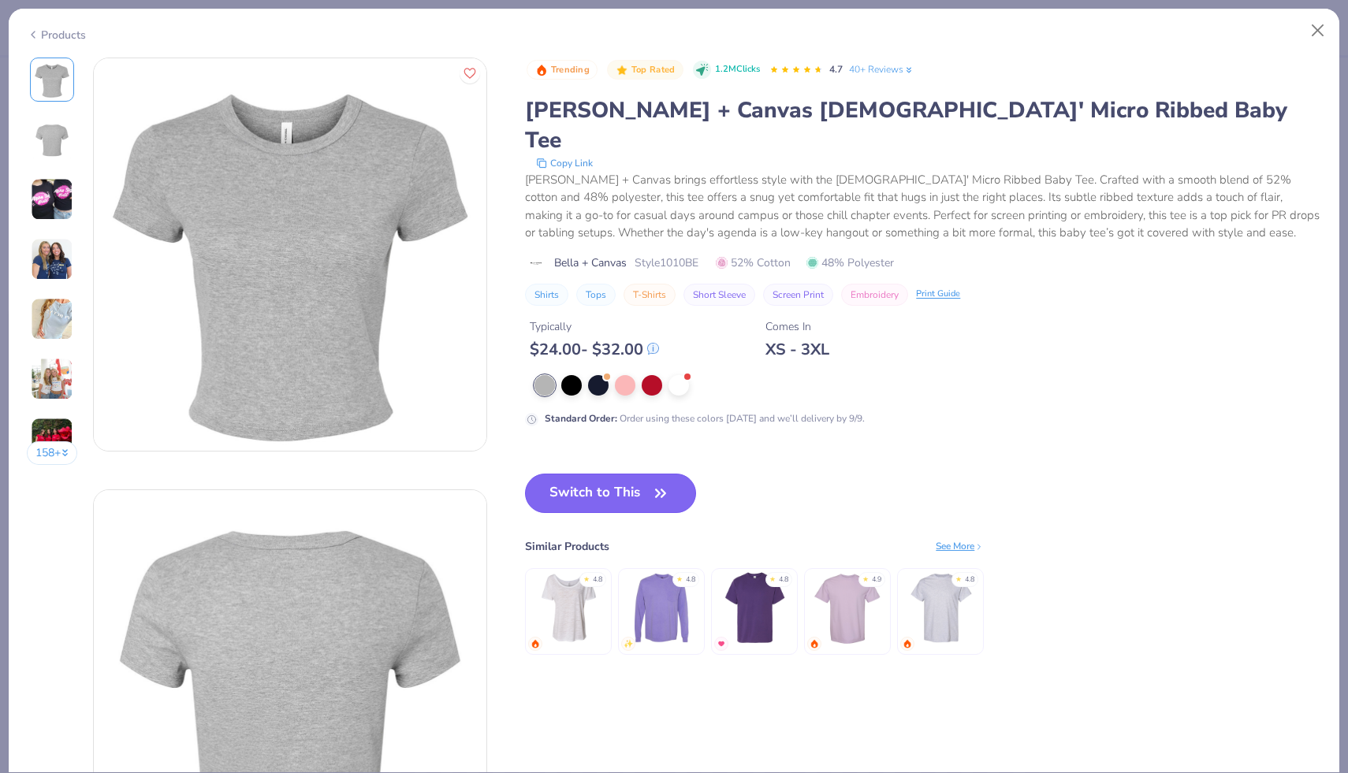
click at [645, 474] on button "Switch to This" at bounding box center [610, 493] width 171 height 39
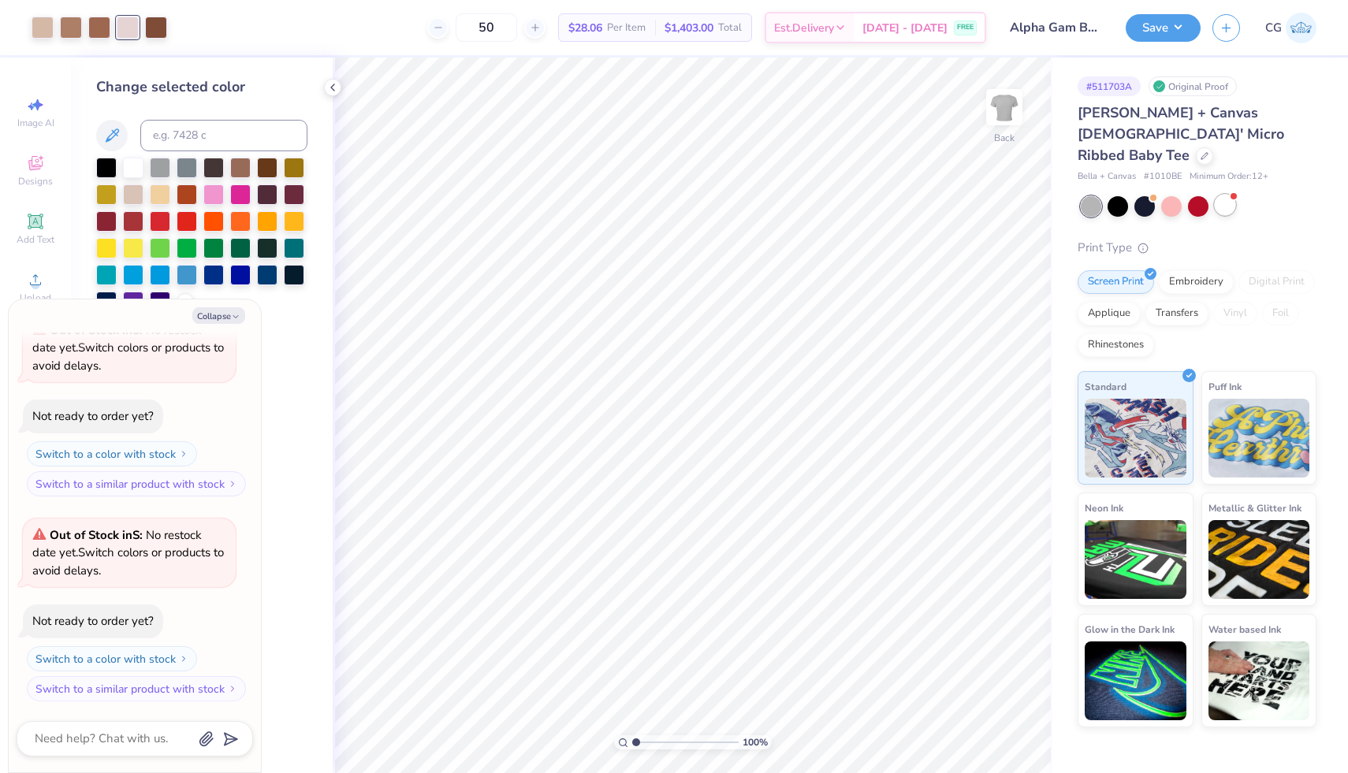
click at [1218, 195] on div at bounding box center [1224, 205] width 20 height 20
click at [1180, 195] on div at bounding box center [1171, 205] width 20 height 20
click at [1227, 195] on div at bounding box center [1224, 205] width 20 height 20
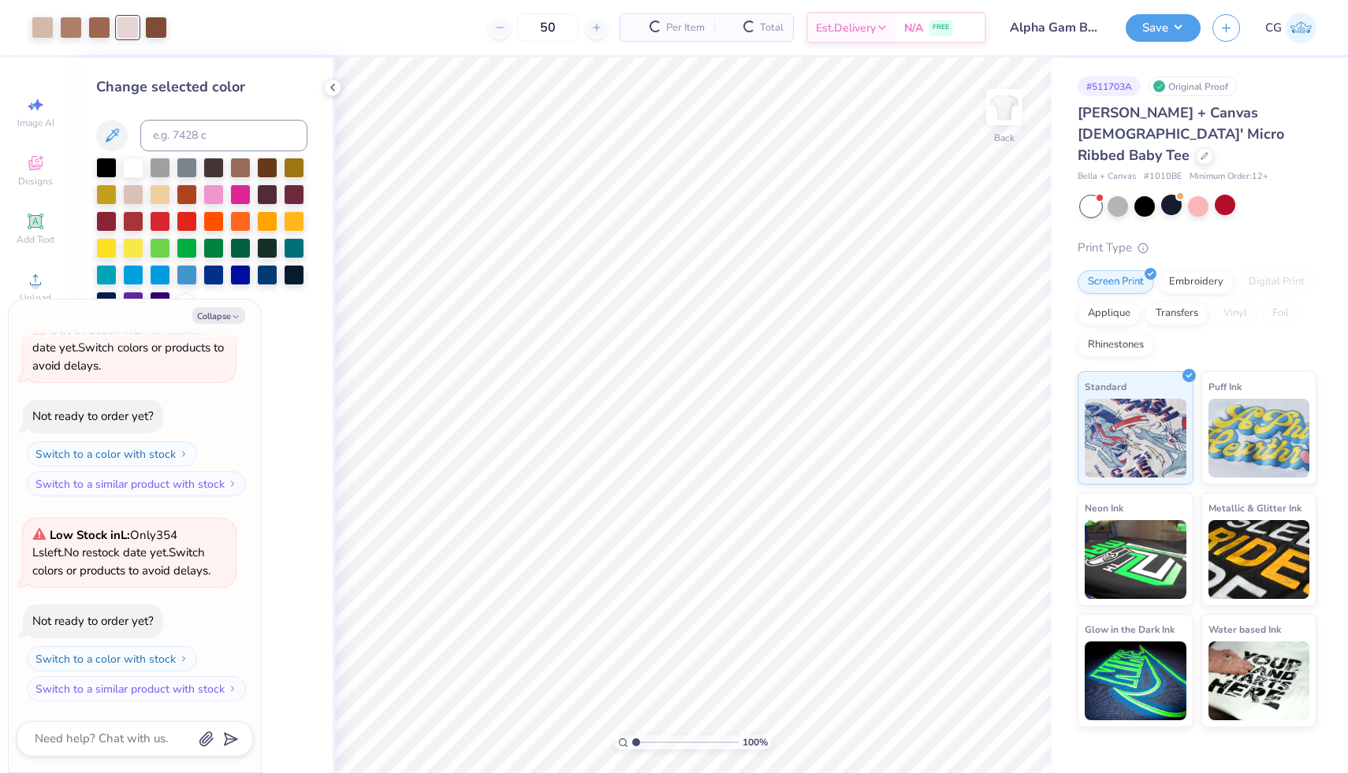
scroll to position [701, 0]
click at [1200, 151] on icon at bounding box center [1204, 155] width 8 height 8
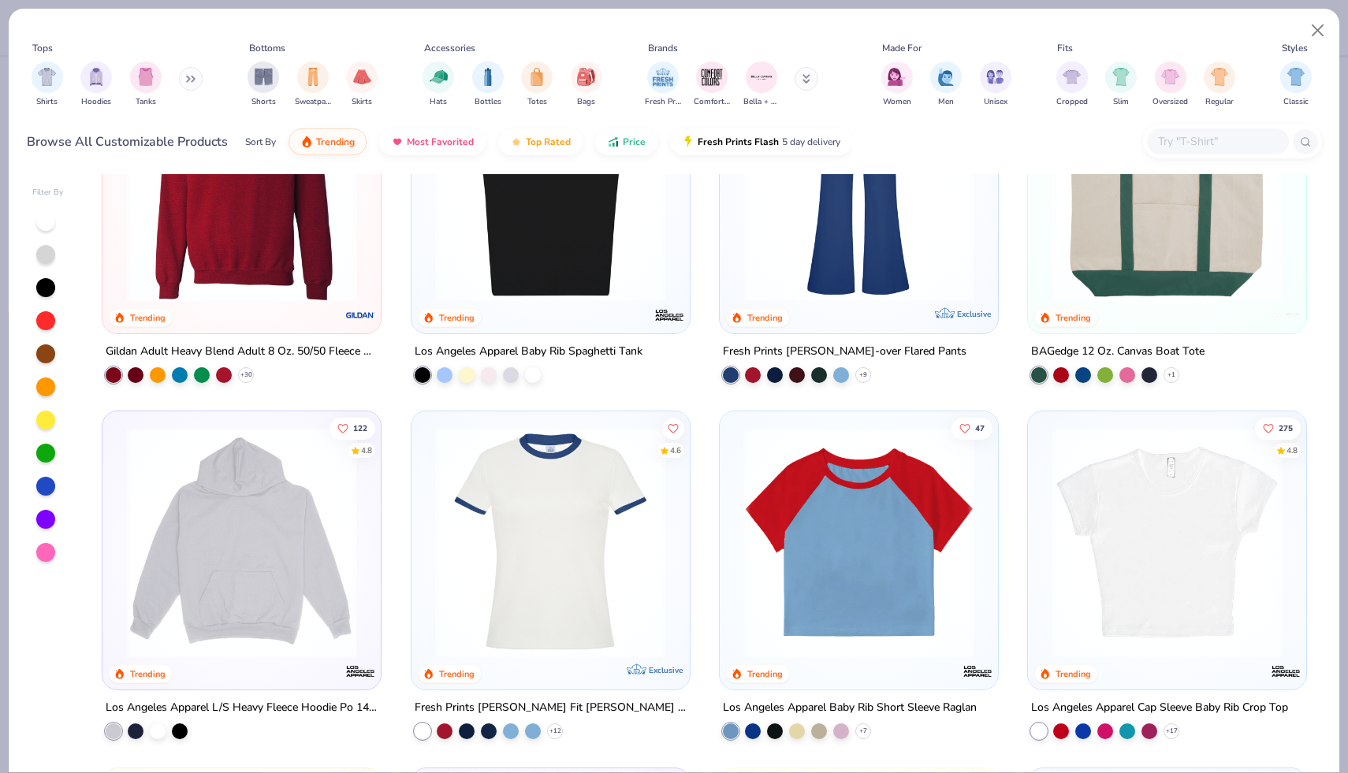
scroll to position [1557, 0]
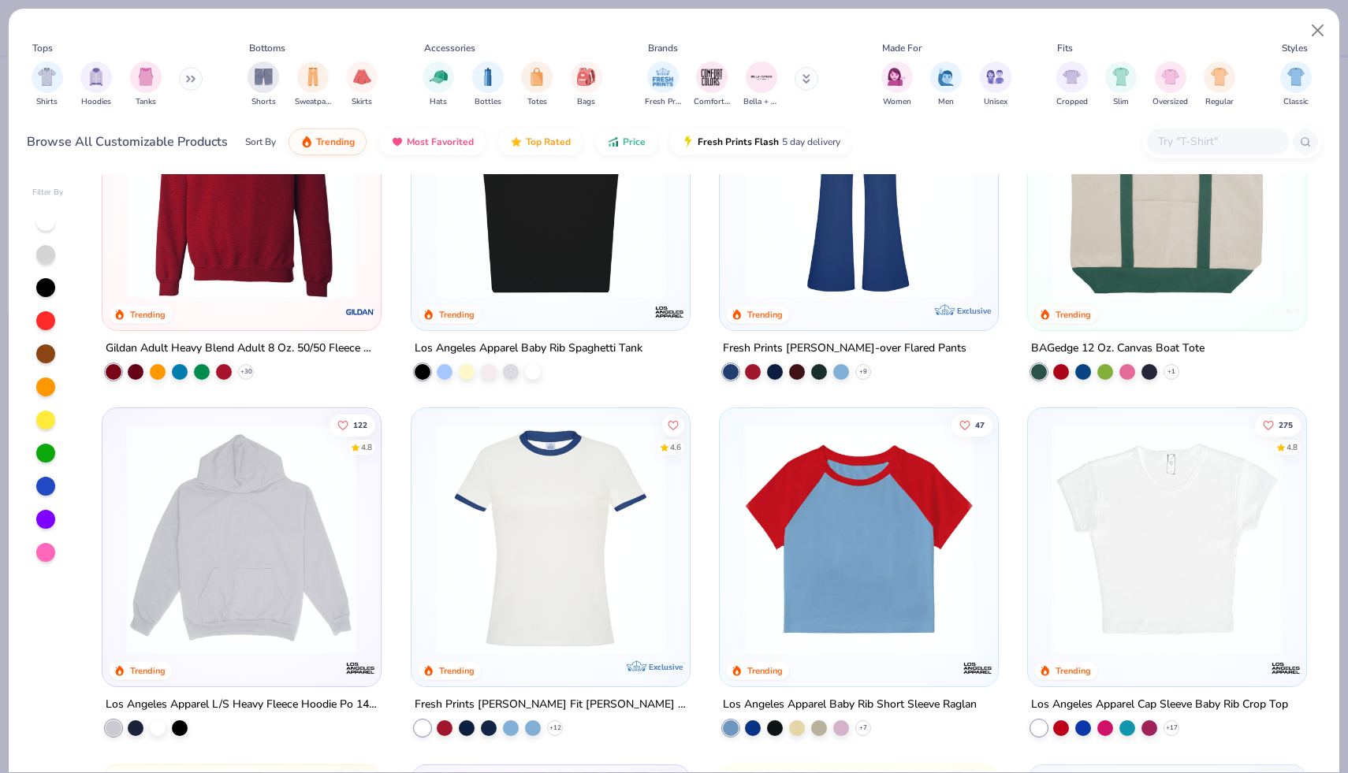
click at [1140, 509] on img at bounding box center [1166, 539] width 247 height 231
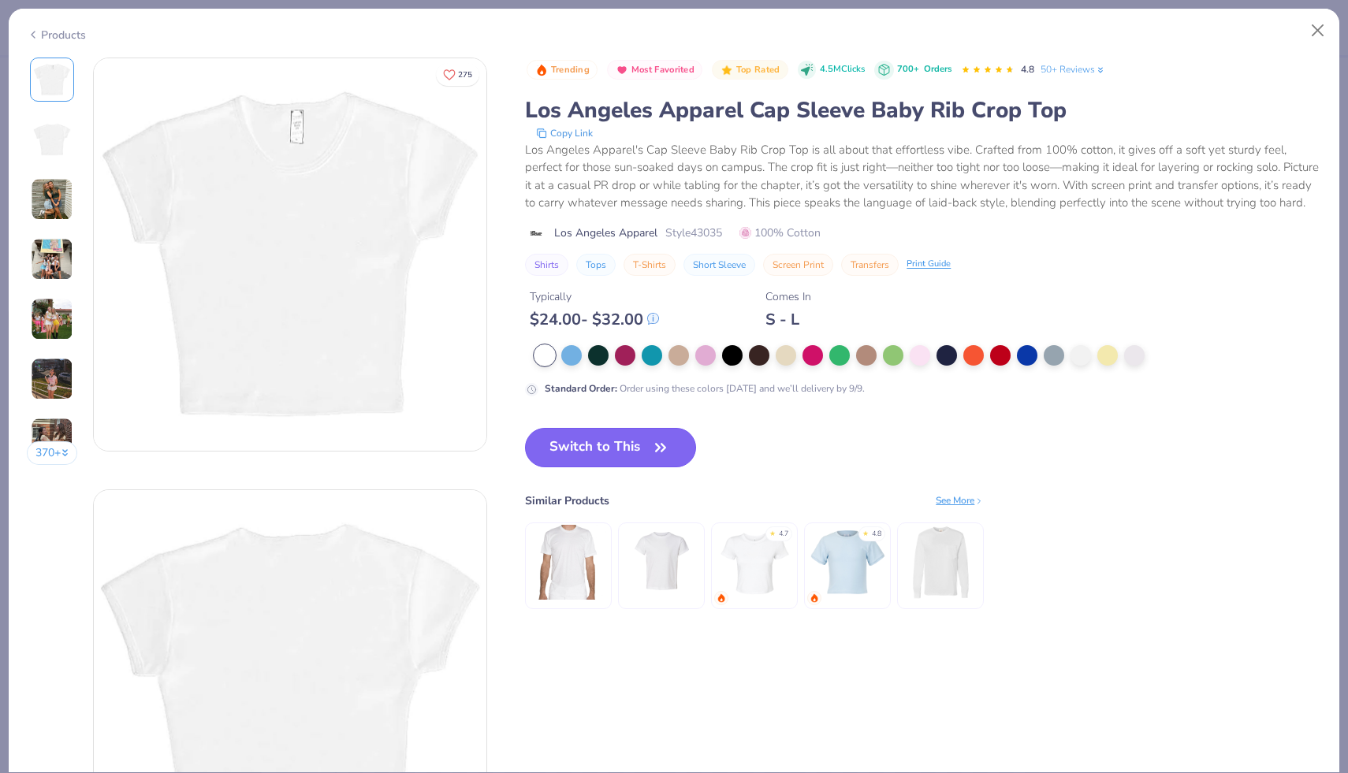
click at [638, 445] on button "Switch to This" at bounding box center [610, 447] width 171 height 39
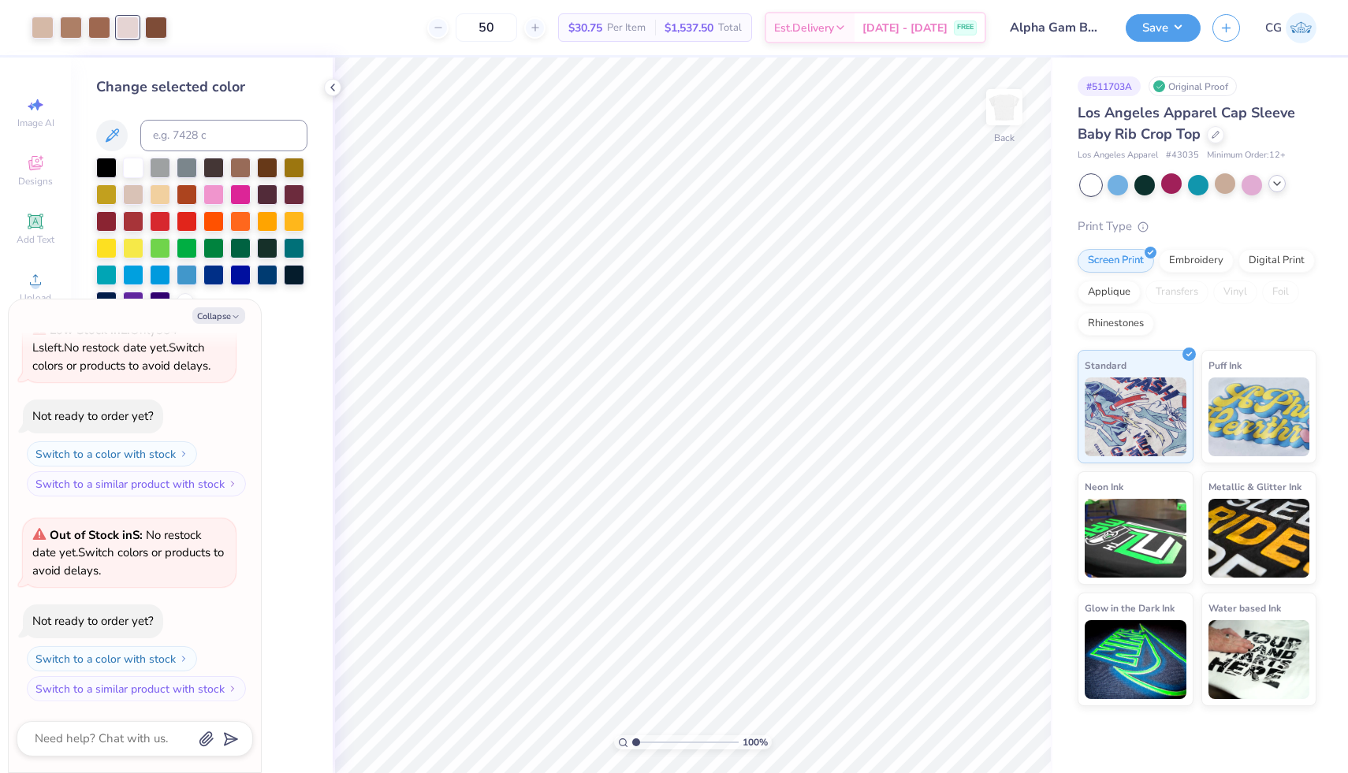
click at [1280, 180] on icon at bounding box center [1276, 183] width 13 height 13
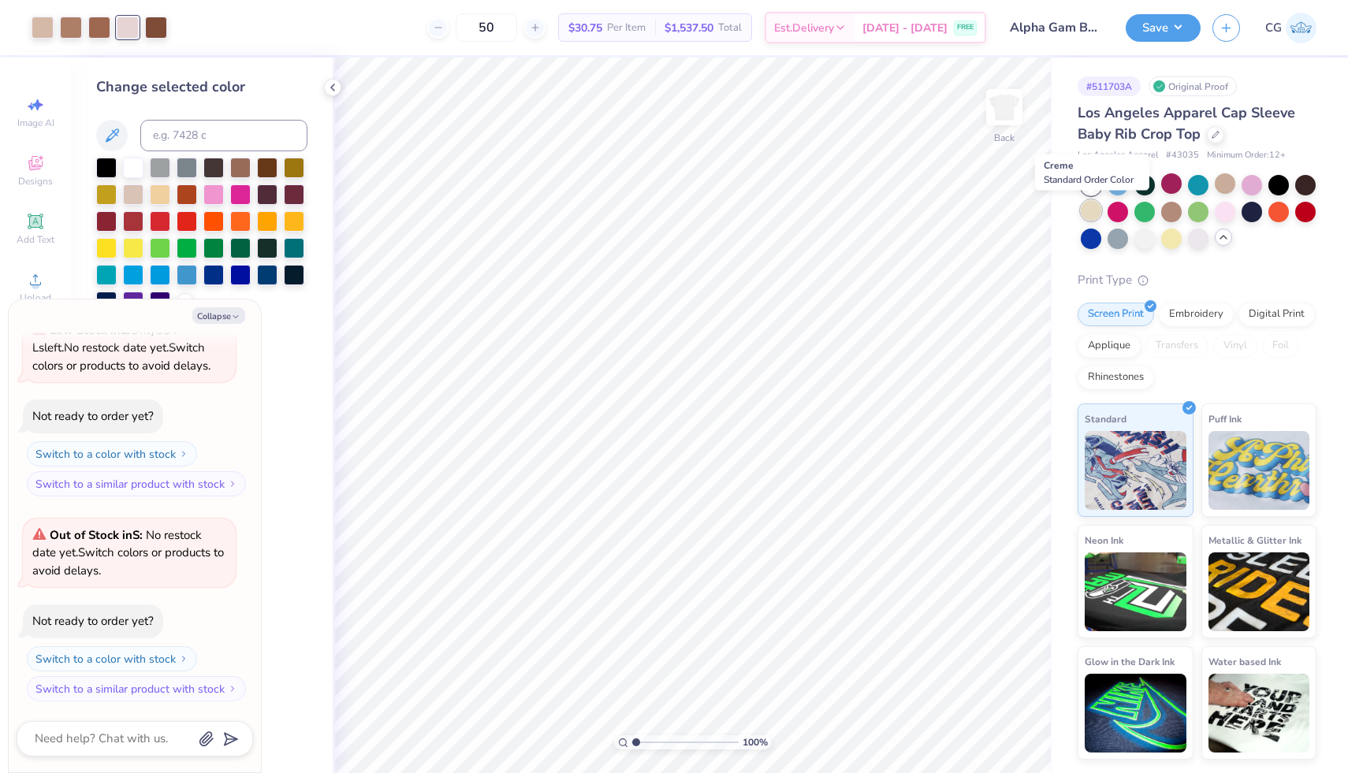
click at [1093, 213] on div at bounding box center [1090, 210] width 20 height 20
click at [44, 27] on div at bounding box center [43, 26] width 22 height 22
click at [128, 29] on div at bounding box center [128, 26] width 22 height 22
click at [43, 26] on div at bounding box center [43, 26] width 22 height 22
click at [130, 32] on div at bounding box center [128, 26] width 22 height 22
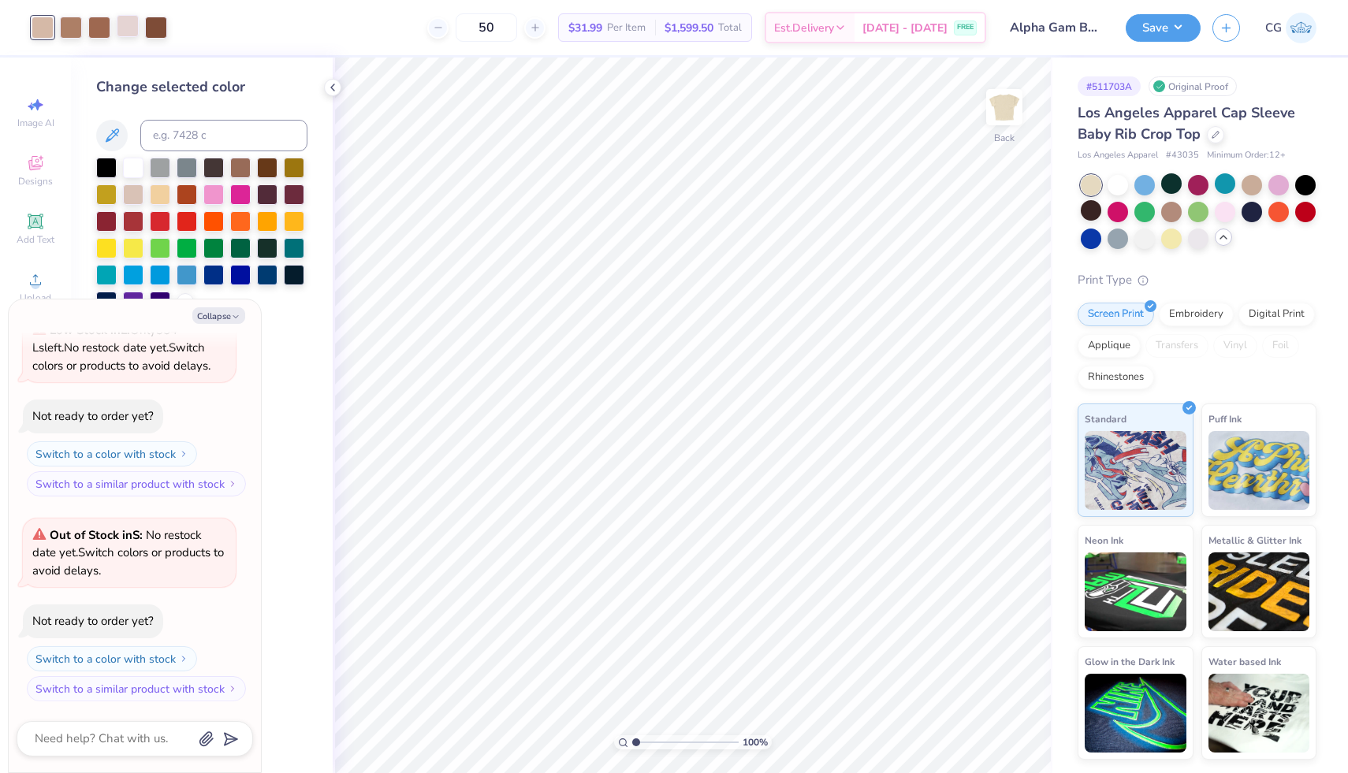
type textarea "x"
click at [176, 128] on input at bounding box center [223, 136] width 167 height 32
type input "481"
click at [977, 731] on icon at bounding box center [978, 729] width 16 height 16
type textarea "x"
